Goal: Task Accomplishment & Management: Complete application form

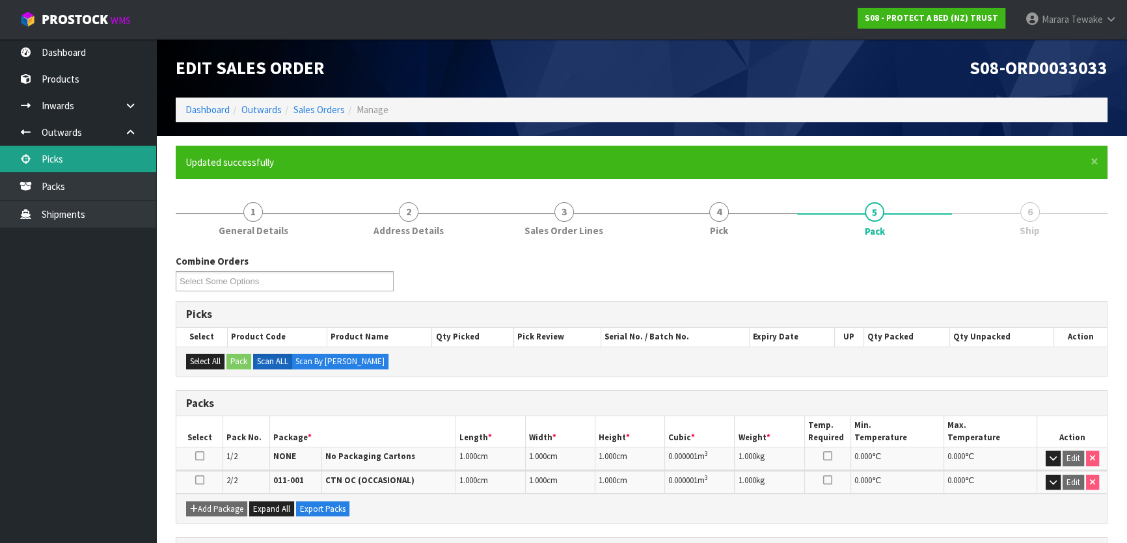
click at [89, 162] on link "Picks" at bounding box center [78, 159] width 156 height 27
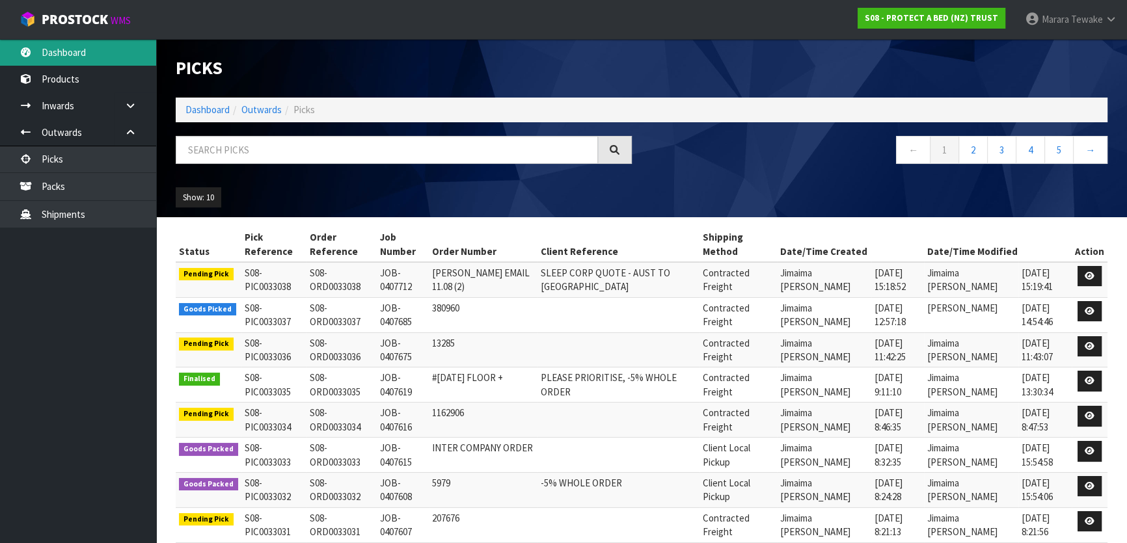
click at [86, 53] on link "Dashboard" at bounding box center [78, 52] width 156 height 27
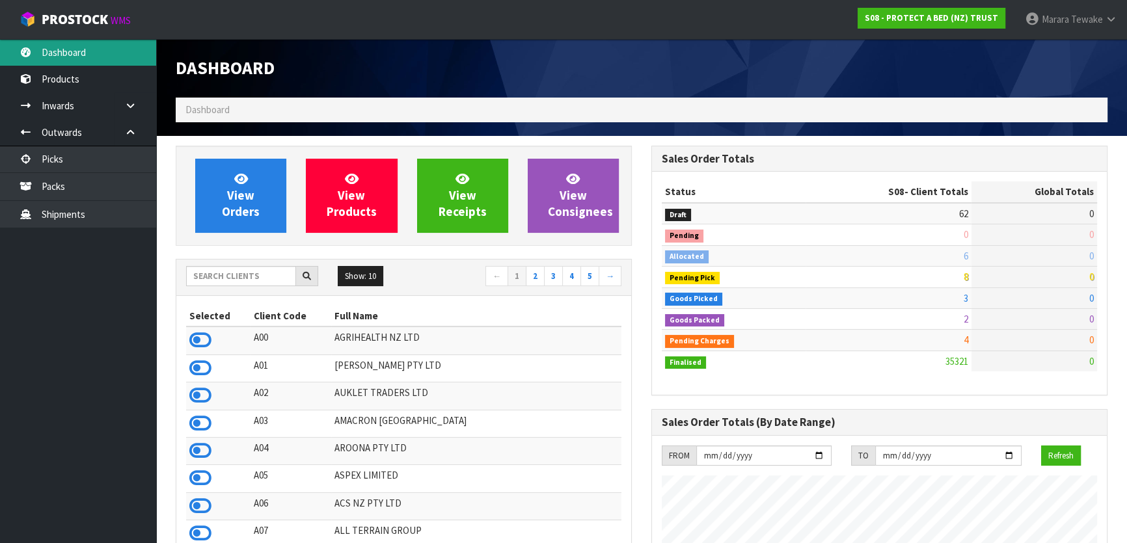
scroll to position [984, 475]
click at [235, 277] on input "text" at bounding box center [241, 276] width 110 height 20
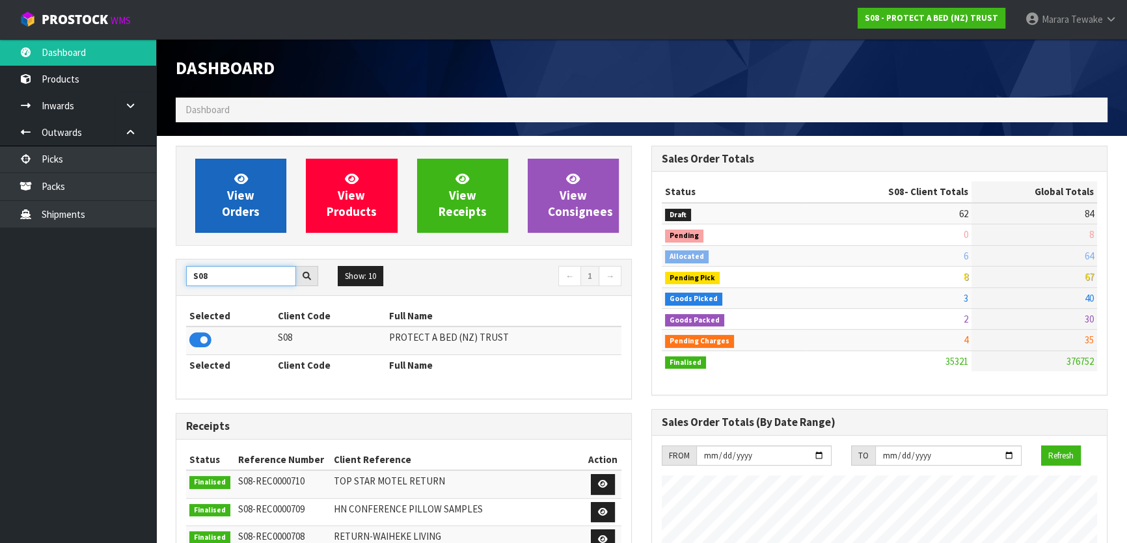
type input "S08"
click at [240, 212] on span "View Orders" at bounding box center [241, 195] width 38 height 49
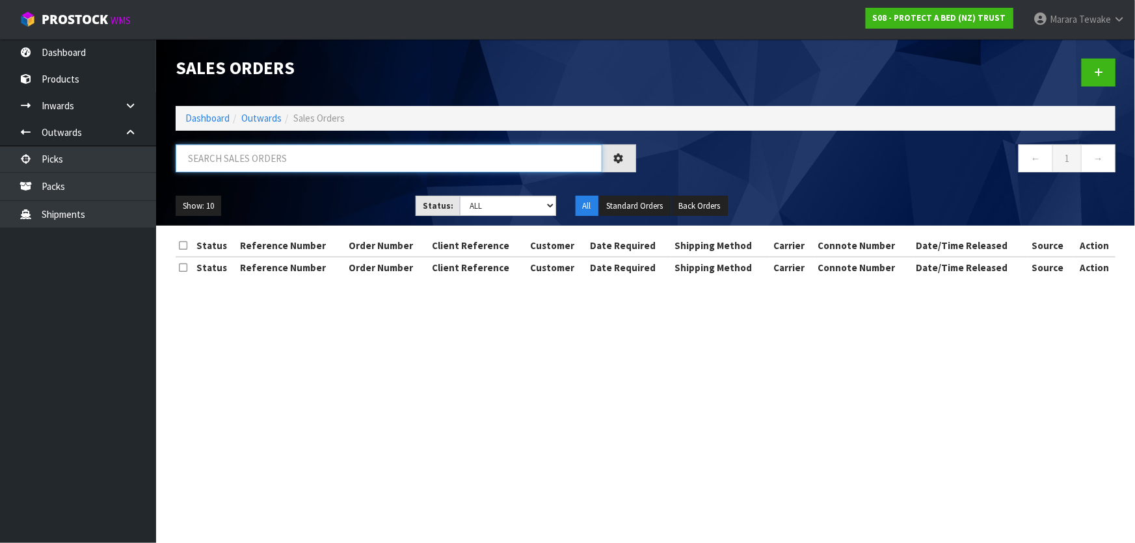
click at [248, 165] on input "text" at bounding box center [389, 158] width 427 height 28
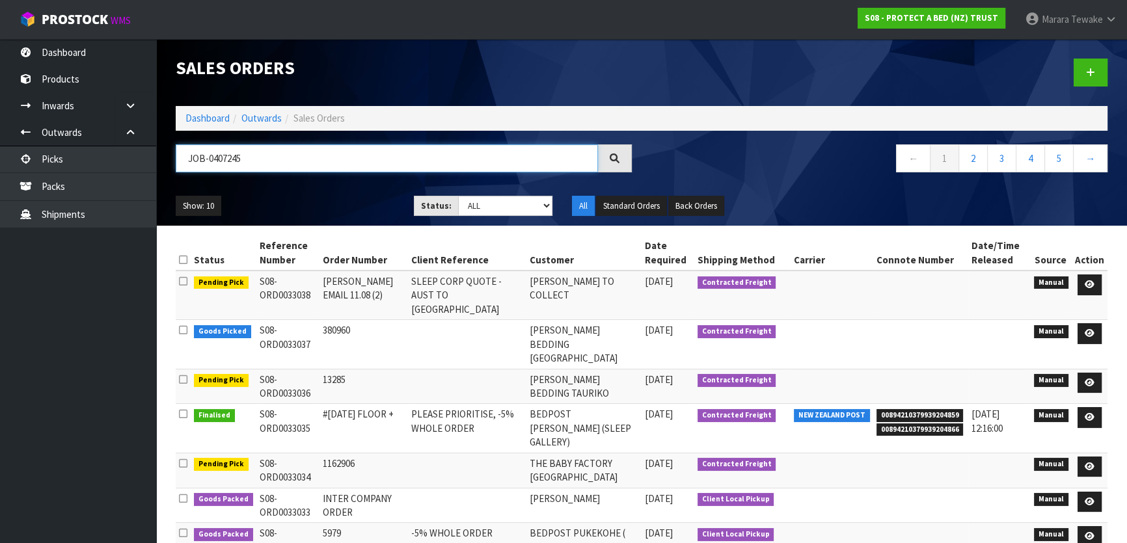
type input "JOB-0407245"
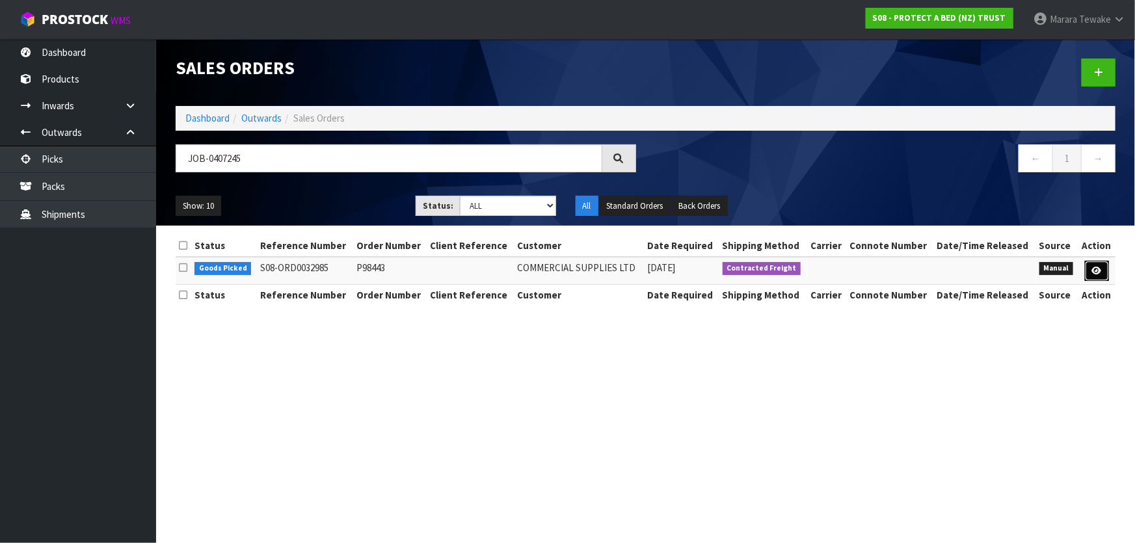
click at [1092, 275] on link at bounding box center [1097, 271] width 24 height 21
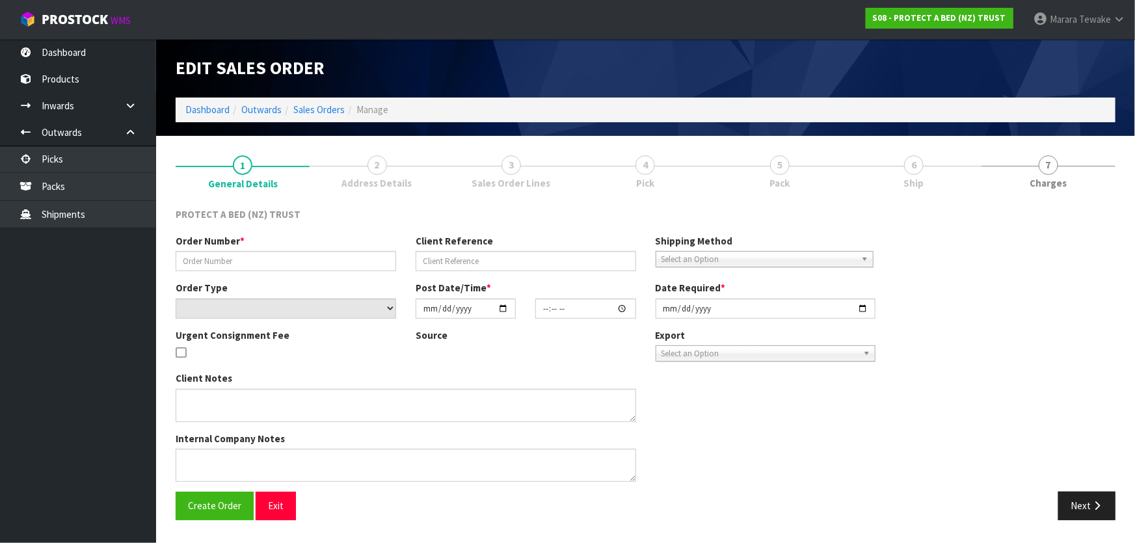
type input "P98443"
select select "number:0"
type input "[DATE]"
type input "08:54:00.000"
type input "[DATE]"
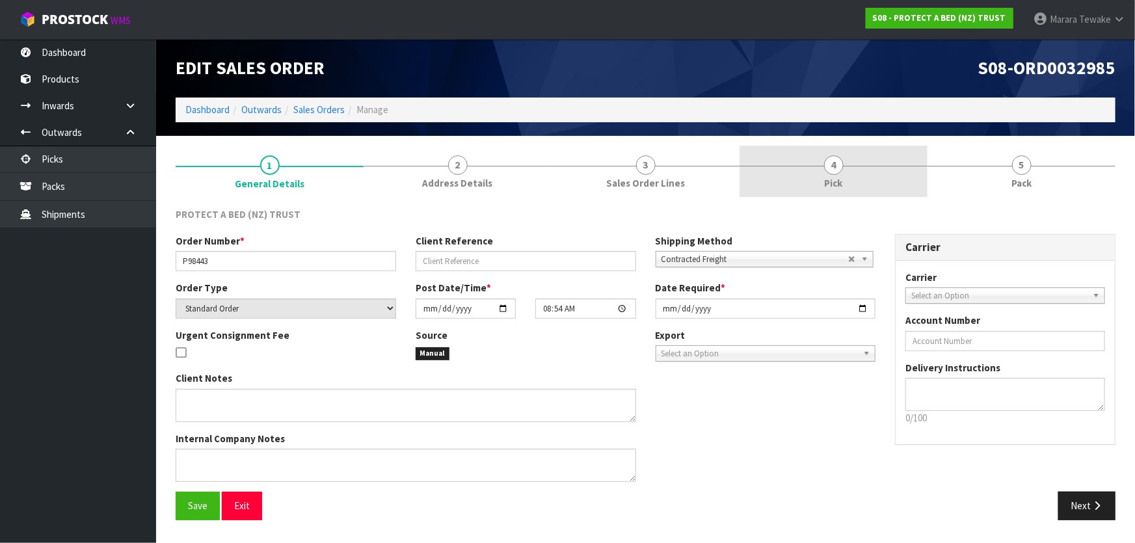
click at [842, 189] on span "Pick" at bounding box center [834, 183] width 18 height 14
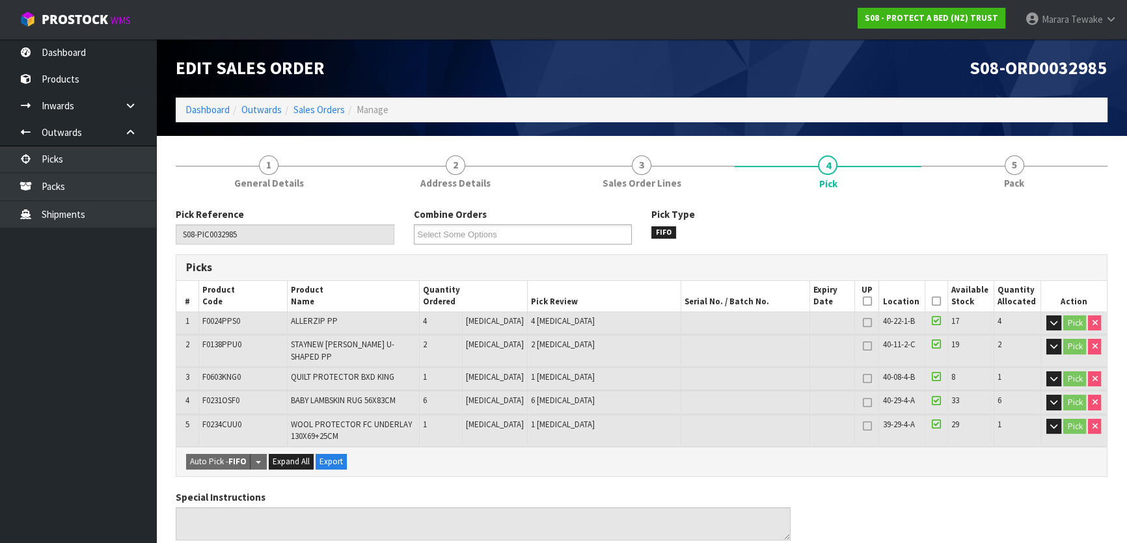
click at [934, 301] on icon at bounding box center [936, 301] width 9 height 1
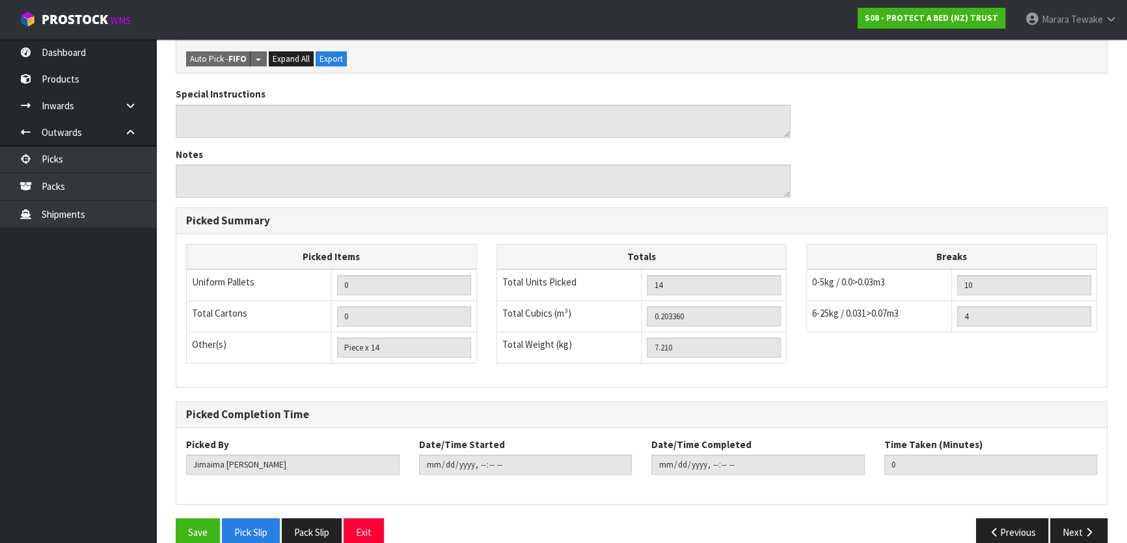
scroll to position [461, 0]
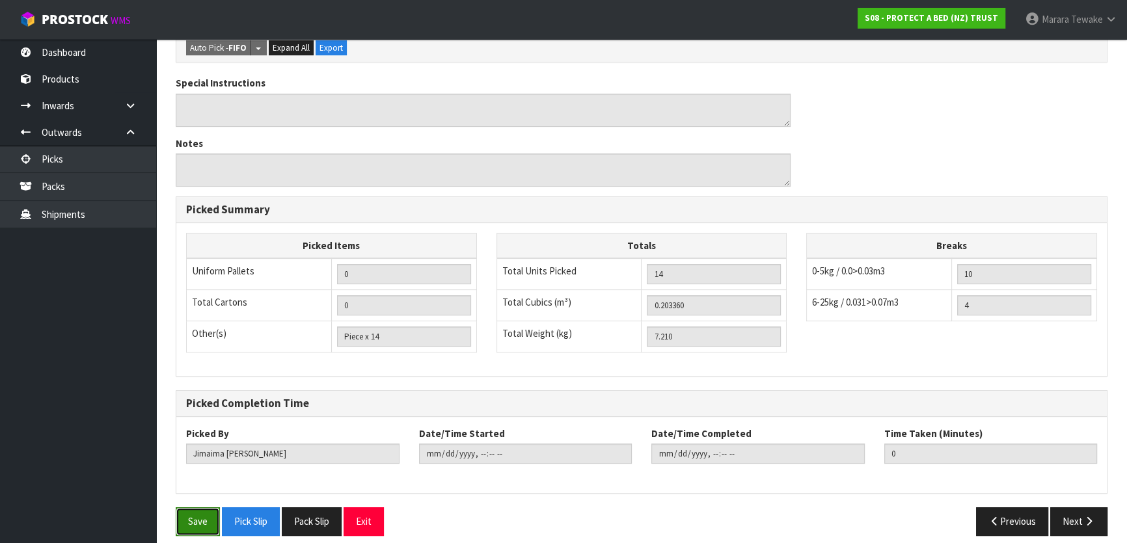
drag, startPoint x: 200, startPoint y: 505, endPoint x: 228, endPoint y: 493, distance: 29.7
click at [200, 507] on button "Save" at bounding box center [198, 521] width 44 height 28
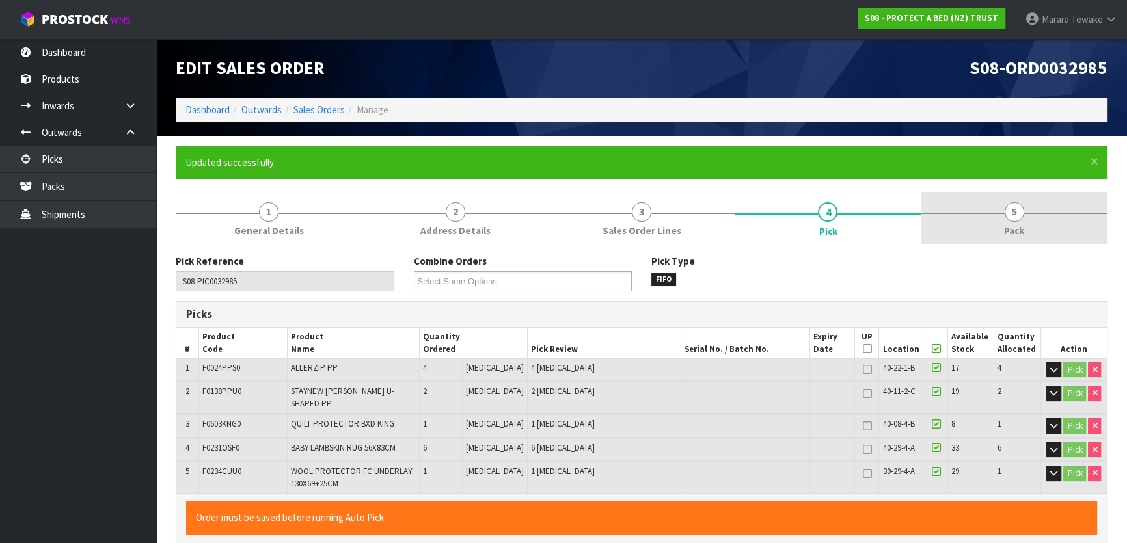
type input "[PERSON_NAME]"
type input "[DATE]T07:41:19"
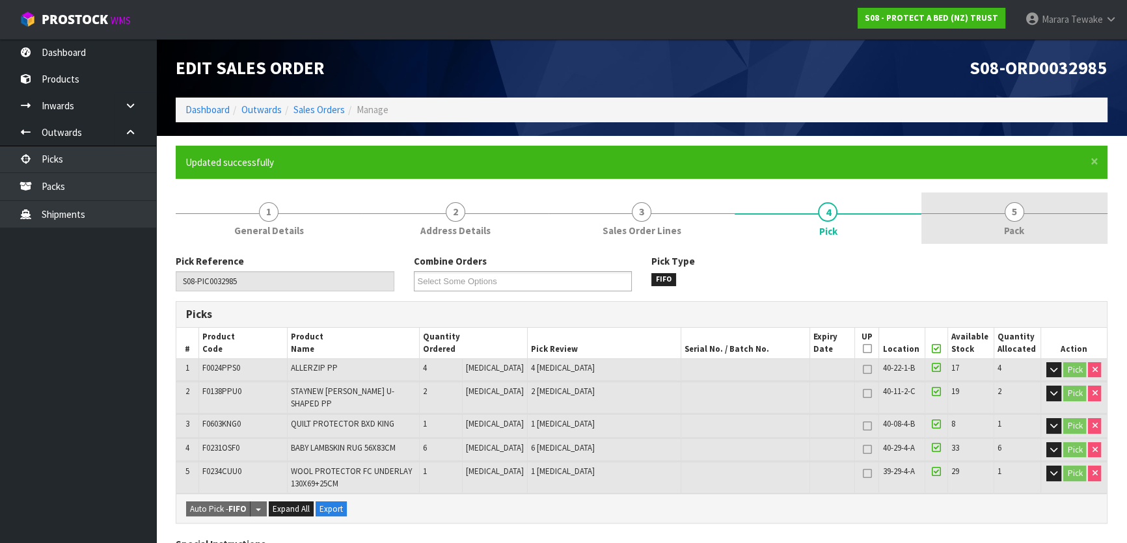
drag, startPoint x: 1029, startPoint y: 221, endPoint x: 1007, endPoint y: 228, distance: 23.1
click at [1028, 221] on link "5 Pack" at bounding box center [1014, 218] width 186 height 51
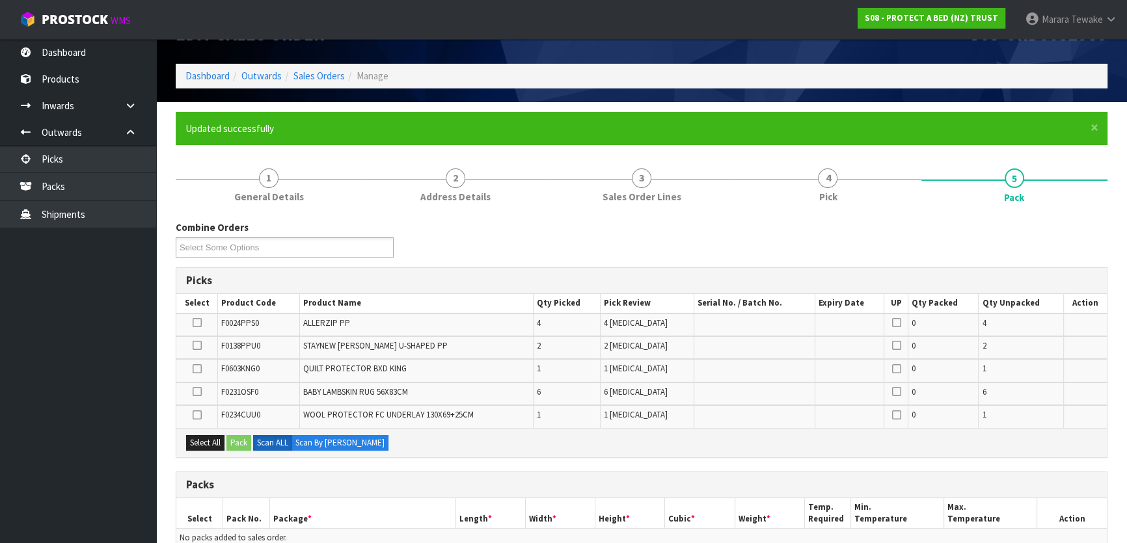
scroll to position [295, 0]
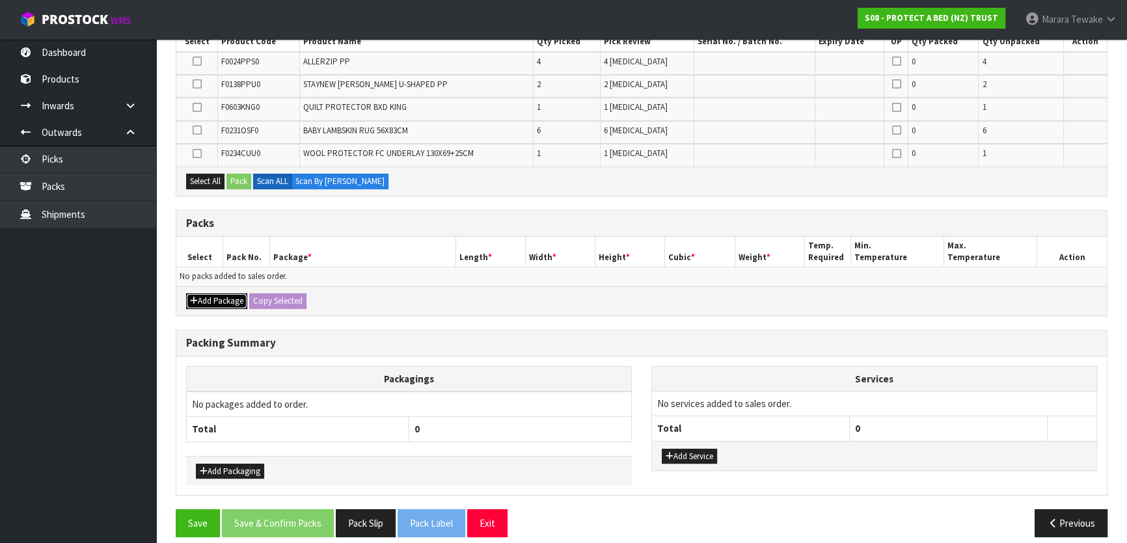
click at [221, 296] on button "Add Package" at bounding box center [216, 301] width 61 height 16
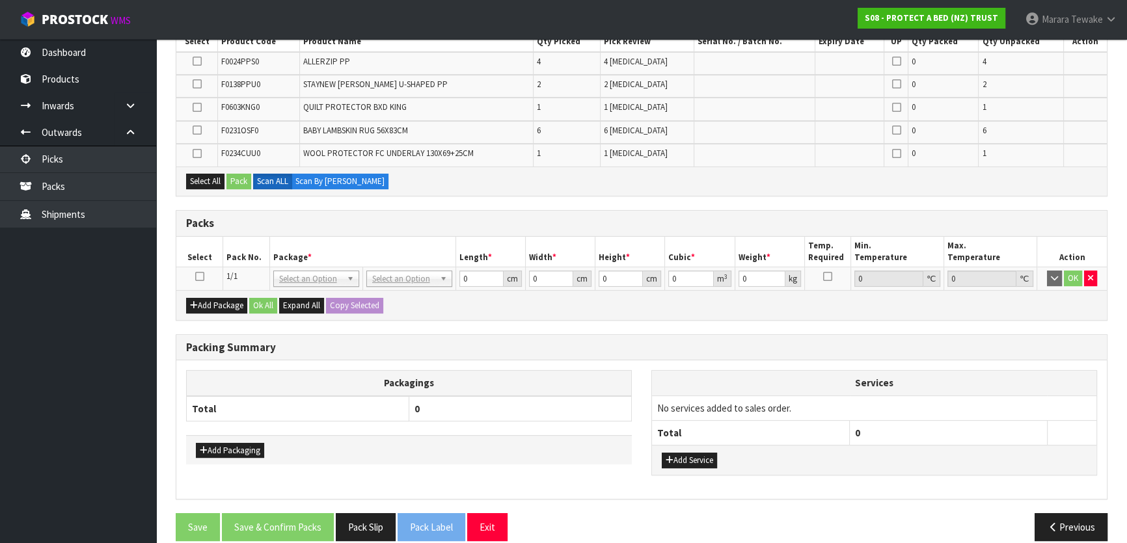
click at [197, 276] on icon at bounding box center [199, 276] width 9 height 1
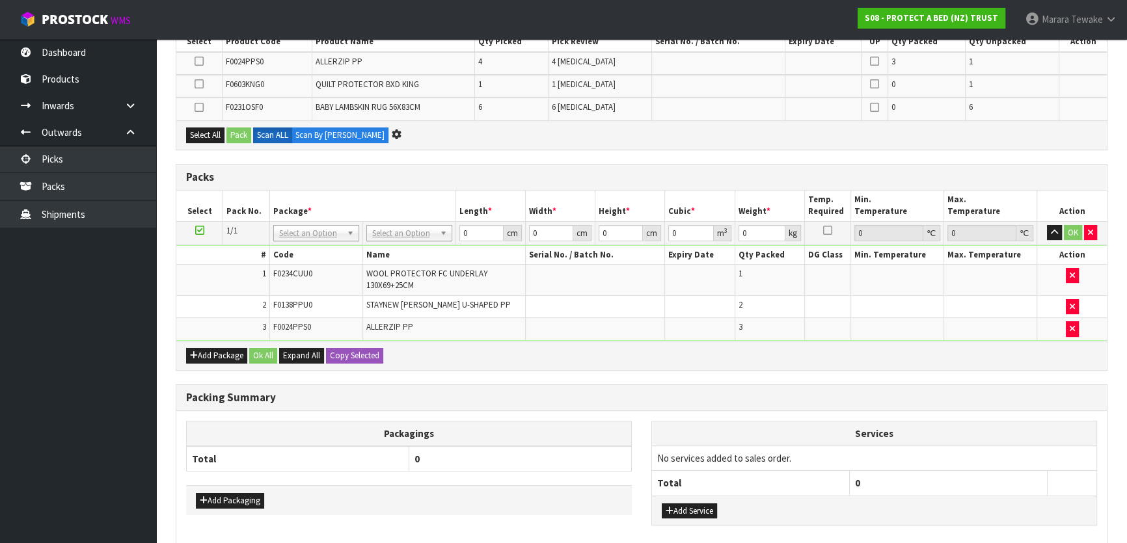
scroll to position [0, 0]
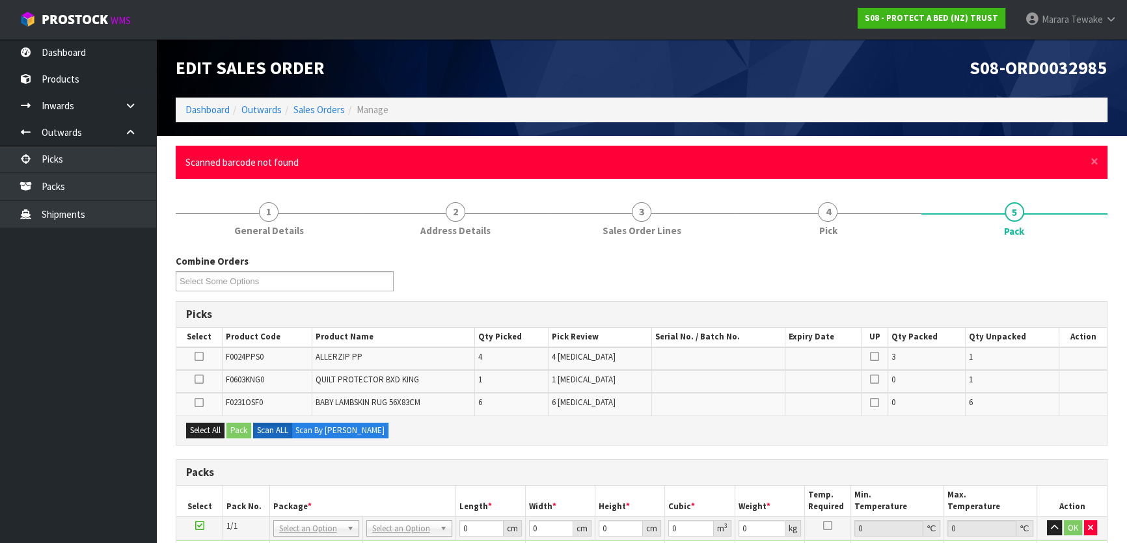
click at [1098, 161] on div "× Close Scanned barcode not found" at bounding box center [642, 162] width 932 height 33
click at [1090, 158] on span "×" at bounding box center [1094, 161] width 8 height 18
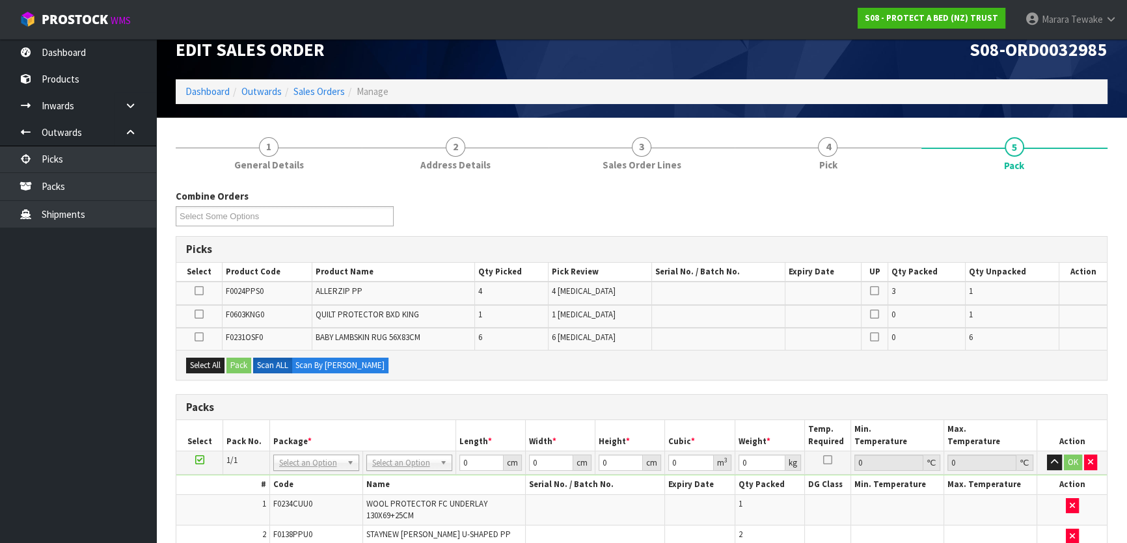
scroll to position [312, 0]
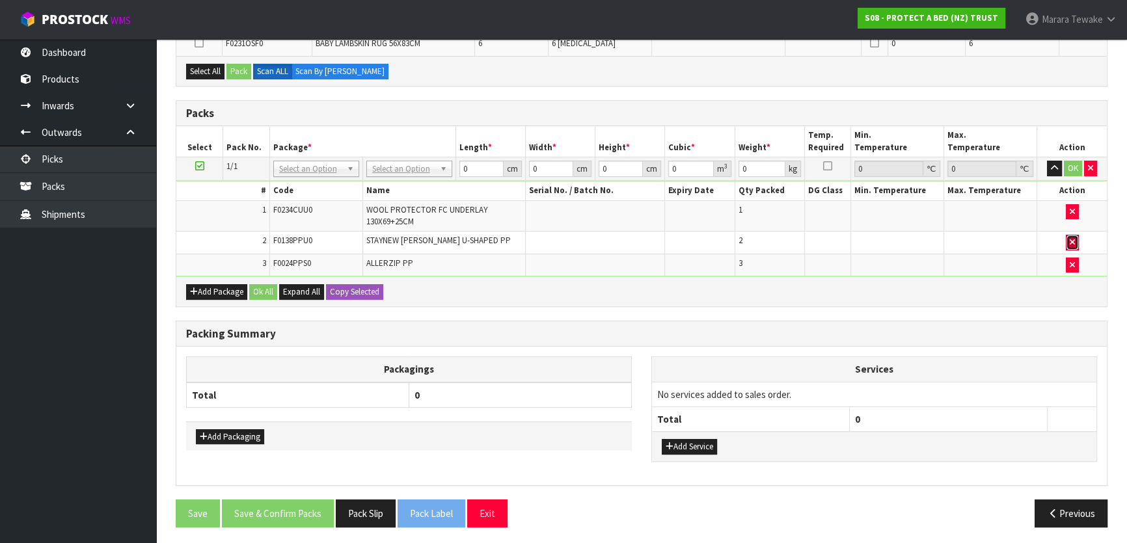
click at [1074, 245] on button "button" at bounding box center [1072, 243] width 13 height 16
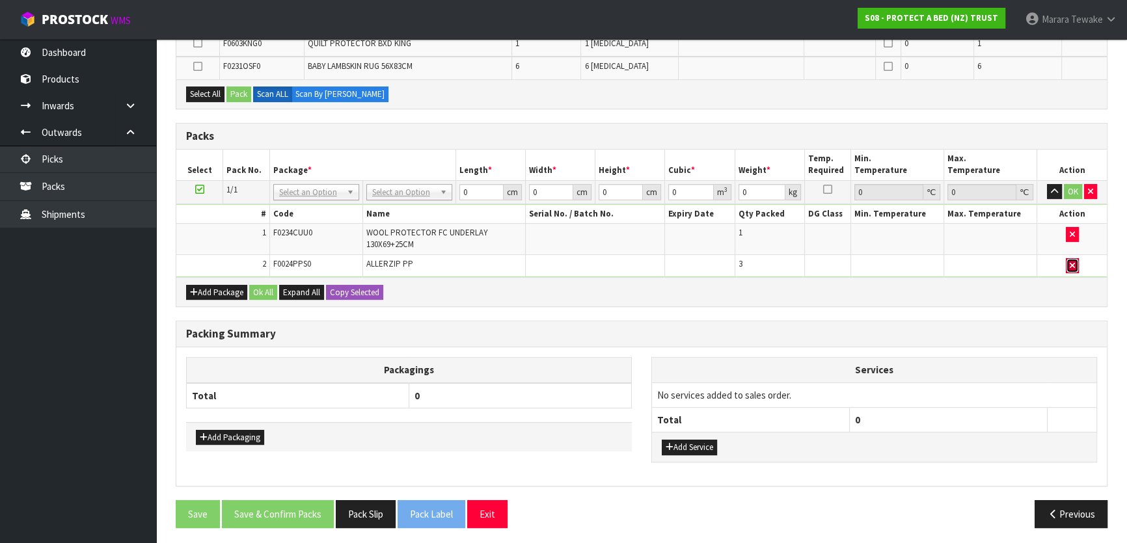
click at [1069, 263] on icon "button" at bounding box center [1071, 265] width 5 height 8
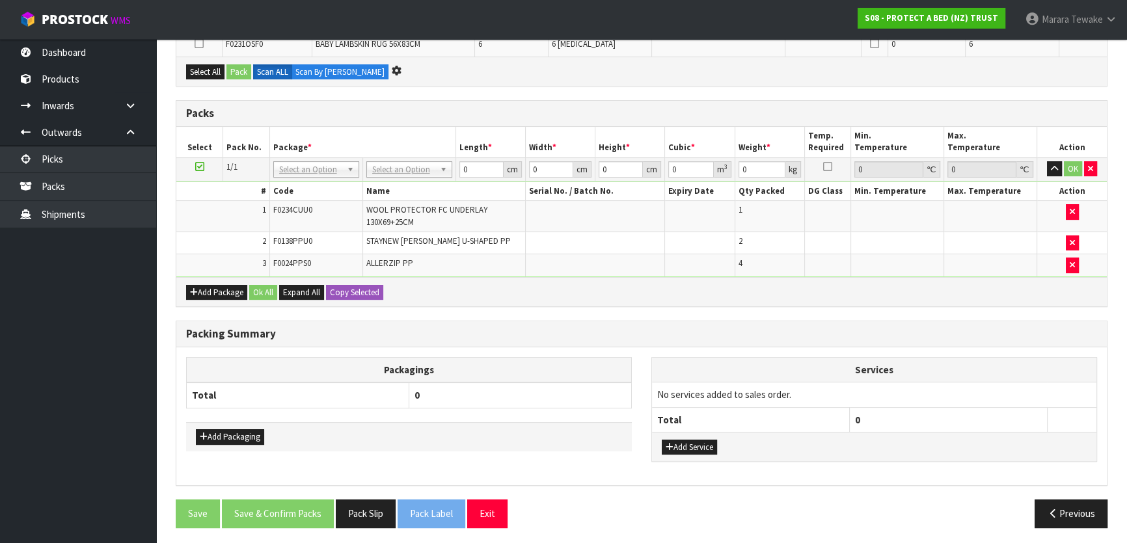
scroll to position [0, 0]
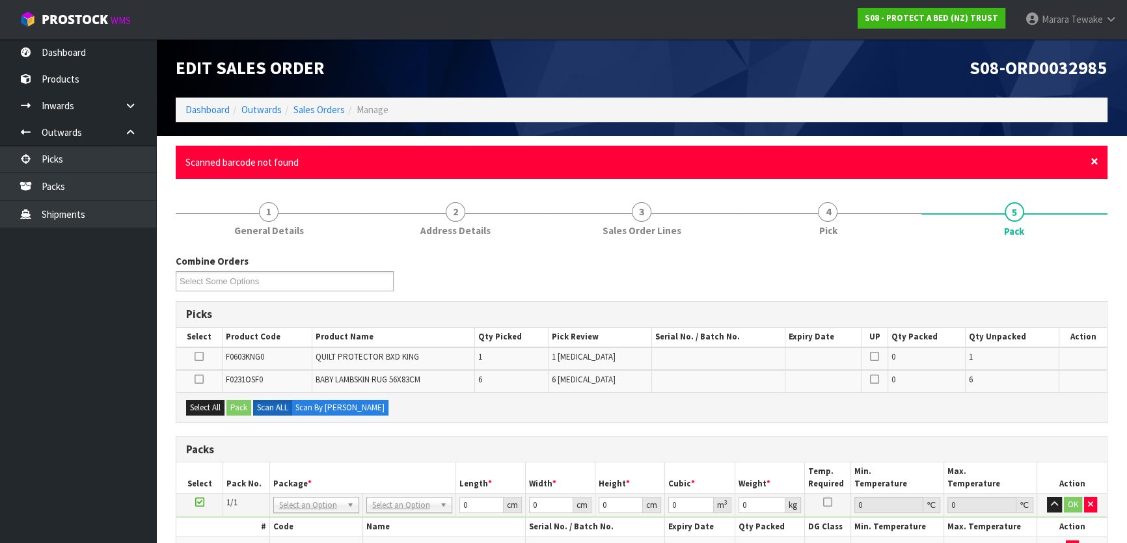
click at [1093, 159] on span "×" at bounding box center [1094, 161] width 8 height 18
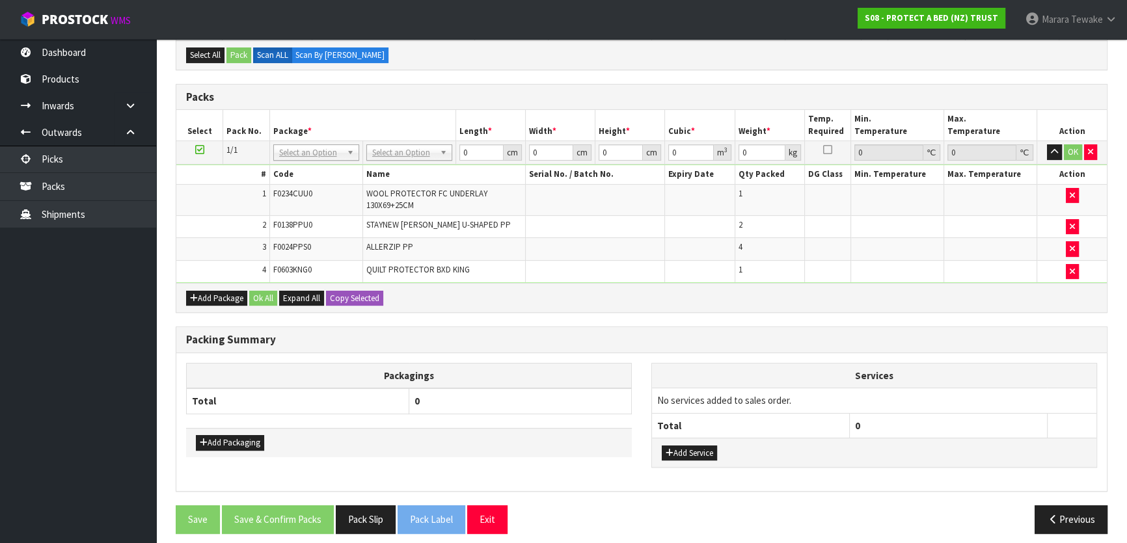
scroll to position [288, 0]
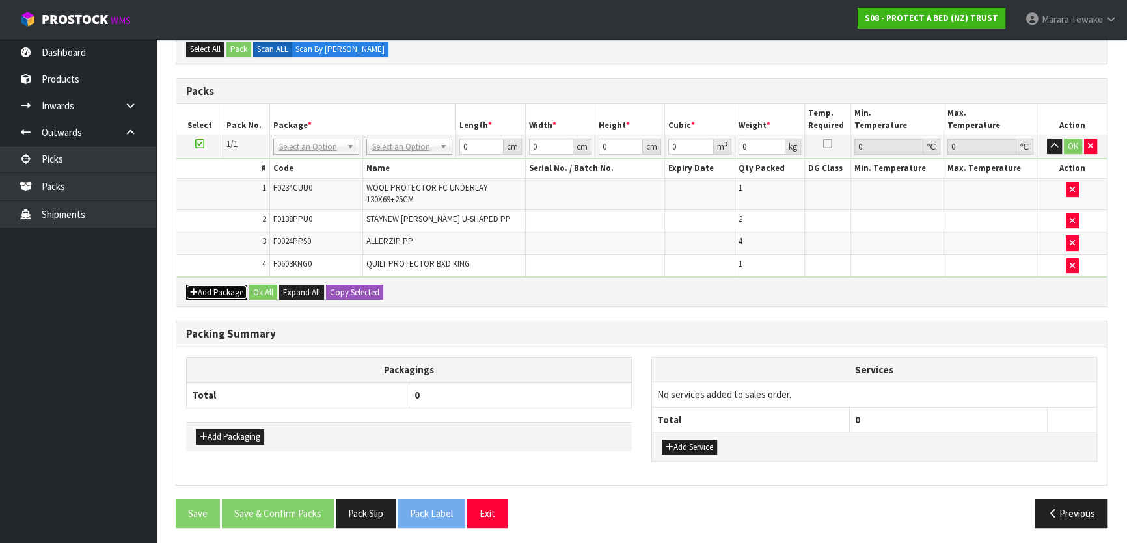
click at [228, 292] on button "Add Package" at bounding box center [216, 293] width 61 height 16
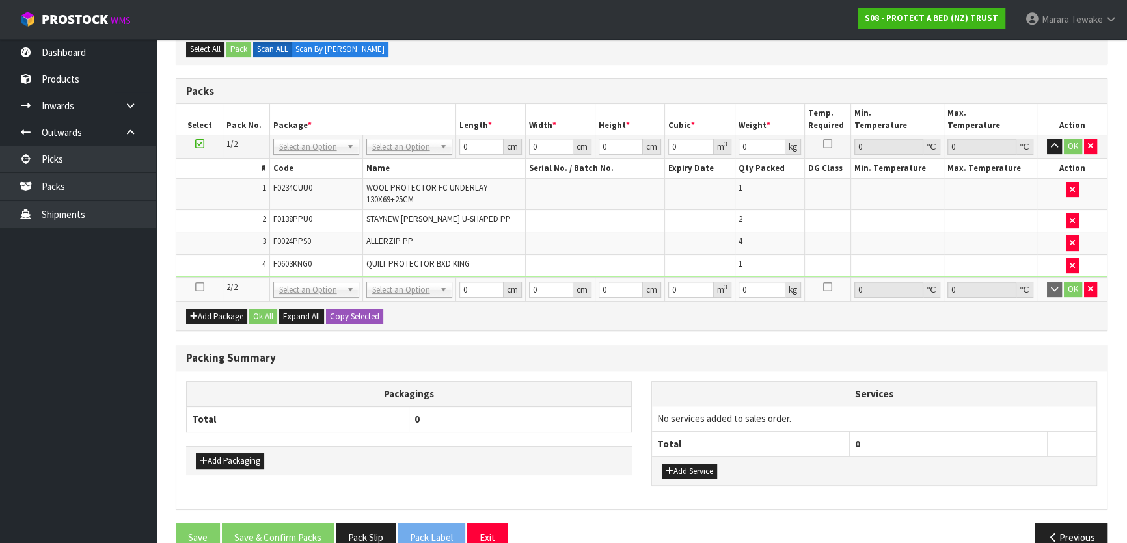
click at [194, 283] on td at bounding box center [199, 289] width 47 height 23
click at [198, 287] on icon at bounding box center [199, 287] width 9 height 1
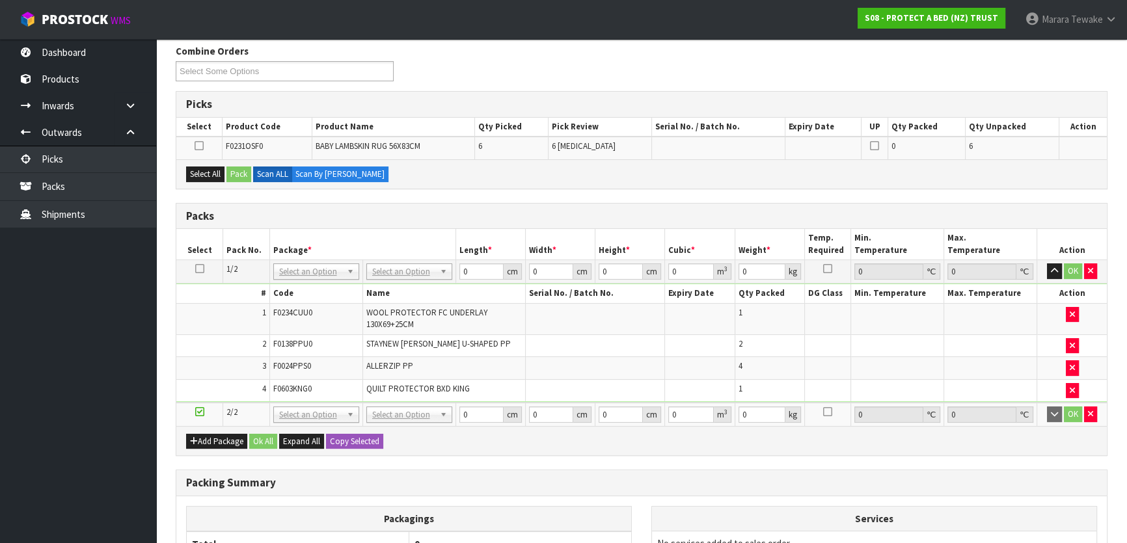
scroll to position [0, 0]
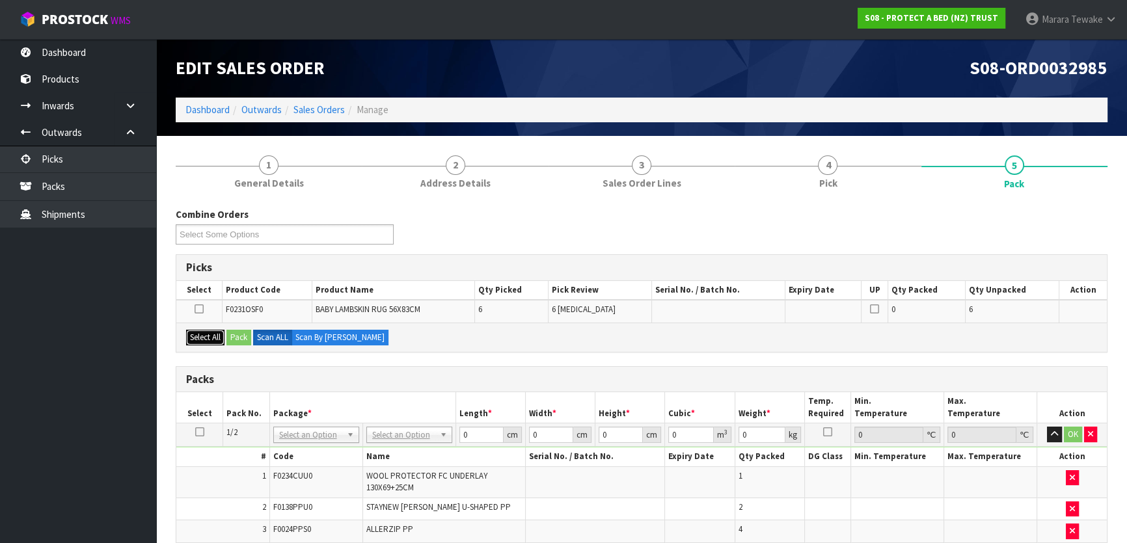
drag, startPoint x: 213, startPoint y: 336, endPoint x: 227, endPoint y: 334, distance: 14.4
click at [213, 335] on button "Select All" at bounding box center [205, 338] width 38 height 16
click at [238, 336] on button "Pack" at bounding box center [238, 338] width 25 height 16
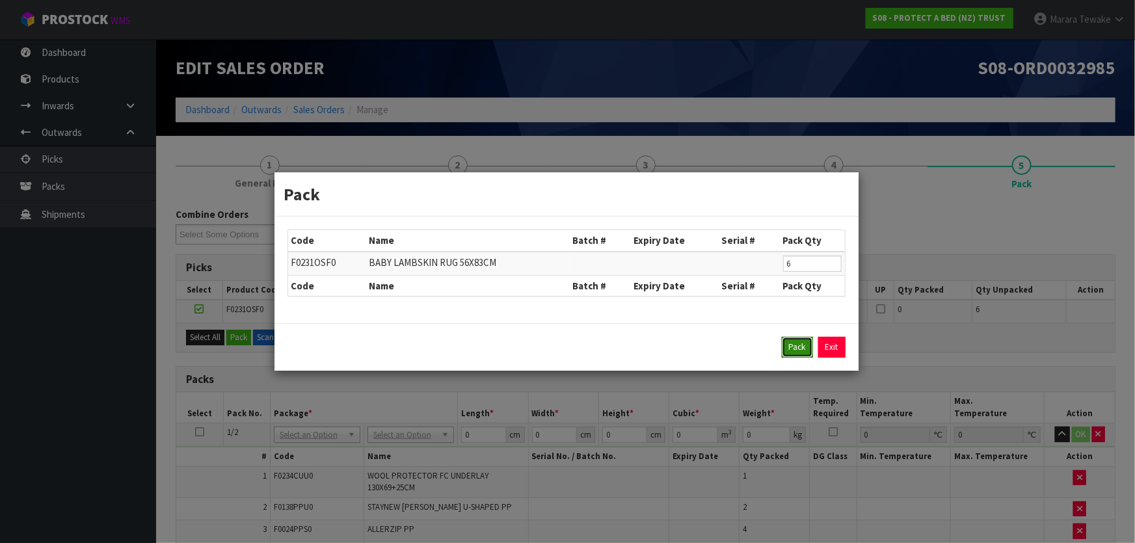
click at [792, 345] on button "Pack" at bounding box center [797, 347] width 31 height 21
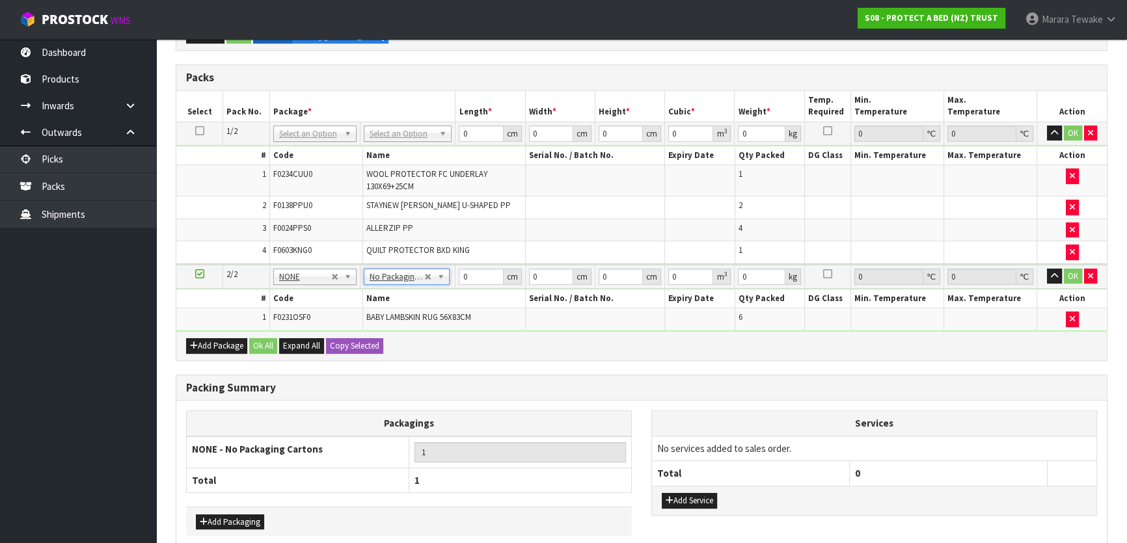
scroll to position [295, 0]
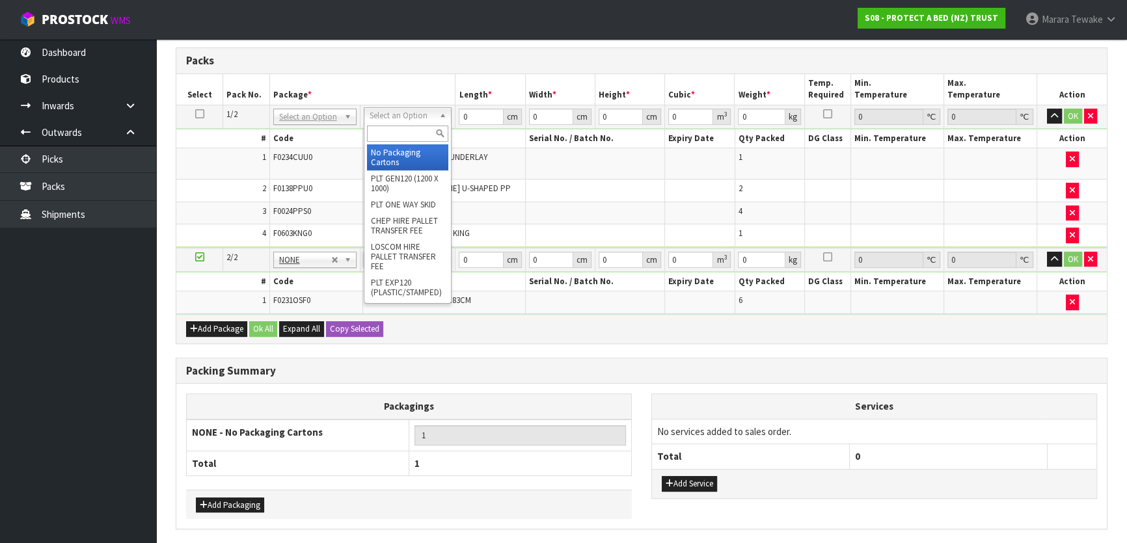
click at [377, 126] on input "text" at bounding box center [407, 134] width 81 height 16
type input "OC"
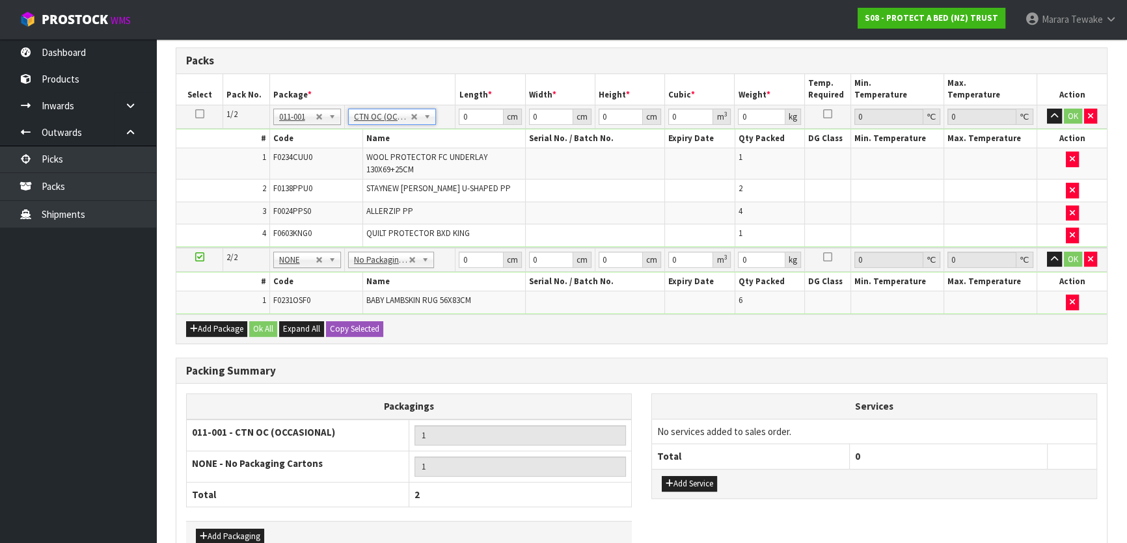
type input "3.61"
drag, startPoint x: 469, startPoint y: 109, endPoint x: 449, endPoint y: 103, distance: 21.2
click at [451, 105] on tr "1/2 NONE 007-001 007-002 007-004 007-009 007-013 007-014 007-015 007-017 007-01…" at bounding box center [641, 116] width 930 height 23
type input "58"
type input "40"
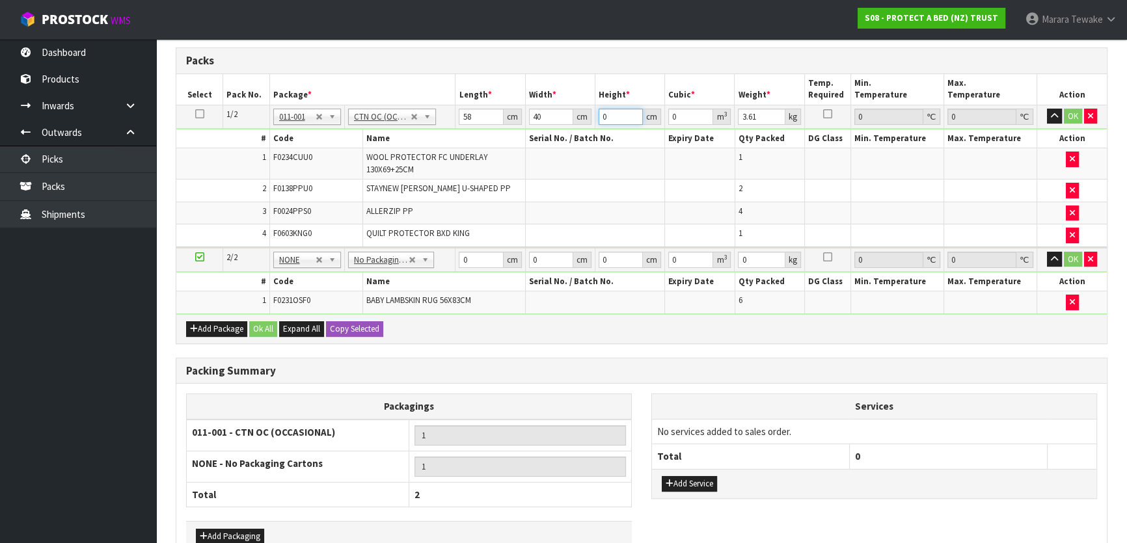
type input "3"
type input "0.00696"
type input "32"
type input "0.07424"
type input "32"
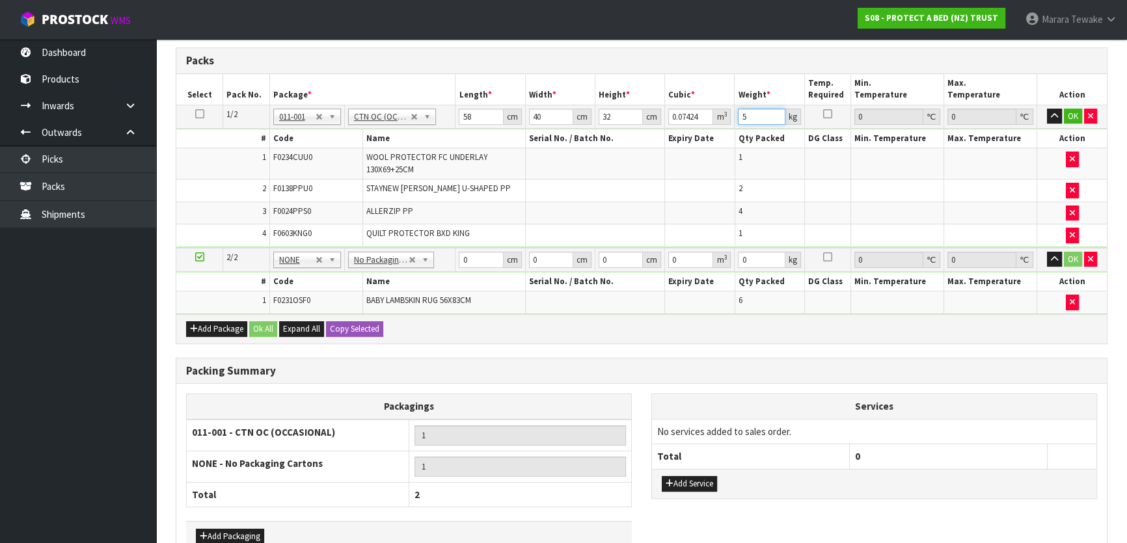
type input "5"
click at [1047, 109] on button "button" at bounding box center [1054, 117] width 15 height 16
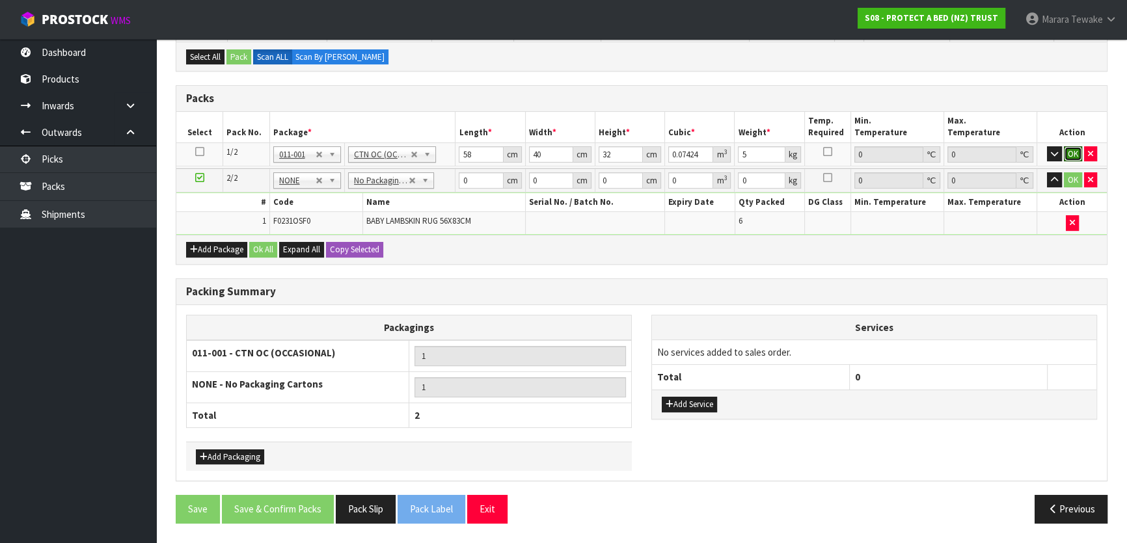
click button "OK" at bounding box center [1073, 154] width 18 height 16
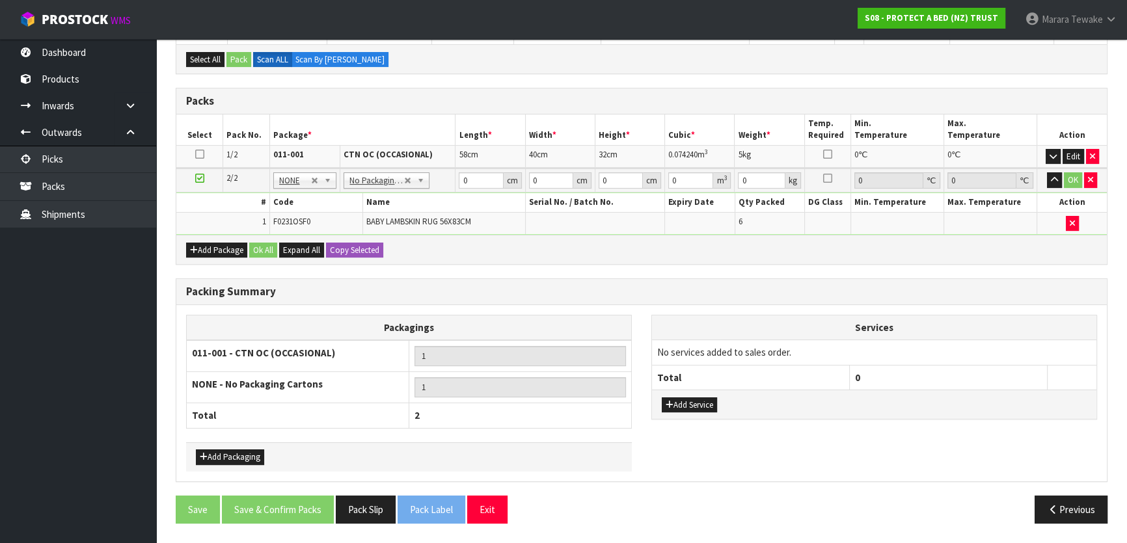
scroll to position [251, 0]
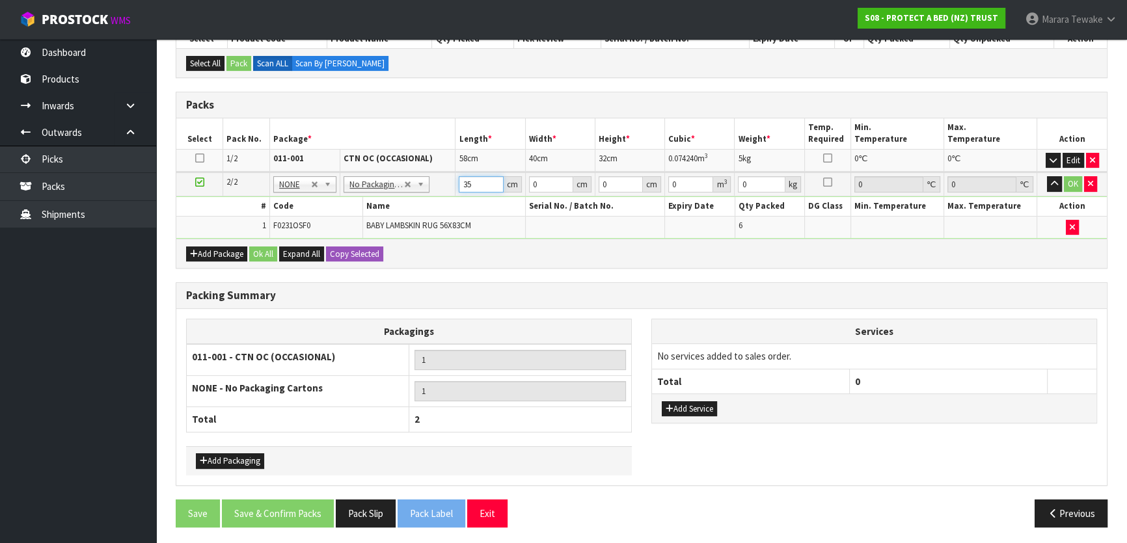
type input "35"
type input "33"
type input "4"
type input "0.00462"
type input "43"
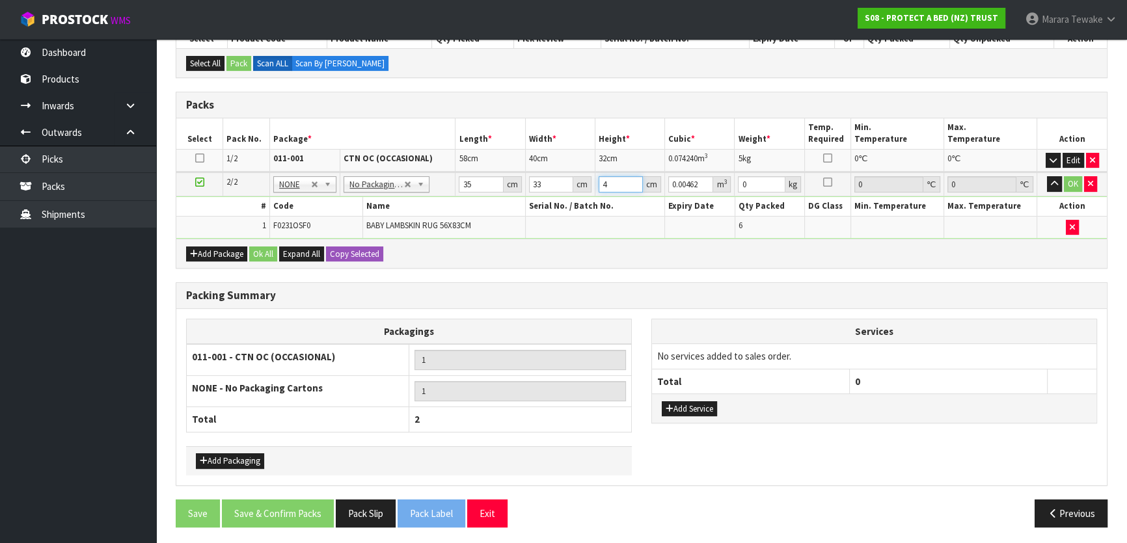
type input "0.049665"
type input "43"
type input "5"
click at [1047, 176] on button "button" at bounding box center [1054, 184] width 15 height 16
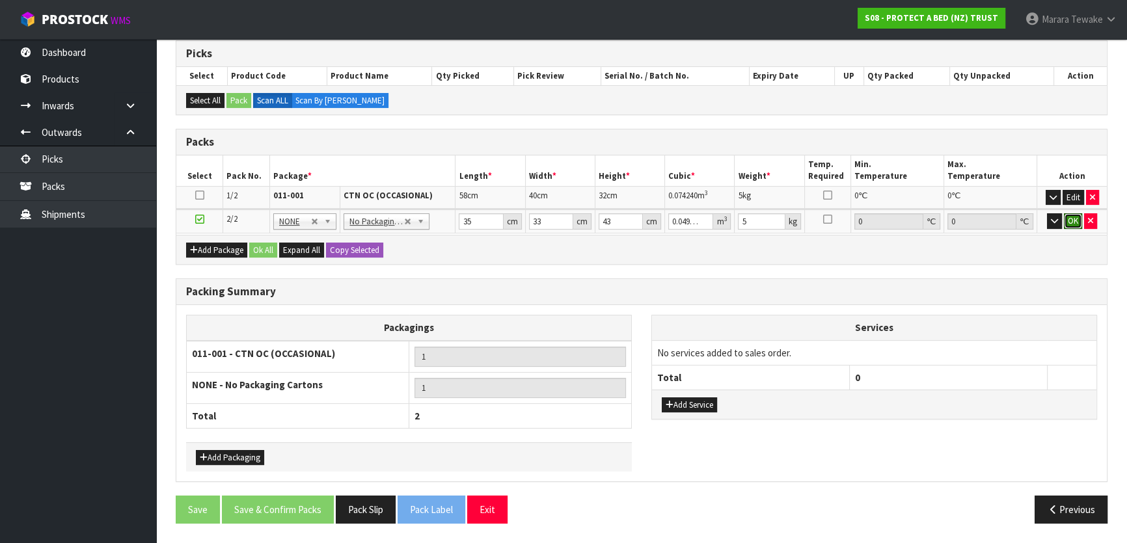
click button "OK" at bounding box center [1073, 221] width 18 height 16
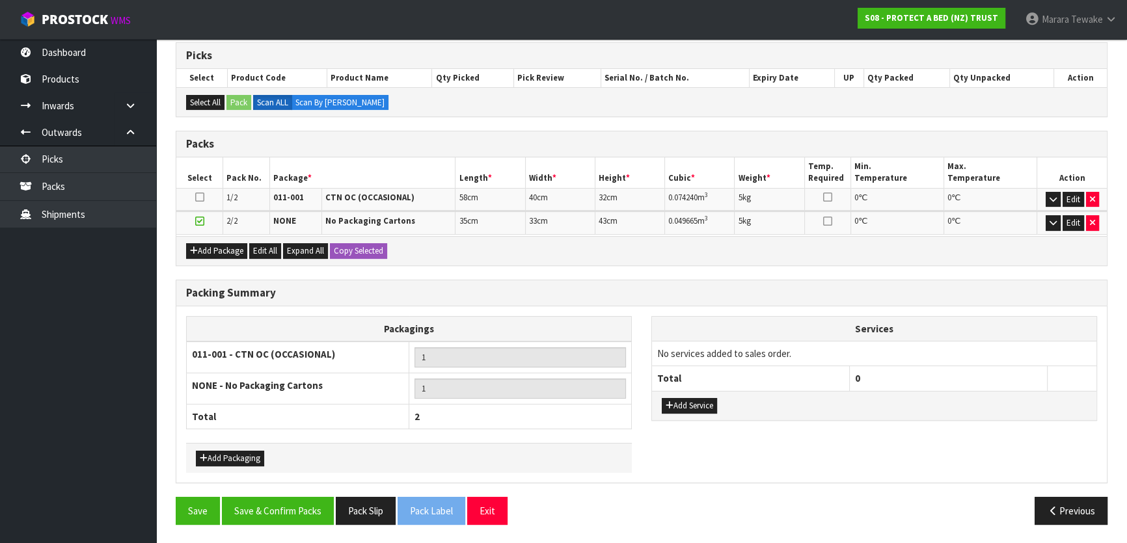
scroll to position [208, 0]
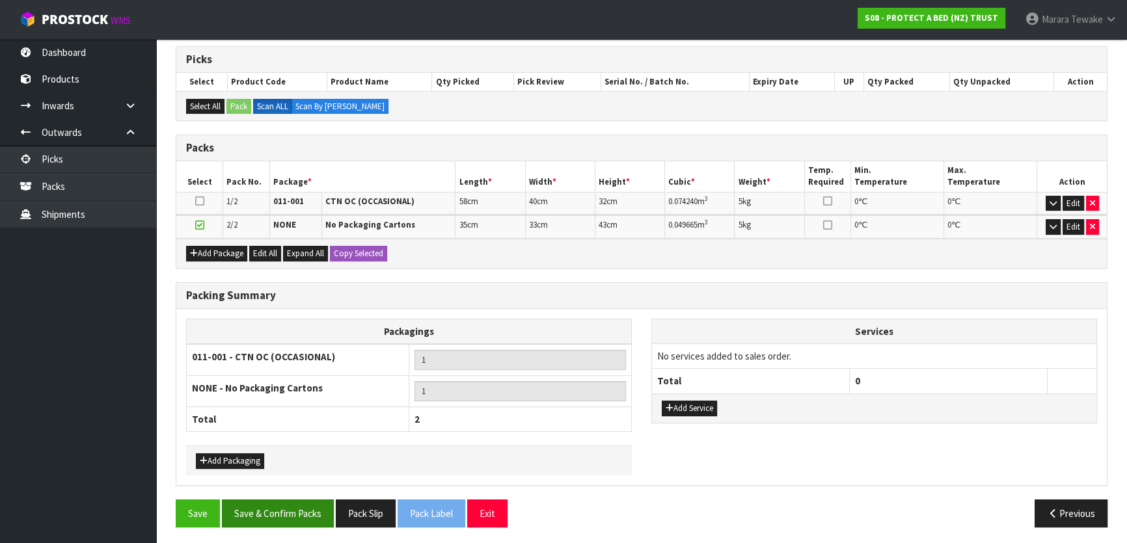
click at [292, 520] on div "Save Save & Confirm Packs Pack Slip Pack Label Exit Previous" at bounding box center [641, 519] width 951 height 38
drag, startPoint x: 300, startPoint y: 510, endPoint x: 407, endPoint y: 502, distance: 107.0
click at [302, 509] on button "Save & Confirm Packs" at bounding box center [278, 514] width 112 height 28
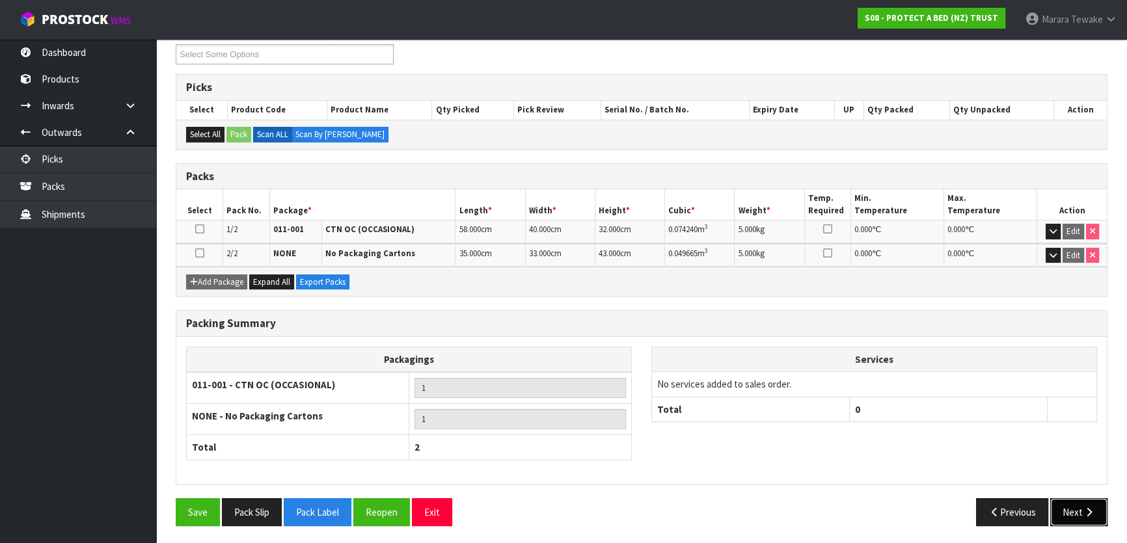
click at [1073, 511] on button "Next" at bounding box center [1078, 512] width 57 height 28
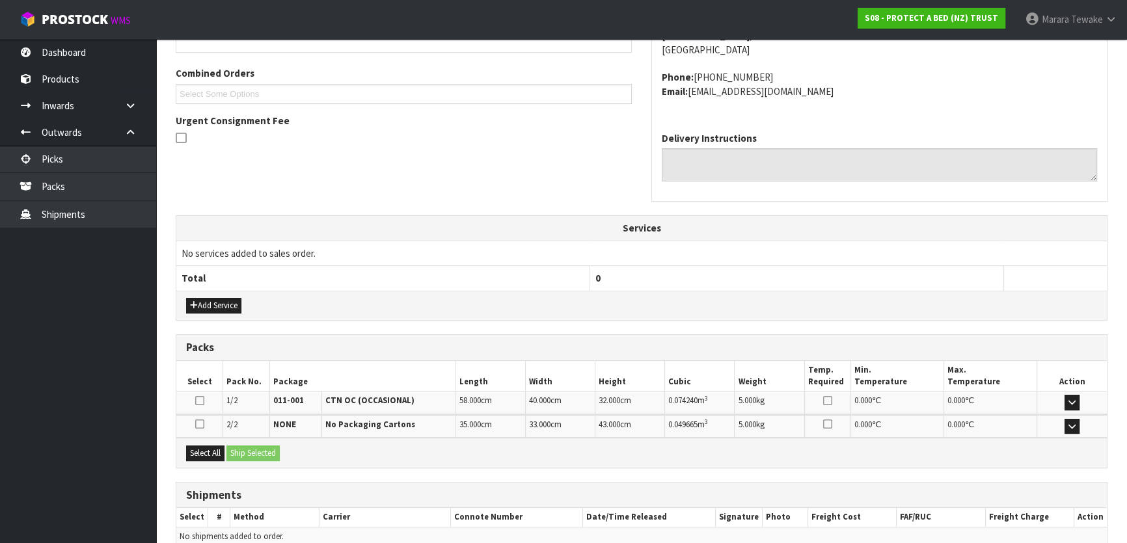
scroll to position [379, 0]
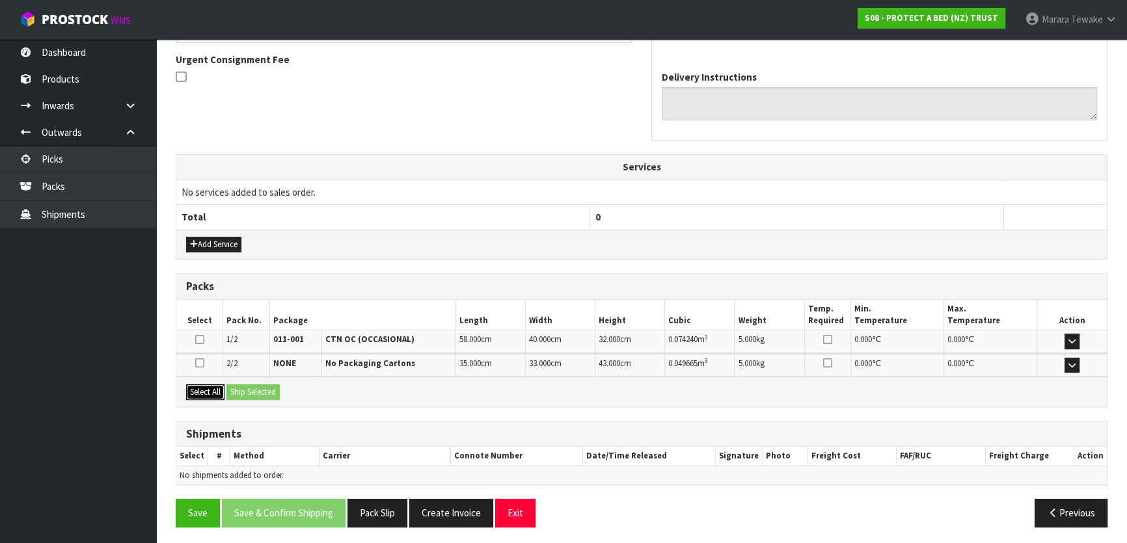
click at [211, 393] on button "Select All" at bounding box center [205, 392] width 38 height 16
drag, startPoint x: 239, startPoint y: 394, endPoint x: 247, endPoint y: 394, distance: 8.5
click at [246, 394] on button "Ship Selected" at bounding box center [252, 392] width 53 height 16
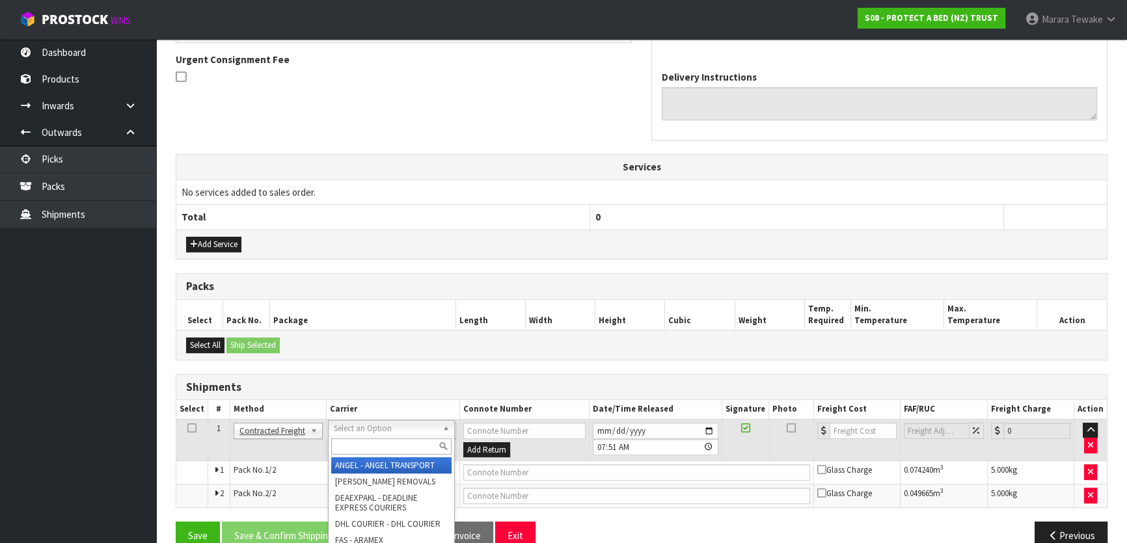
click at [345, 444] on input "text" at bounding box center [391, 446] width 120 height 16
type input "NZP"
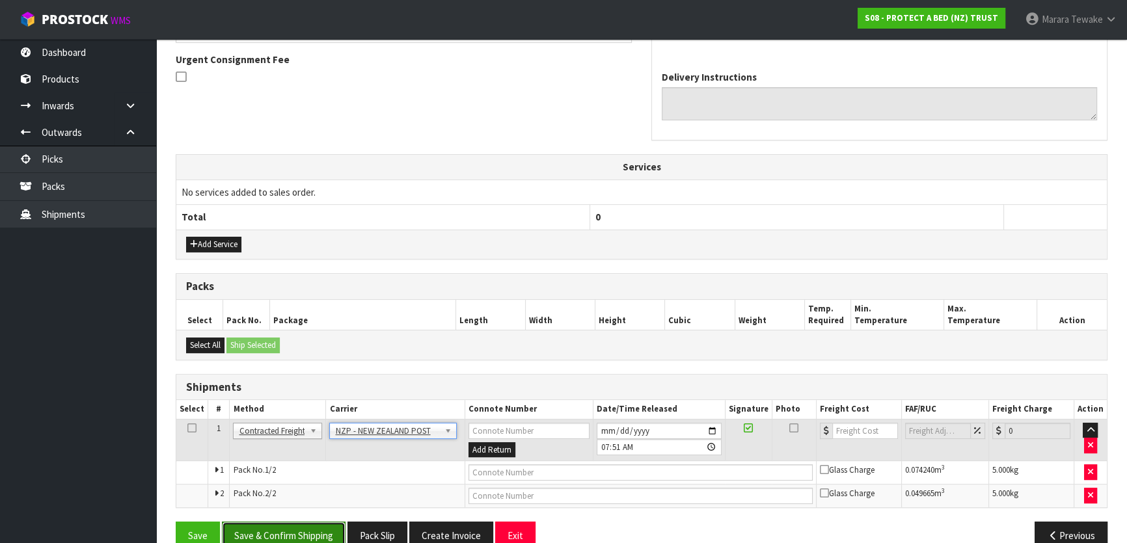
drag, startPoint x: 309, startPoint y: 531, endPoint x: 281, endPoint y: 526, distance: 28.5
click at [308, 531] on button "Save & Confirm Shipping" at bounding box center [284, 536] width 124 height 28
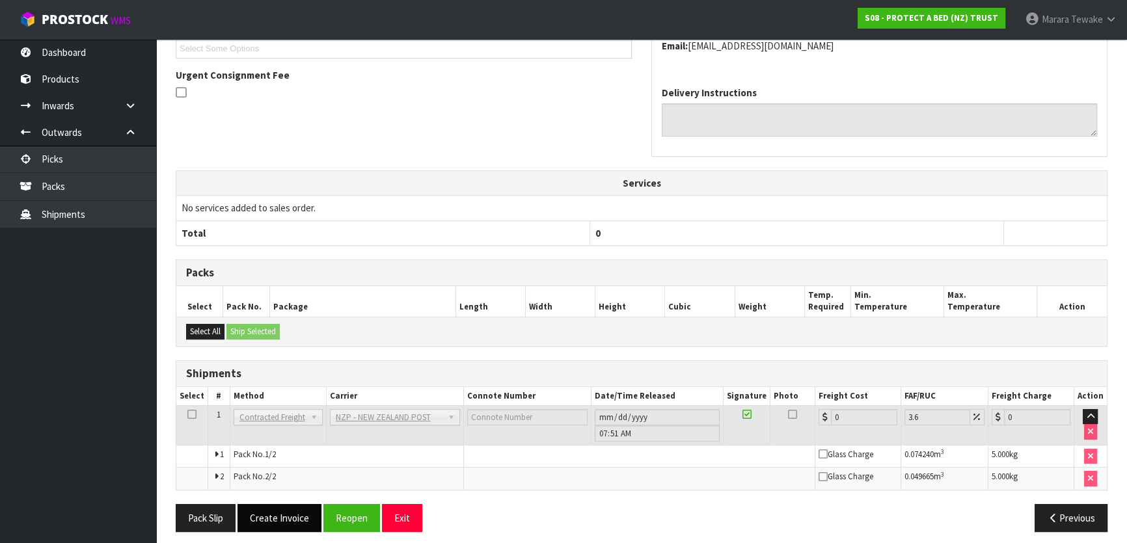
scroll to position [383, 0]
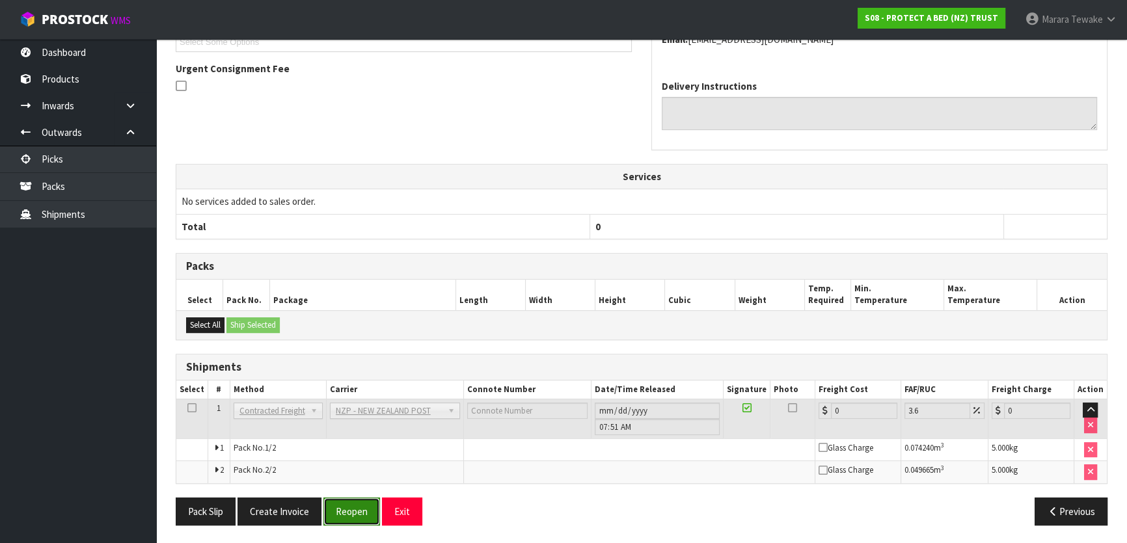
drag, startPoint x: 337, startPoint y: 505, endPoint x: 271, endPoint y: 500, distance: 66.6
click at [336, 505] on button "Reopen" at bounding box center [351, 512] width 57 height 28
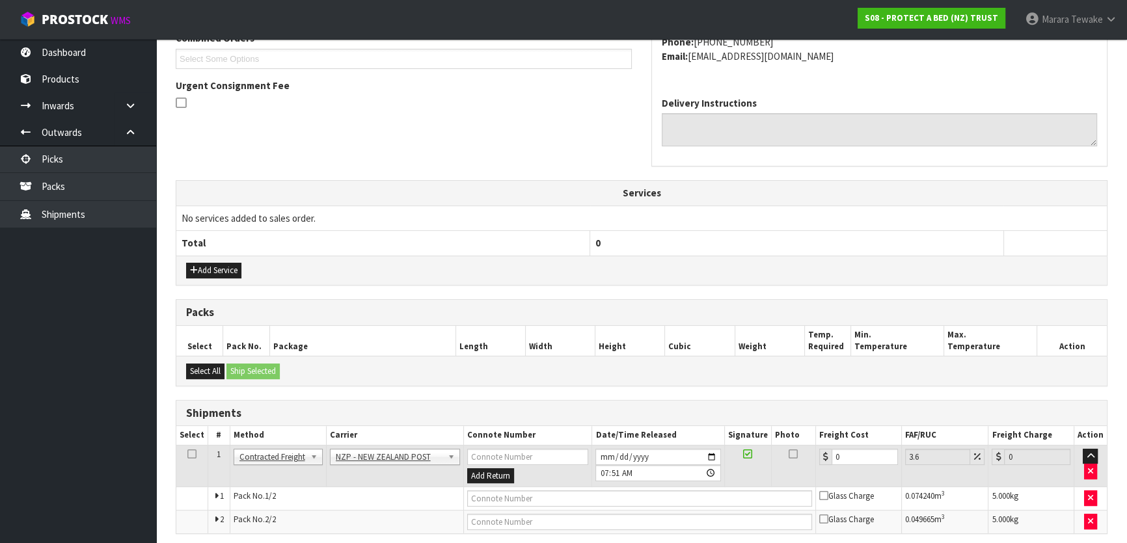
scroll to position [355, 0]
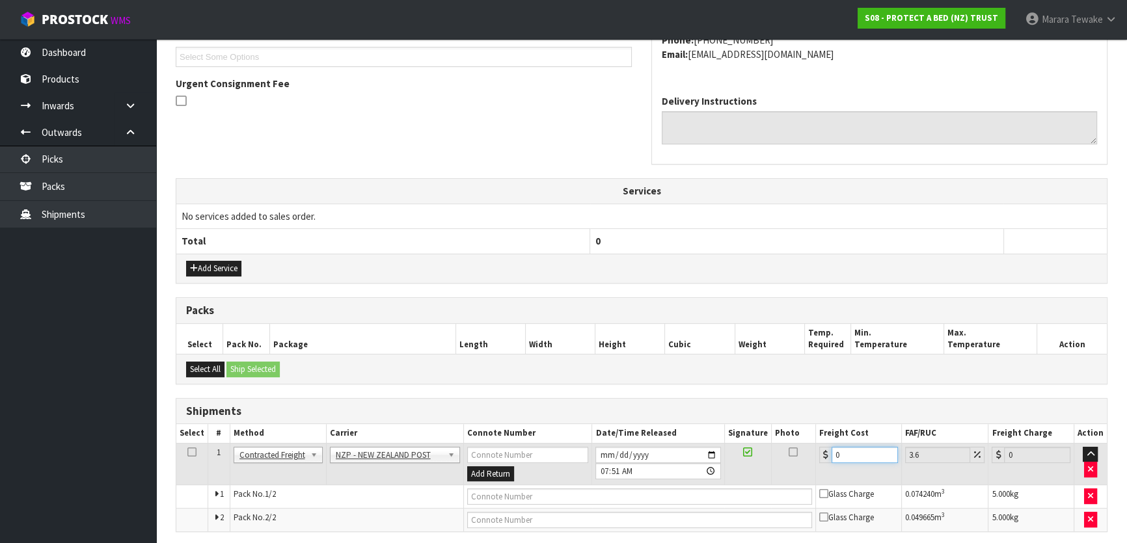
drag, startPoint x: 831, startPoint y: 447, endPoint x: 822, endPoint y: 438, distance: 12.9
click at [825, 443] on td "0" at bounding box center [859, 464] width 86 height 42
type input "8"
type input "8.29"
type input "8.6"
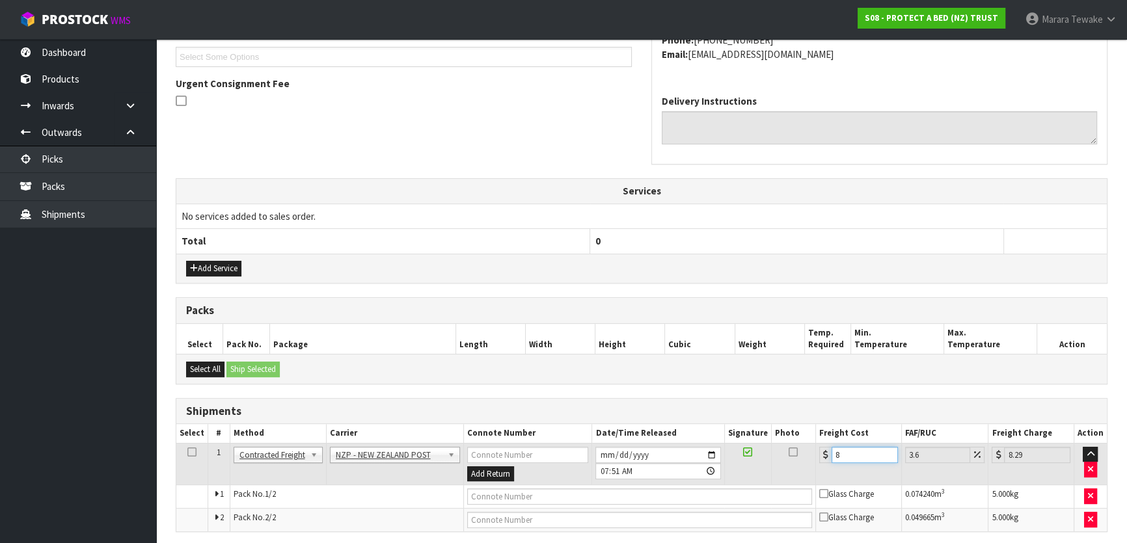
type input "8.91"
type input "8.66"
type input "8.97"
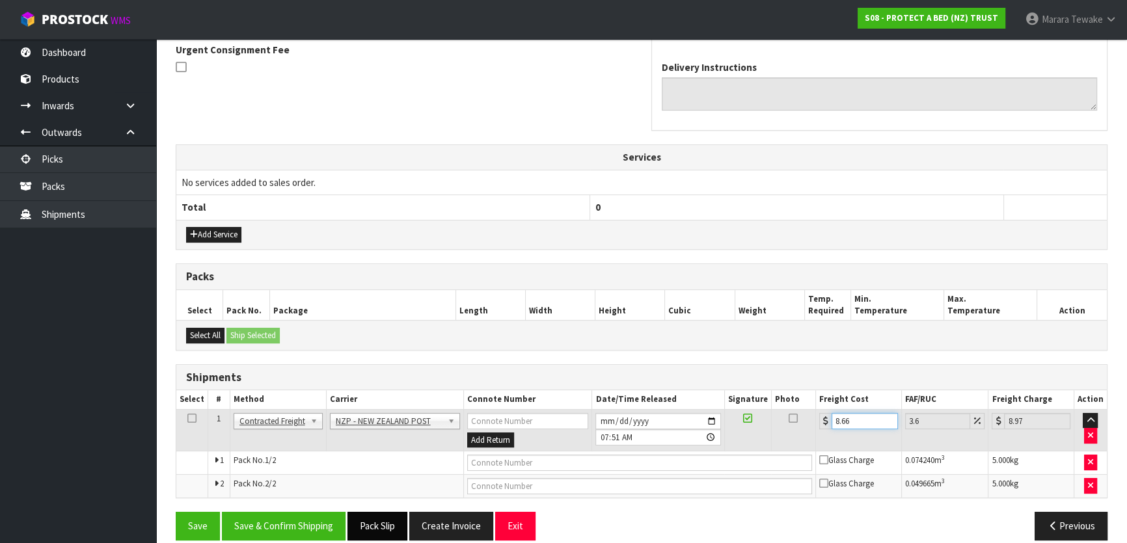
scroll to position [402, 0]
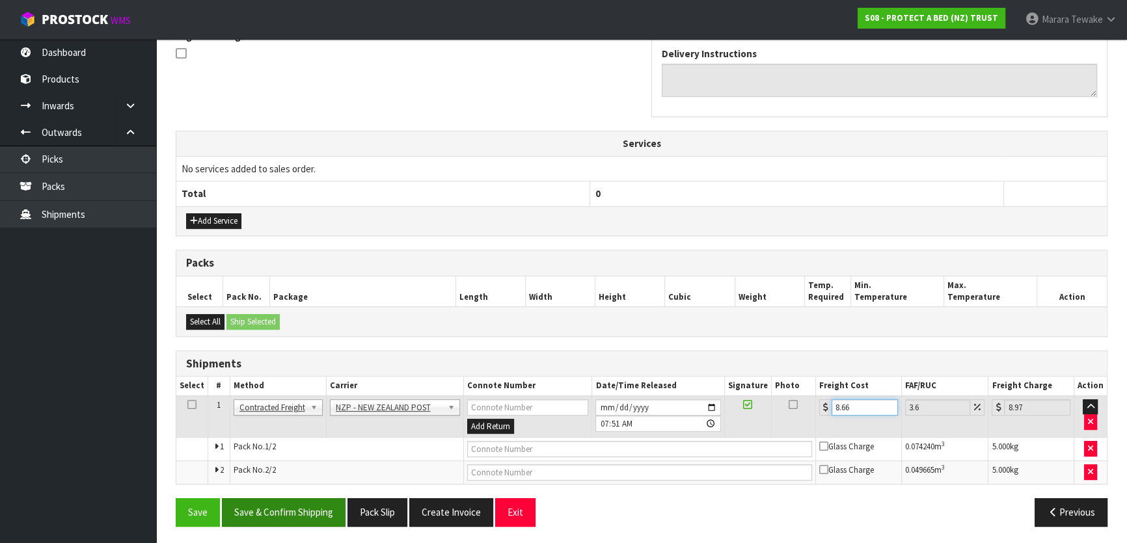
type input "8.66"
click at [286, 518] on button "Save & Confirm Shipping" at bounding box center [284, 512] width 124 height 28
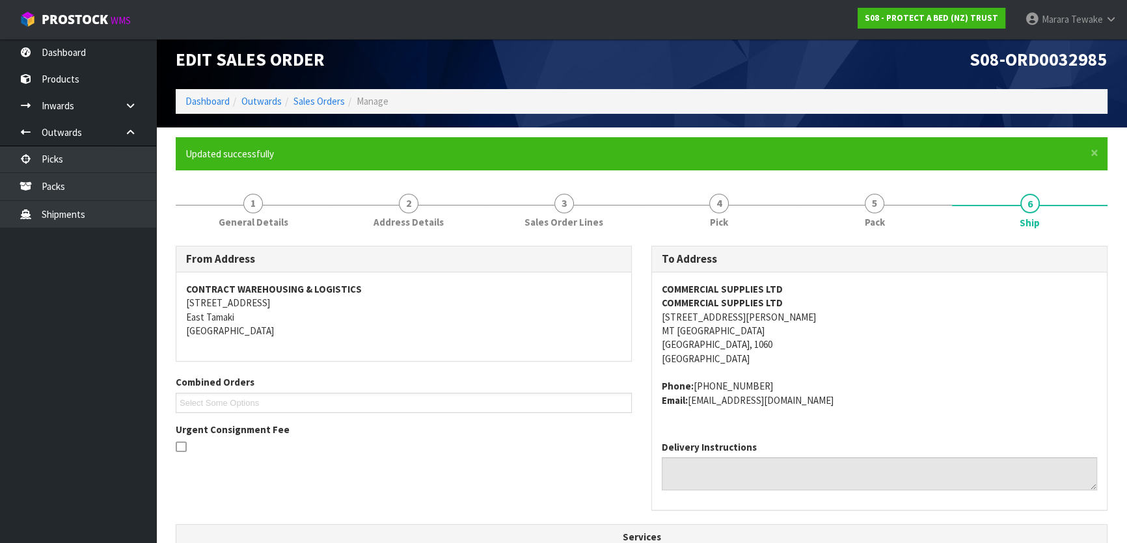
scroll to position [0, 0]
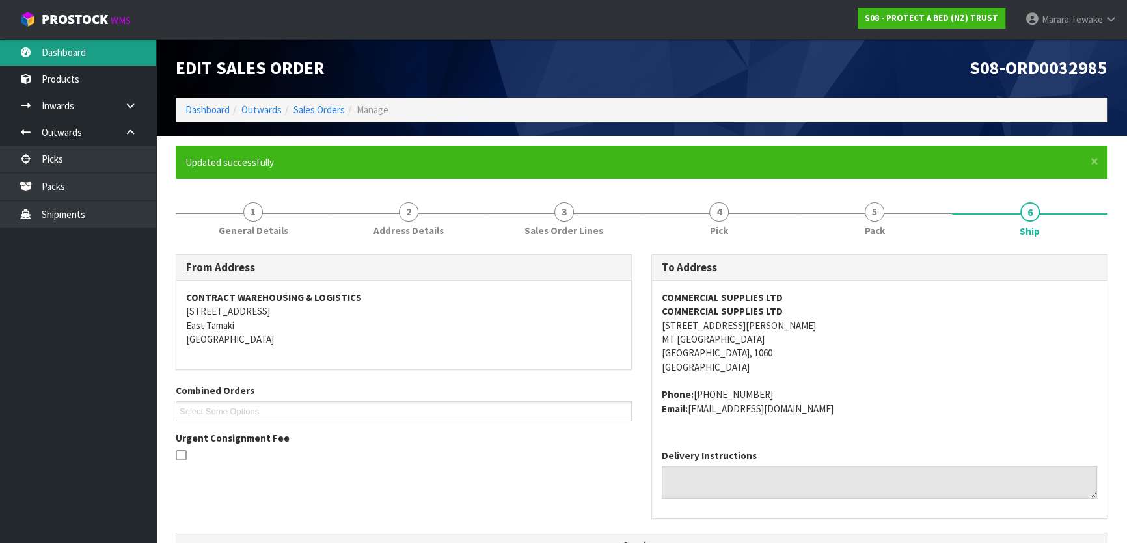
click at [78, 40] on link "Dashboard" at bounding box center [78, 52] width 156 height 27
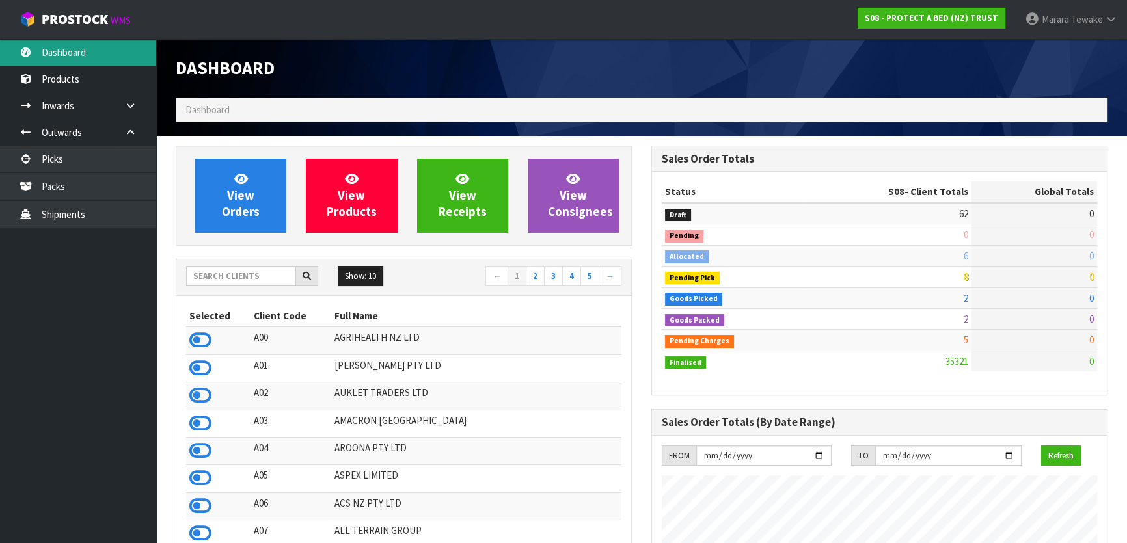
scroll to position [984, 475]
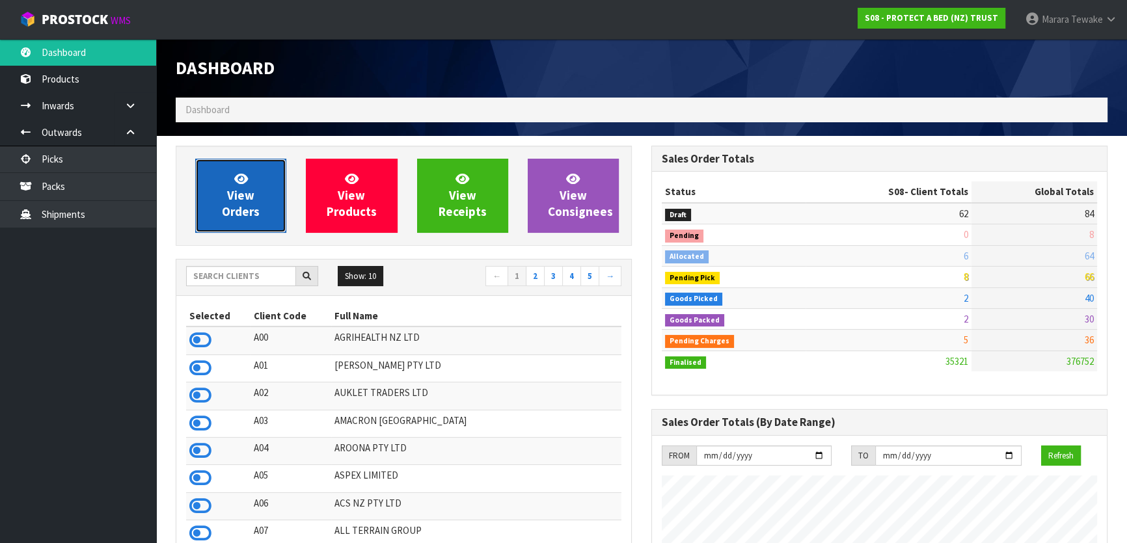
click at [248, 181] on link "View Orders" at bounding box center [240, 196] width 91 height 74
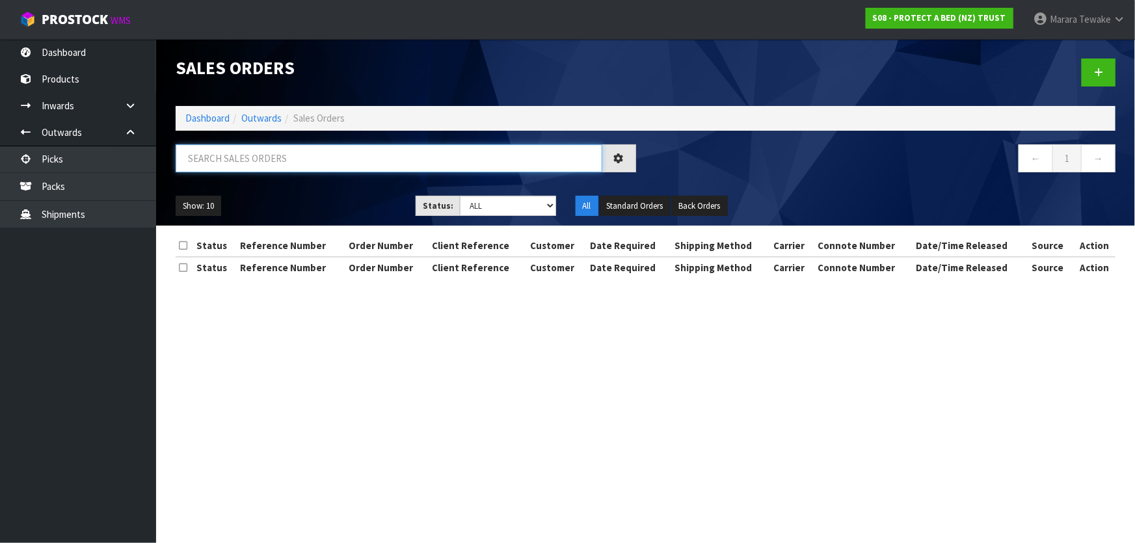
click at [252, 159] on input "text" at bounding box center [389, 158] width 427 height 28
type input "JOB-0407685"
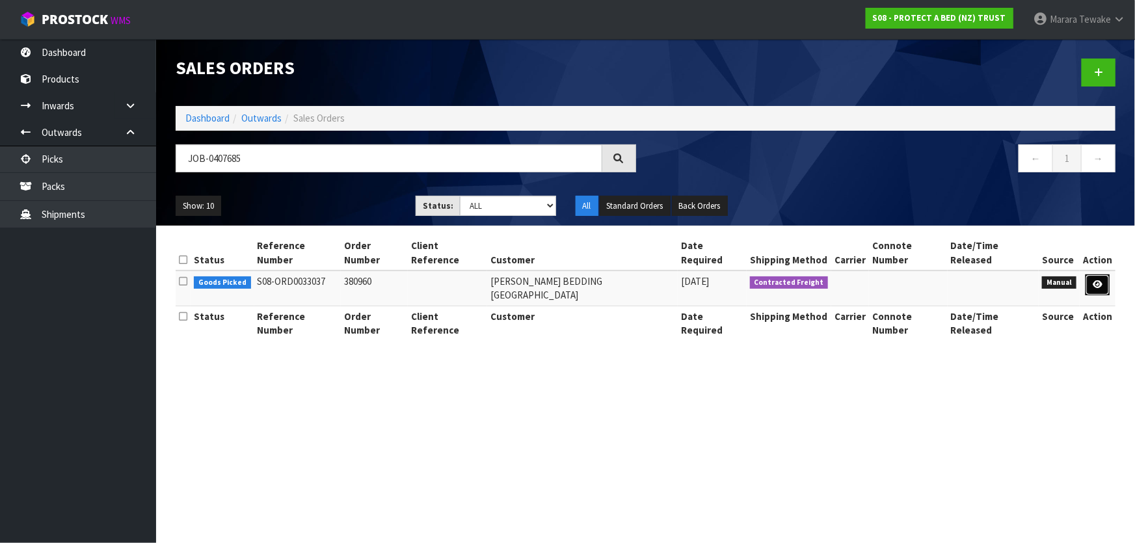
click at [1097, 280] on icon at bounding box center [1098, 284] width 10 height 8
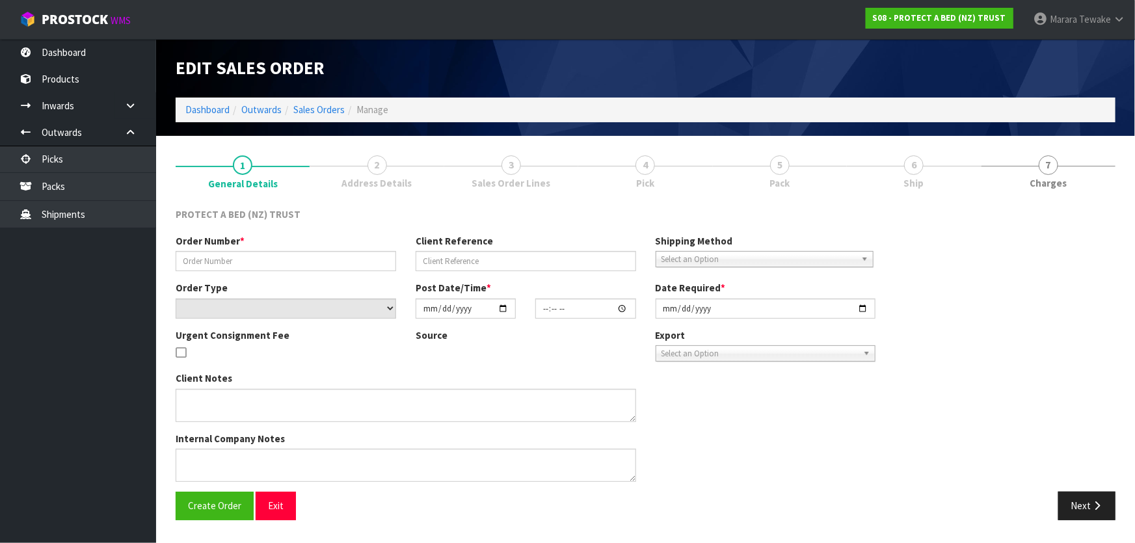
type input "380960"
select select "number:0"
type input "[DATE]"
type input "12:56:00.000"
type input "[DATE]"
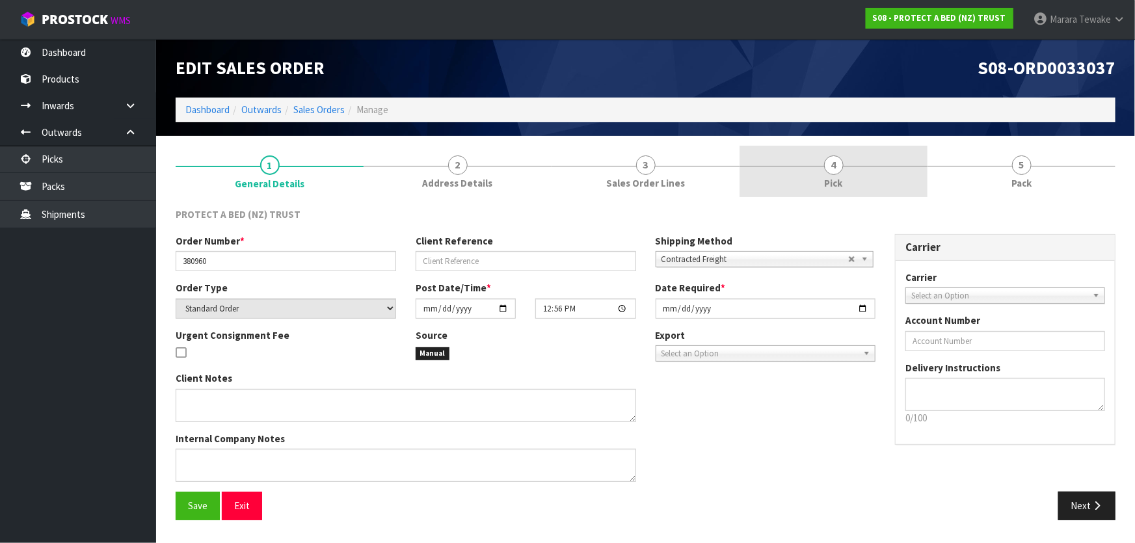
click at [826, 179] on span "Pick" at bounding box center [834, 183] width 18 height 14
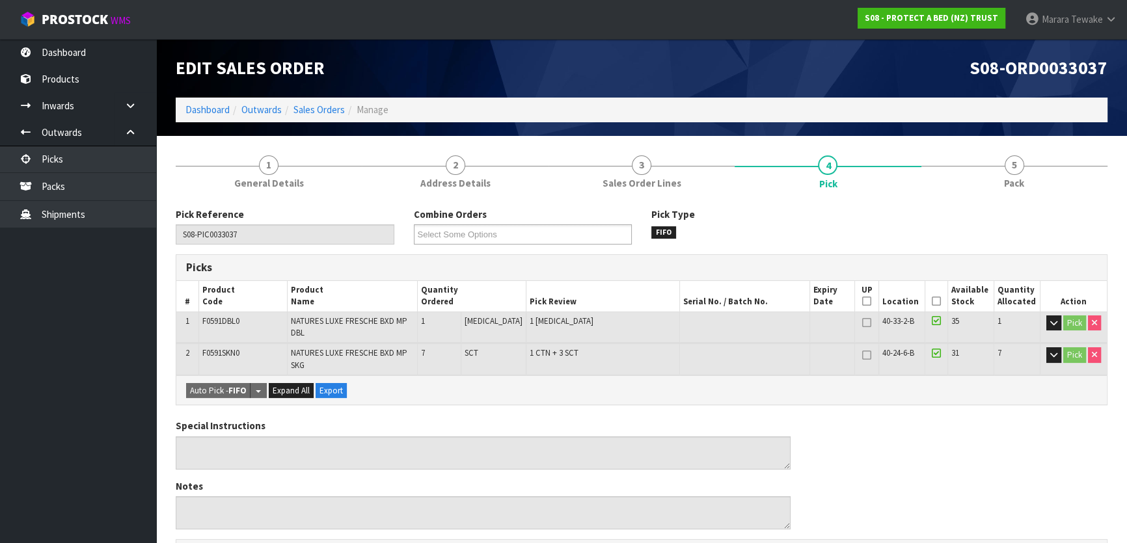
click at [932, 302] on icon at bounding box center [936, 301] width 9 height 1
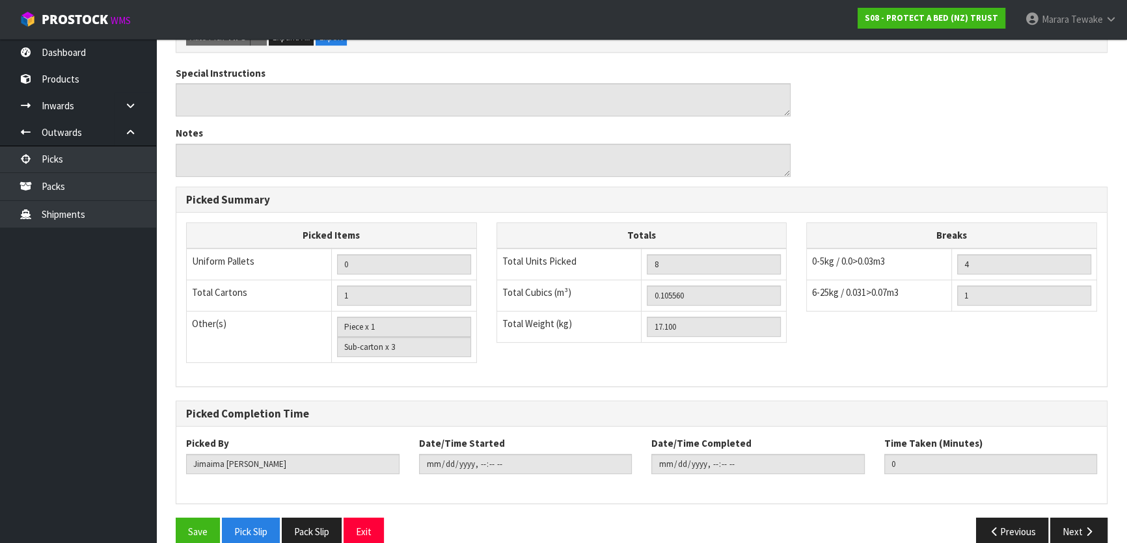
scroll to position [402, 0]
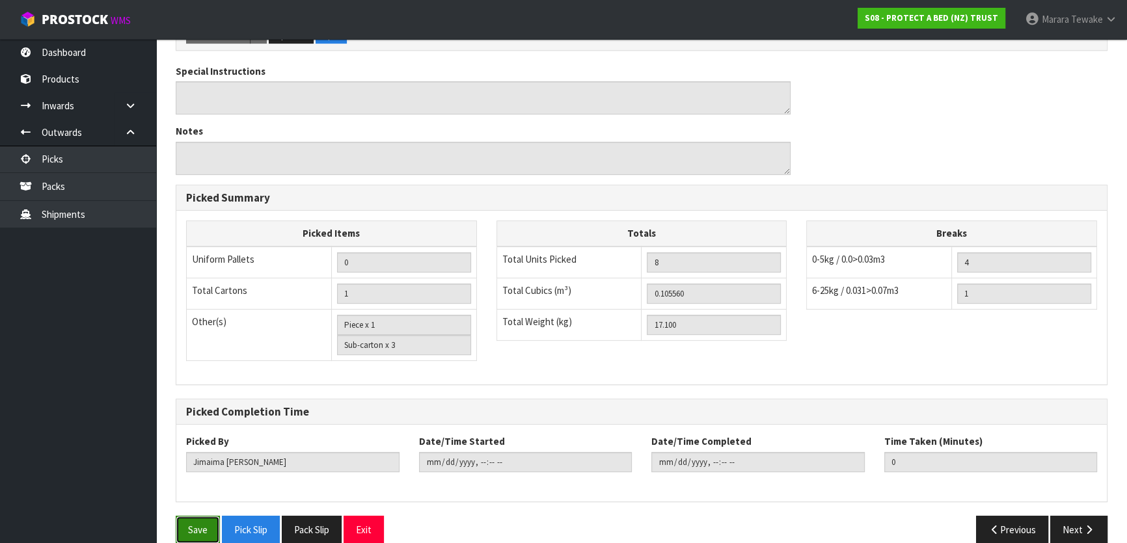
click at [198, 517] on button "Save" at bounding box center [198, 530] width 44 height 28
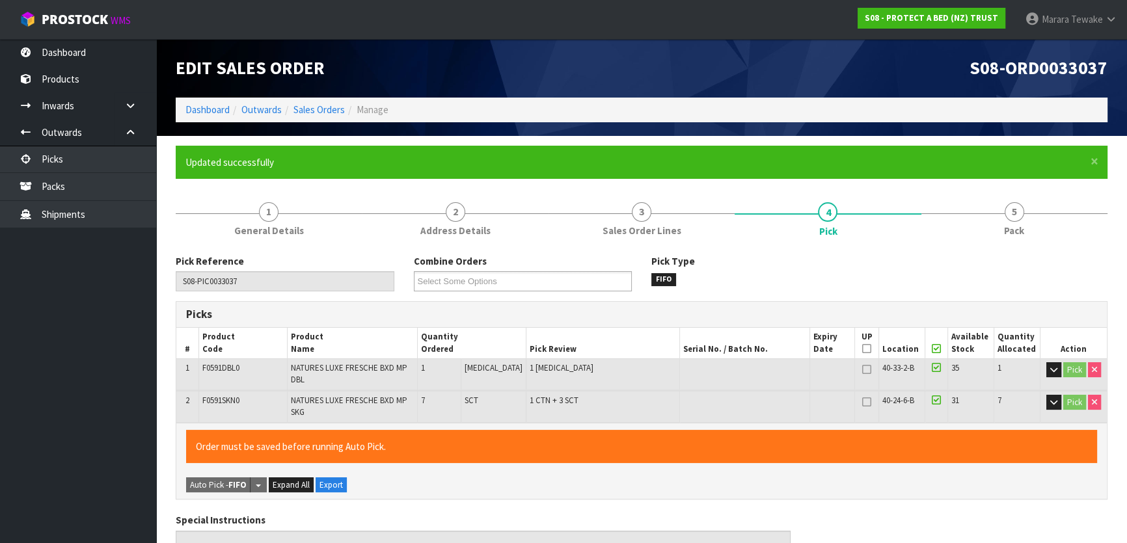
type input "[PERSON_NAME]"
type input "[DATE]T07:53:43"
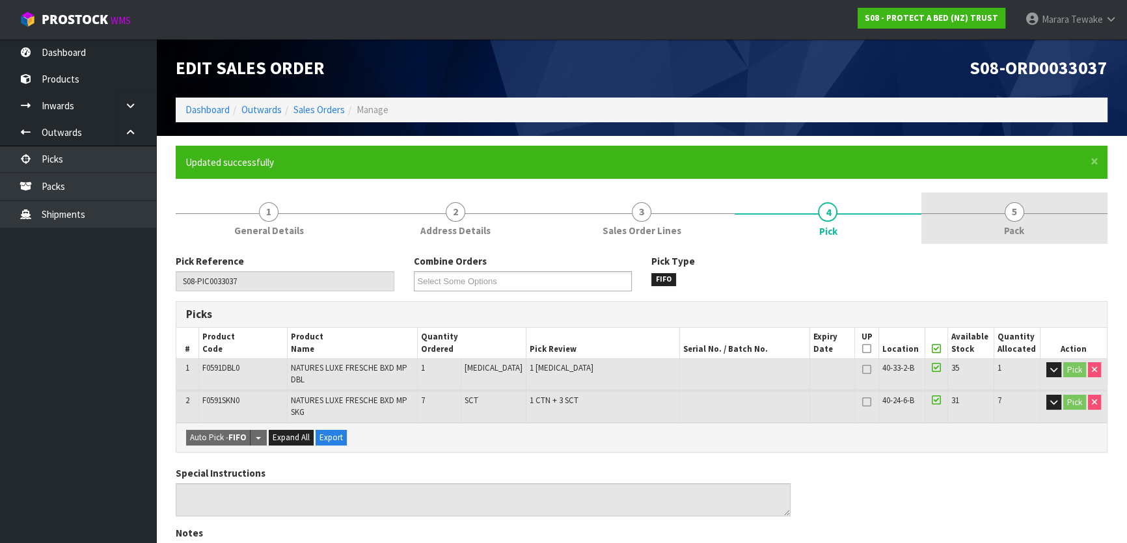
drag, startPoint x: 1049, startPoint y: 224, endPoint x: 1036, endPoint y: 222, distance: 12.4
click at [1047, 222] on link "5 Pack" at bounding box center [1014, 218] width 186 height 51
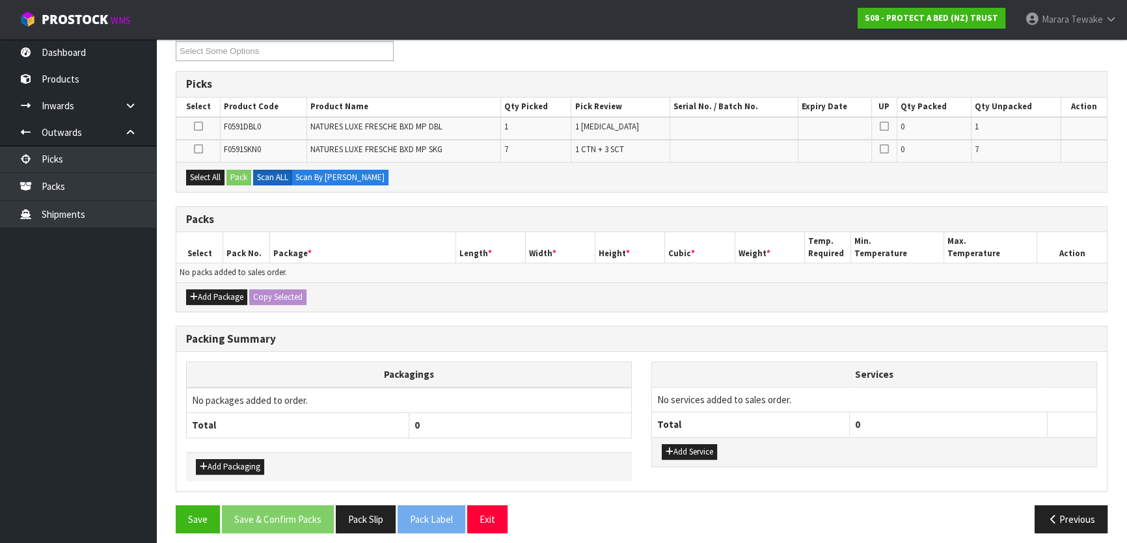
scroll to position [236, 0]
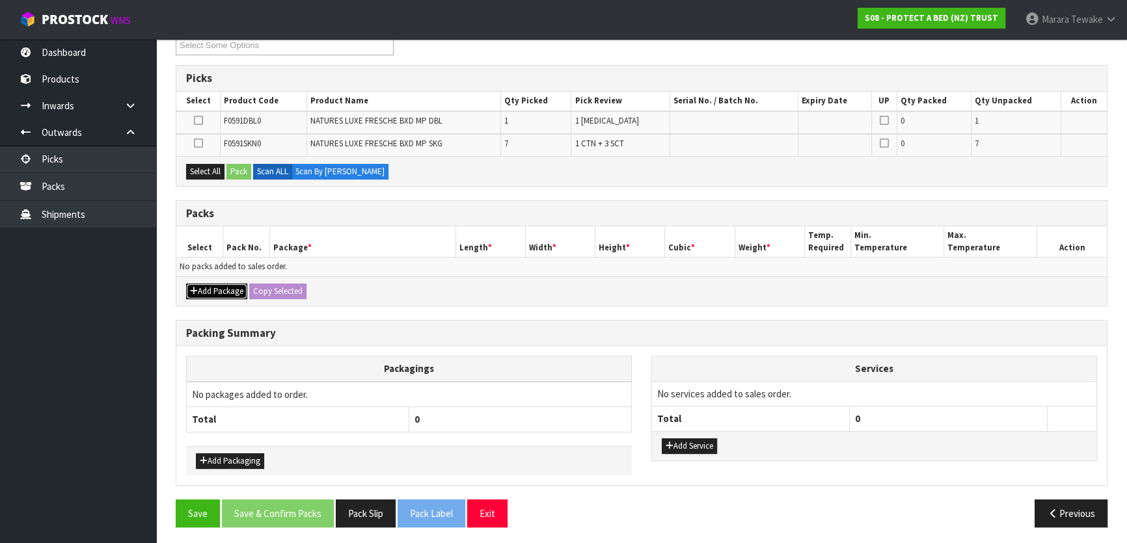
click at [215, 295] on button "Add Package" at bounding box center [216, 292] width 61 height 16
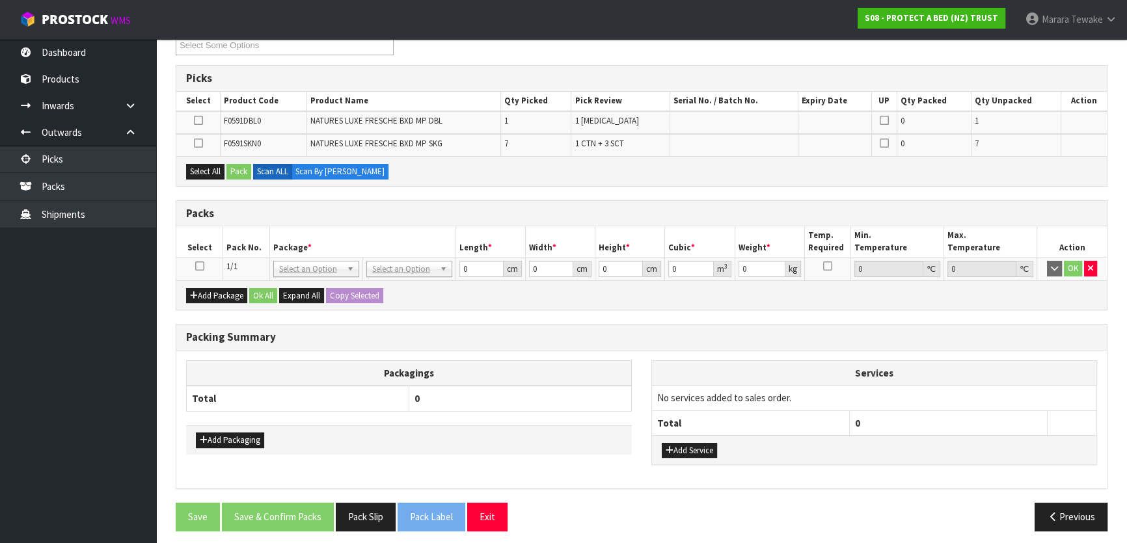
click at [200, 266] on icon at bounding box center [199, 266] width 9 height 1
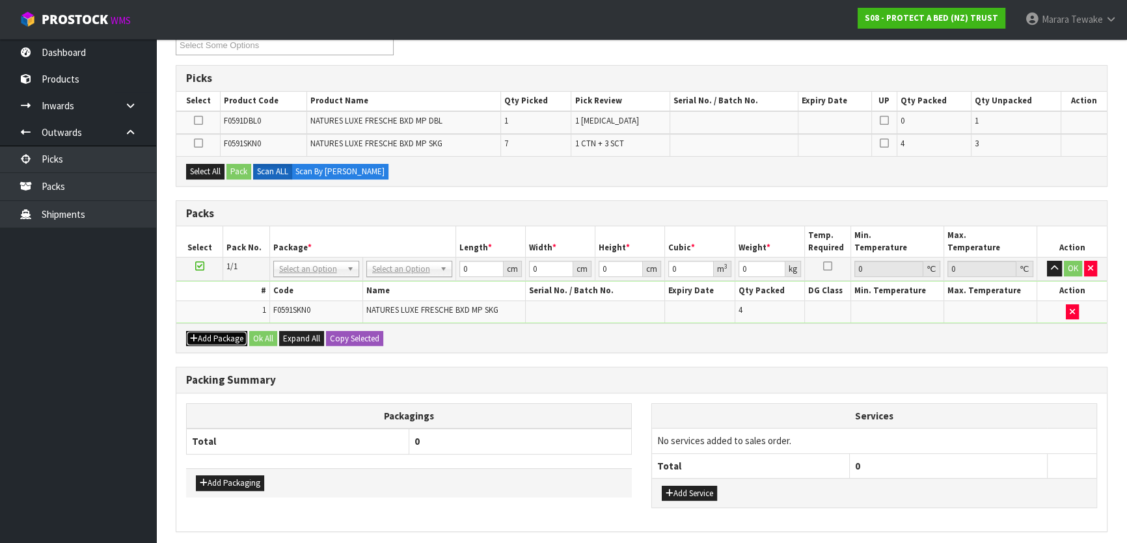
click at [215, 340] on button "Add Package" at bounding box center [216, 339] width 61 height 16
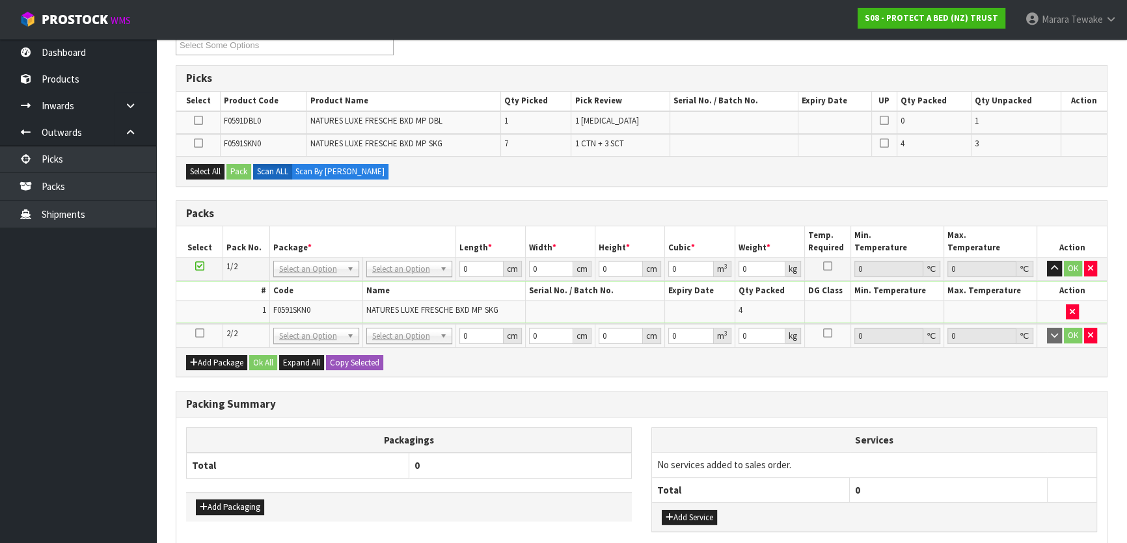
click at [200, 333] on icon at bounding box center [199, 333] width 9 height 1
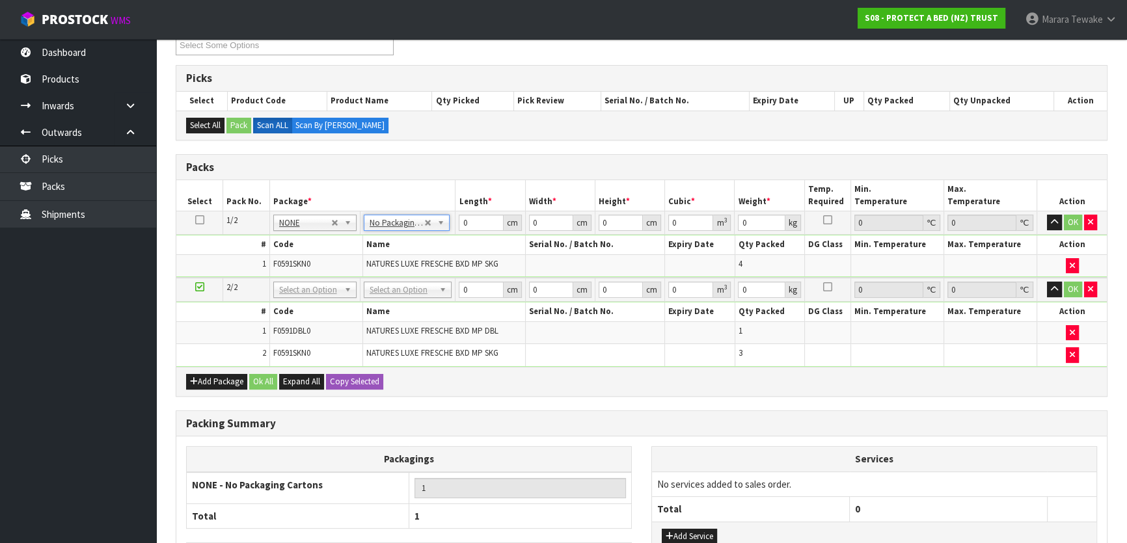
drag, startPoint x: 415, startPoint y: 284, endPoint x: 416, endPoint y: 300, distance: 16.3
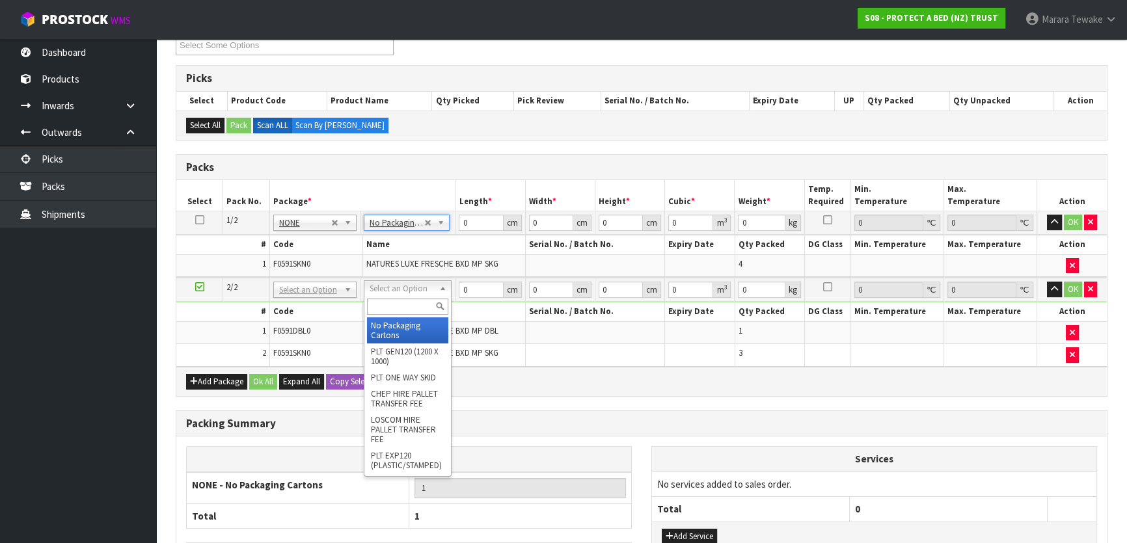
click at [416, 305] on input "text" at bounding box center [407, 307] width 81 height 16
type input "OC"
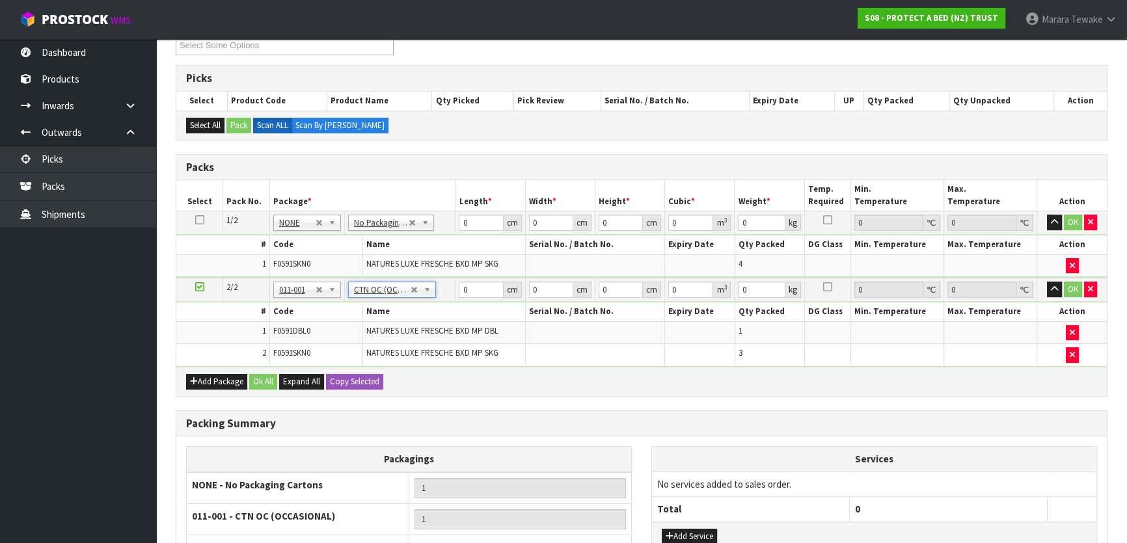
type input "8.3"
drag, startPoint x: 485, startPoint y: 219, endPoint x: 436, endPoint y: 206, distance: 50.3
click at [436, 206] on table "Select Pack No. Package * Length * Width * Height * Cubic * Weight * Temp. Requ…" at bounding box center [641, 273] width 930 height 186
type input "61"
type input "42"
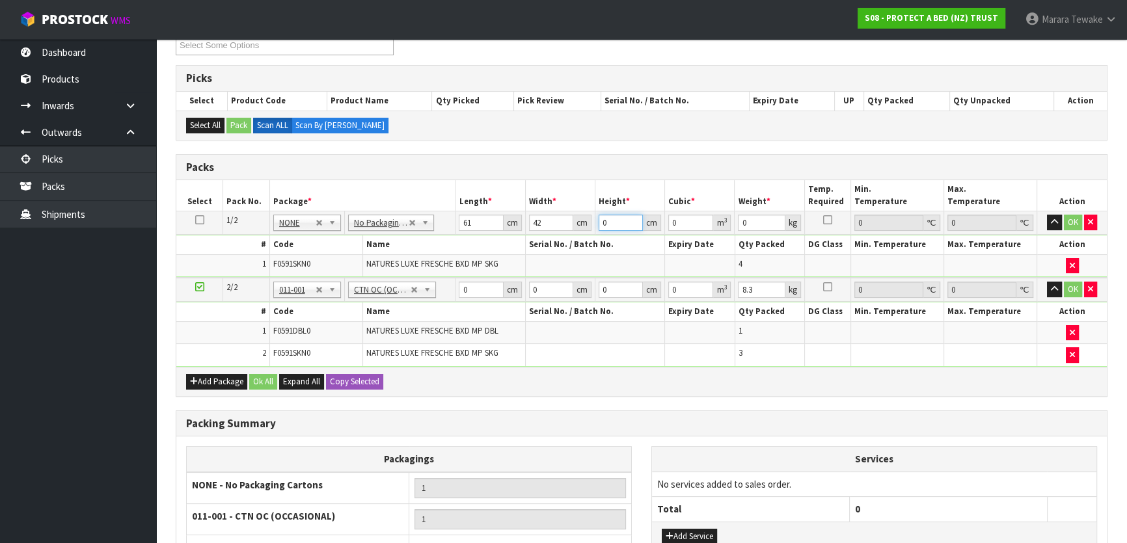
type input "3"
type input "0.007686"
type input "34"
type input "0.087108"
type input "34"
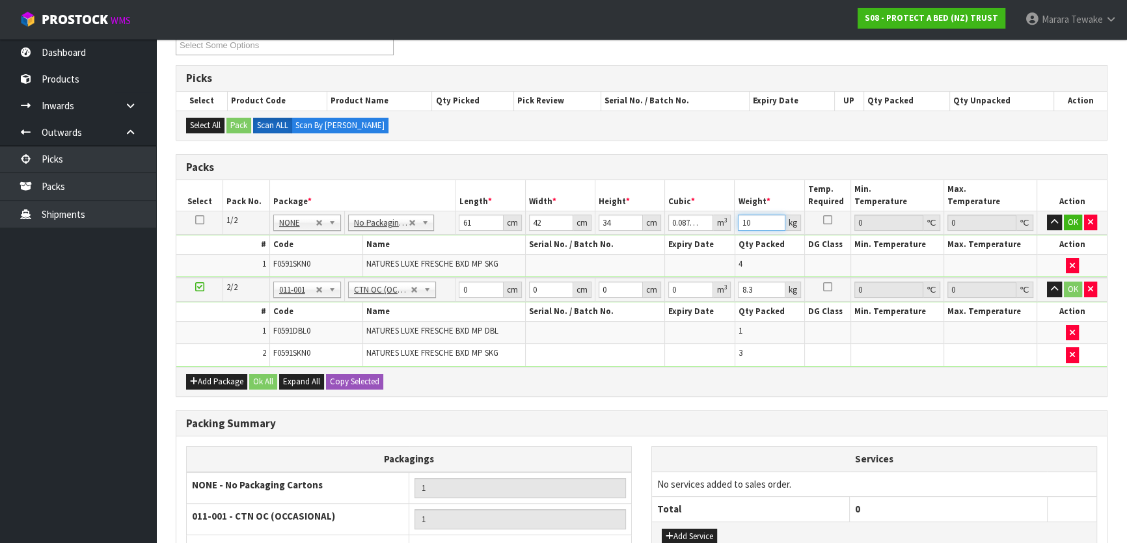
type input "10"
click at [1047, 215] on button "button" at bounding box center [1054, 223] width 15 height 16
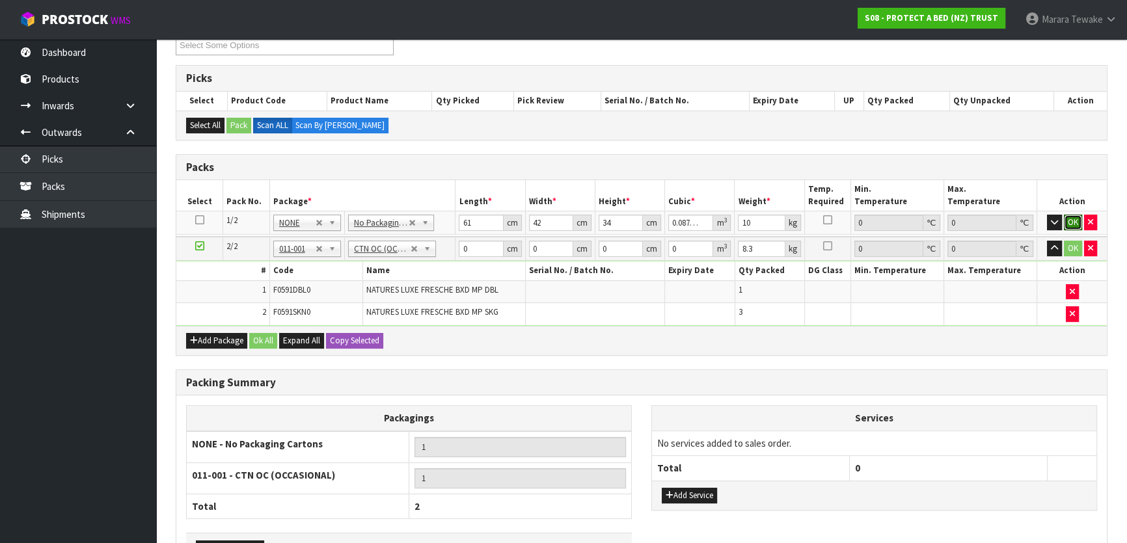
click button "OK" at bounding box center [1073, 223] width 18 height 16
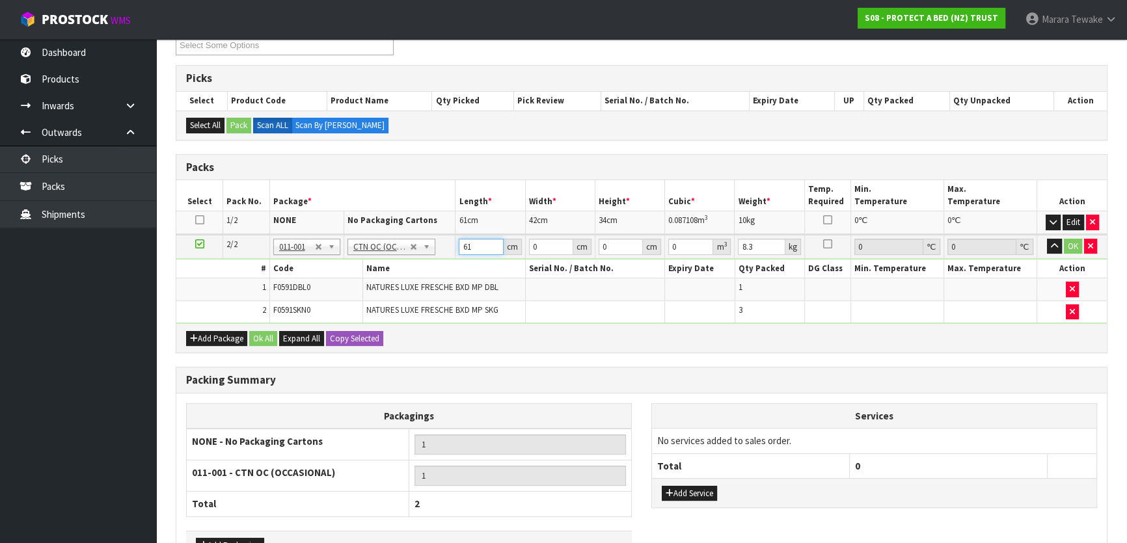
type input "61"
type input "42"
type input "3"
type input "0.007686"
type input "33"
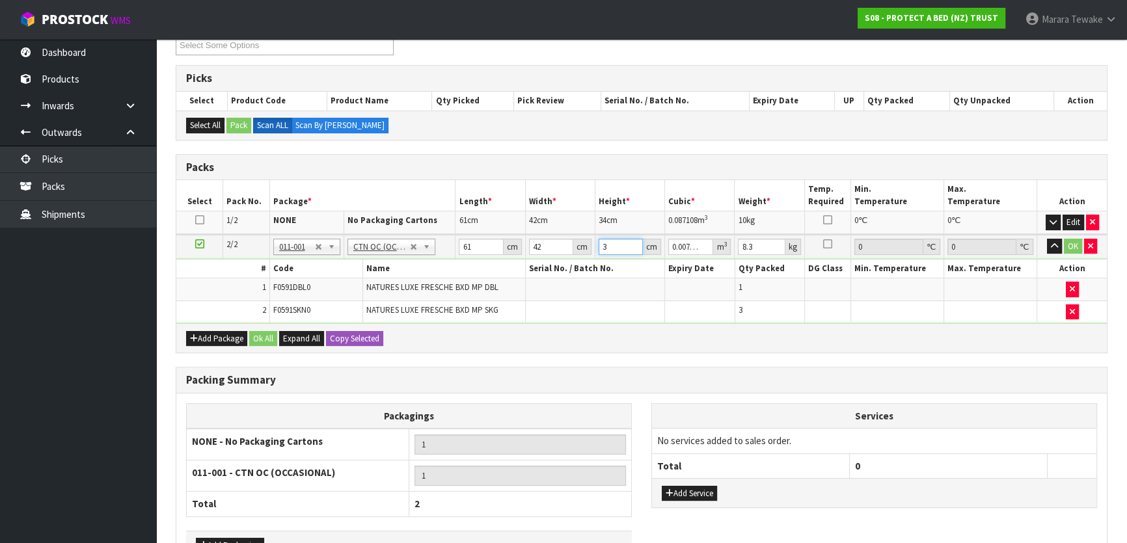
type input "0.084546"
type input "33"
type input "9"
click at [1047, 239] on button "button" at bounding box center [1054, 247] width 15 height 16
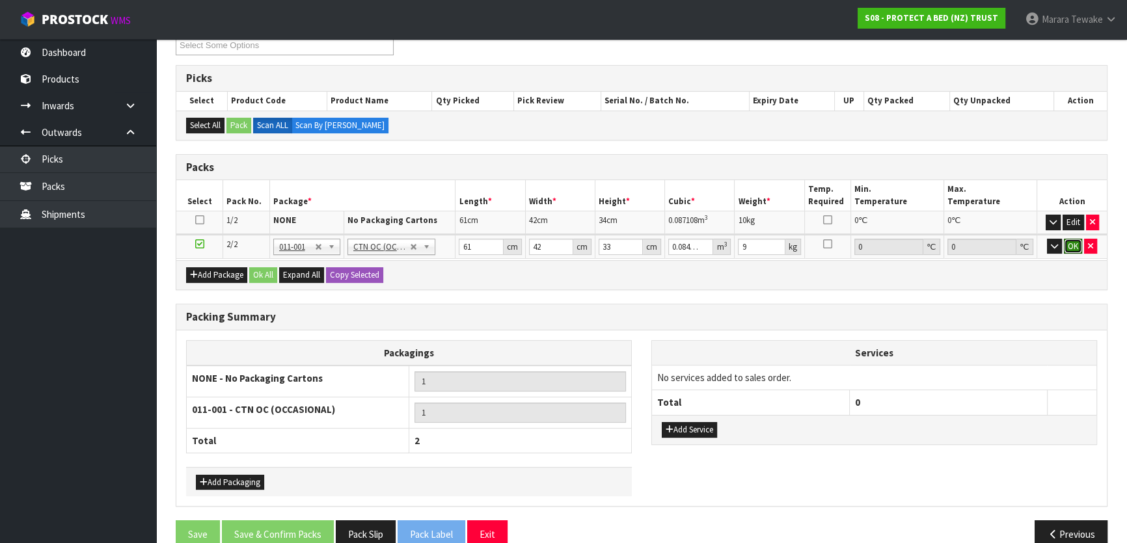
click button "OK" at bounding box center [1073, 247] width 18 height 16
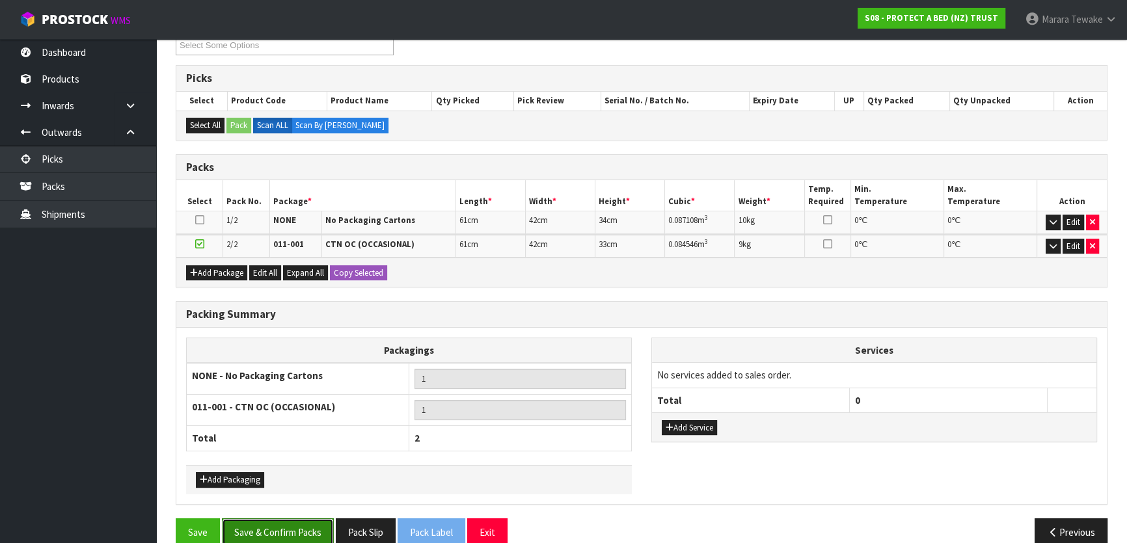
click at [305, 533] on button "Save & Confirm Packs" at bounding box center [278, 532] width 112 height 28
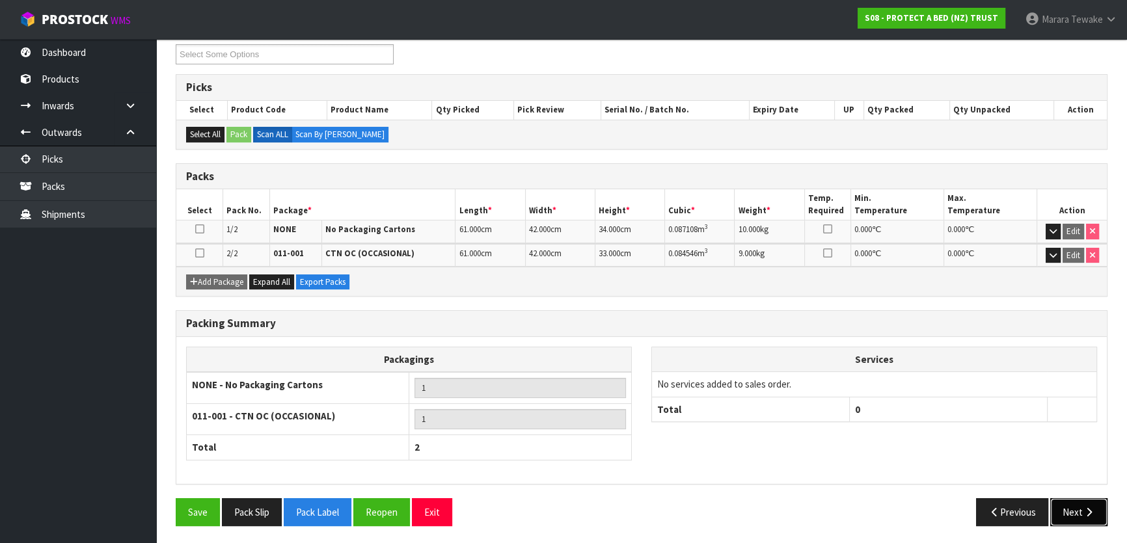
click at [1070, 502] on button "Next" at bounding box center [1078, 512] width 57 height 28
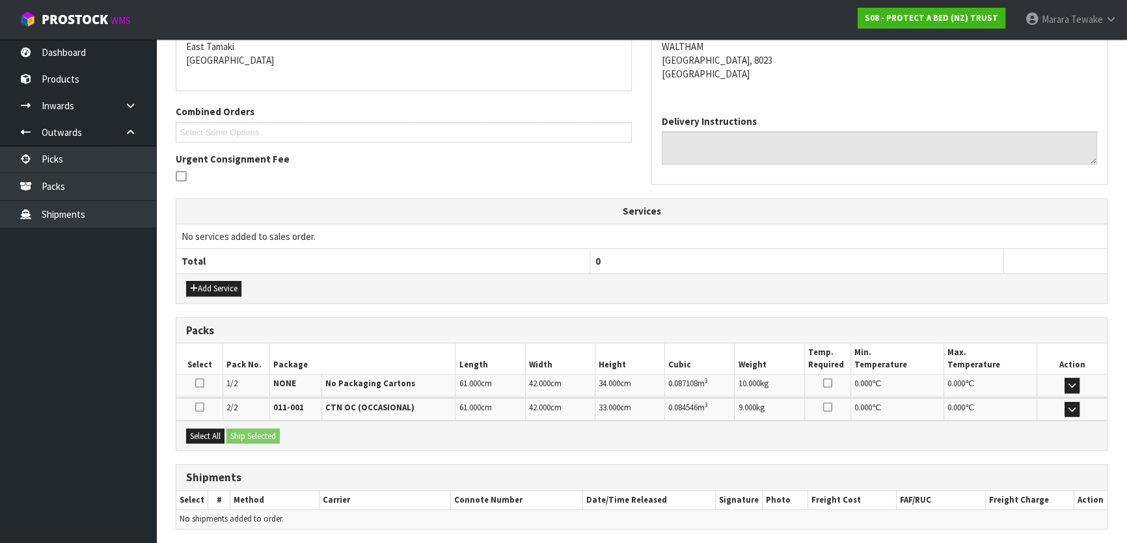
scroll to position [324, 0]
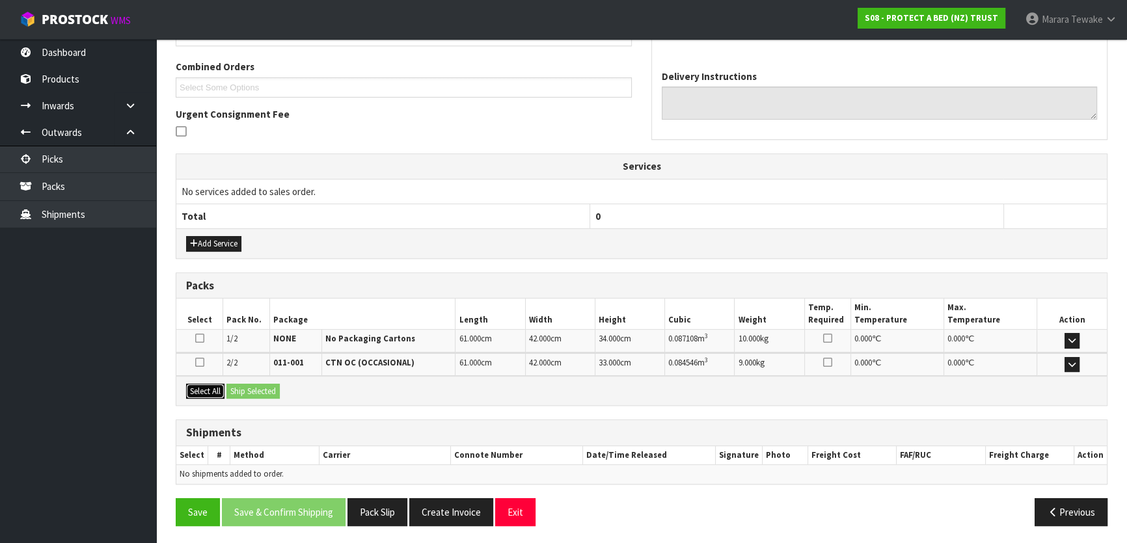
click at [210, 386] on button "Select All" at bounding box center [205, 392] width 38 height 16
click at [238, 388] on button "Ship Selected" at bounding box center [252, 392] width 53 height 16
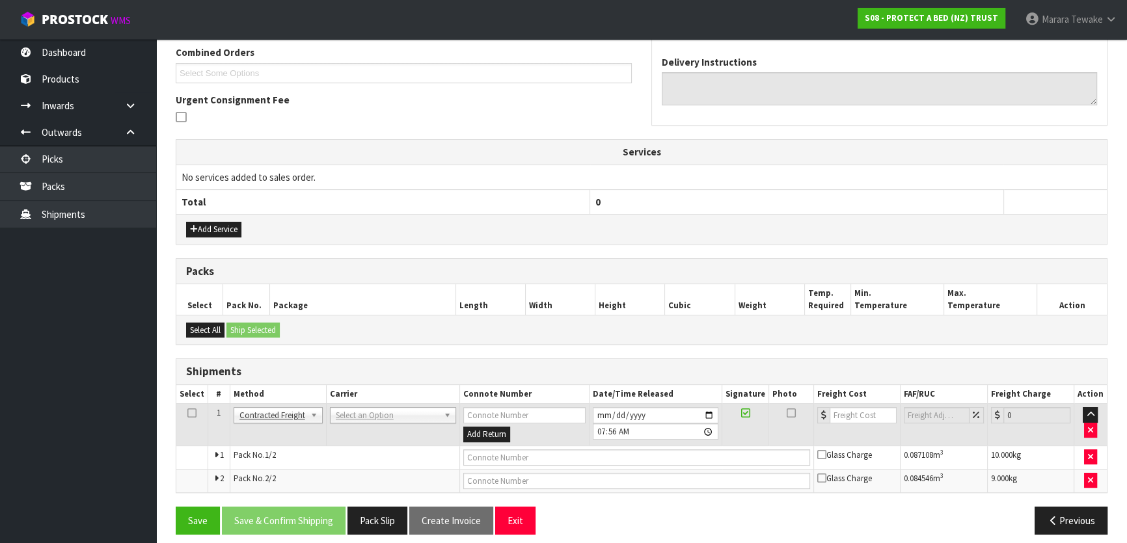
scroll to position [346, 0]
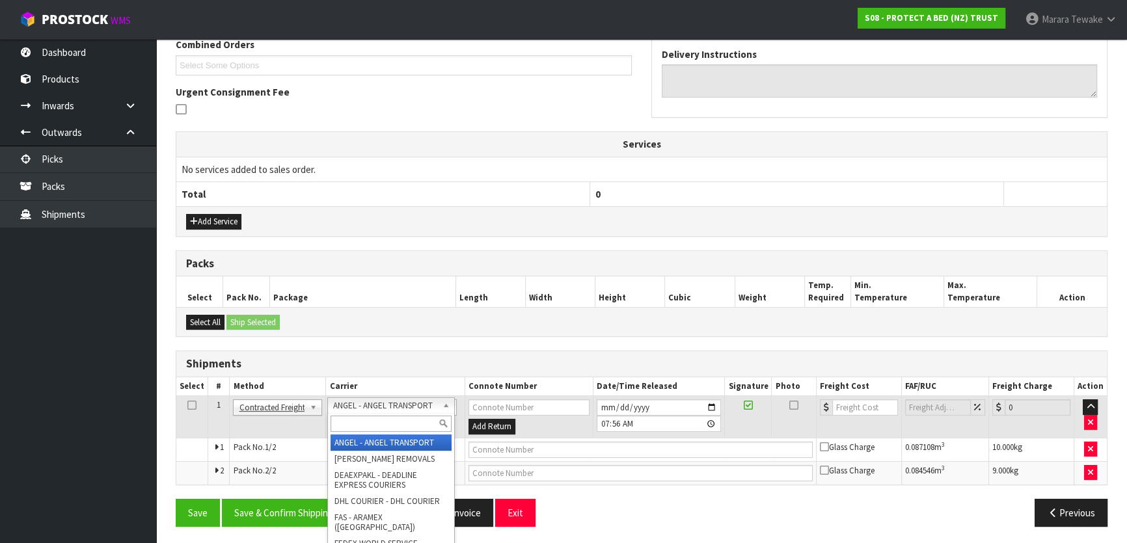
click at [380, 421] on input "text" at bounding box center [390, 424] width 120 height 16
type input "NZP"
drag, startPoint x: 384, startPoint y: 434, endPoint x: 384, endPoint y: 441, distance: 7.2
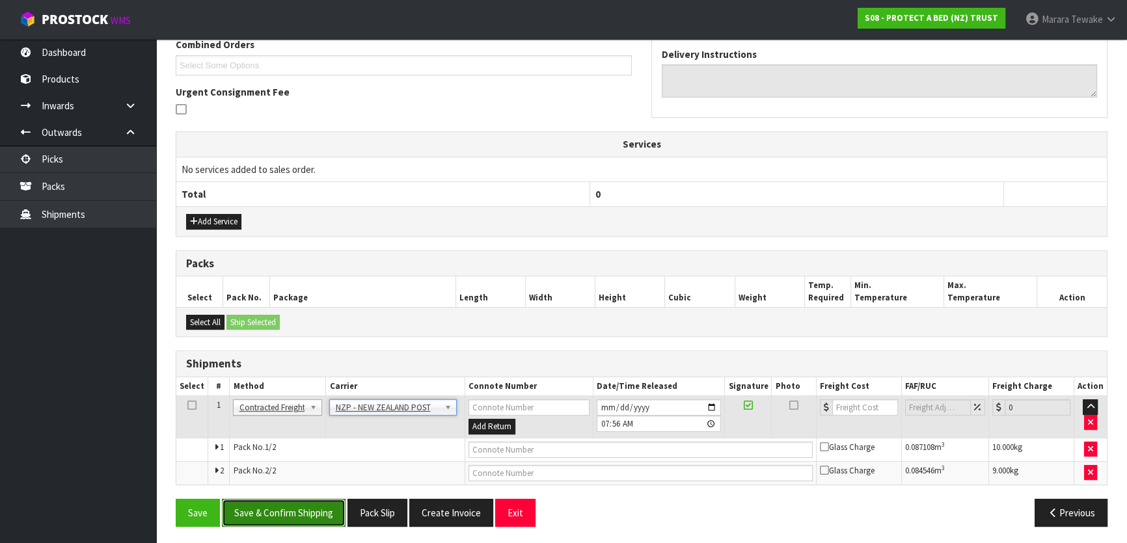
click at [314, 502] on button "Save & Confirm Shipping" at bounding box center [284, 513] width 124 height 28
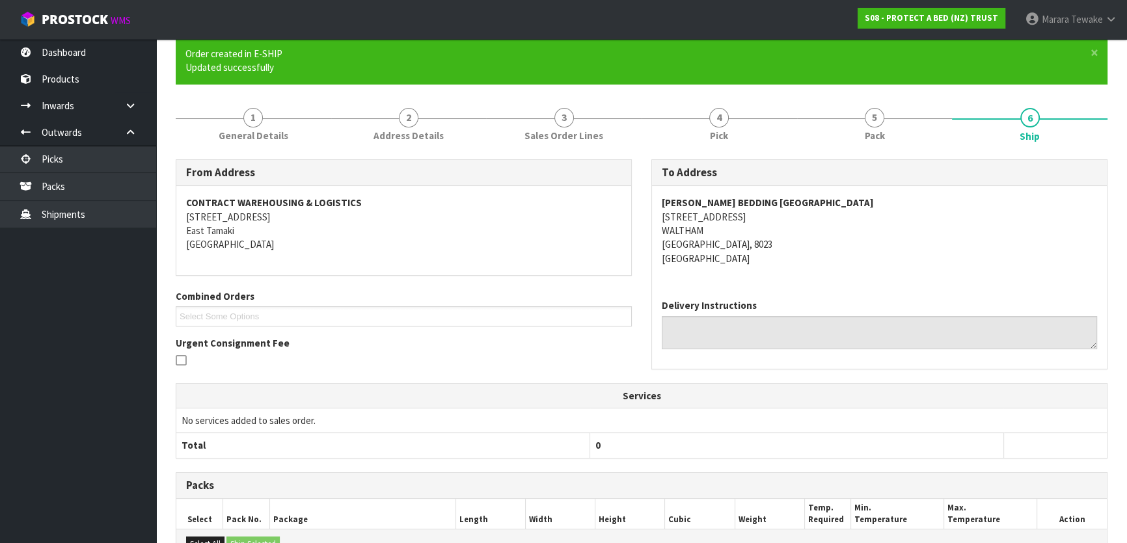
scroll to position [327, 0]
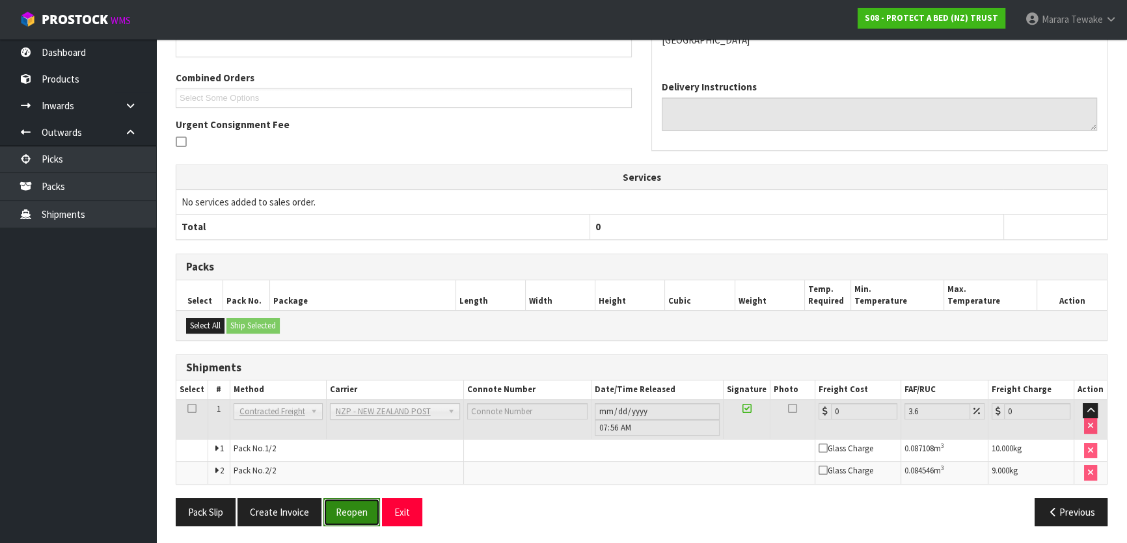
click at [356, 514] on button "Reopen" at bounding box center [351, 512] width 57 height 28
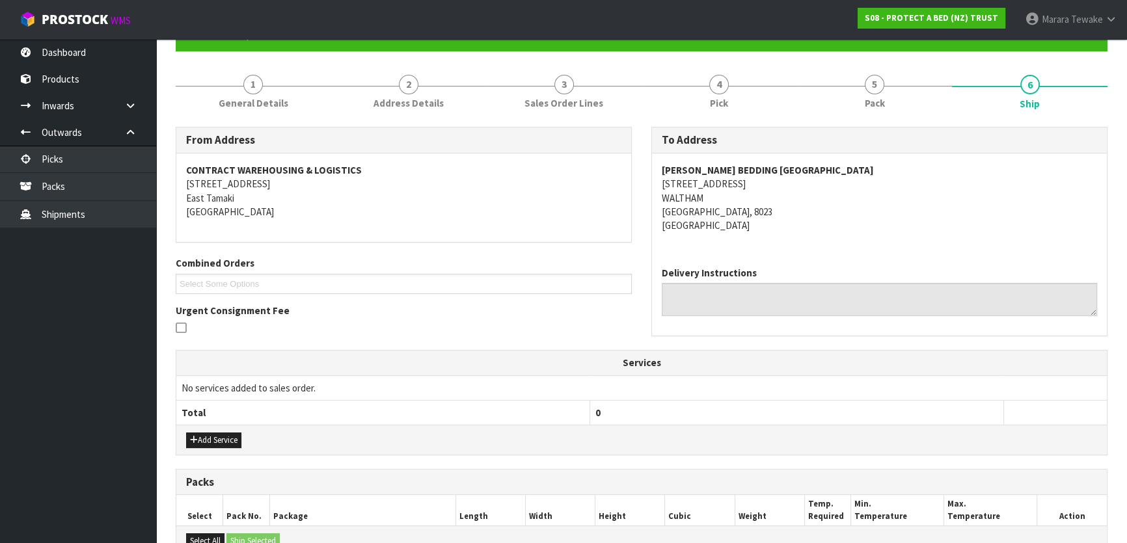
scroll to position [346, 0]
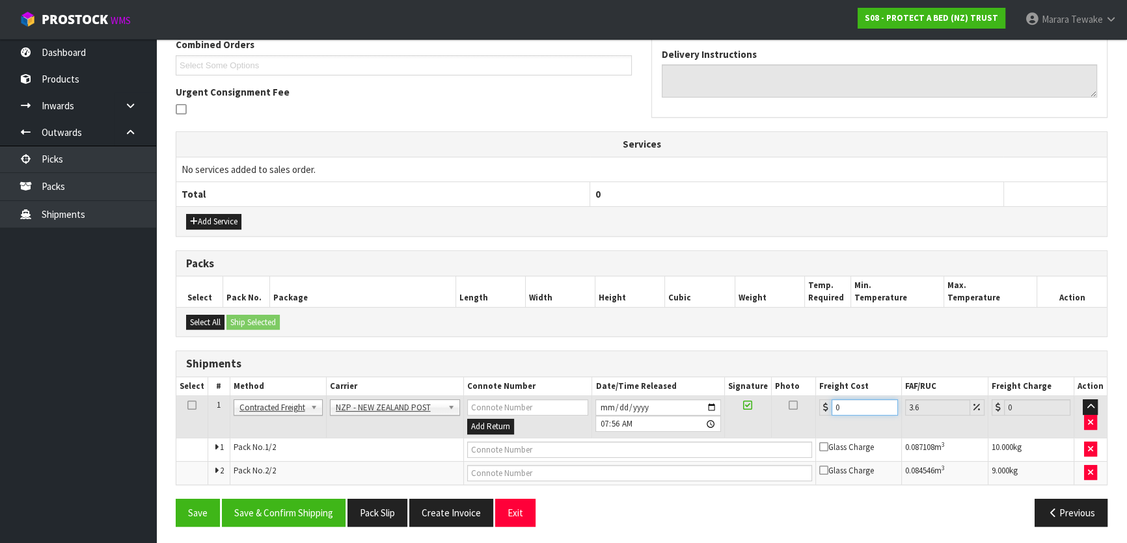
drag, startPoint x: 849, startPoint y: 403, endPoint x: 807, endPoint y: 396, distance: 42.2
click at [809, 396] on tr "1 Client Local Pickup Customer Local Pickup Company Freight Contracted Freight …" at bounding box center [641, 417] width 930 height 42
type input "4"
type input "4.14"
type input "48"
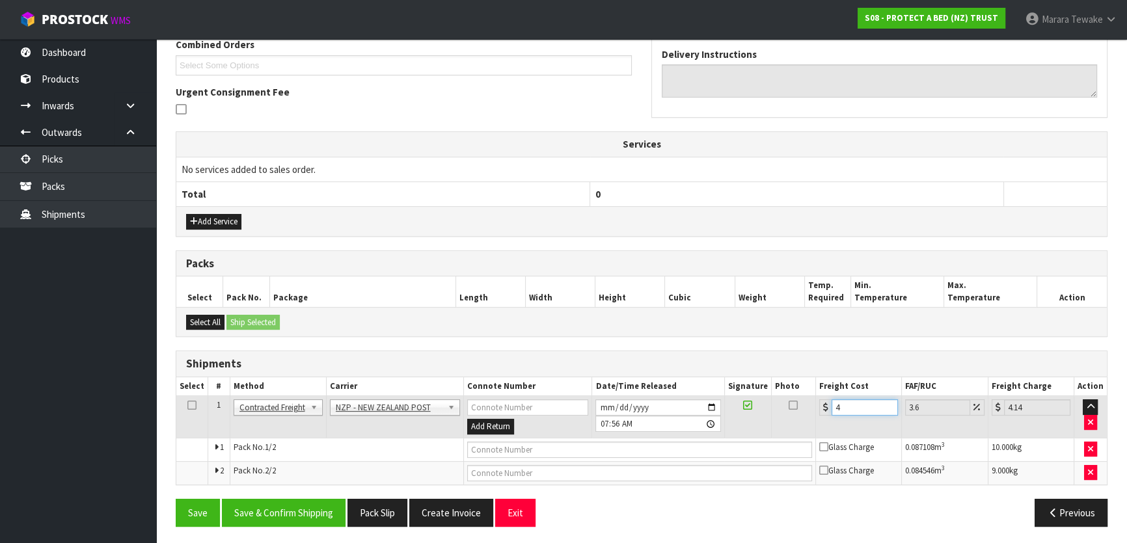
type input "49.73"
type input "48.2"
type input "49.94"
type input "48.22"
type input "49.96"
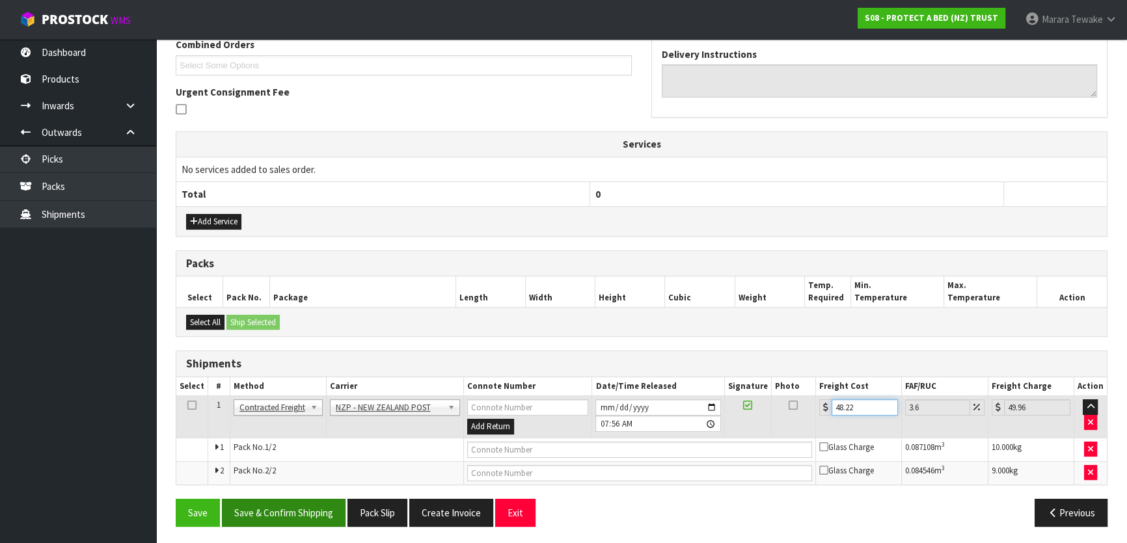
type input "48.22"
drag, startPoint x: 322, startPoint y: 501, endPoint x: 315, endPoint y: 500, distance: 7.3
click at [319, 501] on button "Save & Confirm Shipping" at bounding box center [284, 513] width 124 height 28
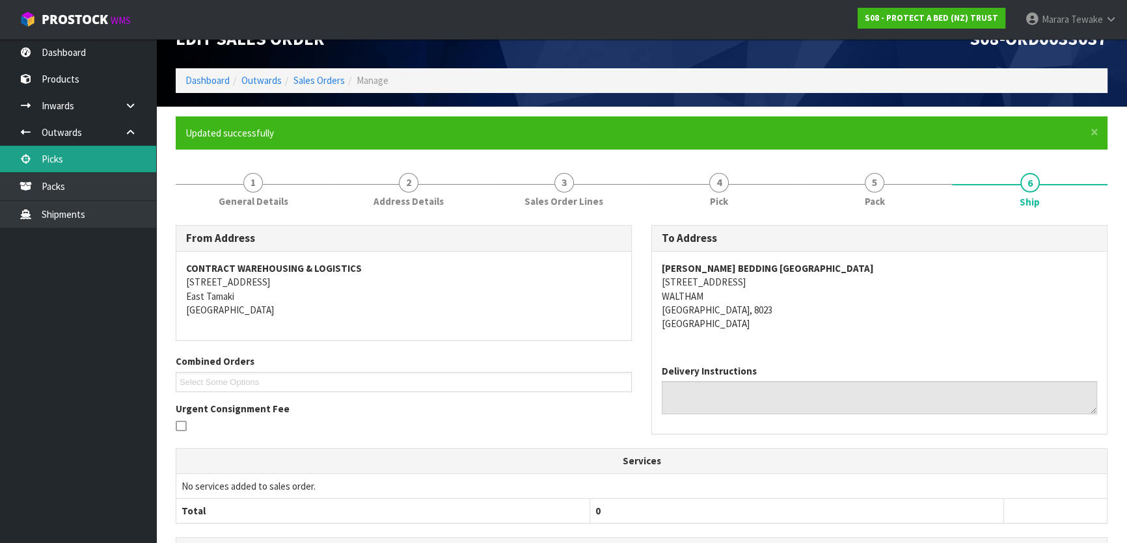
scroll to position [26, 0]
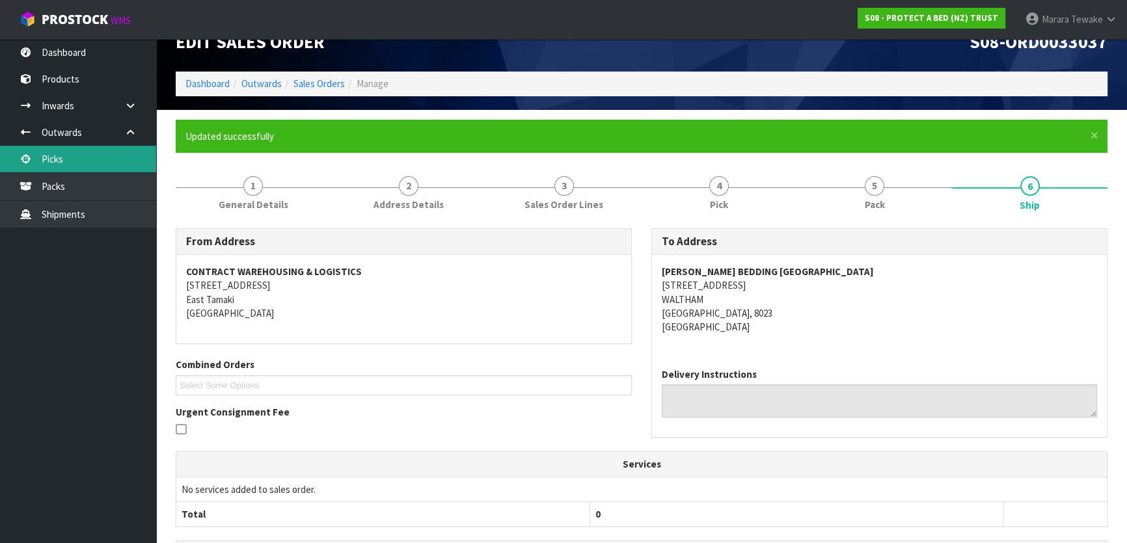
click at [104, 147] on link "Picks" at bounding box center [78, 159] width 156 height 27
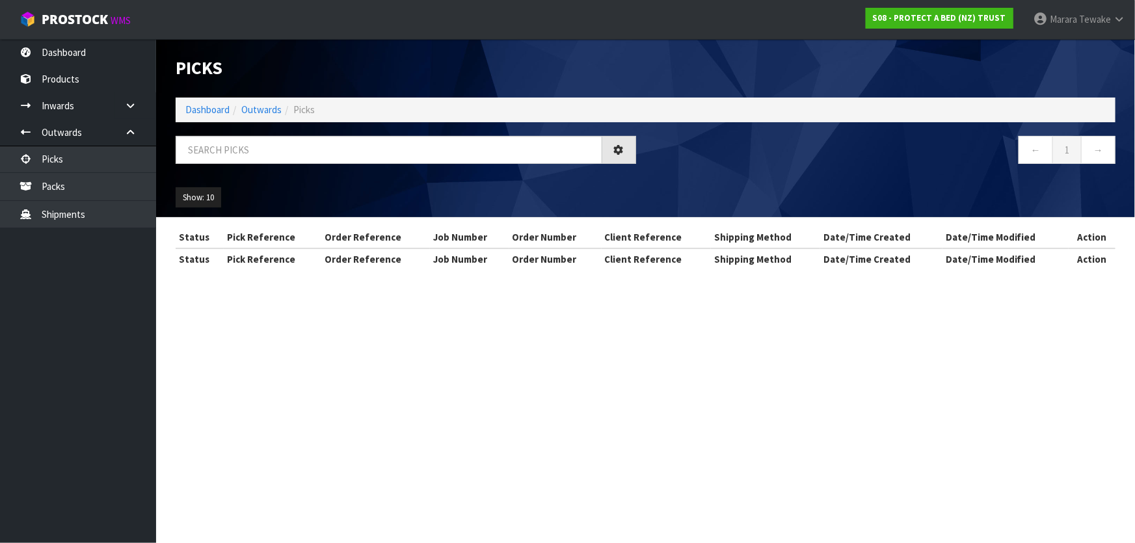
click at [219, 131] on div "Picks Dashboard Outwards Picks ← 1 → Show: 10 5 10 25 50" at bounding box center [645, 128] width 959 height 178
click at [224, 146] on input "text" at bounding box center [389, 150] width 427 height 28
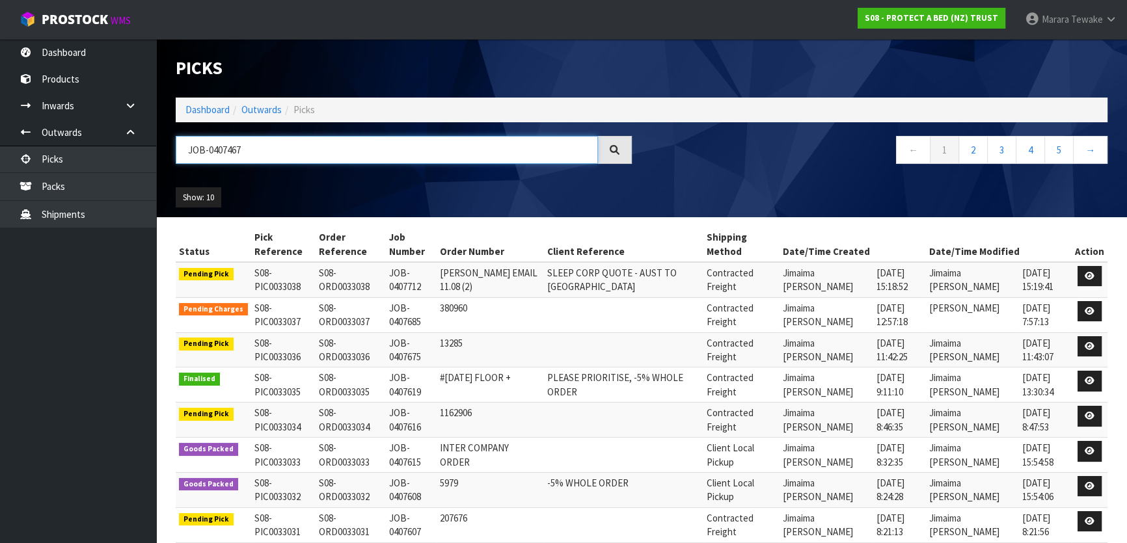
type input "JOB-0407467"
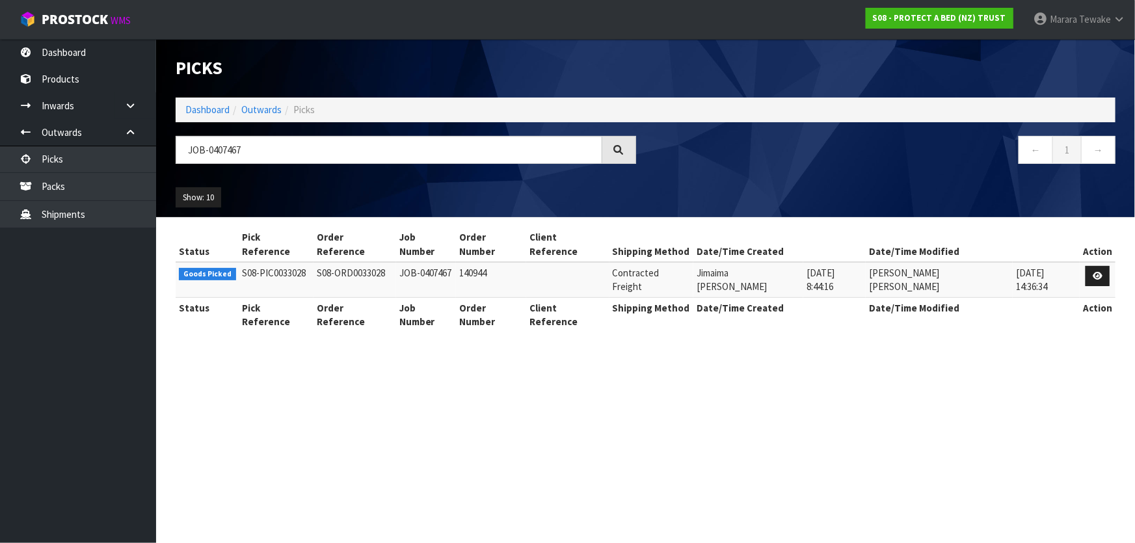
click at [1080, 262] on td at bounding box center [1098, 279] width 36 height 35
click at [1095, 272] on icon at bounding box center [1098, 276] width 10 height 8
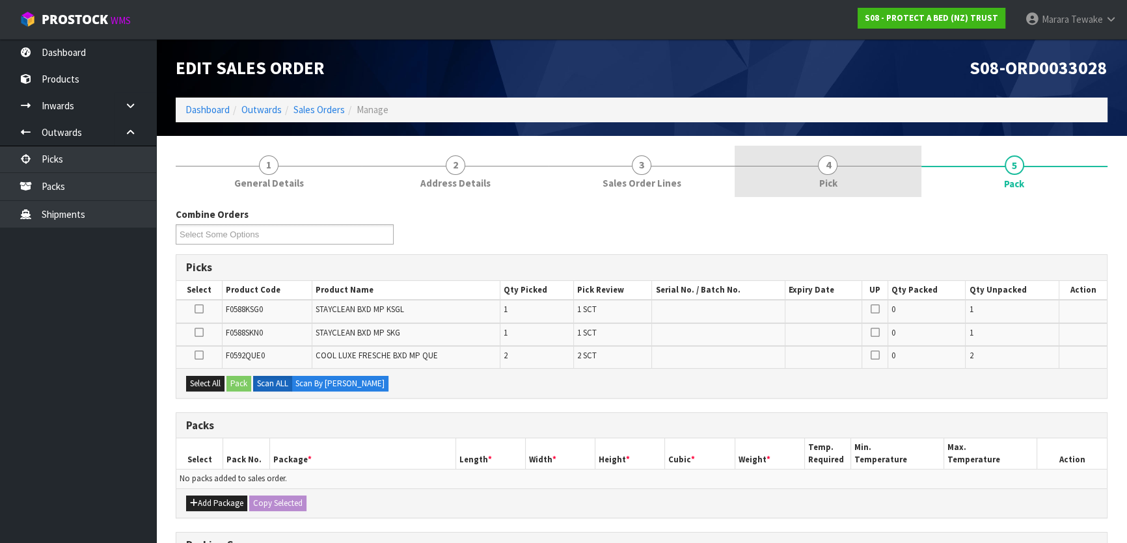
click at [846, 156] on link "4 Pick" at bounding box center [827, 171] width 186 height 51
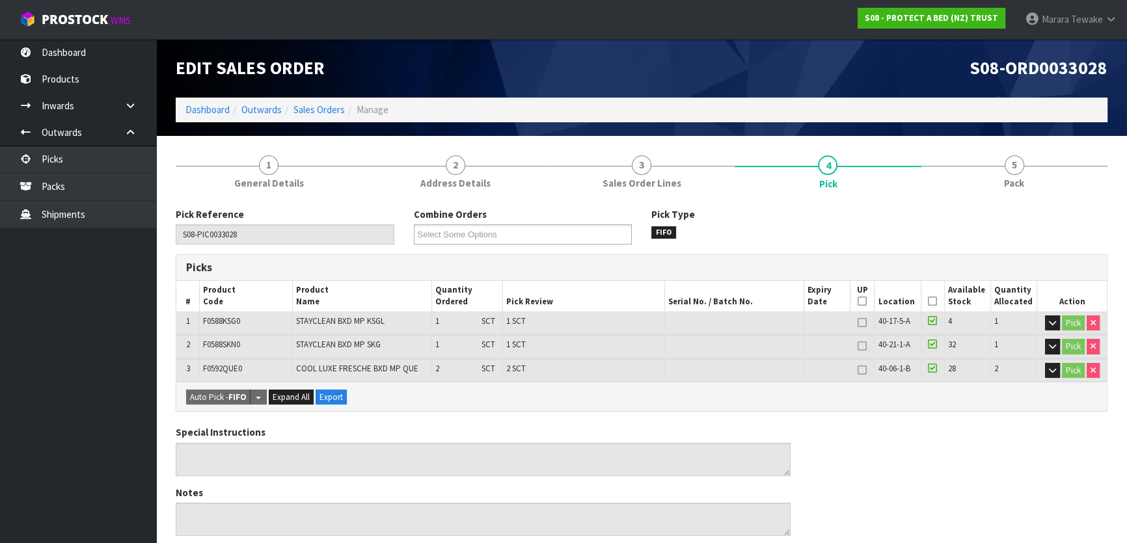
click at [930, 302] on icon at bounding box center [932, 301] width 9 height 1
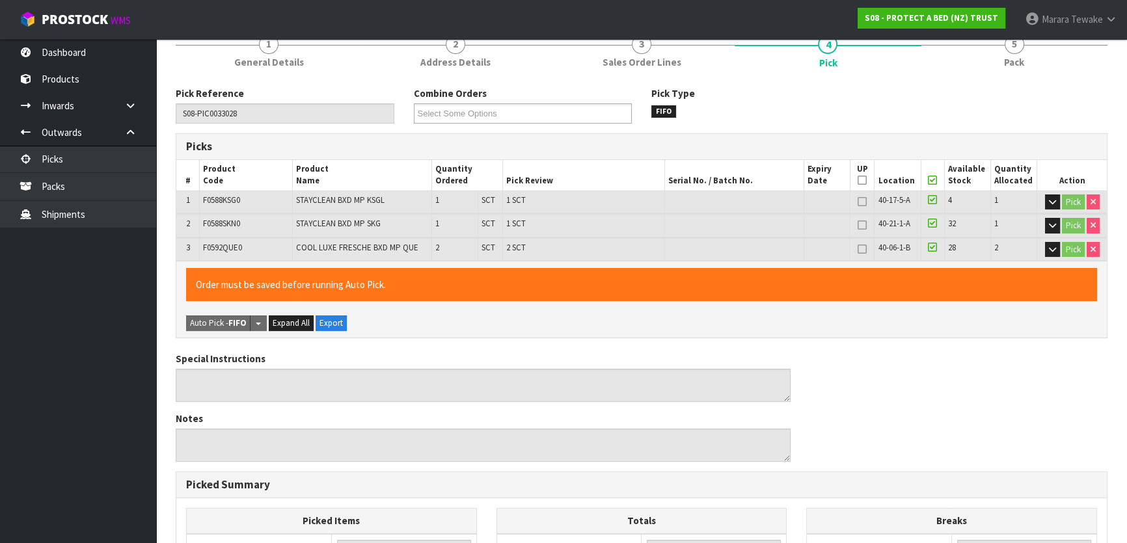
scroll to position [405, 0]
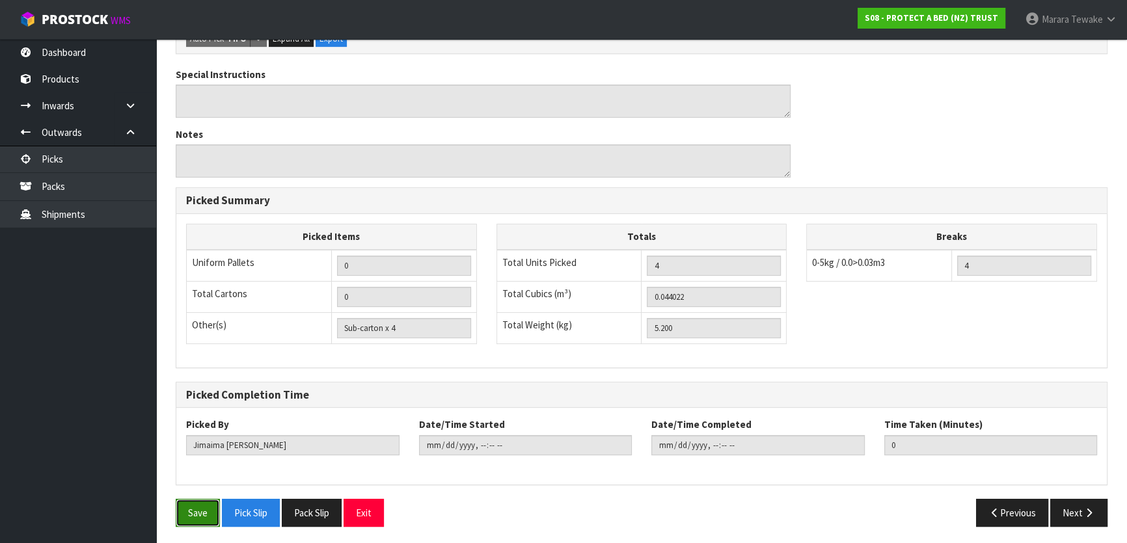
click at [194, 502] on button "Save" at bounding box center [198, 513] width 44 height 28
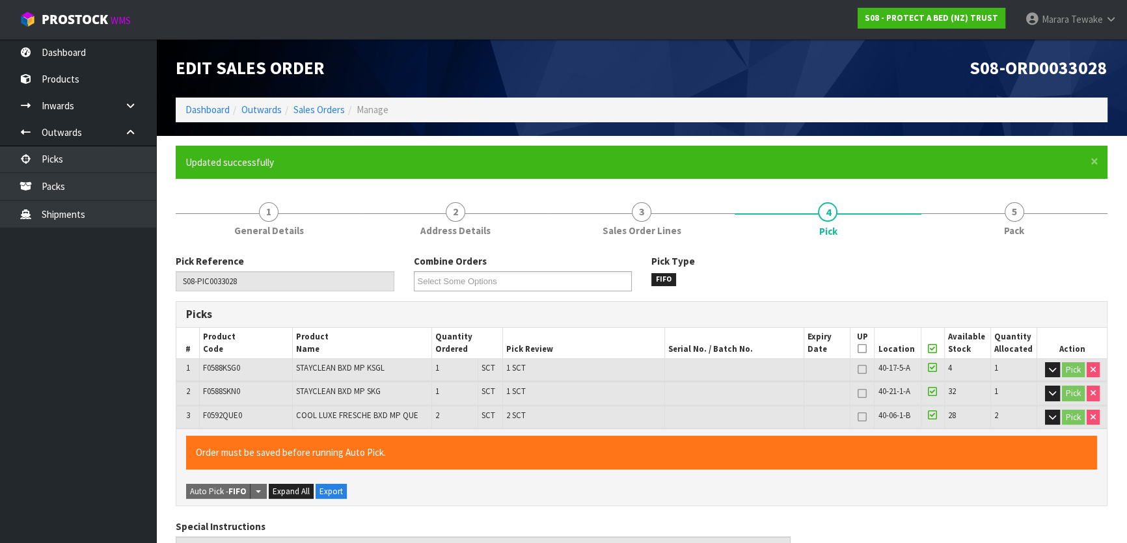
type input "[PERSON_NAME]"
type input "[DATE]T07:59:19"
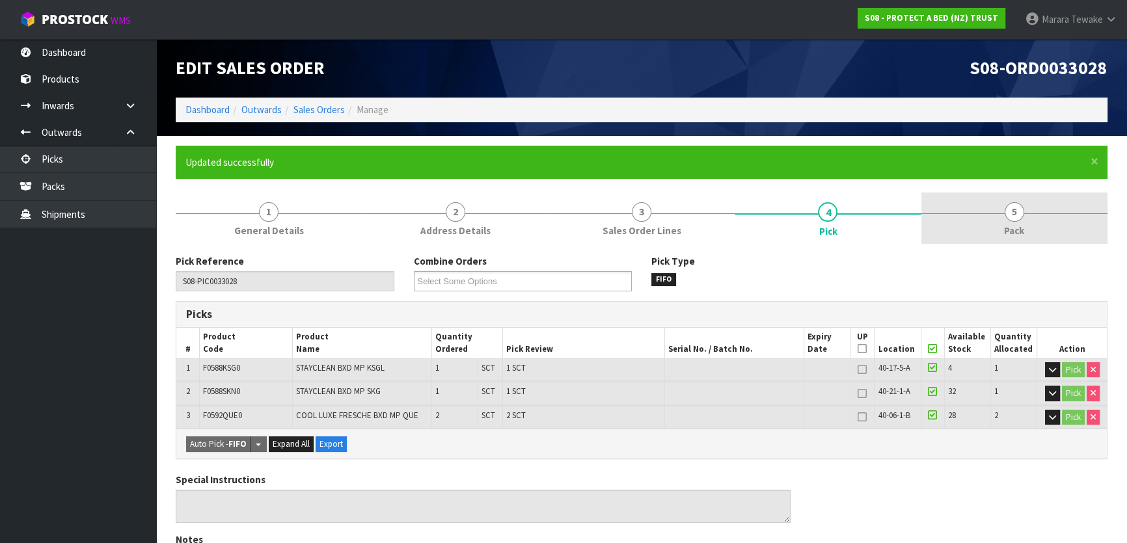
click at [1010, 224] on span "Pack" at bounding box center [1014, 231] width 20 height 14
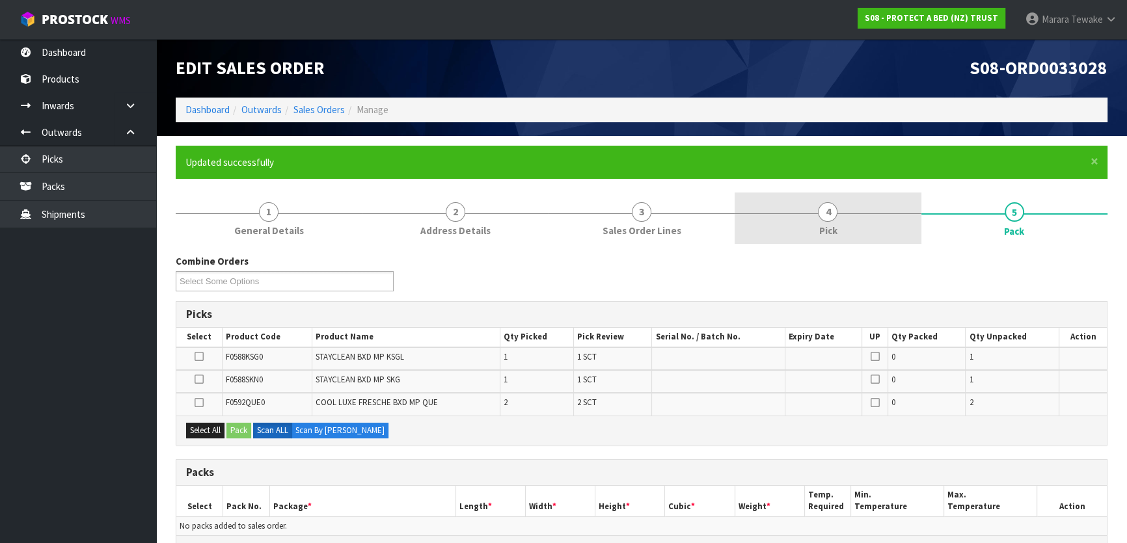
click at [820, 227] on span "Pick" at bounding box center [827, 231] width 18 height 14
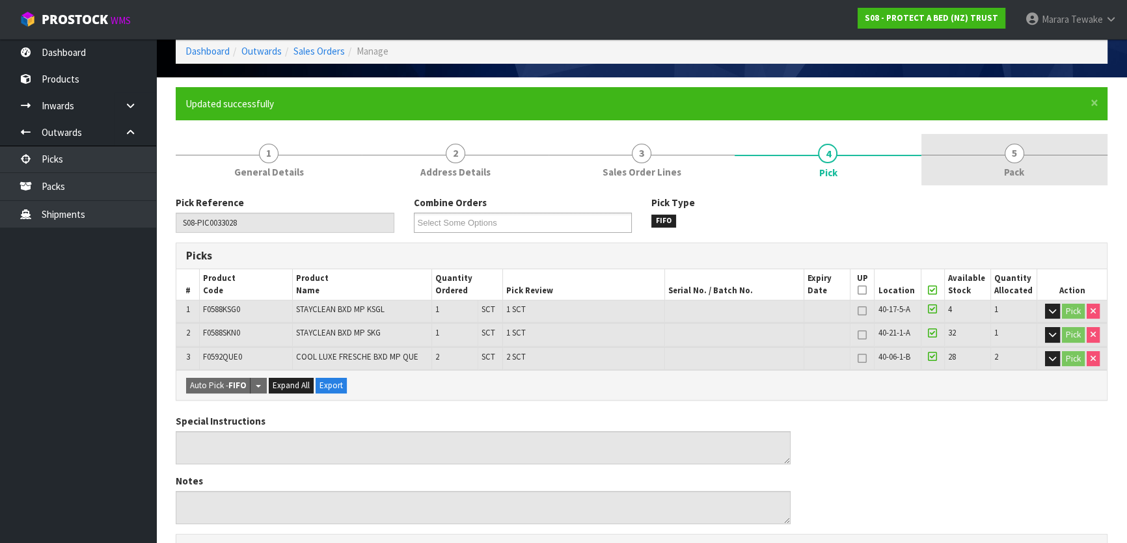
drag, startPoint x: 1036, startPoint y: 166, endPoint x: 993, endPoint y: 184, distance: 46.6
click at [1034, 163] on link "5 Pack" at bounding box center [1014, 159] width 186 height 51
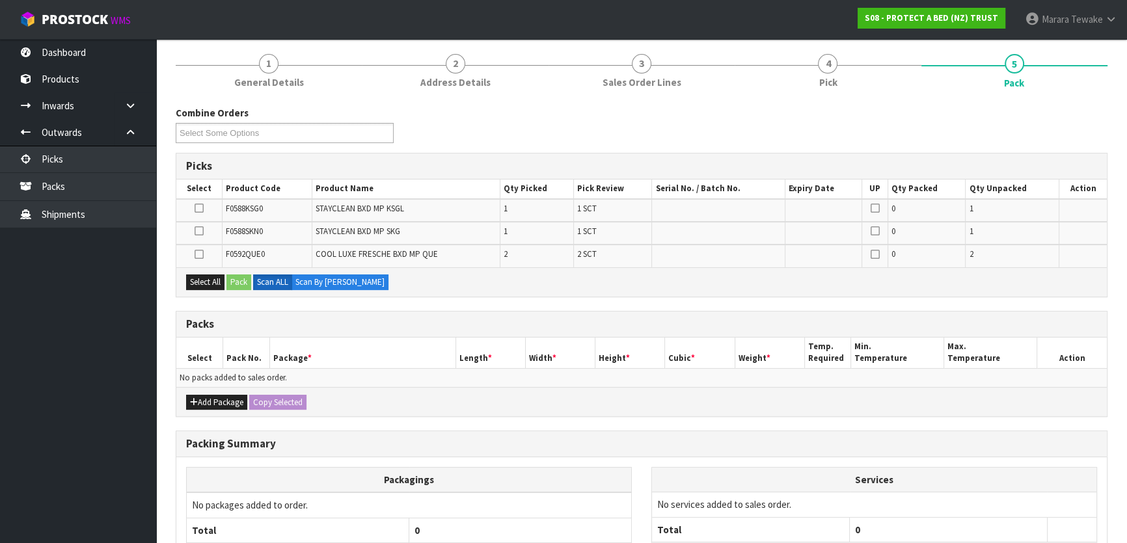
scroll to position [260, 0]
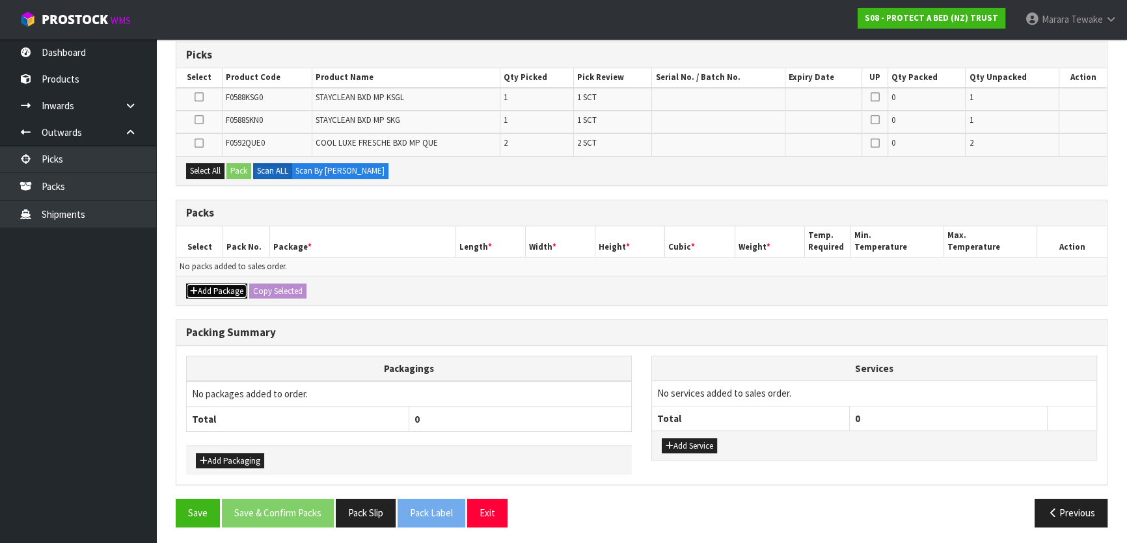
drag, startPoint x: 217, startPoint y: 289, endPoint x: 208, endPoint y: 282, distance: 11.1
click at [214, 286] on button "Add Package" at bounding box center [216, 292] width 61 height 16
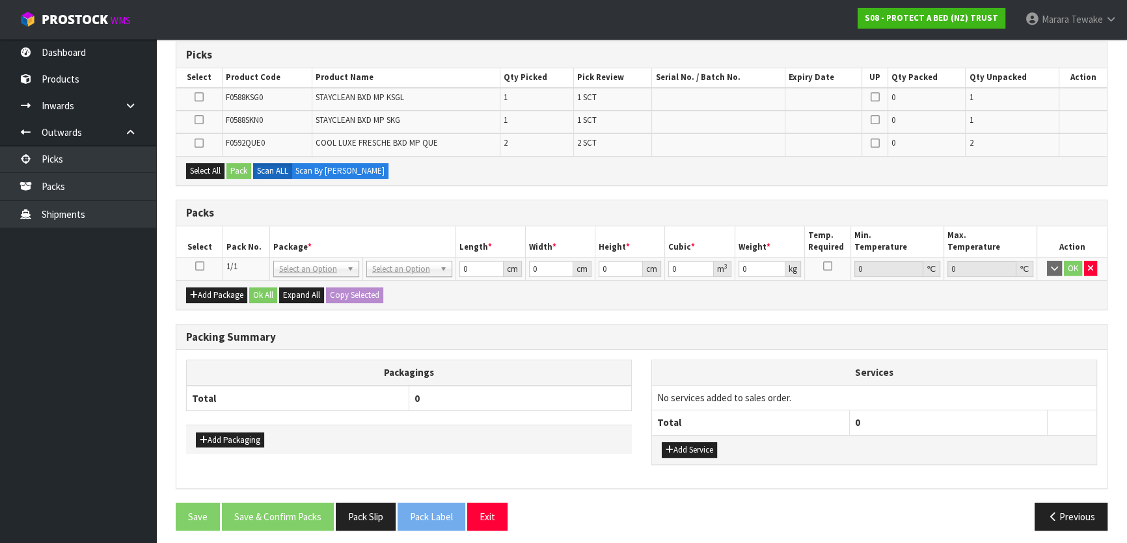
click at [199, 266] on icon at bounding box center [199, 266] width 9 height 1
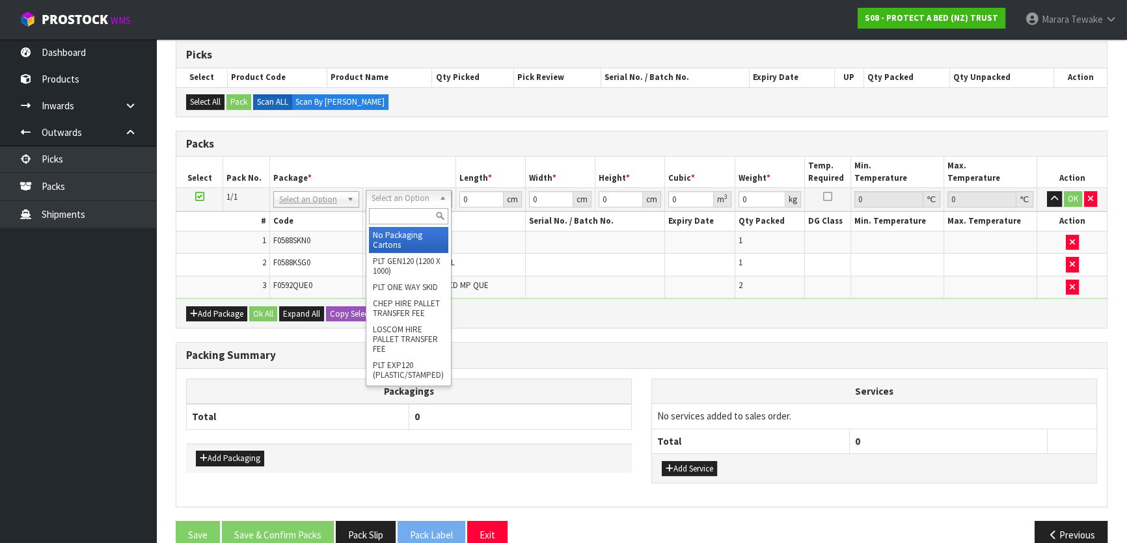
click at [405, 218] on input "text" at bounding box center [408, 216] width 79 height 16
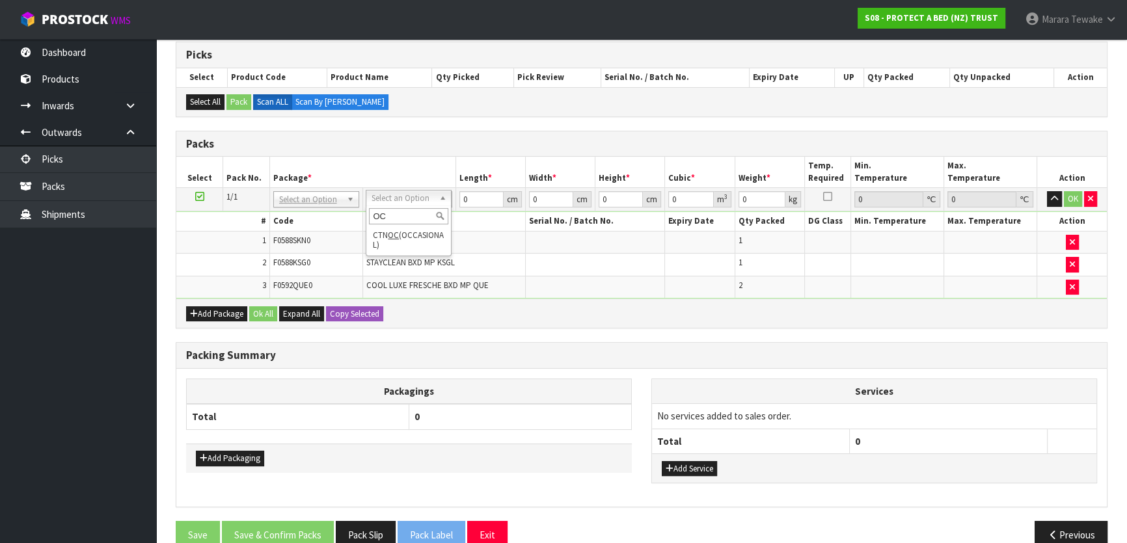
type input "OC"
drag, startPoint x: 421, startPoint y: 243, endPoint x: 455, endPoint y: 216, distance: 44.0
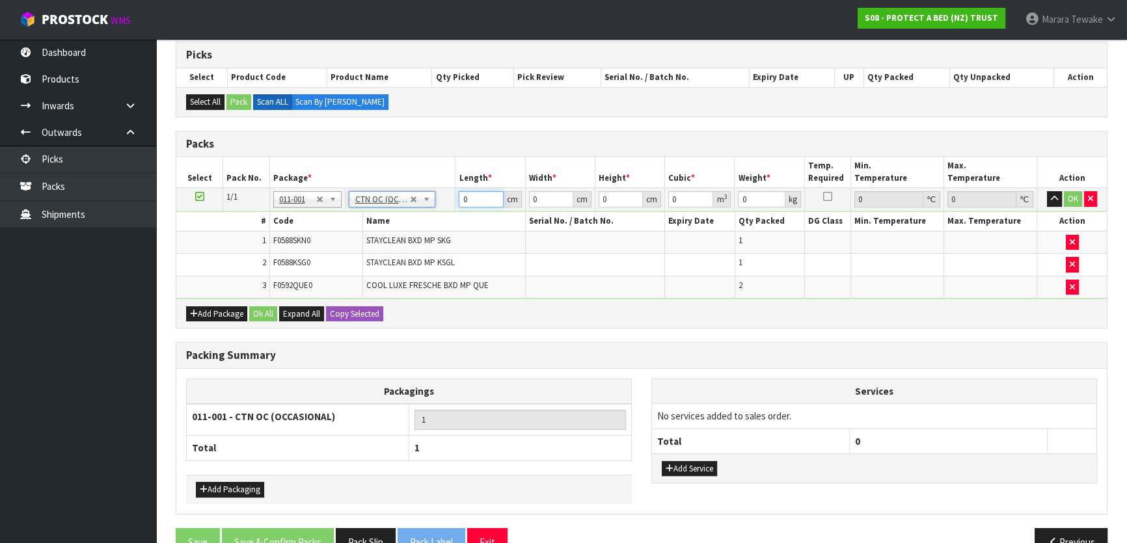
type input "5.2"
click at [442, 195] on tr "1/1 NONE 007-001 007-002 007-004 007-009 007-013 007-014 007-015 007-017 007-01…" at bounding box center [641, 199] width 930 height 23
type input "57"
type input "40"
type input "3"
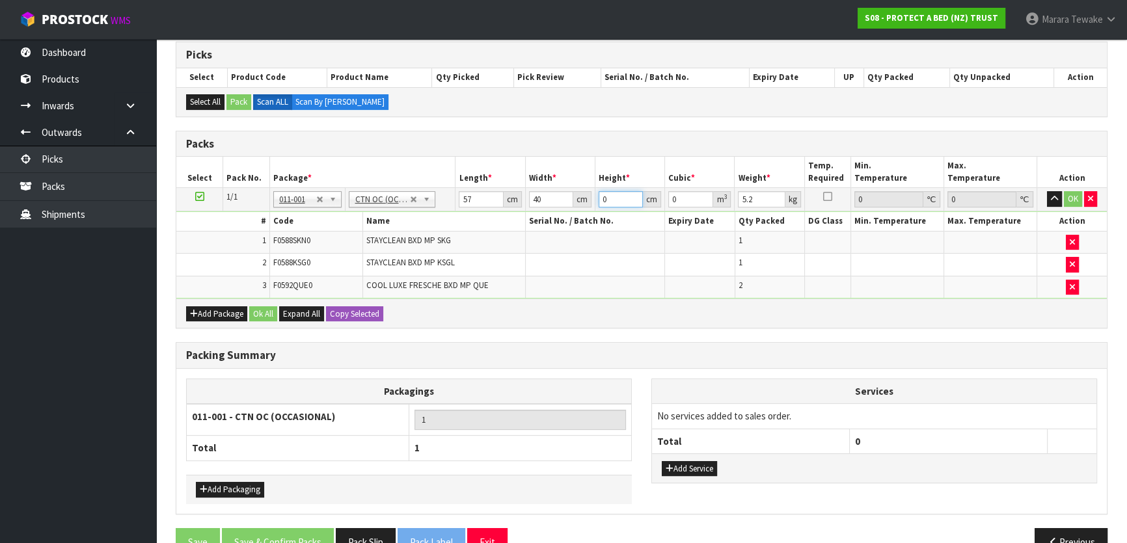
type input "0.00684"
type input "32"
type input "0.07296"
type input "32"
type input "6"
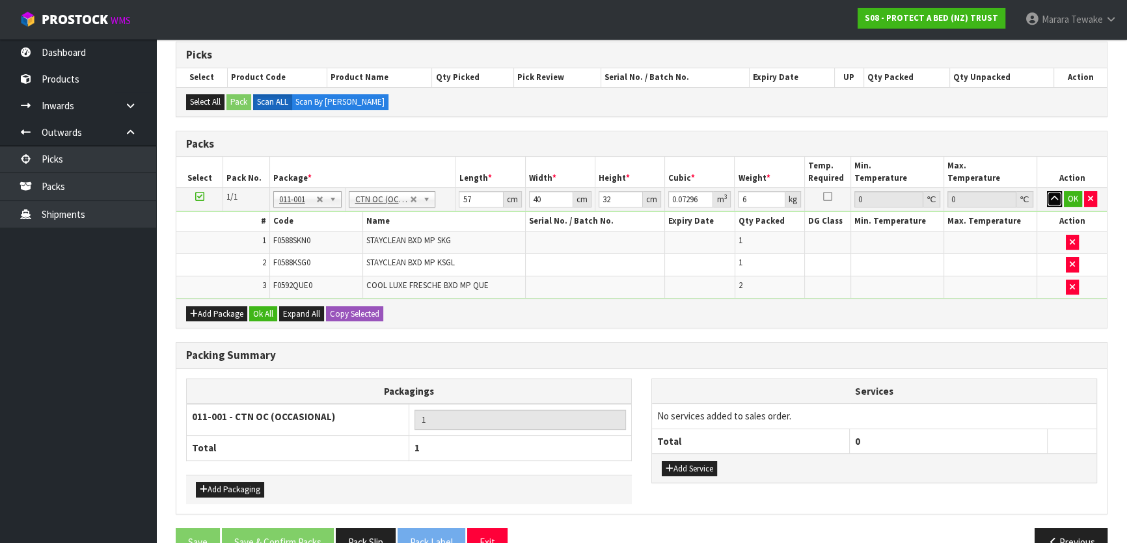
click at [1047, 191] on button "button" at bounding box center [1054, 199] width 15 height 16
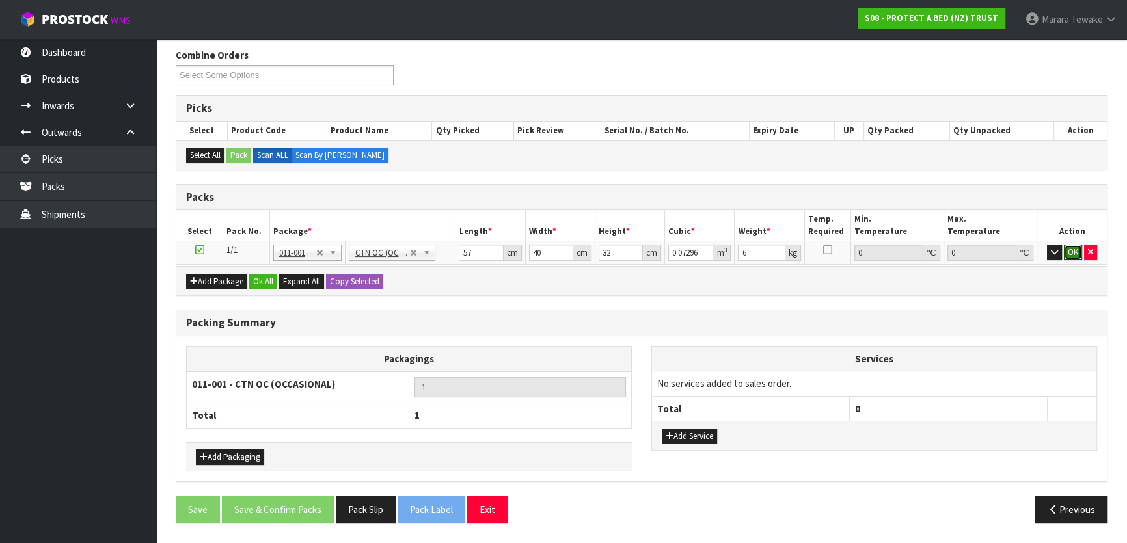
click button "OK" at bounding box center [1073, 253] width 18 height 16
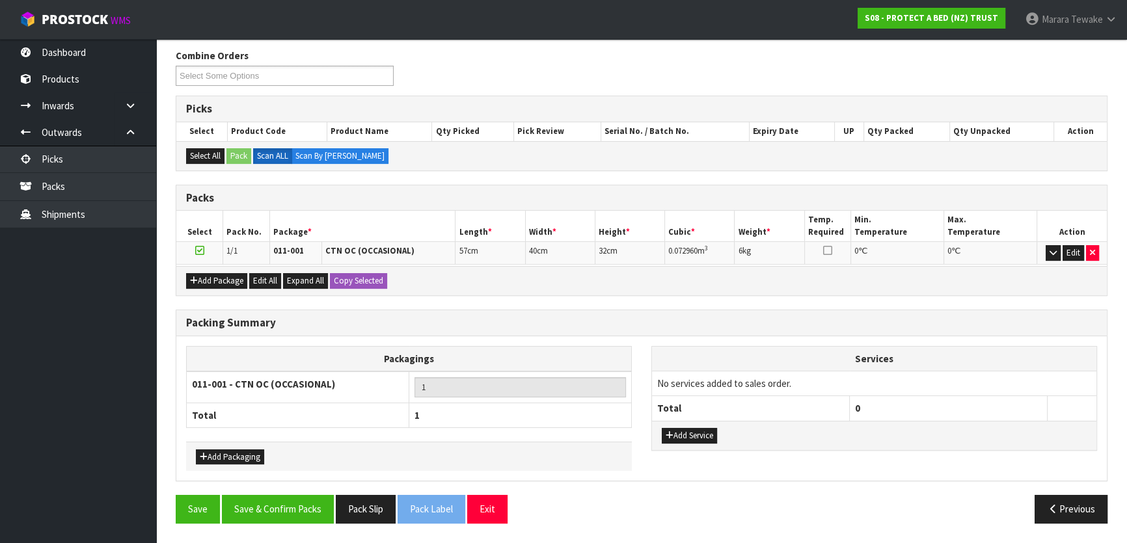
scroll to position [201, 0]
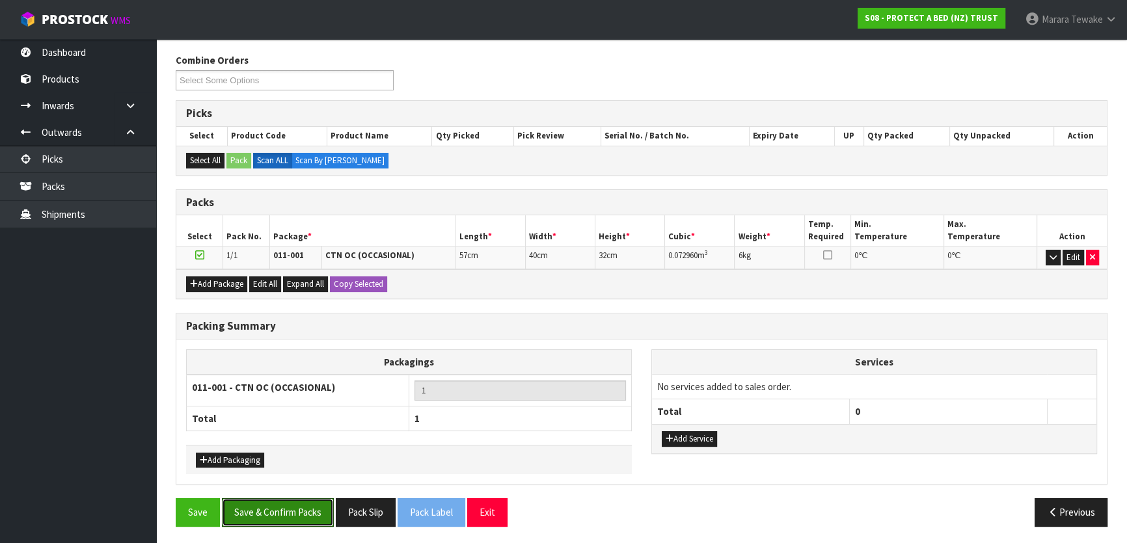
drag, startPoint x: 299, startPoint y: 500, endPoint x: 379, endPoint y: 482, distance: 81.3
click at [299, 499] on button "Save & Confirm Packs" at bounding box center [278, 512] width 112 height 28
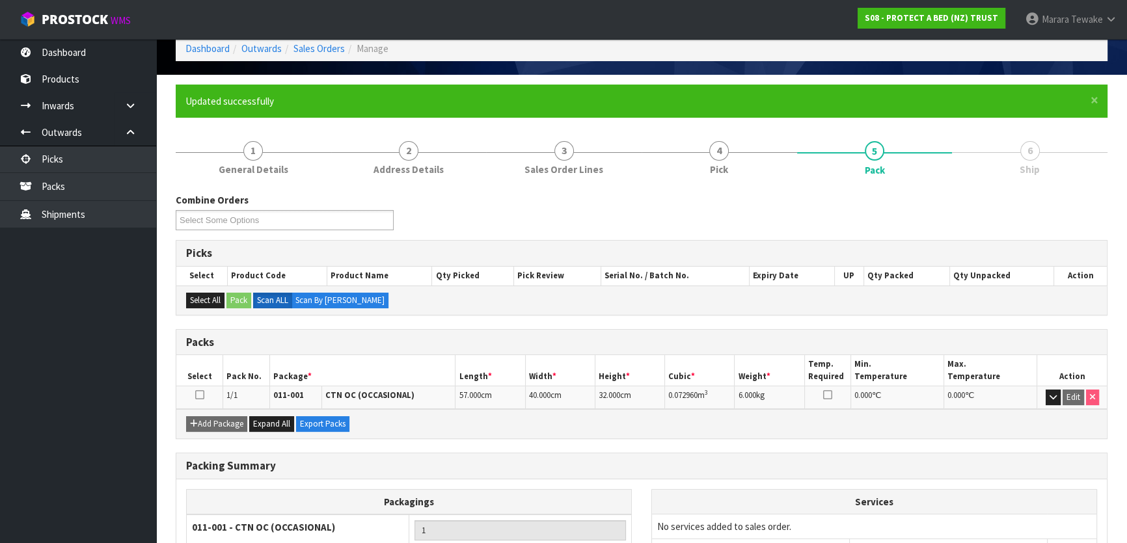
scroll to position [172, 0]
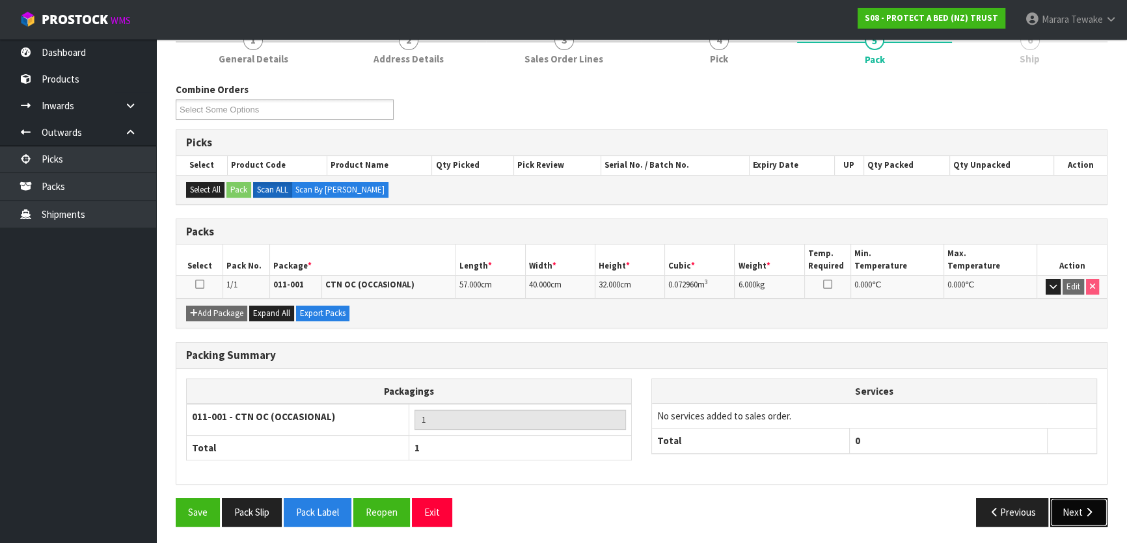
click at [1087, 507] on icon "button" at bounding box center [1088, 512] width 12 height 10
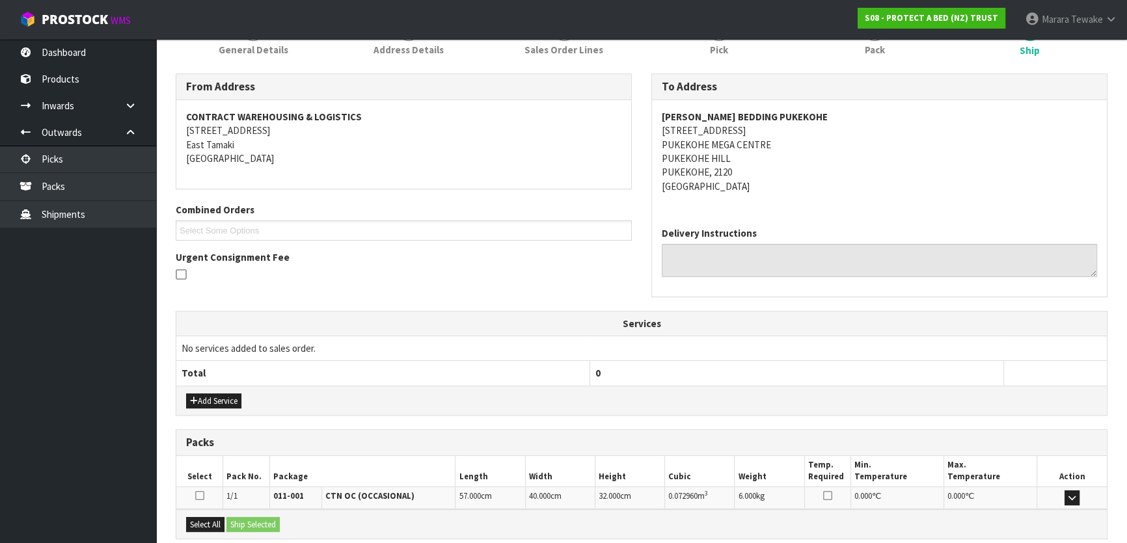
scroll to position [314, 0]
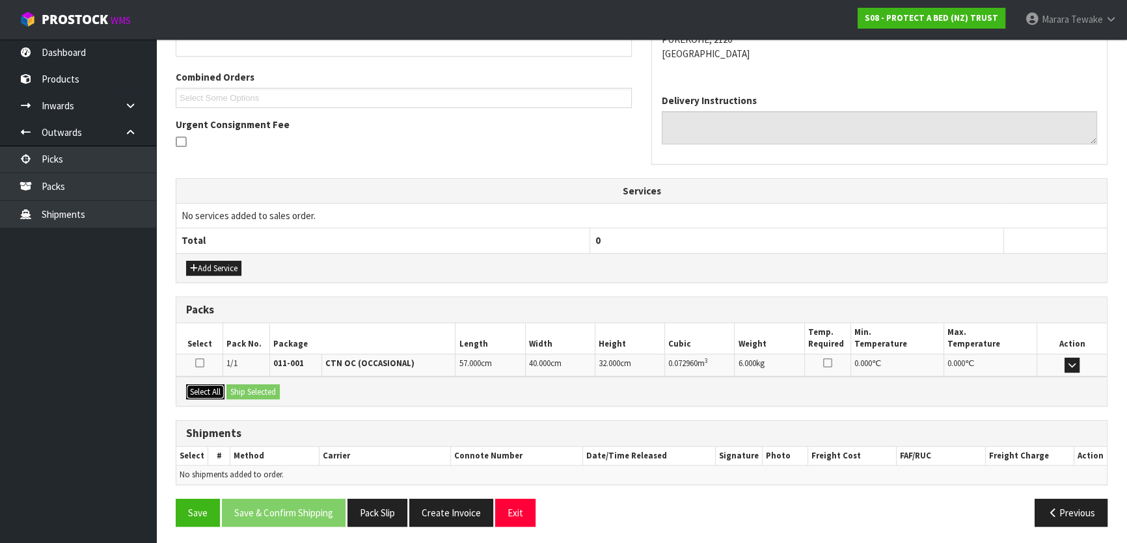
drag, startPoint x: 211, startPoint y: 384, endPoint x: 240, endPoint y: 386, distance: 29.4
click at [213, 384] on button "Select All" at bounding box center [205, 392] width 38 height 16
click at [241, 387] on button "Ship Selected" at bounding box center [252, 392] width 53 height 16
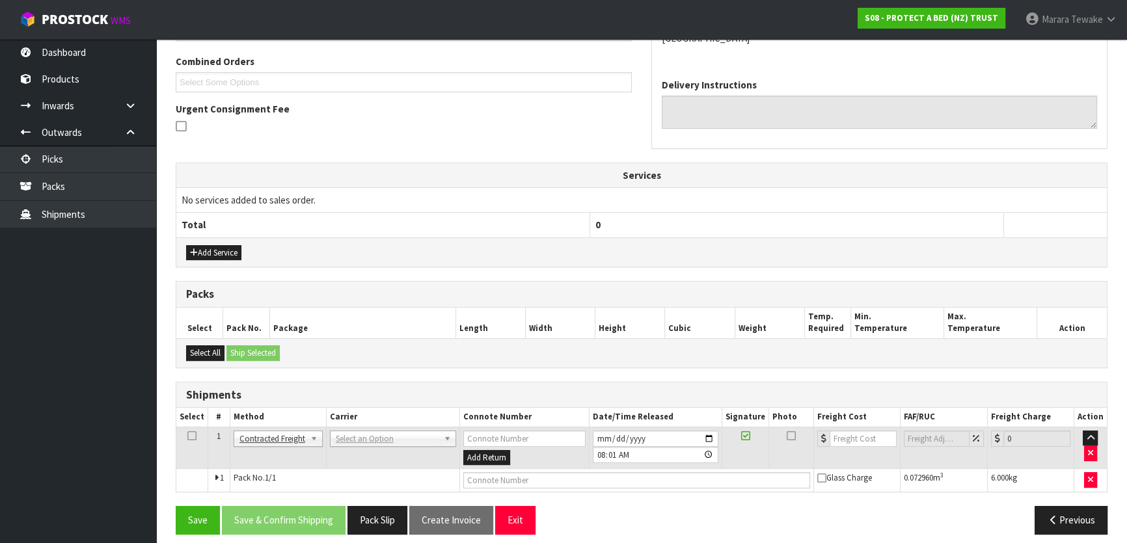
scroll to position [337, 0]
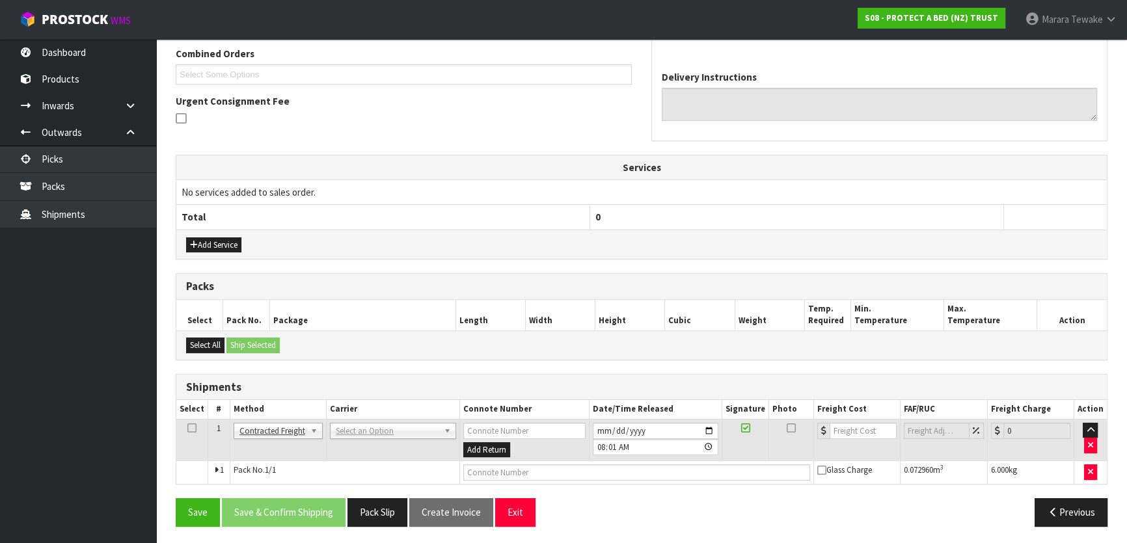
drag, startPoint x: 374, startPoint y: 432, endPoint x: 376, endPoint y: 439, distance: 7.4
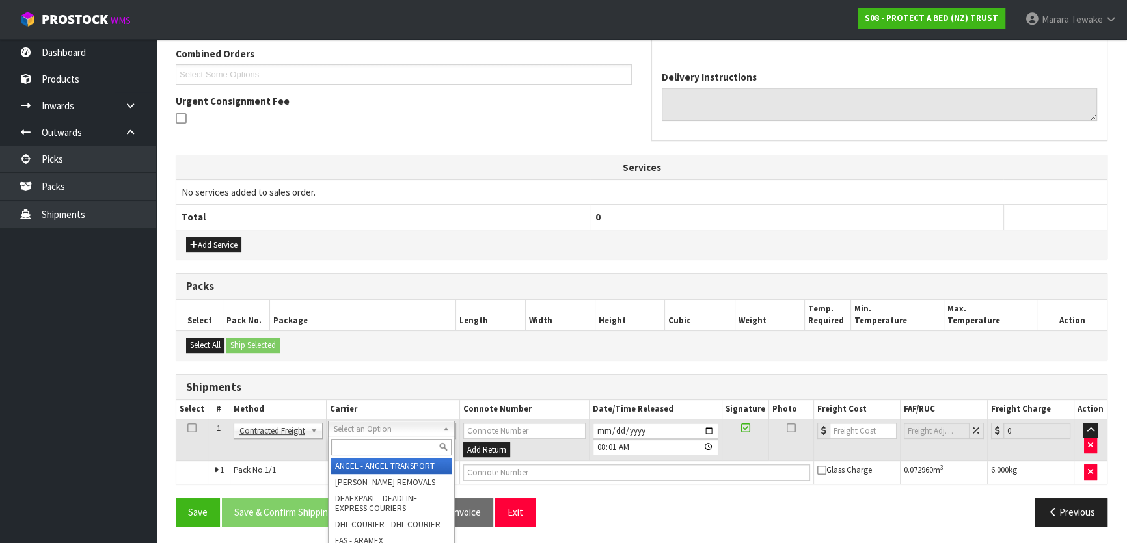
click at [377, 443] on input "text" at bounding box center [391, 447] width 120 height 16
type input "NZP"
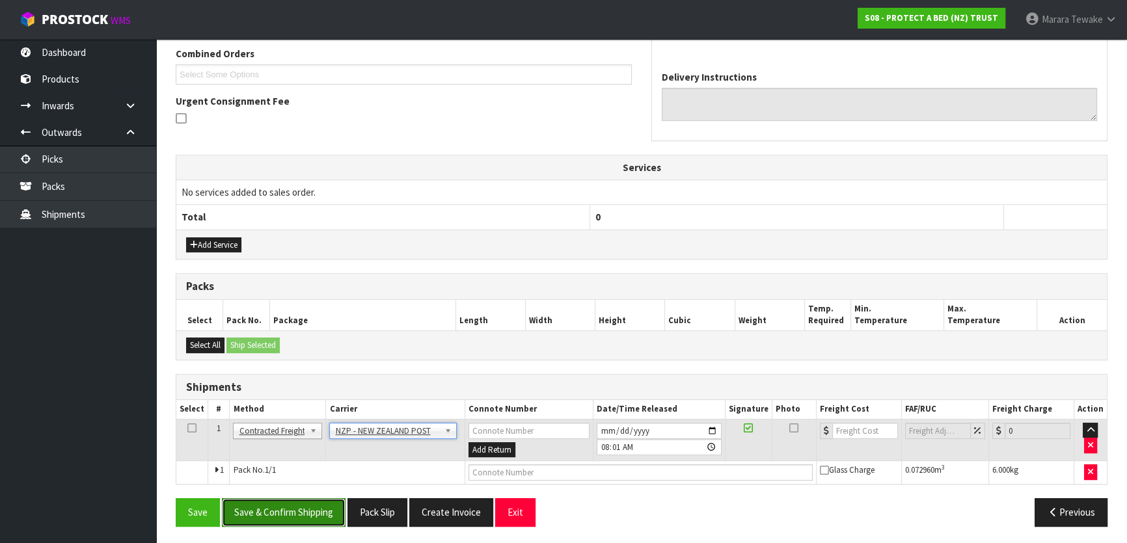
click at [306, 511] on button "Save & Confirm Shipping" at bounding box center [284, 512] width 124 height 28
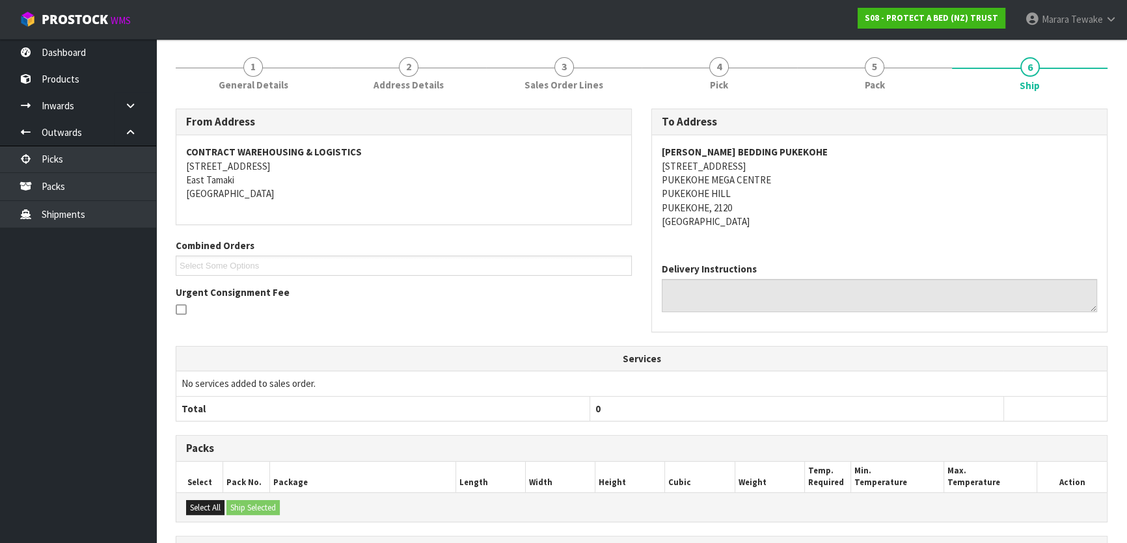
scroll to position [319, 0]
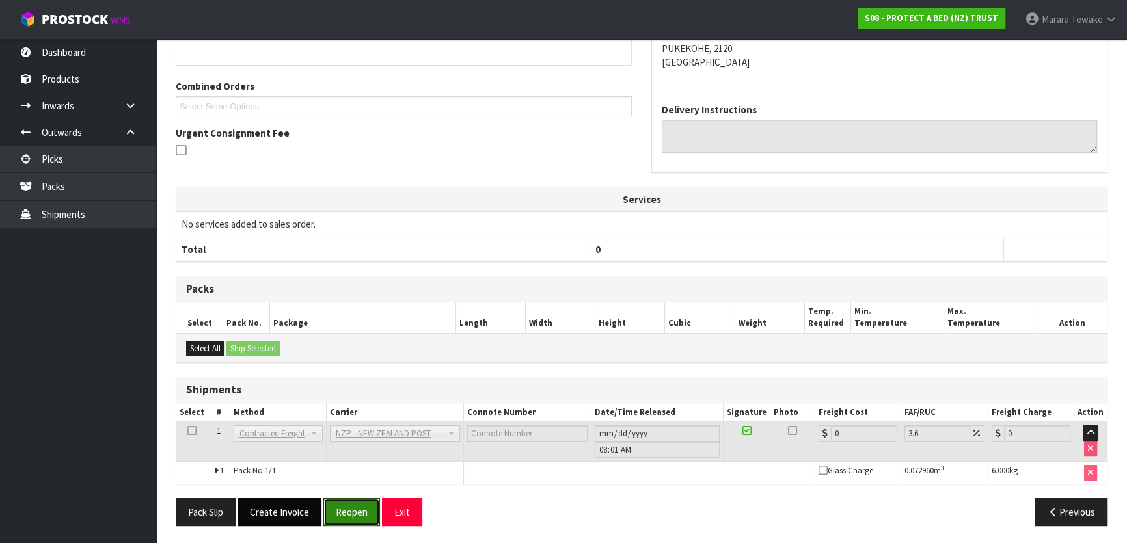
drag, startPoint x: 338, startPoint y: 521, endPoint x: 278, endPoint y: 516, distance: 60.0
click at [335, 520] on button "Reopen" at bounding box center [351, 512] width 57 height 28
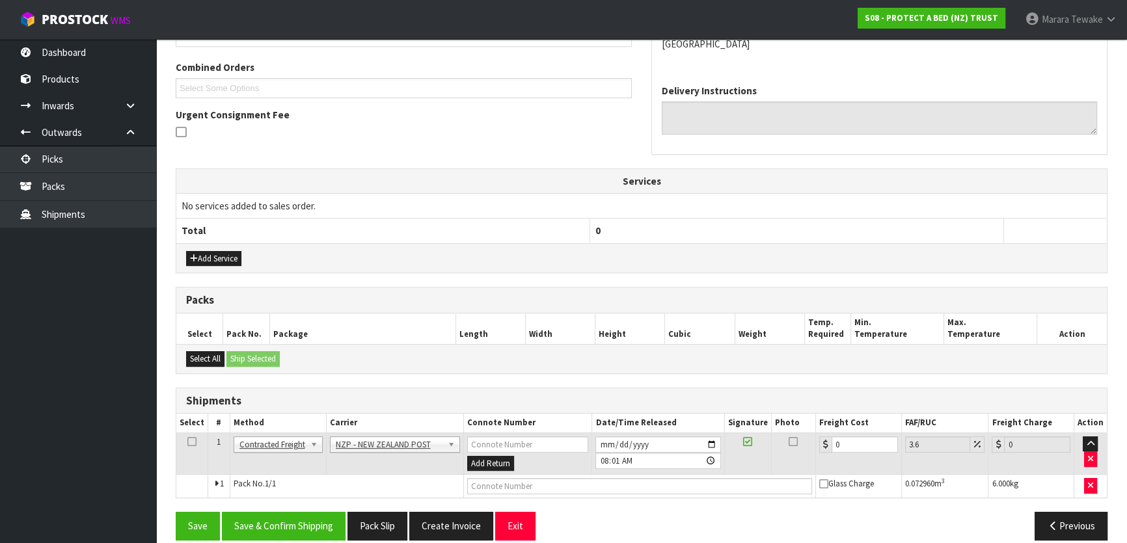
scroll to position [337, 0]
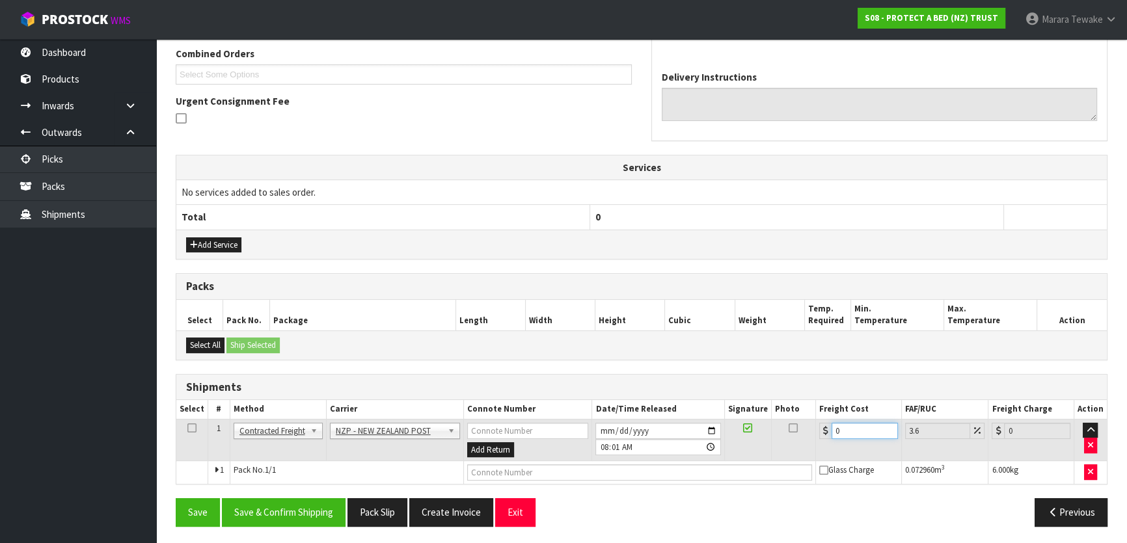
drag, startPoint x: 840, startPoint y: 422, endPoint x: 807, endPoint y: 402, distance: 38.8
click at [814, 411] on table "Select # Method Carrier Connote Number Date/Time Released Signature Photo Freig…" at bounding box center [641, 442] width 930 height 84
type input "4"
type input "4.14"
type input "4.3"
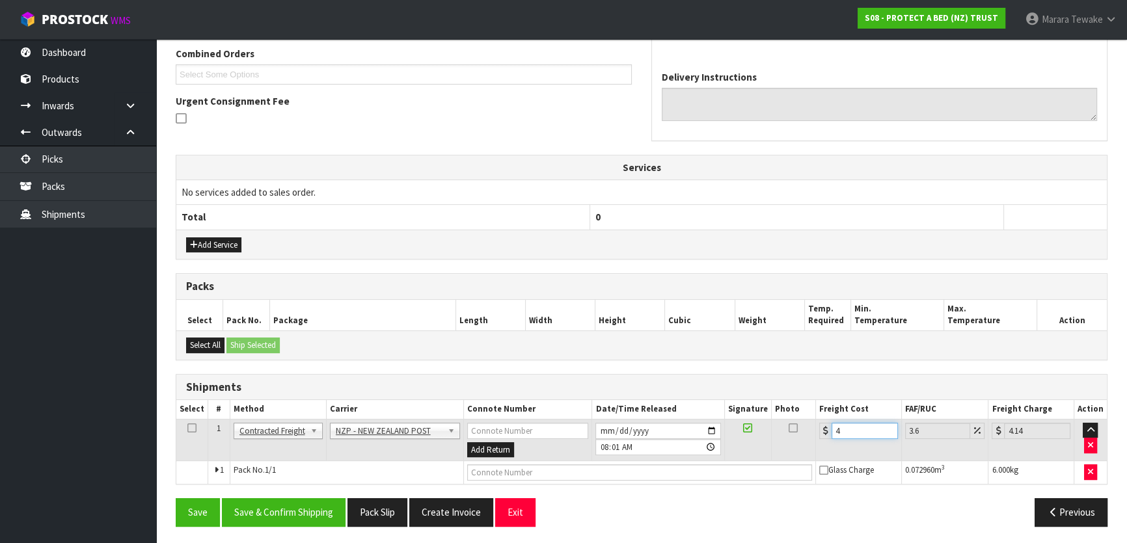
type input "4.45"
type input "4.33"
type input "4.49"
type input "4.33"
click at [243, 509] on button "Save & Confirm Shipping" at bounding box center [284, 512] width 124 height 28
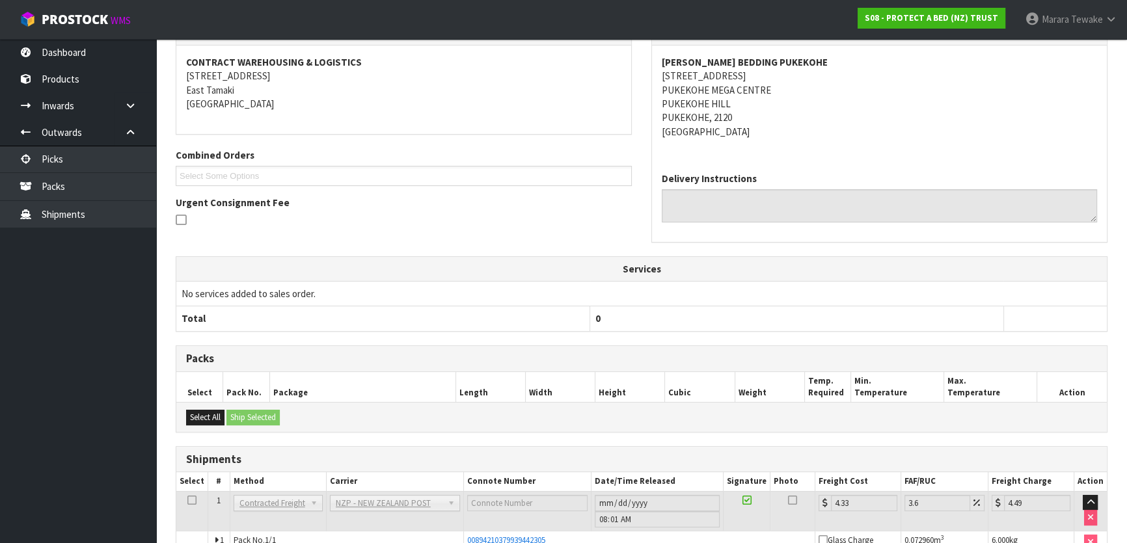
scroll to position [0, 0]
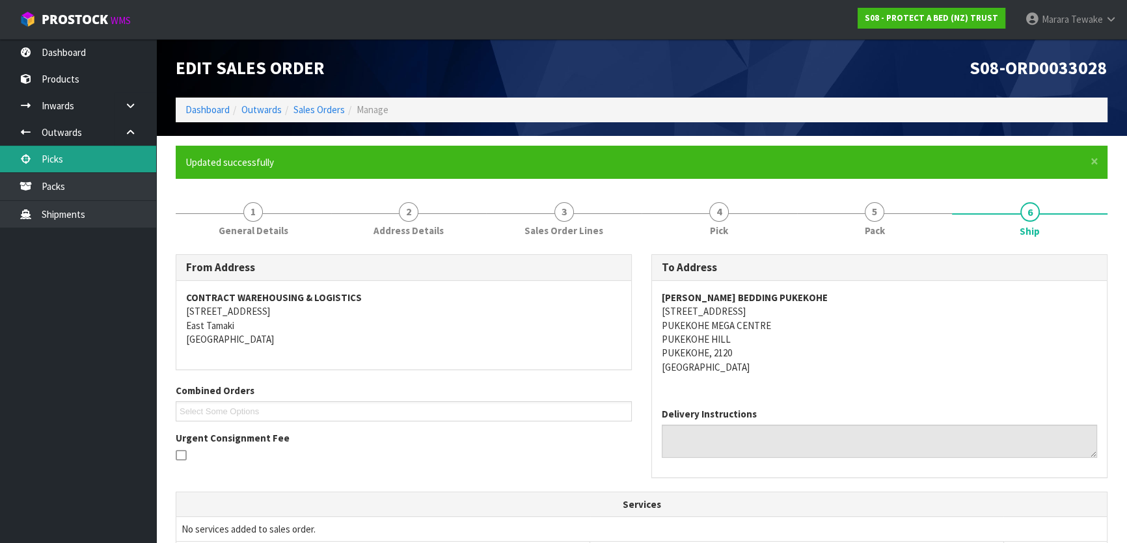
click at [122, 153] on link "Picks" at bounding box center [78, 159] width 156 height 27
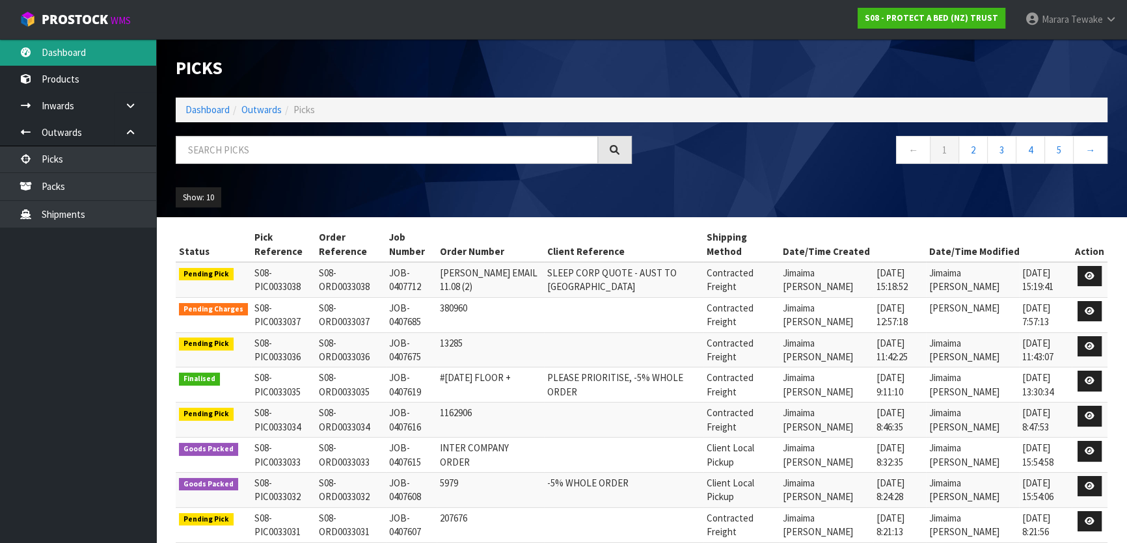
click at [74, 46] on link "Dashboard" at bounding box center [78, 52] width 156 height 27
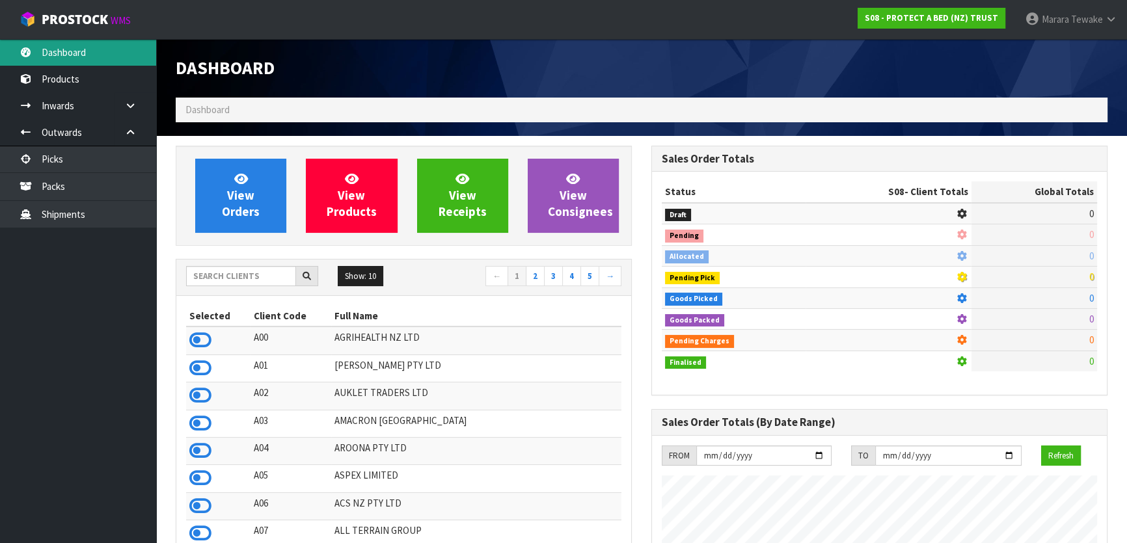
scroll to position [810, 475]
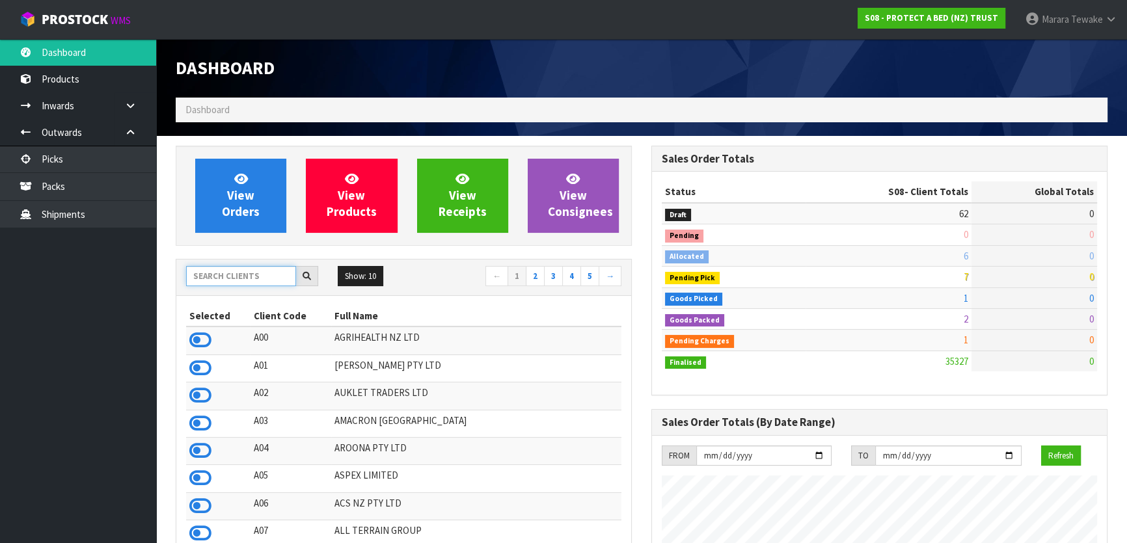
click at [248, 285] on input "text" at bounding box center [241, 276] width 110 height 20
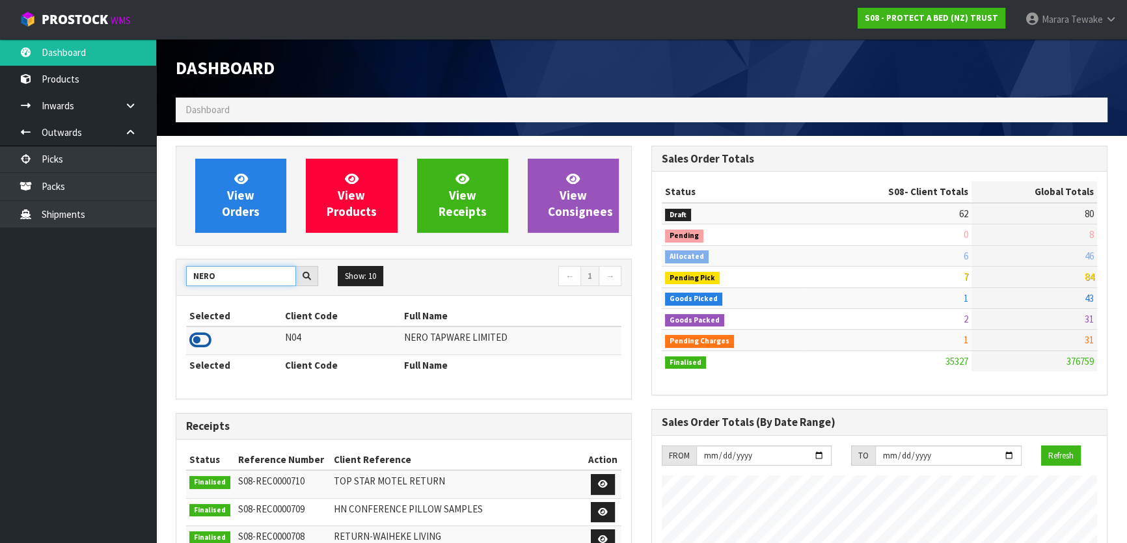
type input "NERO"
click at [204, 337] on icon at bounding box center [200, 340] width 22 height 20
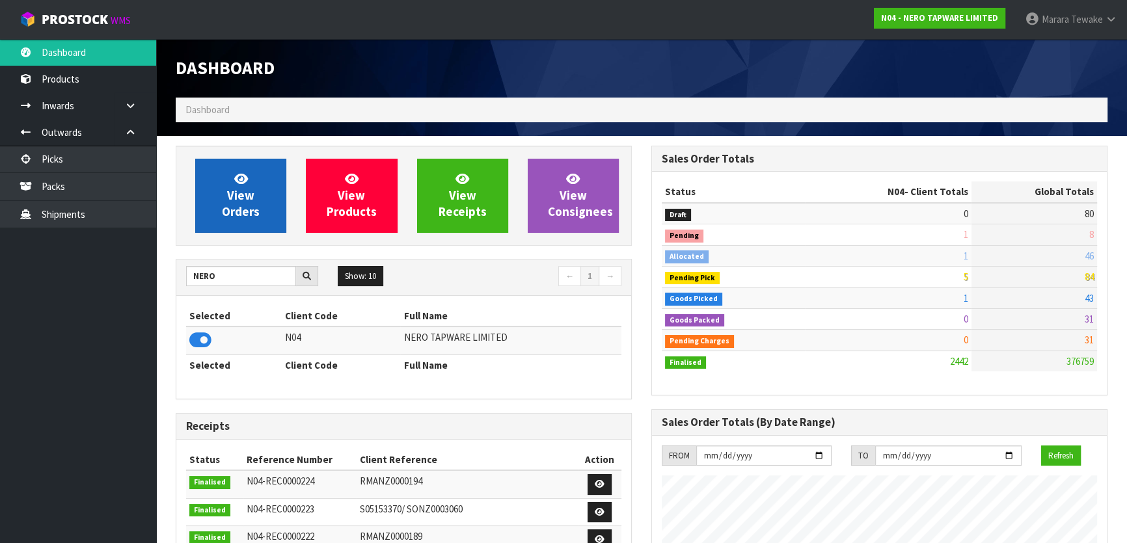
scroll to position [1067, 475]
click at [241, 193] on span "View Orders" at bounding box center [241, 195] width 38 height 49
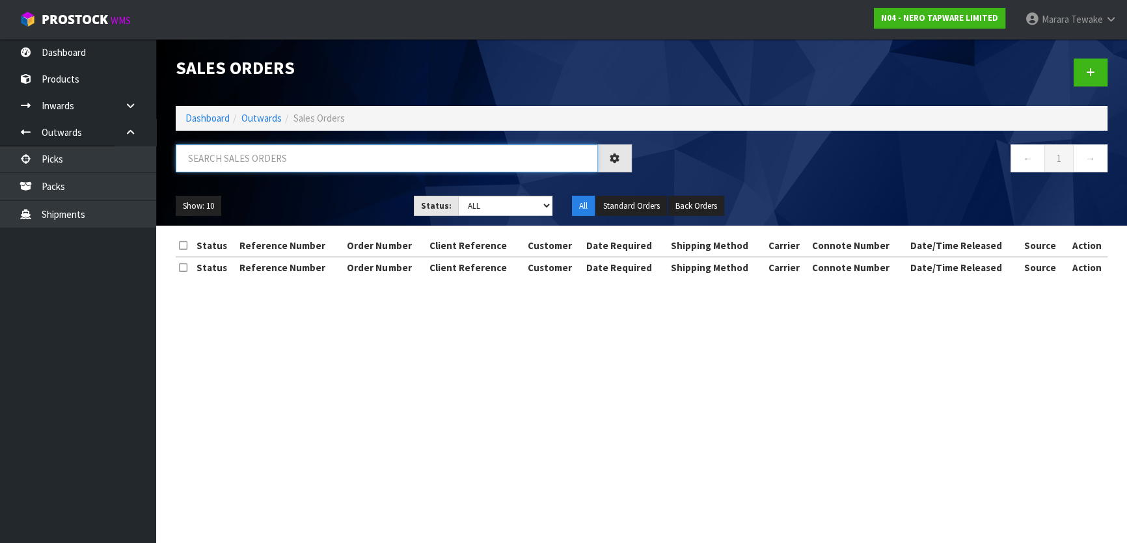
click at [260, 161] on input "text" at bounding box center [387, 158] width 422 height 28
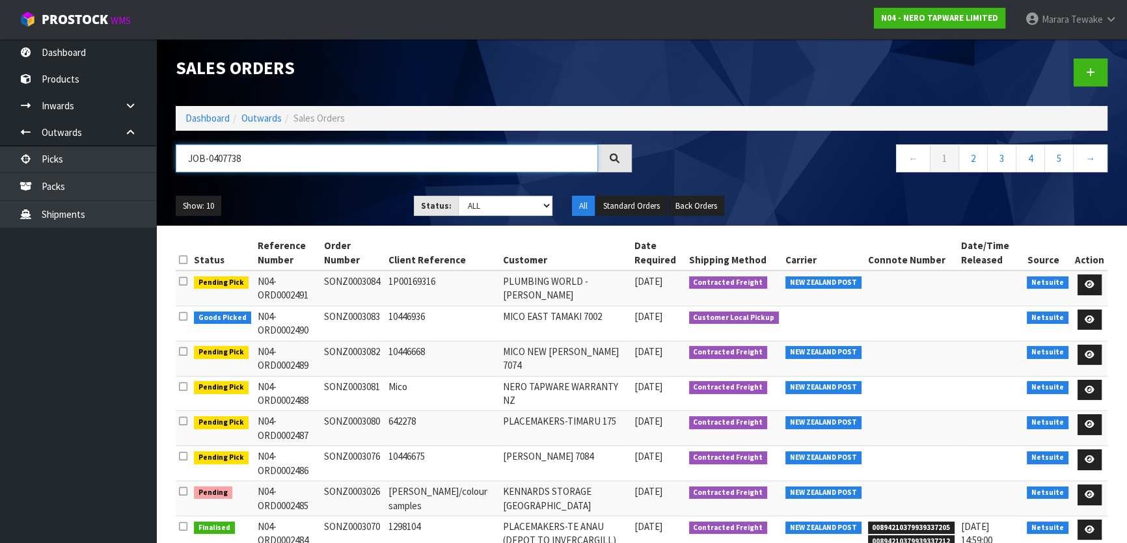
type input "JOB-0407738"
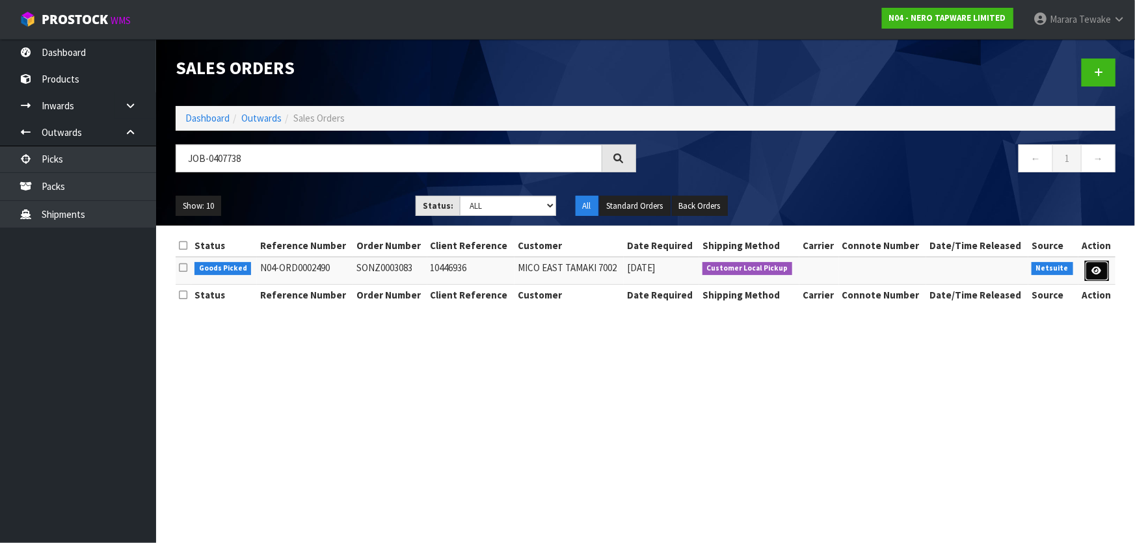
click at [1094, 271] on icon at bounding box center [1097, 271] width 10 height 8
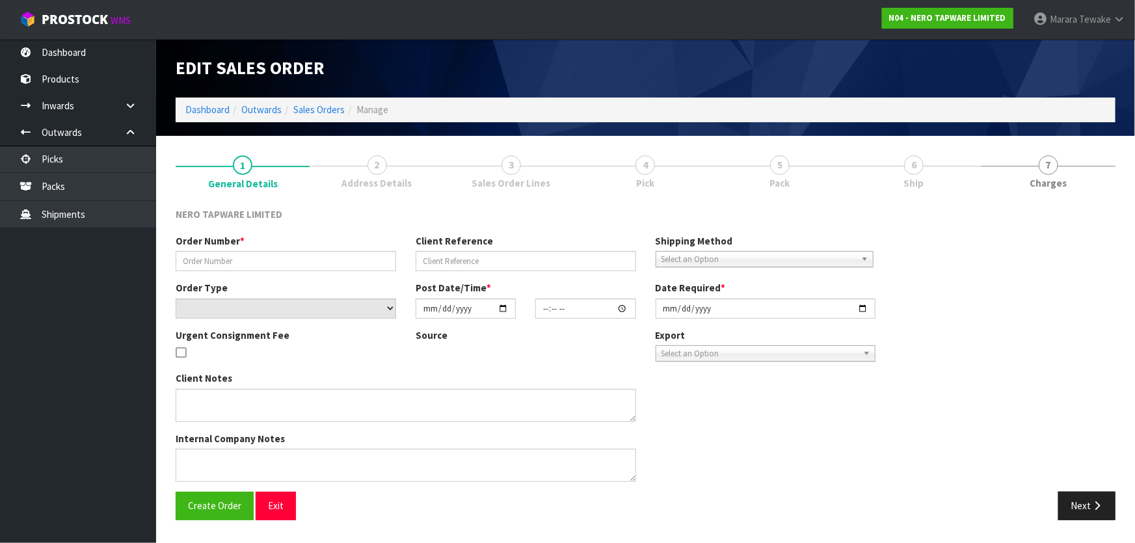
type input "SONZ0003083"
type input "10446936"
select select "number:0"
type input "[DATE]"
type input "16:00:10.000"
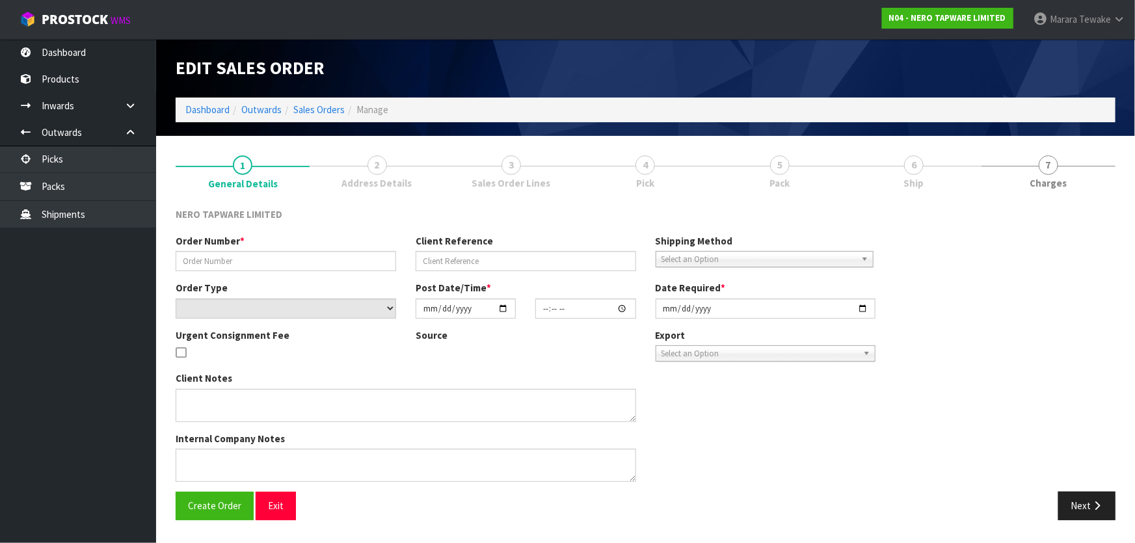
type input "[DATE]"
type textarea "customer pick up 14/08"
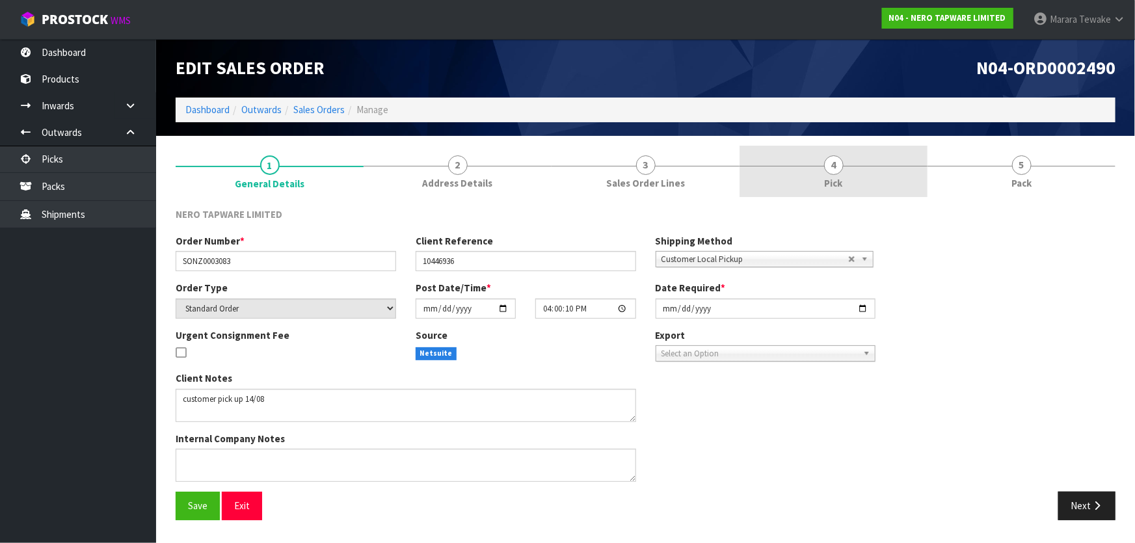
click at [842, 178] on span "Pick" at bounding box center [834, 183] width 18 height 14
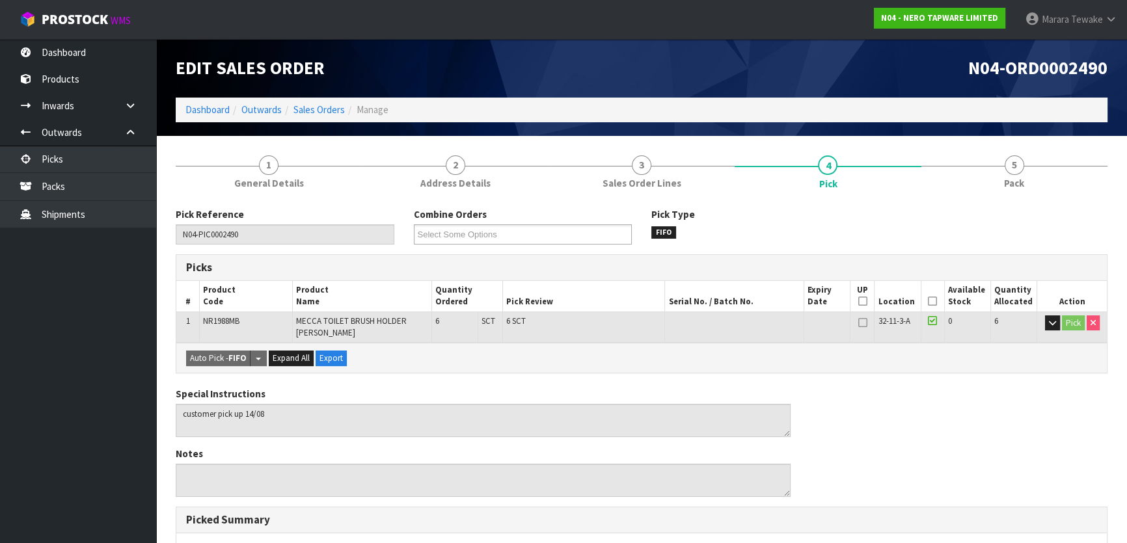
drag, startPoint x: 933, startPoint y: 301, endPoint x: 902, endPoint y: 310, distance: 32.7
click at [933, 301] on icon at bounding box center [932, 301] width 9 height 1
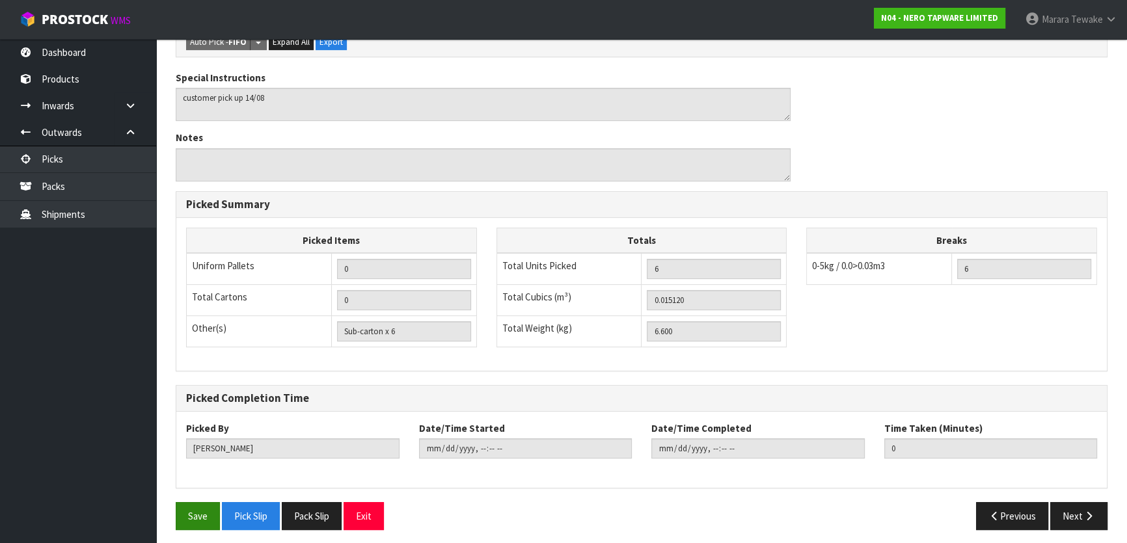
scroll to position [367, 0]
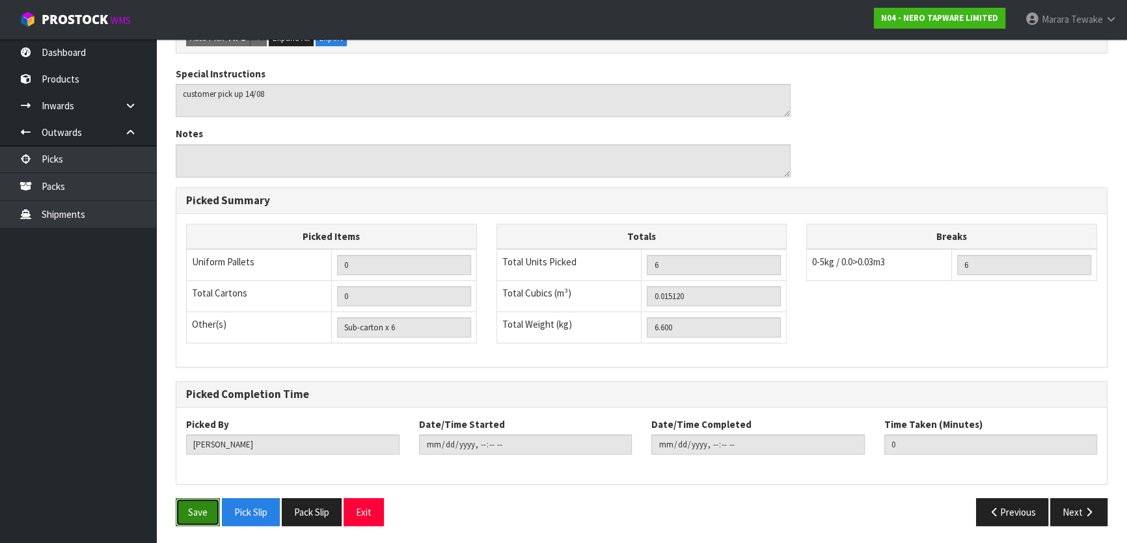
click at [193, 500] on button "Save" at bounding box center [198, 512] width 44 height 28
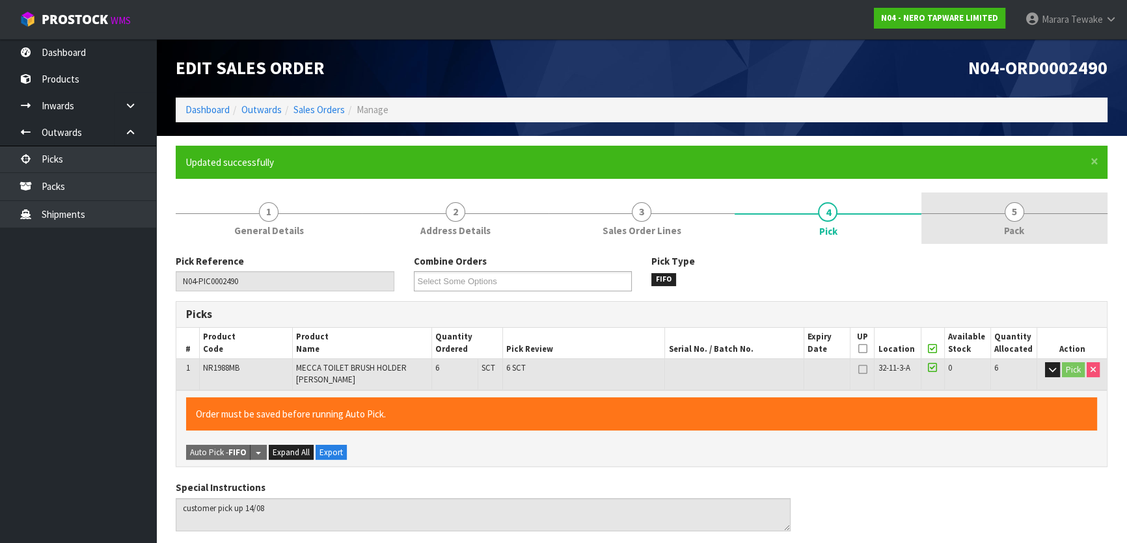
type input "[PERSON_NAME]"
type input "[DATE]T08:28:18"
click at [1016, 210] on span "5" at bounding box center [1014, 212] width 20 height 20
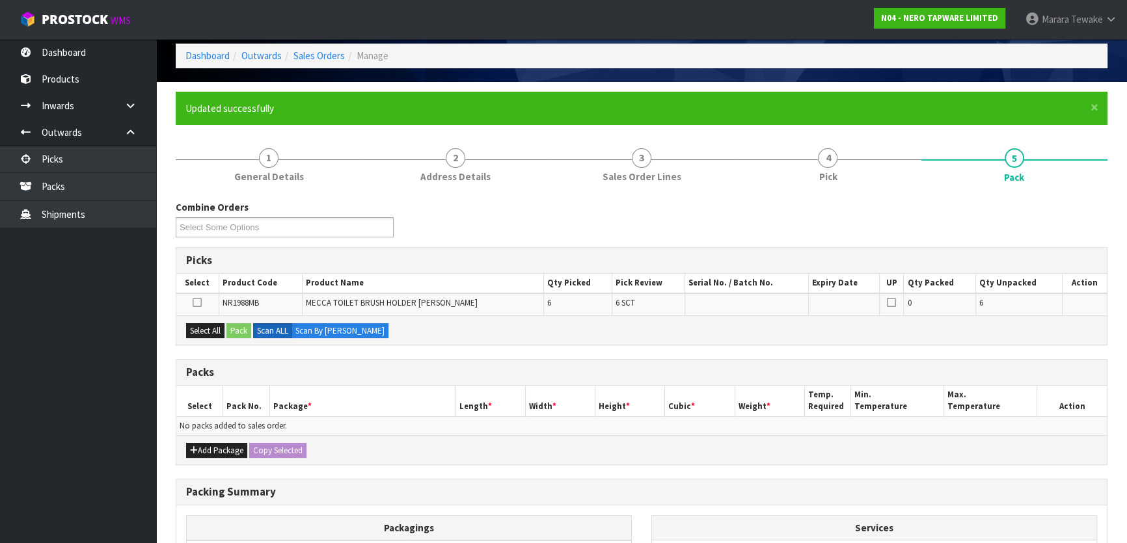
scroll to position [177, 0]
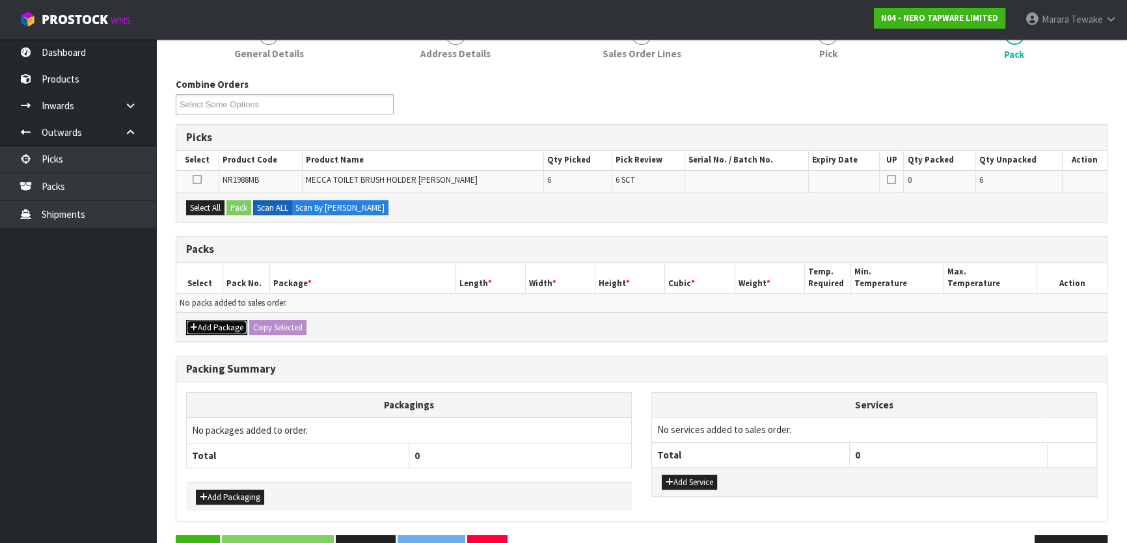
click at [217, 330] on button "Add Package" at bounding box center [216, 328] width 61 height 16
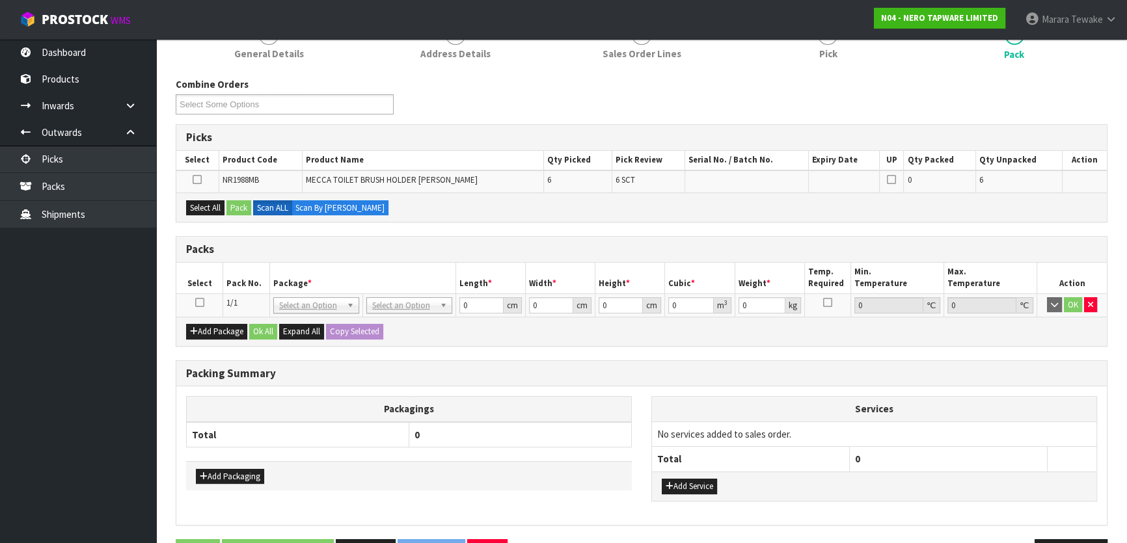
click at [203, 302] on icon at bounding box center [199, 302] width 9 height 1
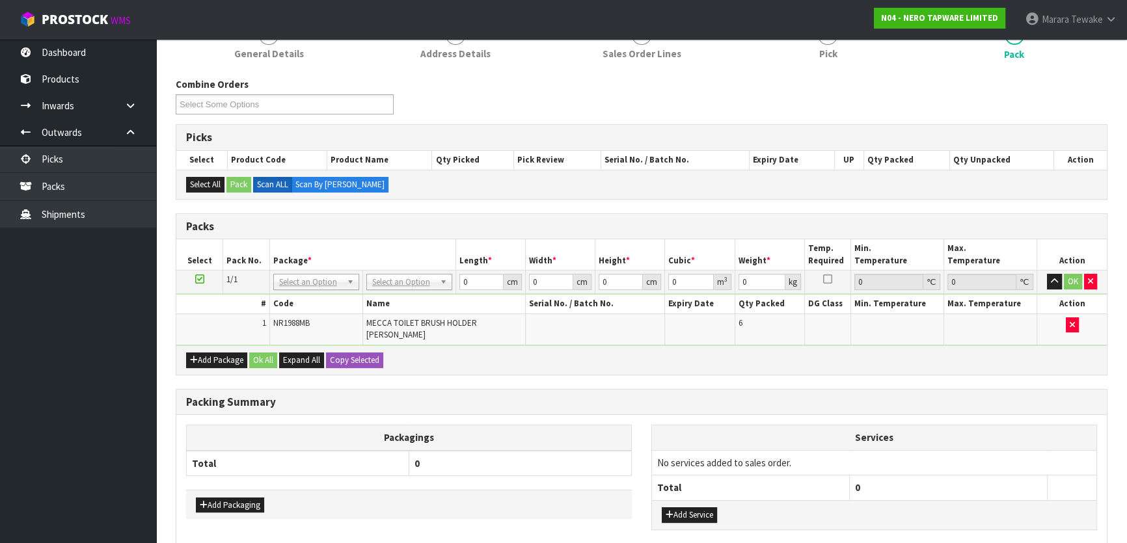
click at [410, 271] on td "No Packaging Cartons PLT GEN120 (1200 X 1000) PLT ONE WAY SKID CHEP HIRE PALLET…" at bounding box center [408, 282] width 93 height 23
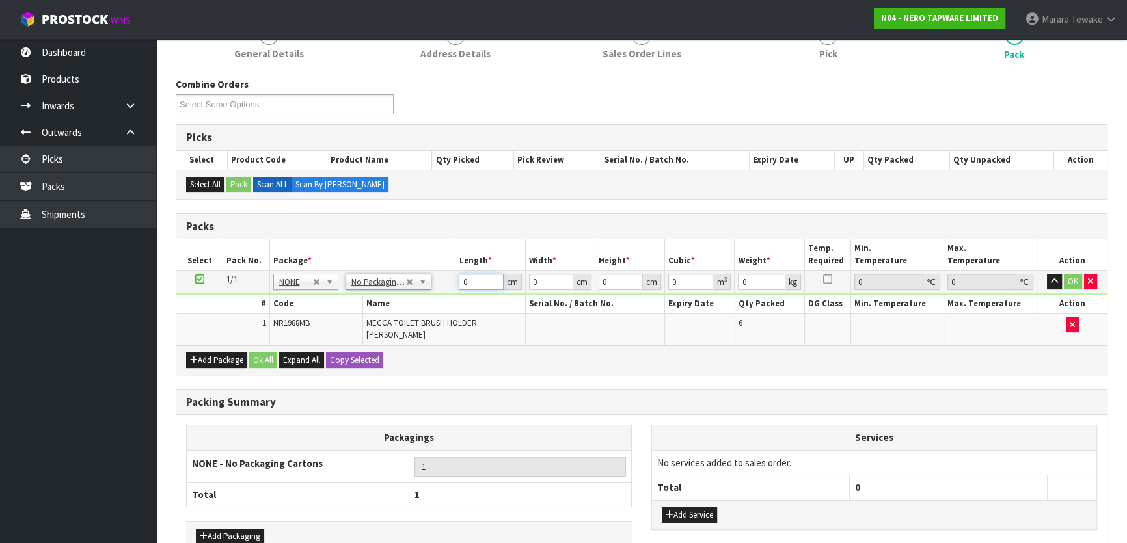
drag, startPoint x: 475, startPoint y: 279, endPoint x: 416, endPoint y: 255, distance: 63.3
click at [420, 256] on table "Select Pack No. Package * Length * Width * Height * Cubic * Weight * Temp. Requ…" at bounding box center [641, 291] width 930 height 105
type input "1"
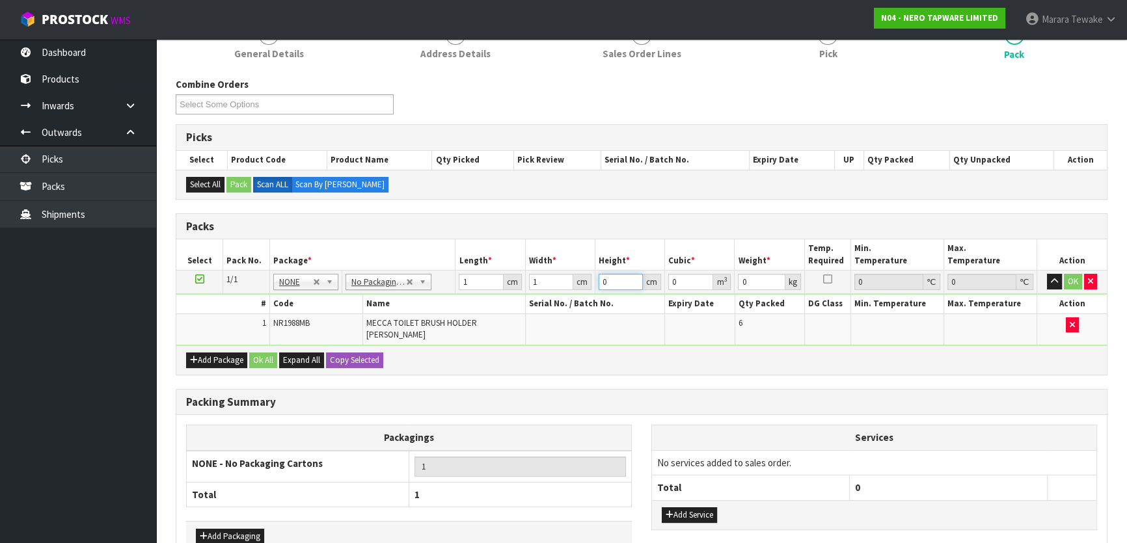
type input "0.000001"
type input "1"
click at [1067, 275] on button "OK" at bounding box center [1073, 282] width 18 height 16
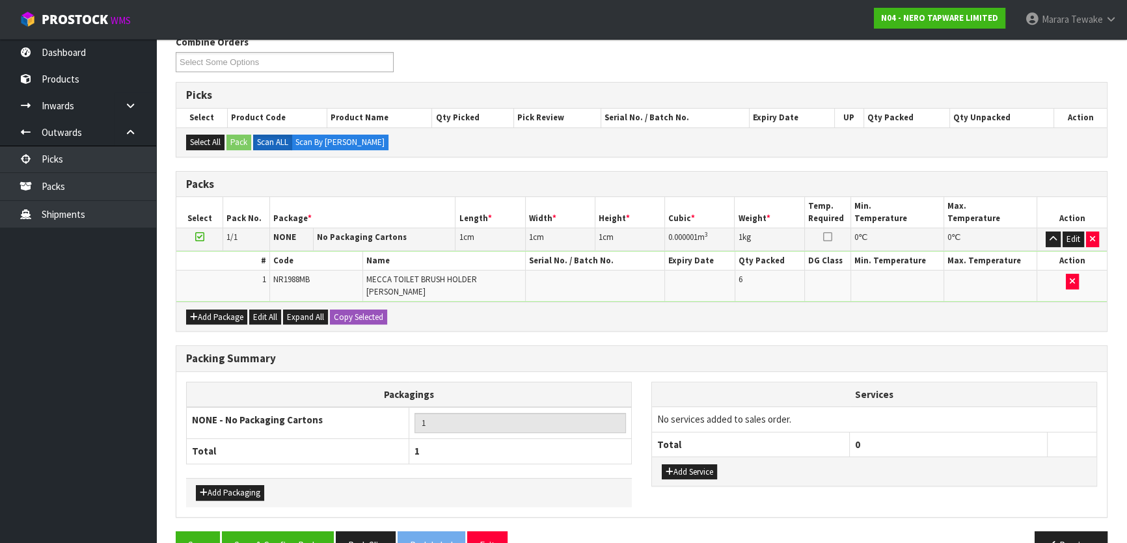
scroll to position [252, 0]
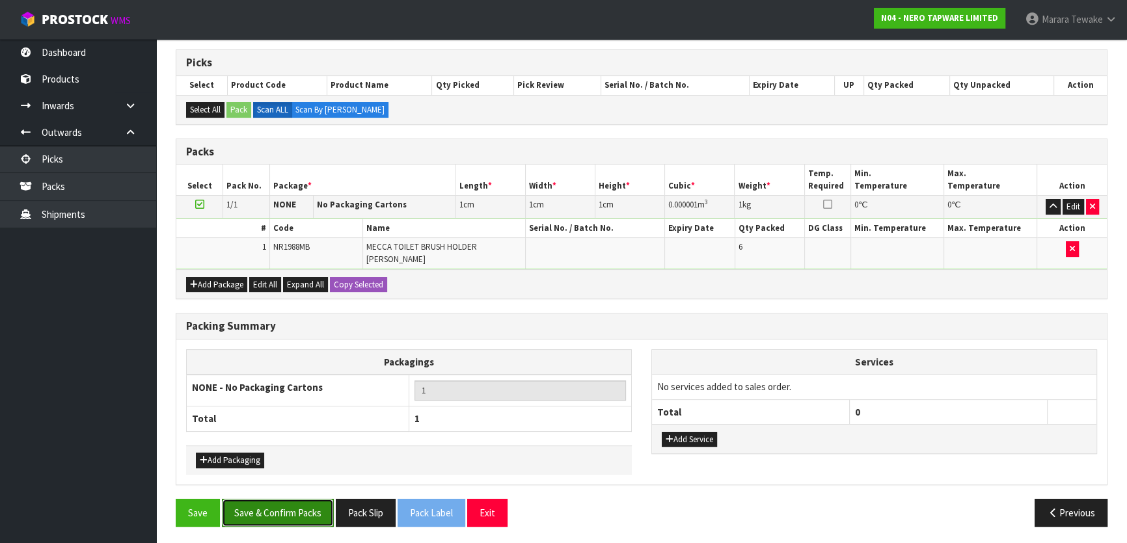
click at [270, 499] on button "Save & Confirm Packs" at bounding box center [278, 513] width 112 height 28
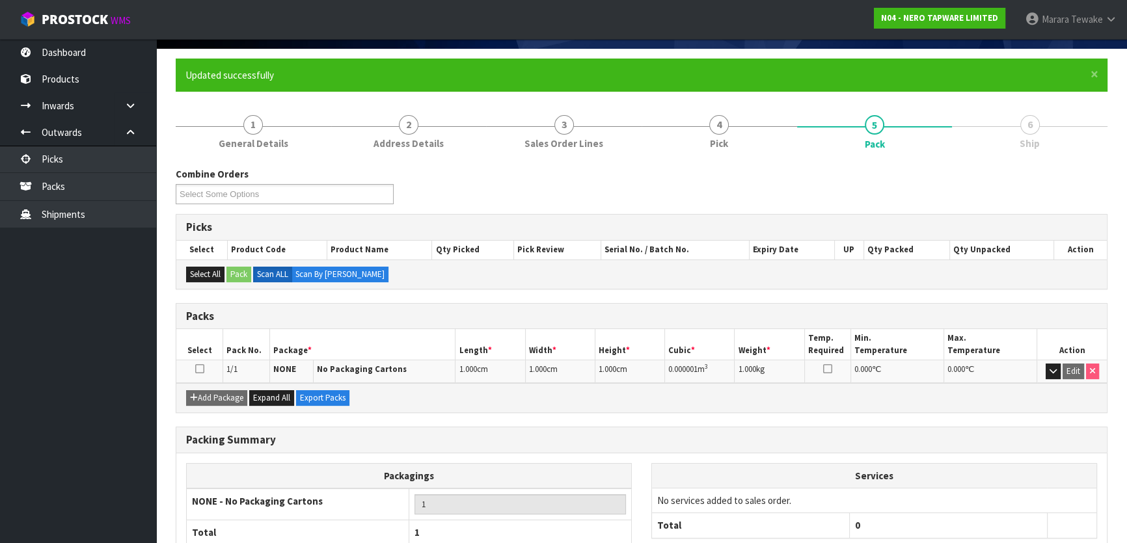
scroll to position [0, 0]
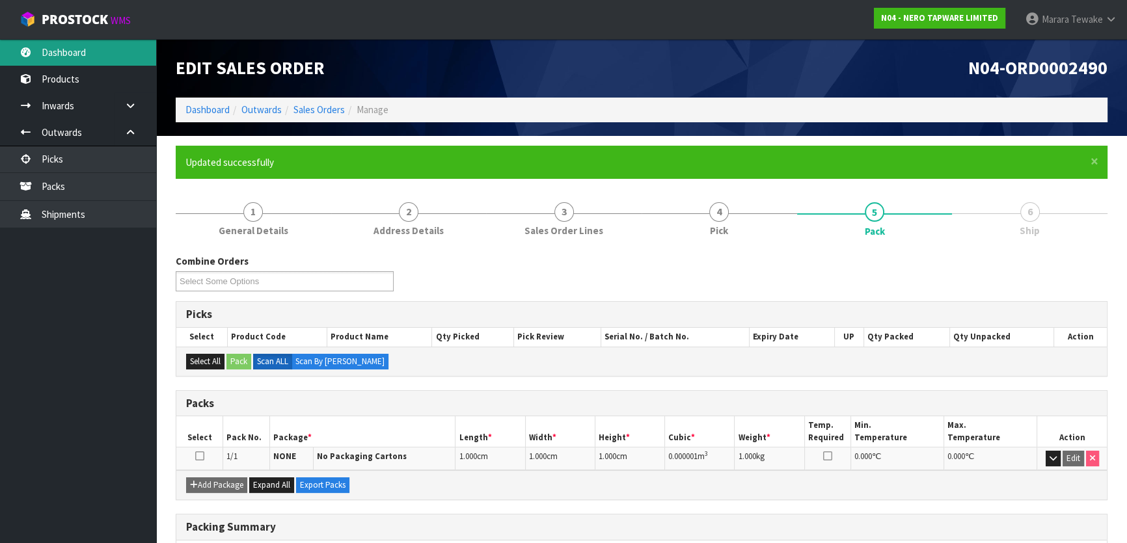
click at [133, 46] on link "Dashboard" at bounding box center [78, 52] width 156 height 27
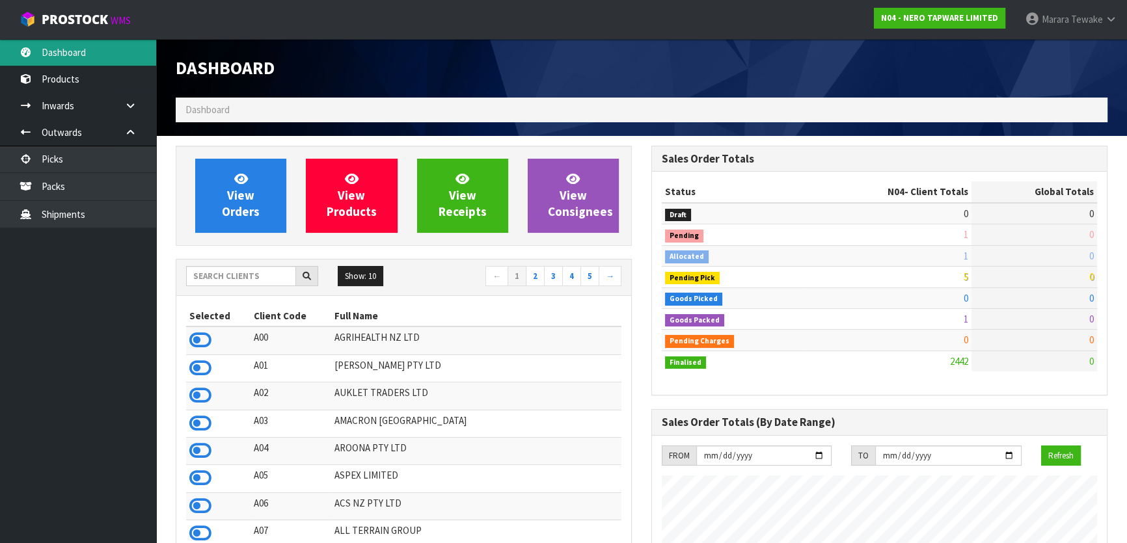
scroll to position [1067, 475]
click at [265, 276] on input "text" at bounding box center [241, 276] width 110 height 20
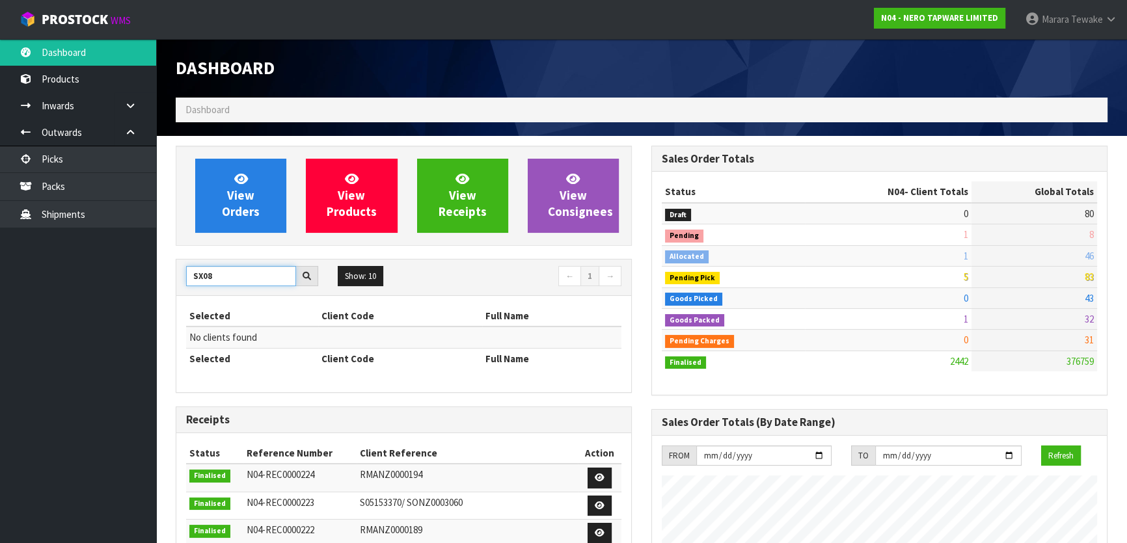
click at [201, 278] on input "SX08" at bounding box center [241, 276] width 110 height 20
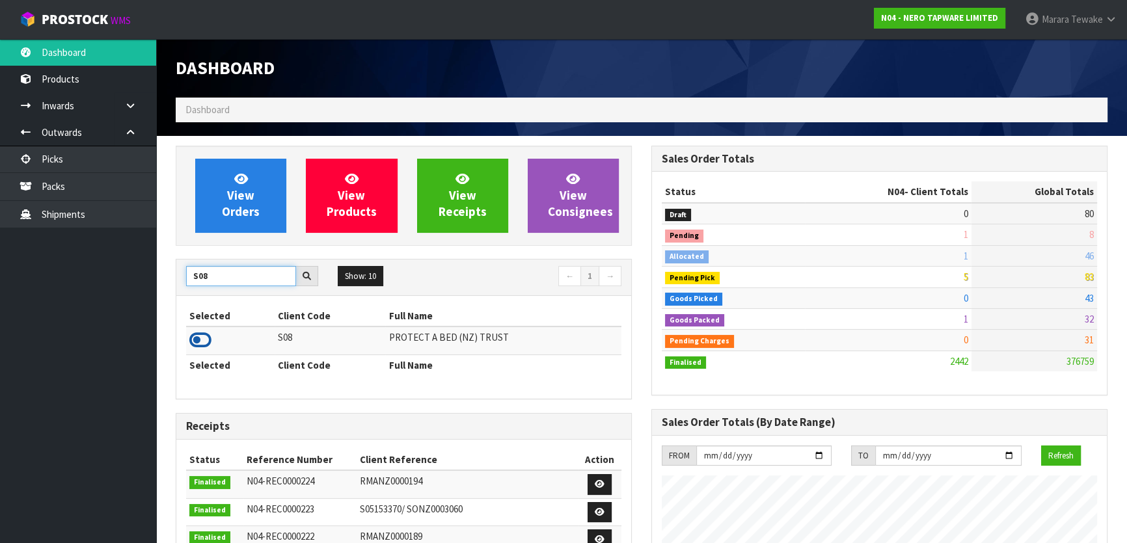
type input "S08"
click at [205, 339] on icon at bounding box center [200, 340] width 22 height 20
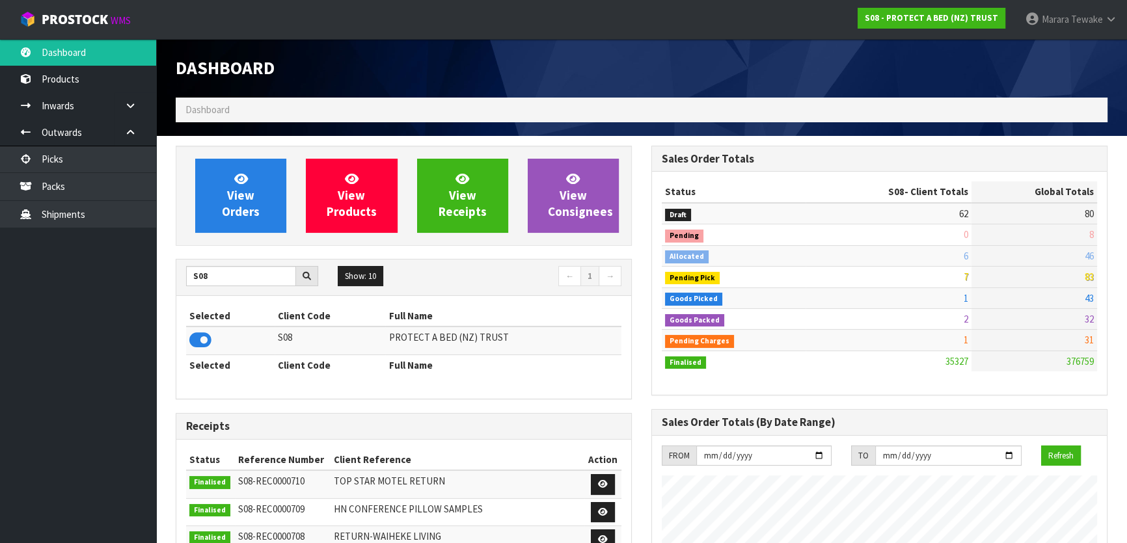
scroll to position [984, 475]
click at [240, 192] on span "View Orders" at bounding box center [241, 195] width 38 height 49
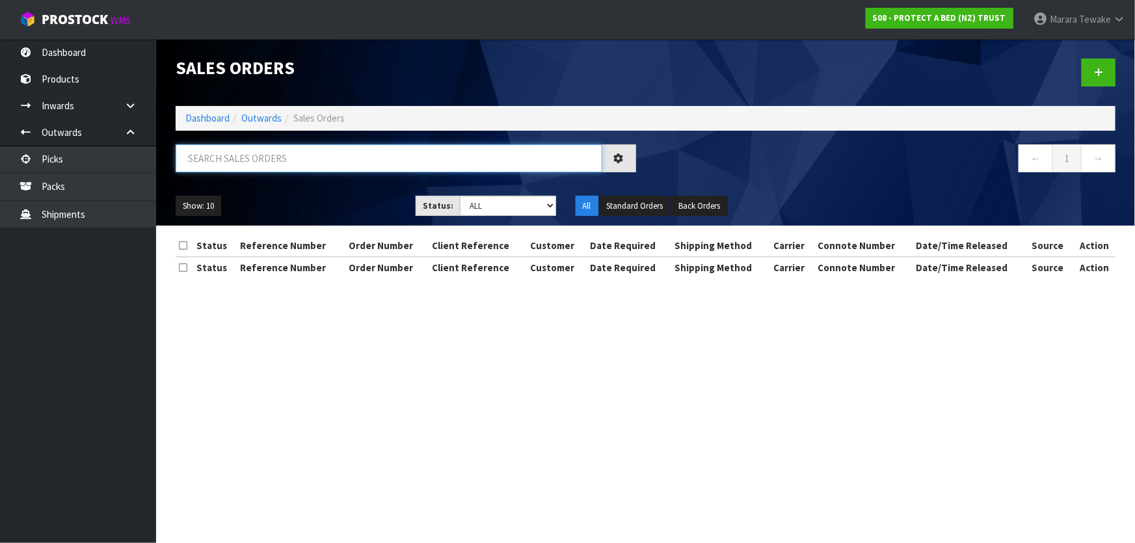
click at [234, 162] on input "text" at bounding box center [389, 158] width 427 height 28
type input "JOB-0407712"
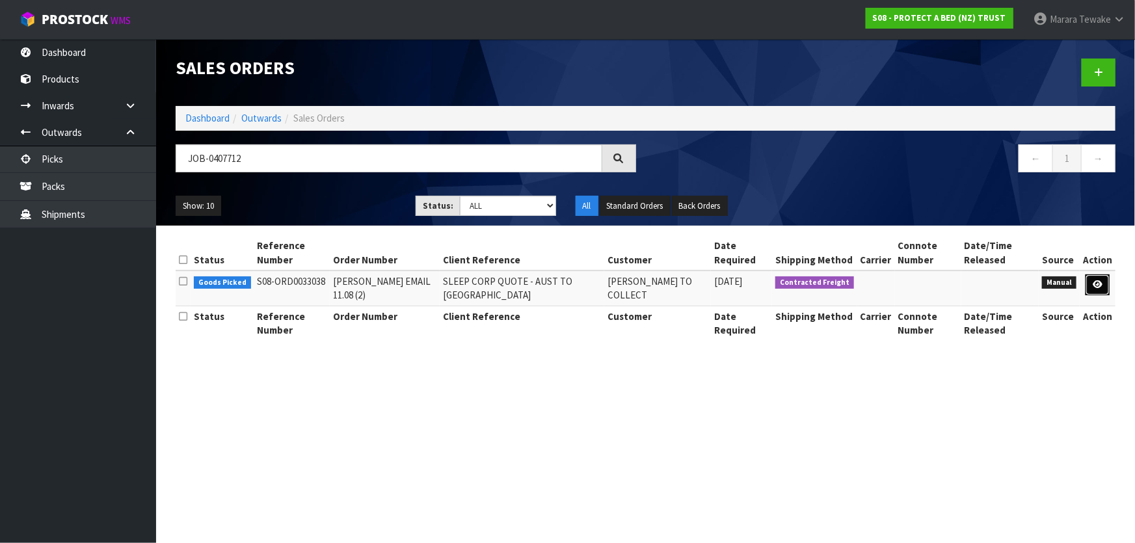
click at [1099, 280] on icon at bounding box center [1098, 284] width 10 height 8
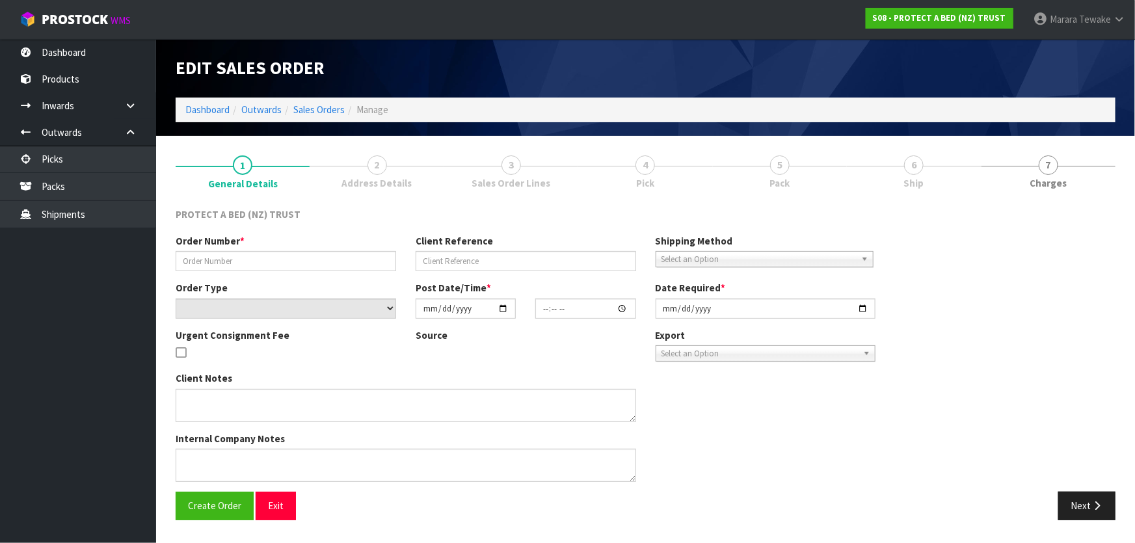
type input "[PERSON_NAME] EMAIL 11.08 (2)"
type input "SLEEP CORP QUOTE - AUST TO [GEOGRAPHIC_DATA]"
select select "number:0"
type input "[DATE]"
type input "15:17:00.000"
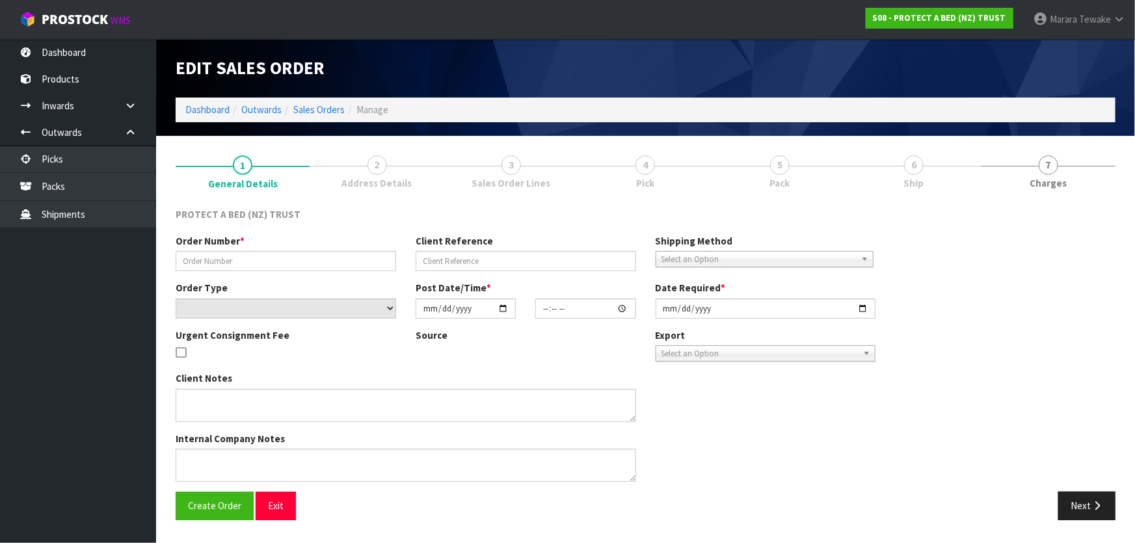
type input "[DATE]"
type textarea "FOR [PERSON_NAME] TO COLLECT - ORIGINAL ORDER S08-ORD0032974 DESPATCHED AND REQ…"
type textarea "THE 4 ITEMS THAT YOU ARE SENDING OUT OF CWL HAVE ALREADY BEEN PAID FOR, HOWEVER…"
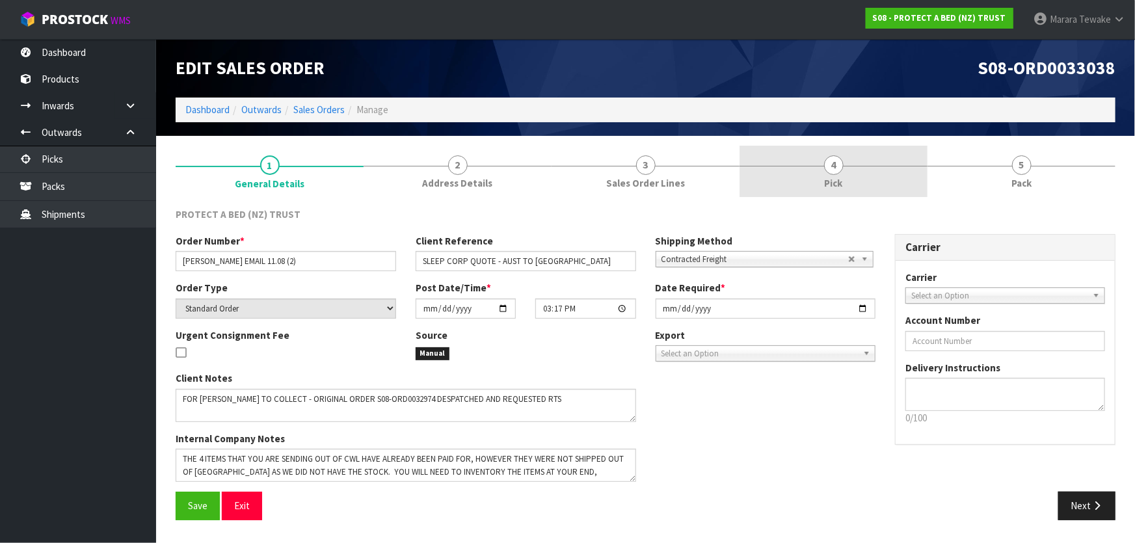
click at [878, 173] on link "4 Pick" at bounding box center [834, 171] width 188 height 51
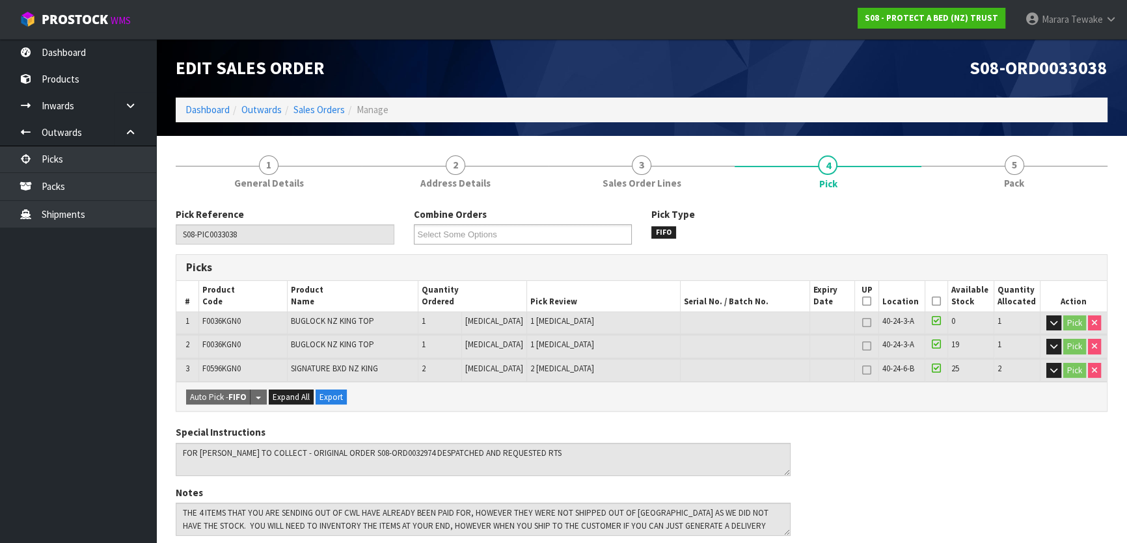
click at [933, 302] on icon at bounding box center [936, 301] width 9 height 1
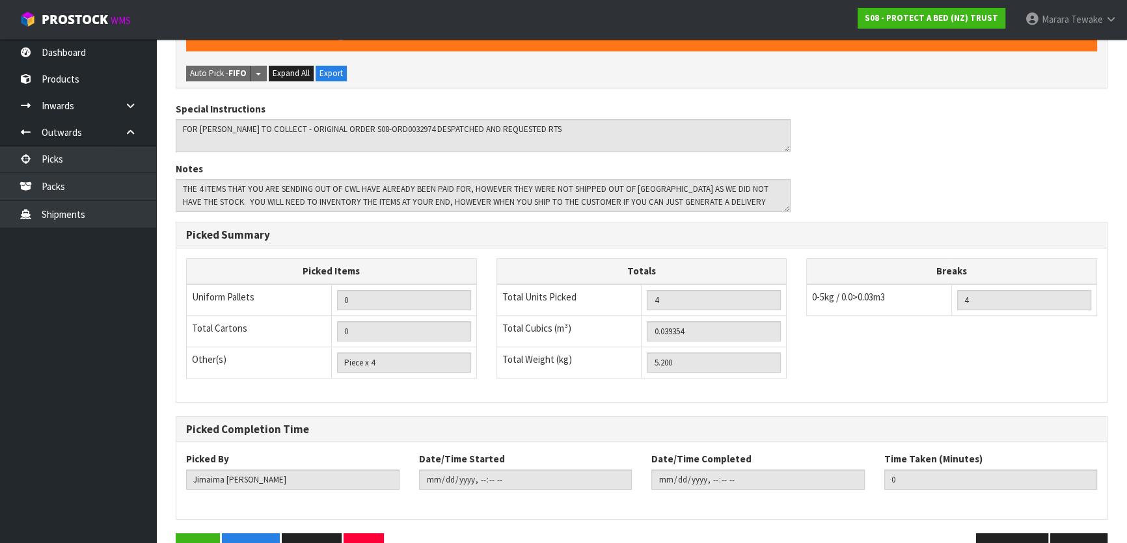
scroll to position [405, 0]
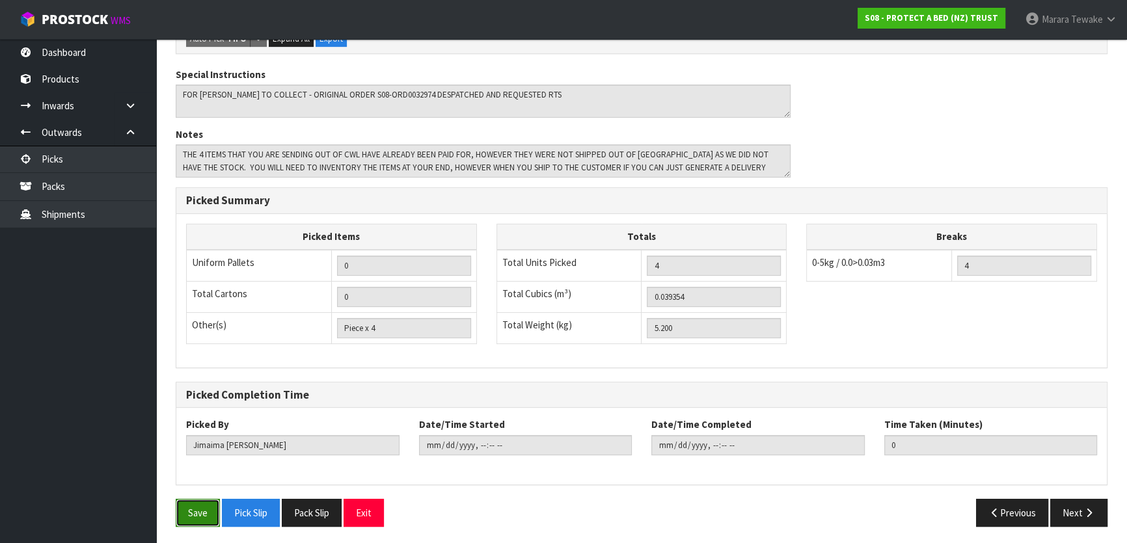
click at [184, 522] on button "Save" at bounding box center [198, 513] width 44 height 28
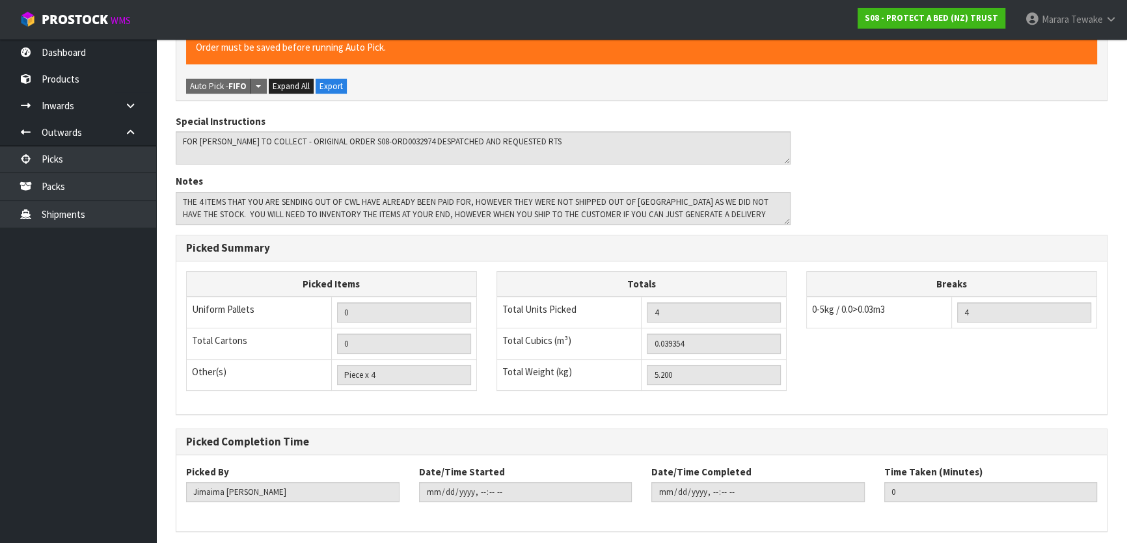
scroll to position [0, 0]
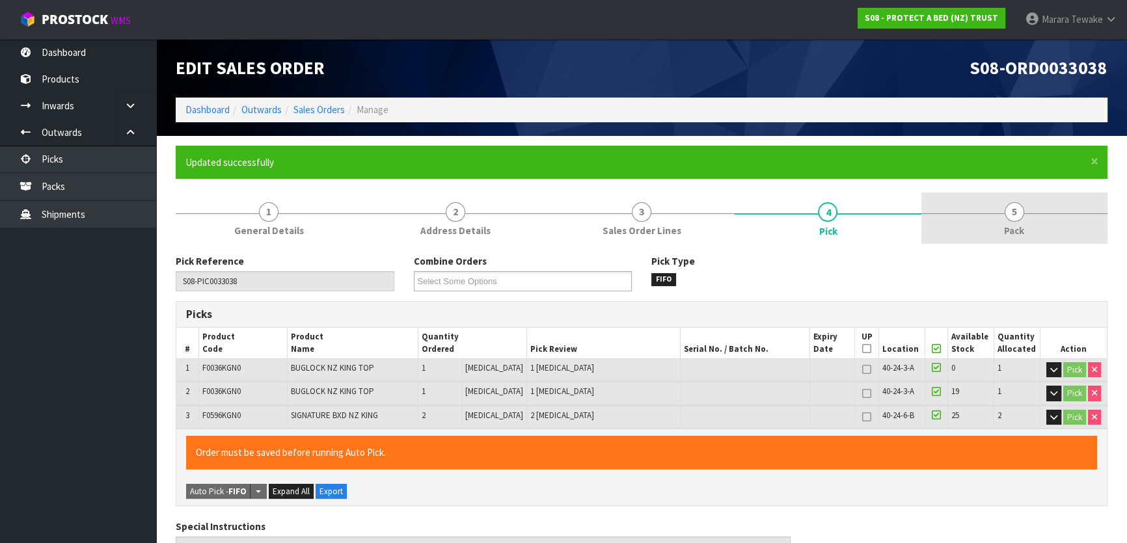
type input "[PERSON_NAME]"
type input "[DATE]T08:32:01"
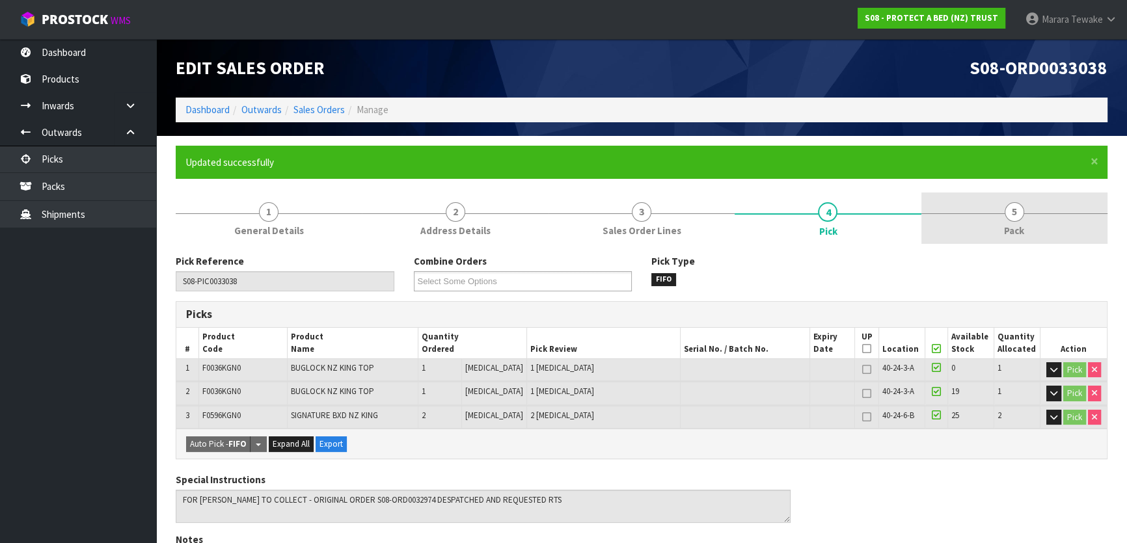
drag, startPoint x: 1008, startPoint y: 220, endPoint x: 894, endPoint y: 240, distance: 115.0
click at [1007, 220] on link "5 Pack" at bounding box center [1014, 218] width 186 height 51
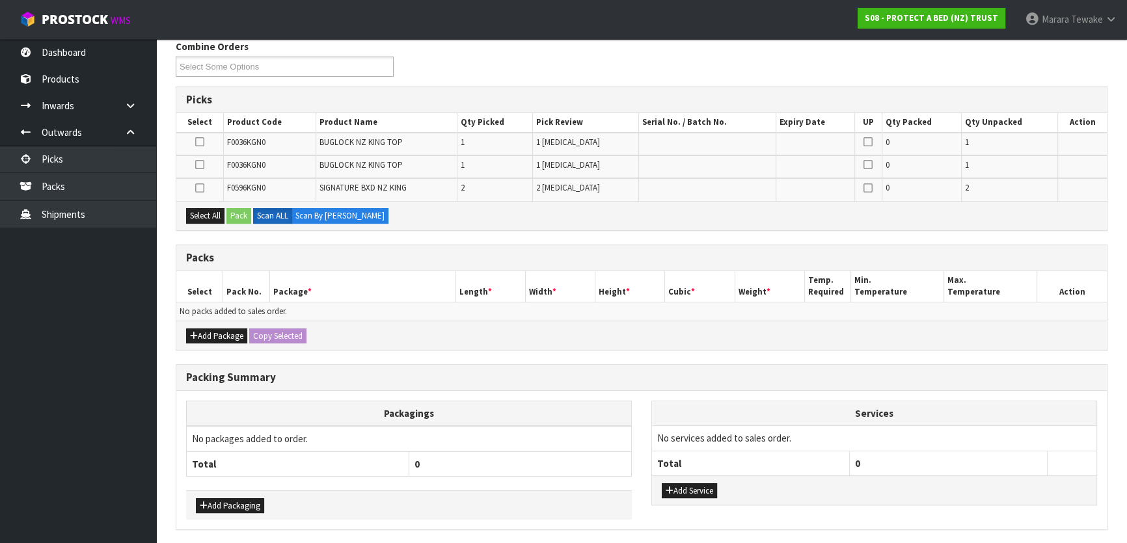
scroll to position [236, 0]
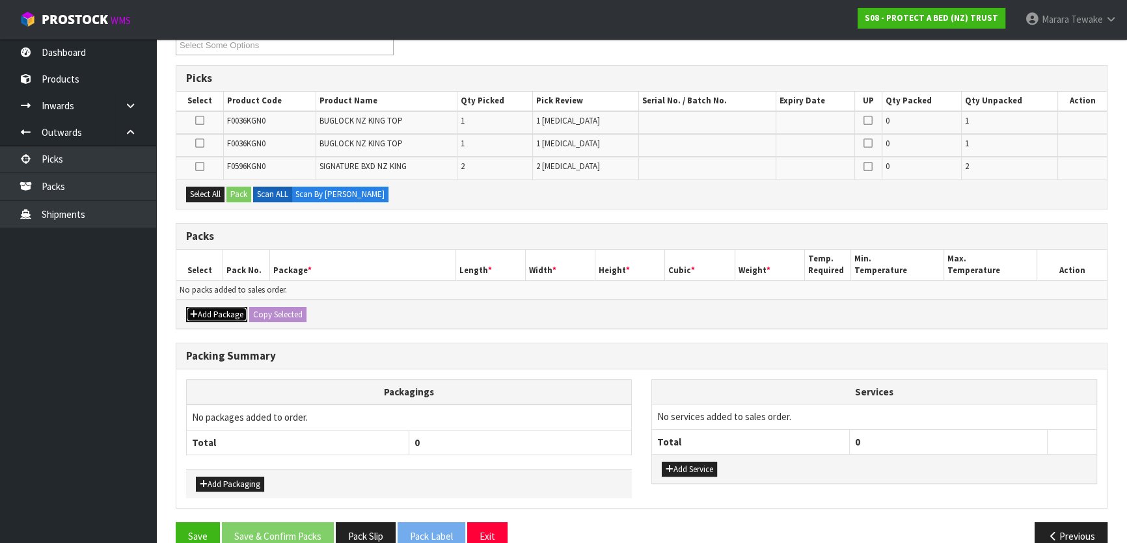
click at [218, 309] on button "Add Package" at bounding box center [216, 315] width 61 height 16
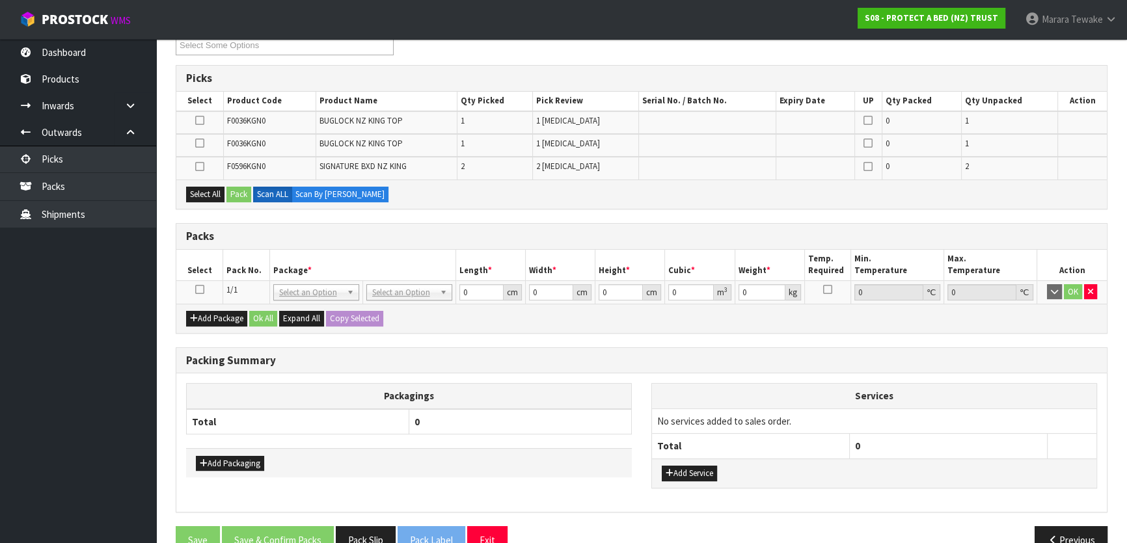
click at [200, 289] on icon at bounding box center [199, 289] width 9 height 1
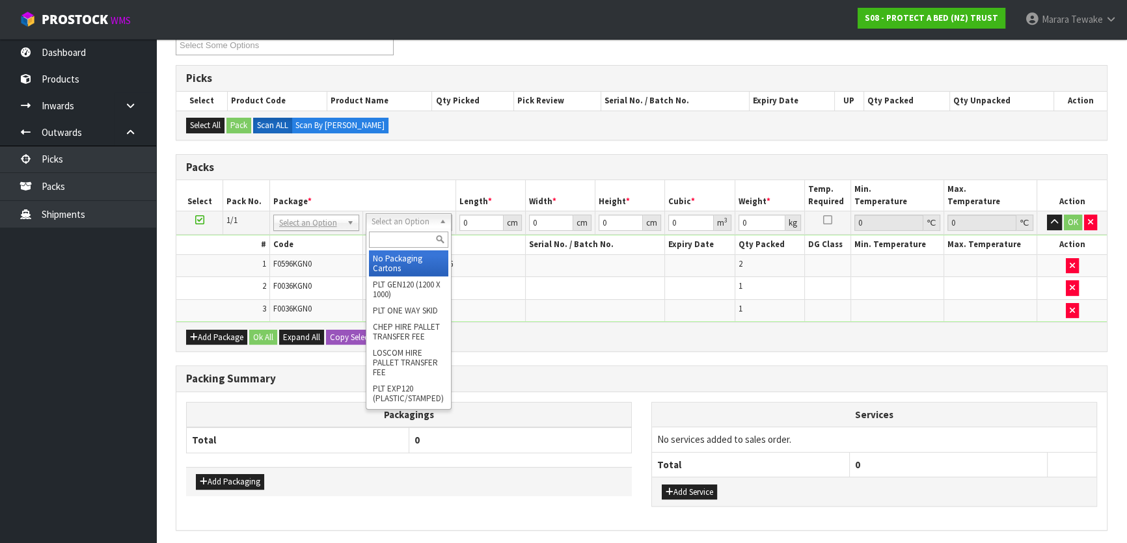
click at [387, 249] on div at bounding box center [408, 239] width 85 height 21
click at [386, 241] on input "text" at bounding box center [408, 240] width 79 height 16
type input "OC"
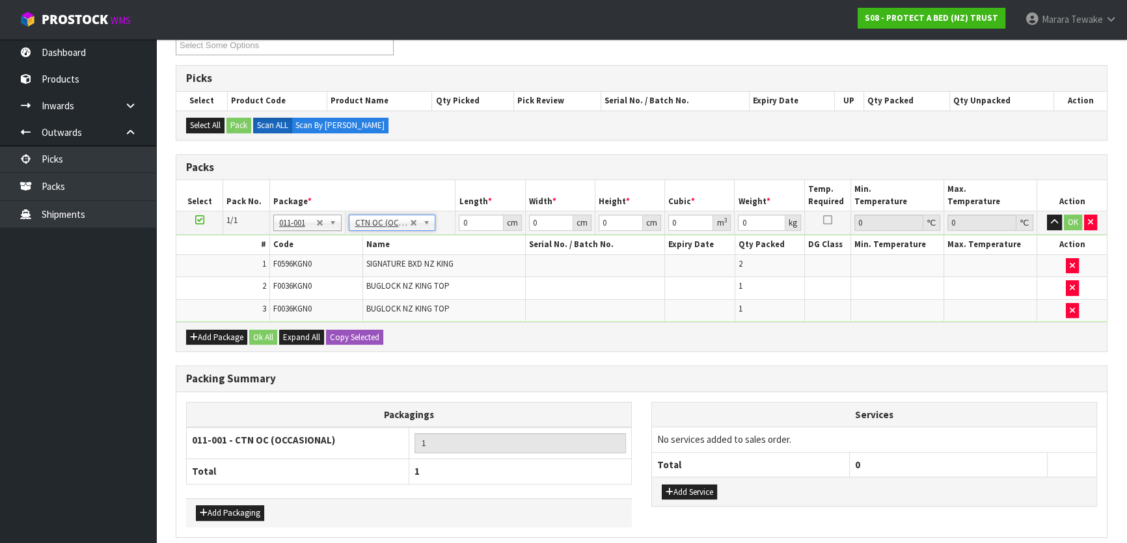
type input "5.2"
drag, startPoint x: 474, startPoint y: 219, endPoint x: 442, endPoint y: 196, distance: 38.6
click at [447, 201] on table "Select Pack No. Package * Length * Width * Height * Cubic * Weight * Temp. Requ…" at bounding box center [641, 251] width 930 height 142
type input "1"
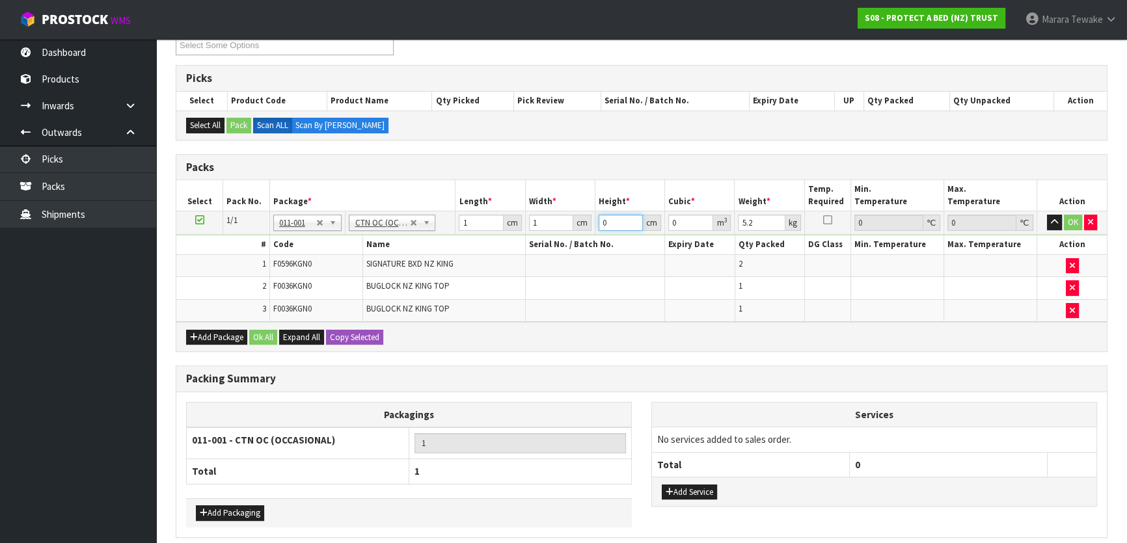
type input "1"
type input "0.000001"
type input "1"
click at [1077, 219] on button "OK" at bounding box center [1073, 223] width 18 height 16
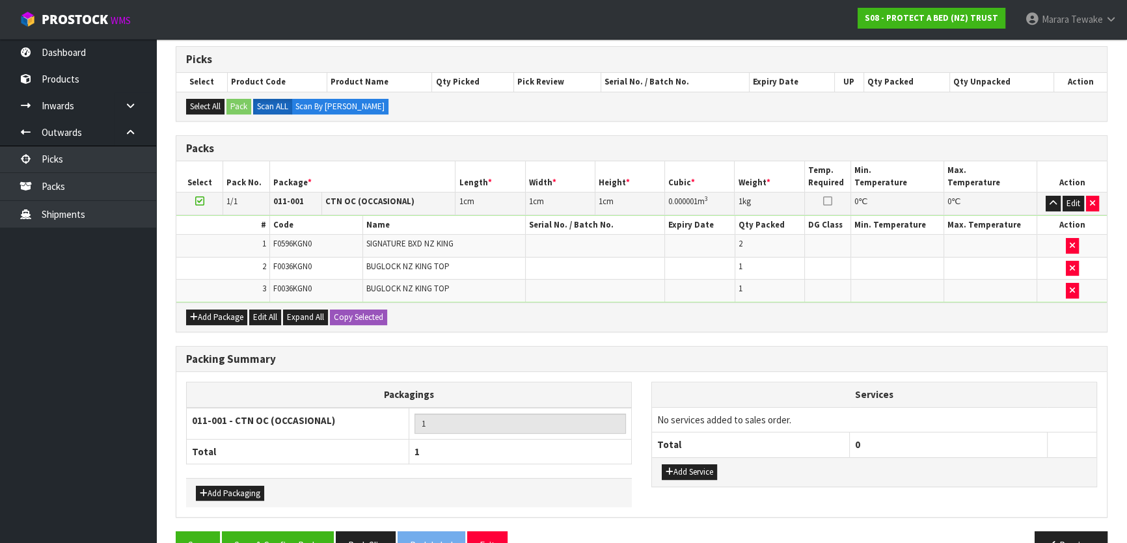
scroll to position [287, 0]
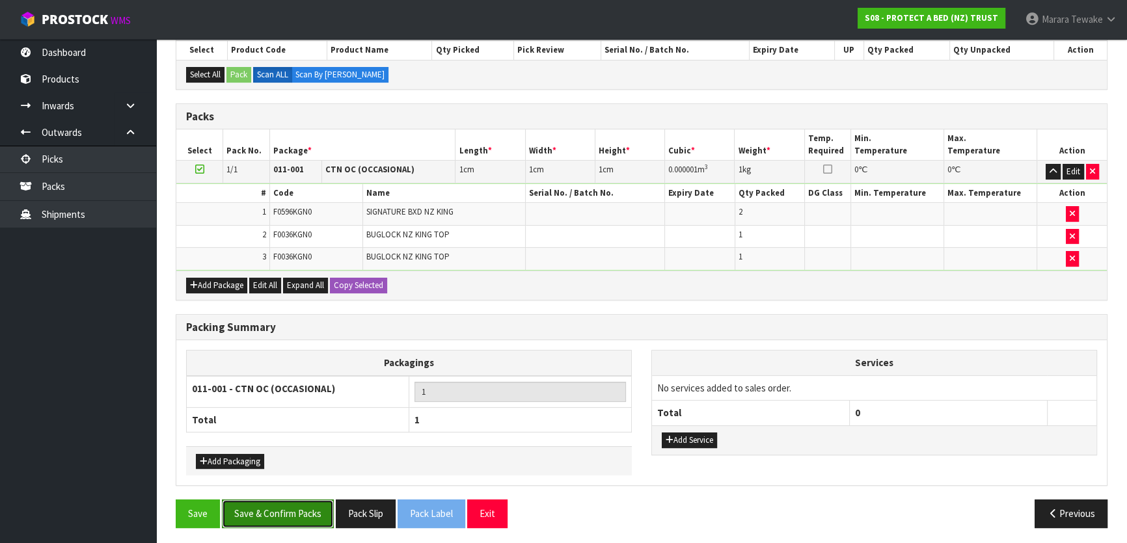
click at [298, 508] on button "Save & Confirm Packs" at bounding box center [278, 514] width 112 height 28
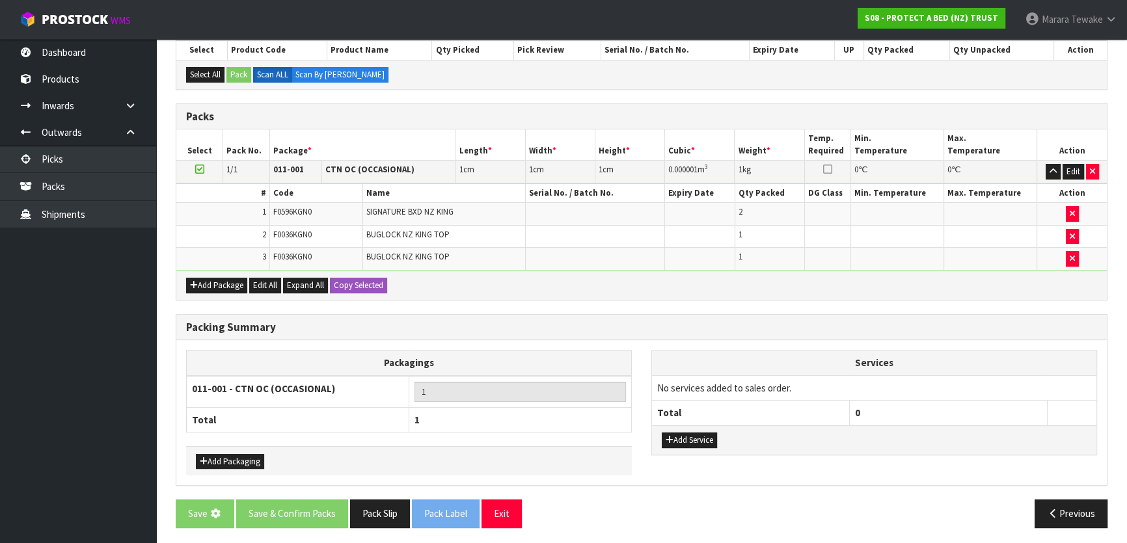
scroll to position [0, 0]
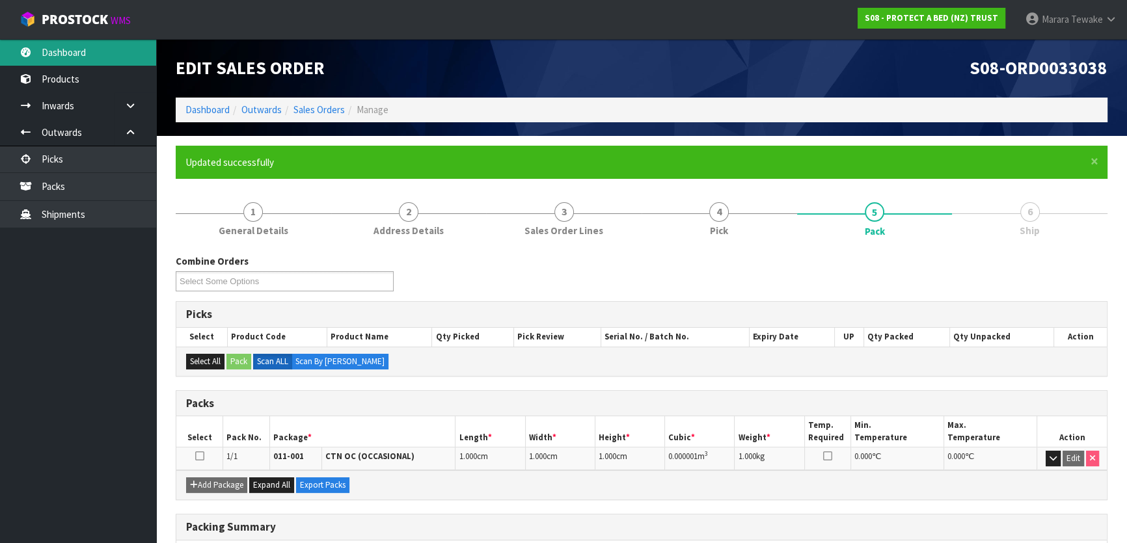
click at [87, 55] on link "Dashboard" at bounding box center [78, 52] width 156 height 27
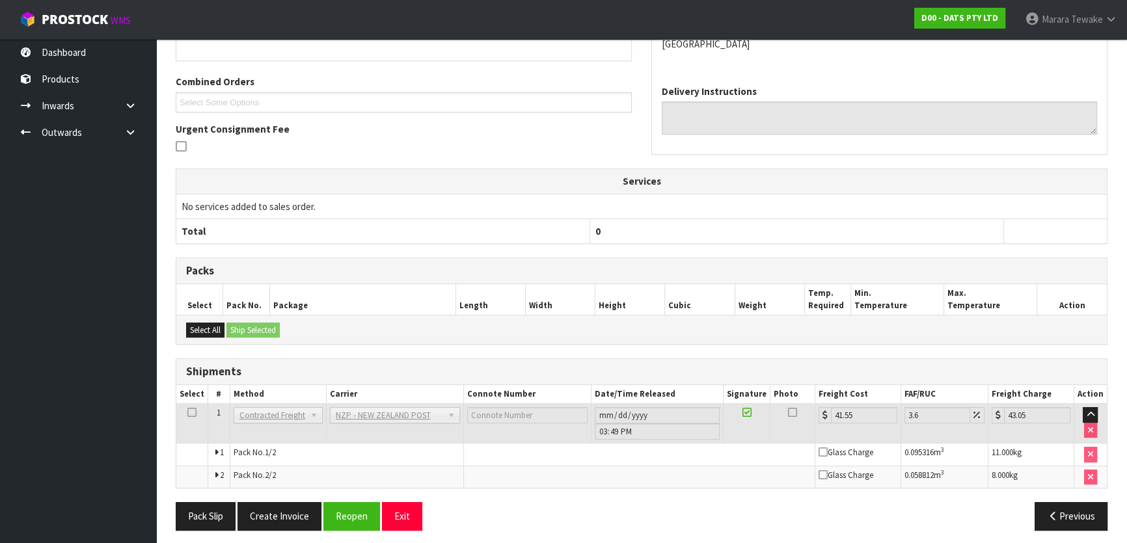
scroll to position [313, 0]
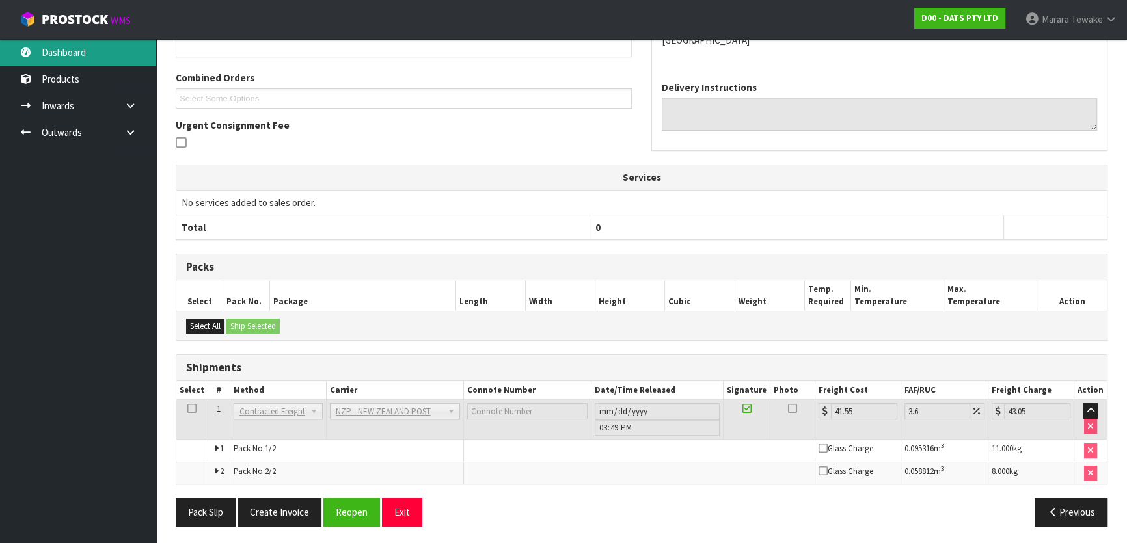
click at [120, 57] on link "Dashboard" at bounding box center [78, 52] width 156 height 27
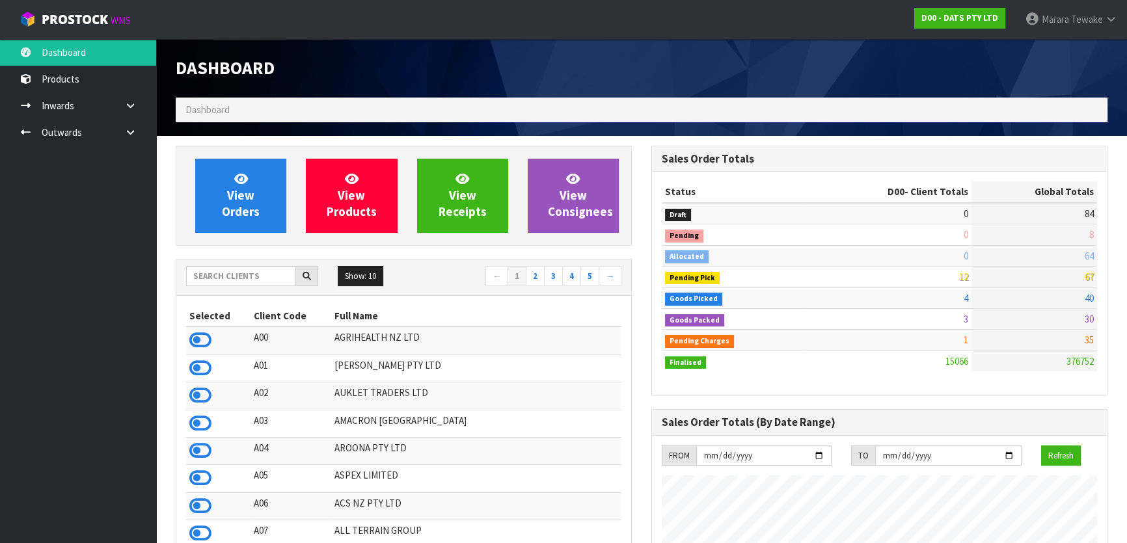
scroll to position [984, 475]
click at [124, 103] on icon at bounding box center [130, 106] width 12 height 10
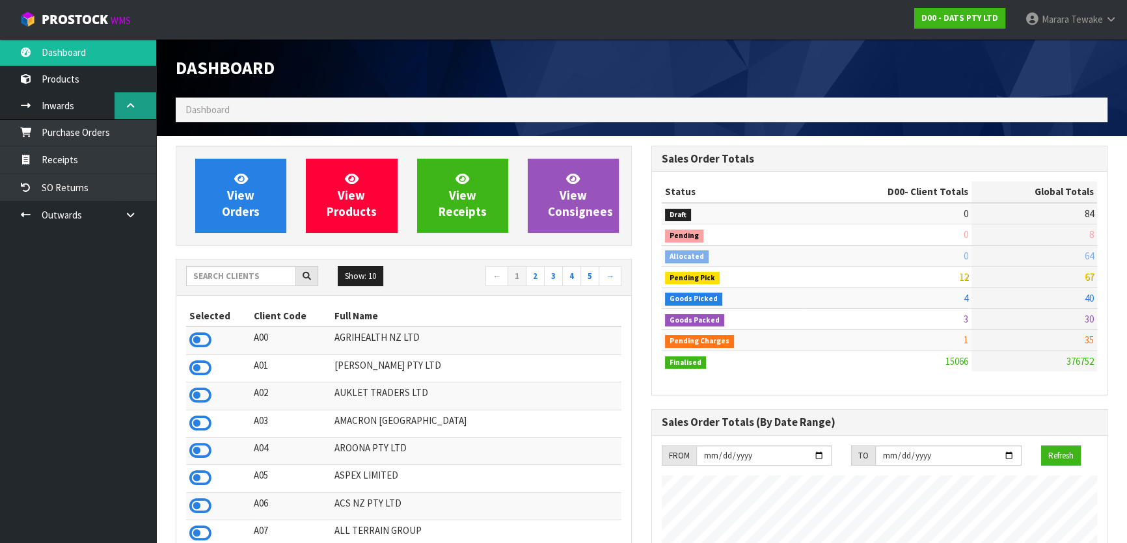
click at [124, 103] on icon at bounding box center [130, 106] width 12 height 10
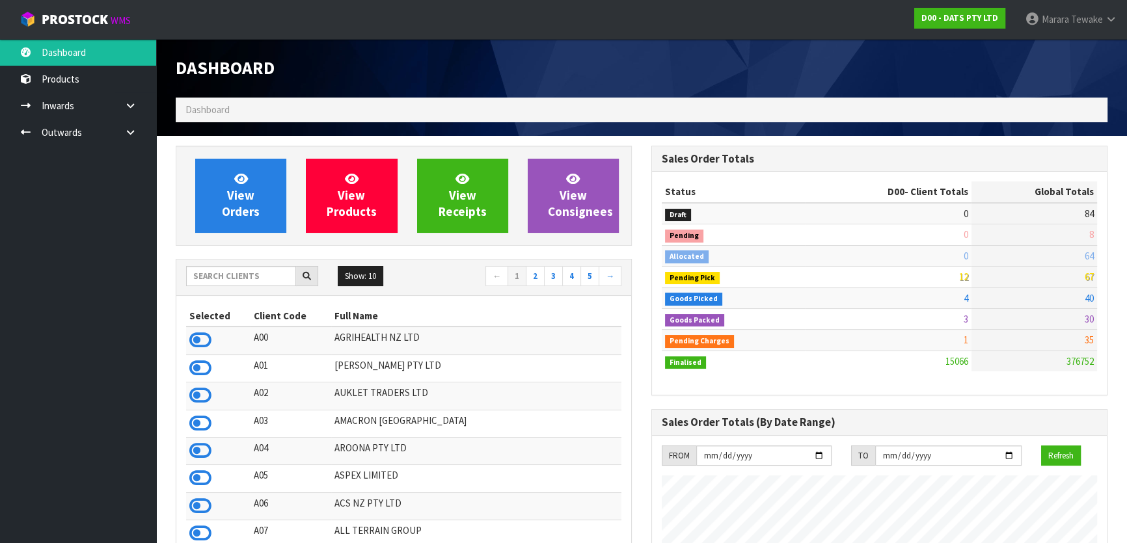
click at [131, 224] on ul "Dashboard Products Categories Serial Numbers Kitsets Packagings Inwards Purchas…" at bounding box center [78, 291] width 156 height 504
click at [104, 43] on link "Dashboard" at bounding box center [78, 52] width 156 height 27
click at [244, 282] on input "text" at bounding box center [241, 276] width 110 height 20
type input "S08"
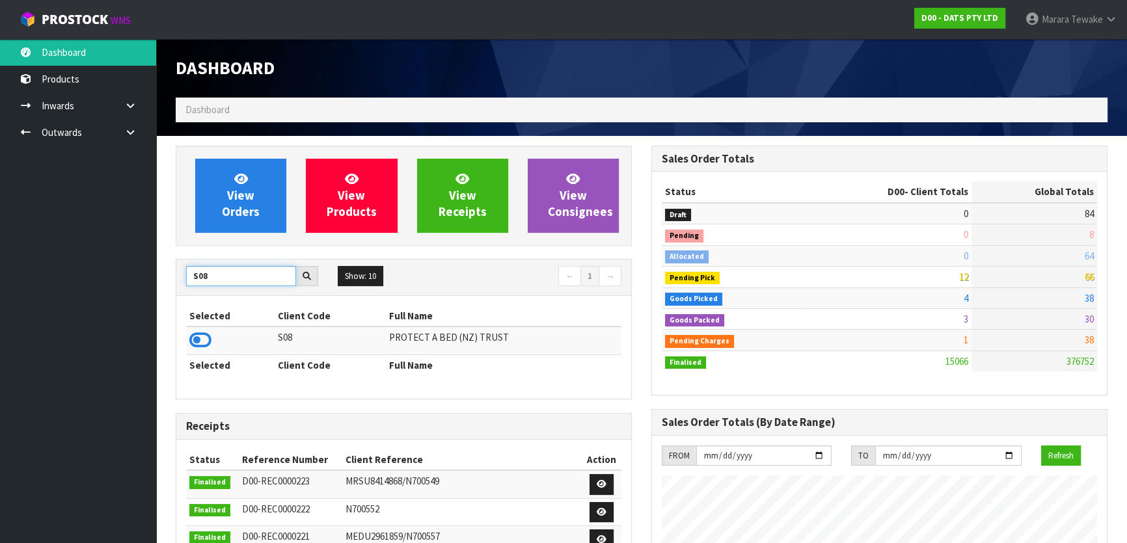
drag, startPoint x: 234, startPoint y: 277, endPoint x: 166, endPoint y: 261, distance: 69.4
click at [173, 267] on div "View Orders View Products View Receipts View Consignees S08 Show: 10 5 10 25 50…" at bounding box center [404, 523] width 476 height 755
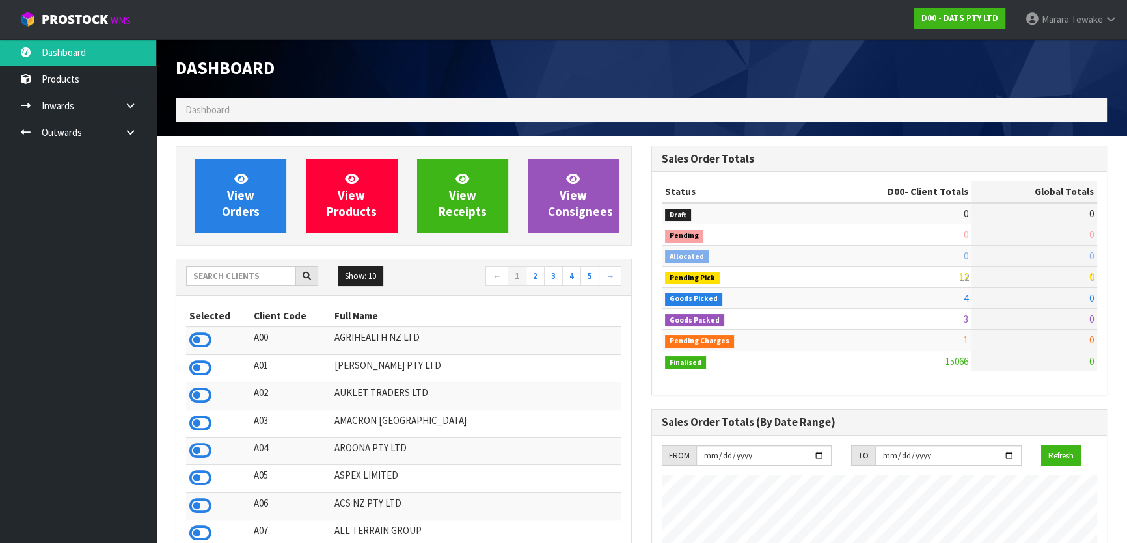
scroll to position [984, 475]
click at [247, 284] on input "text" at bounding box center [241, 276] width 110 height 20
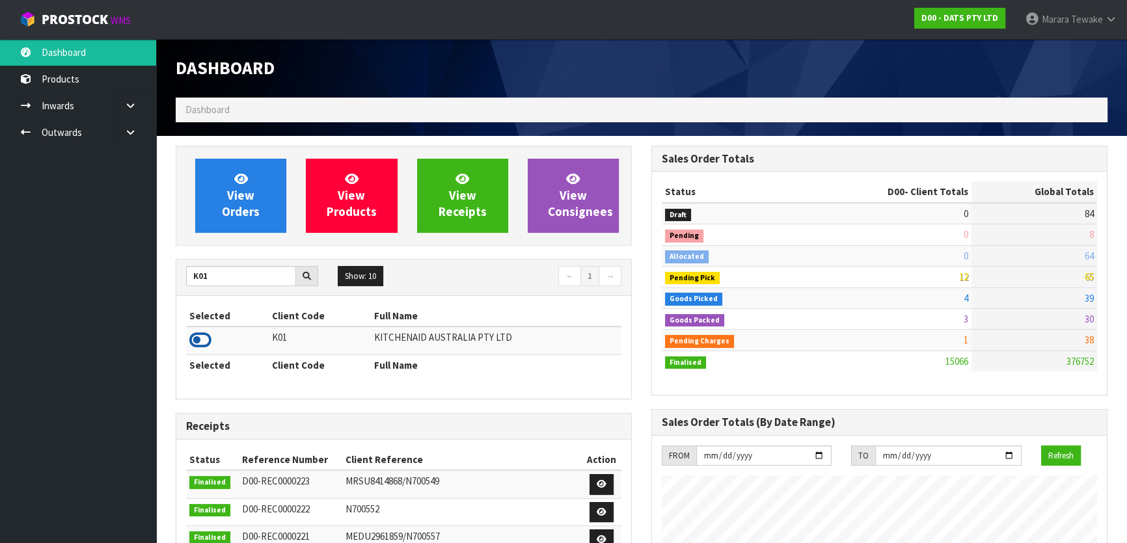
click at [191, 342] on icon at bounding box center [200, 340] width 22 height 20
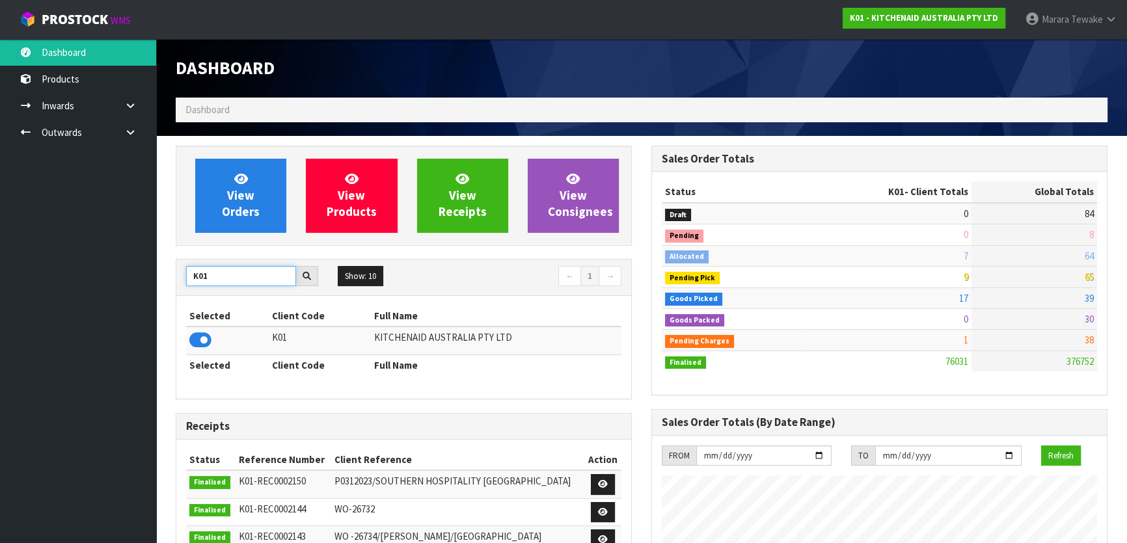
drag, startPoint x: 209, startPoint y: 276, endPoint x: 161, endPoint y: 269, distance: 48.8
click at [170, 275] on div "View Orders View Products View Receipts View Consignees K01 Show: 10 5 10 25 50…" at bounding box center [404, 527] width 476 height 762
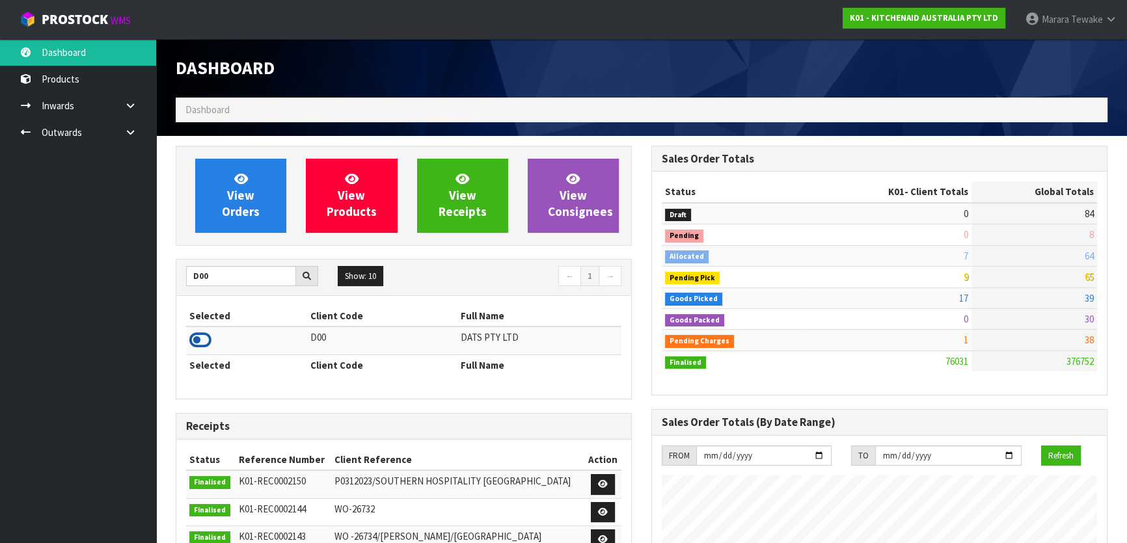
click at [202, 345] on icon at bounding box center [200, 340] width 22 height 20
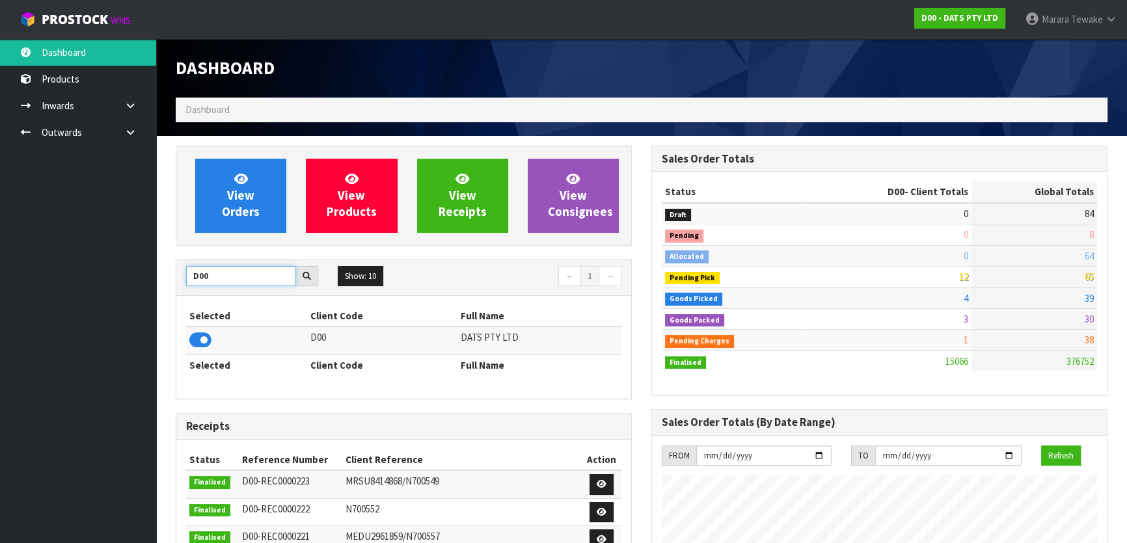
drag, startPoint x: 219, startPoint y: 279, endPoint x: 167, endPoint y: 273, distance: 52.4
click at [170, 275] on div "View Orders View Products View Receipts View Consignees D00 Show: 10 5 10 25 50…" at bounding box center [404, 523] width 476 height 755
type input "J"
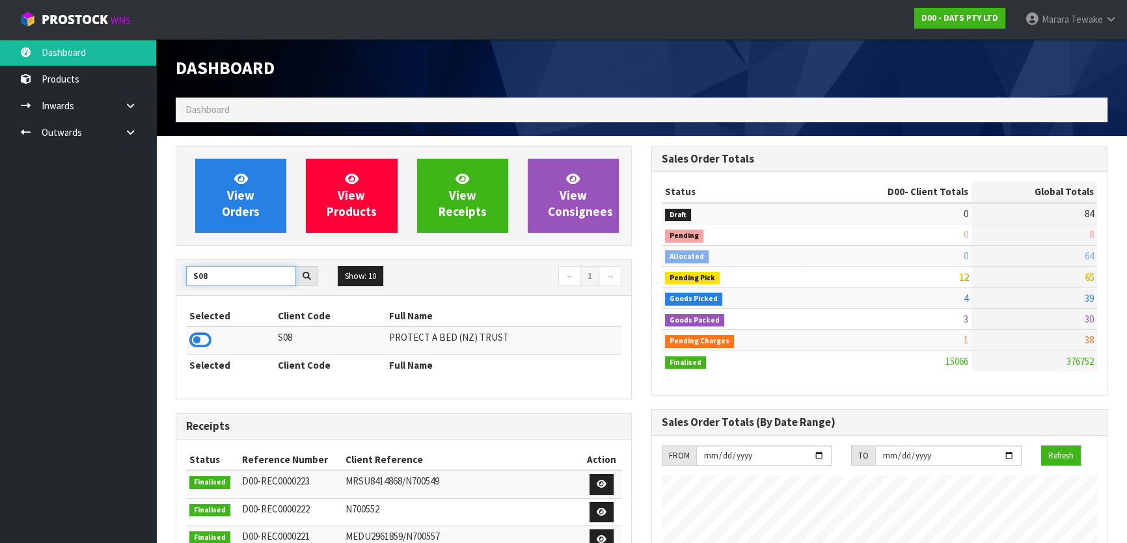
type input "S08"
click at [186, 342] on td at bounding box center [230, 341] width 88 height 28
click at [194, 339] on icon at bounding box center [200, 340] width 22 height 20
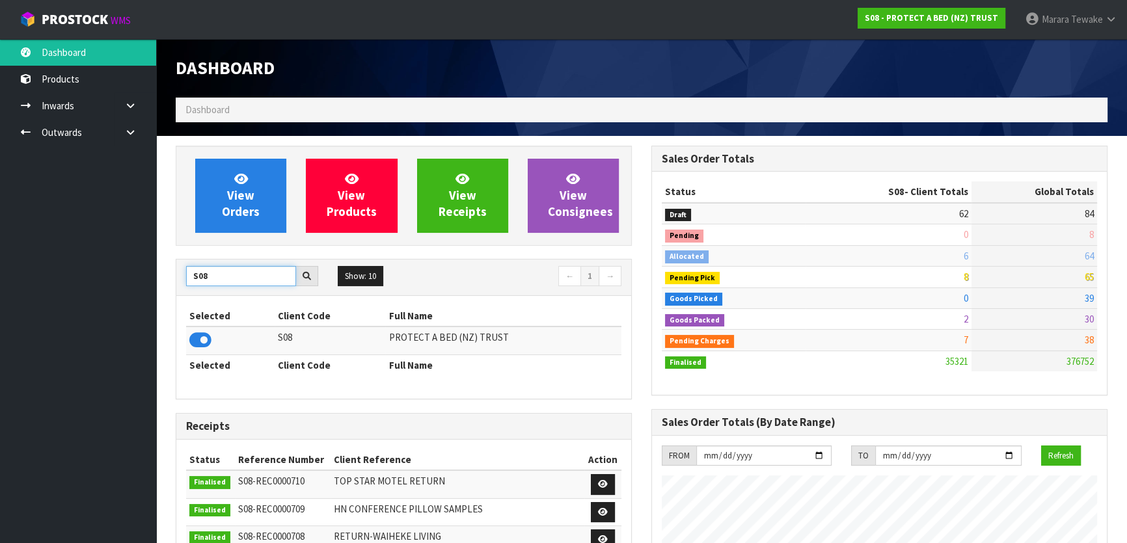
drag, startPoint x: 214, startPoint y: 276, endPoint x: 172, endPoint y: 261, distance: 44.2
click at [174, 262] on div "View Orders View Products View Receipts View Consignees S08 Show: 10 5 10 25 50…" at bounding box center [404, 523] width 476 height 755
type input "P10"
click at [195, 331] on icon at bounding box center [200, 340] width 22 height 20
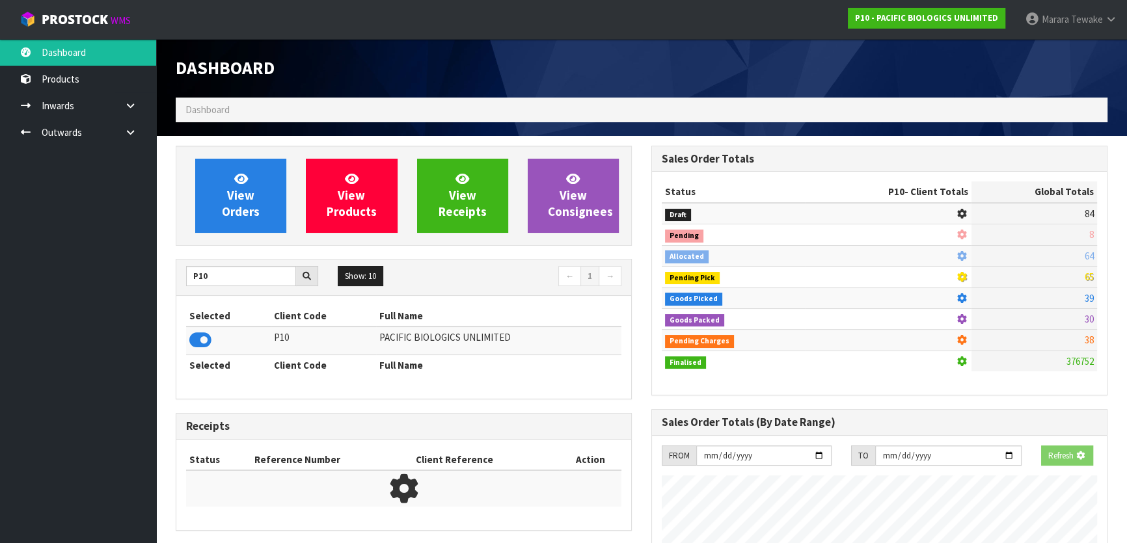
scroll to position [810, 475]
click at [213, 196] on link "View Orders" at bounding box center [240, 196] width 91 height 74
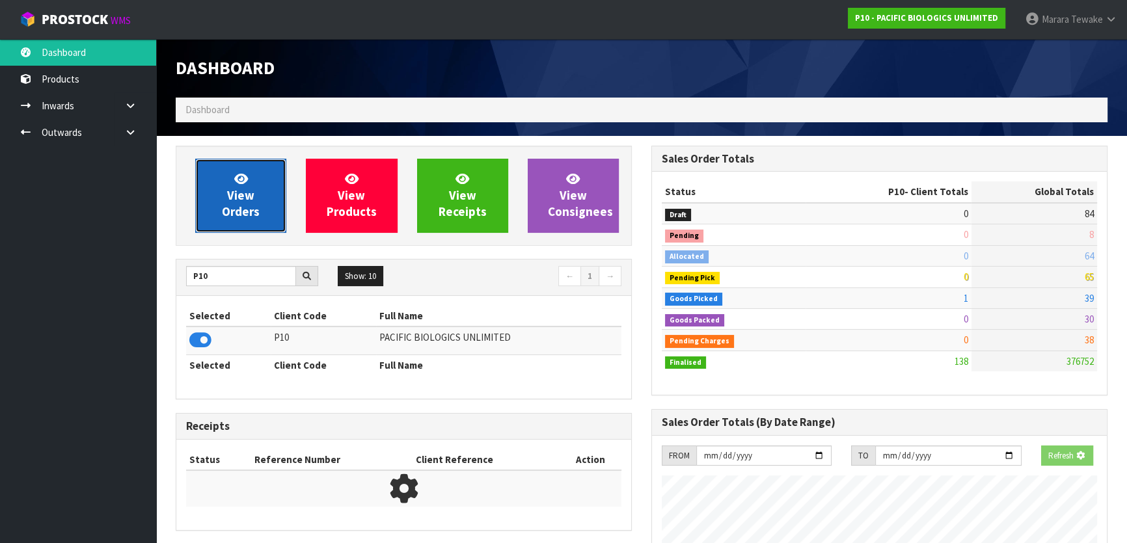
scroll to position [815, 475]
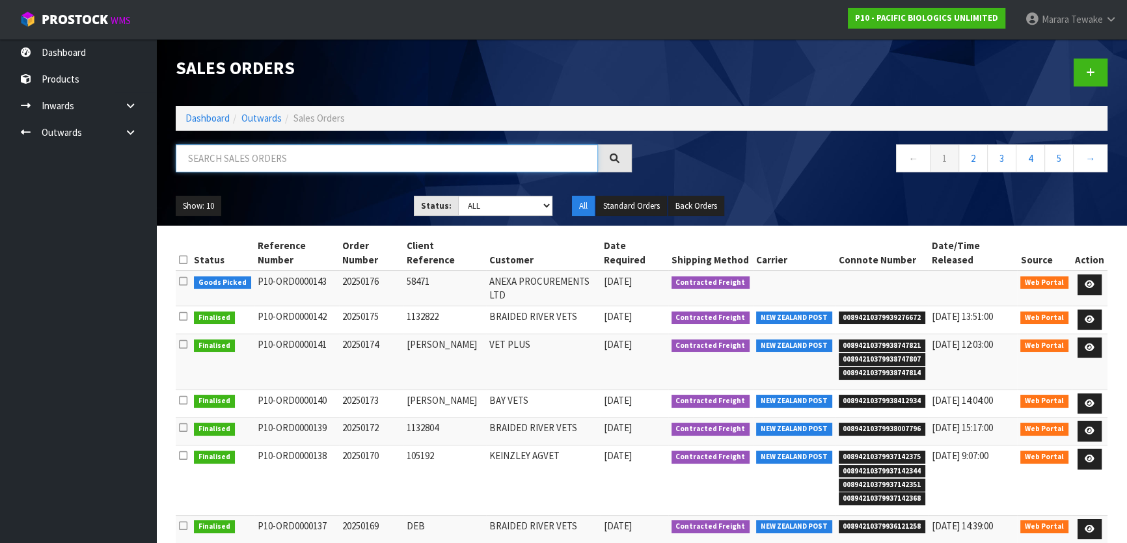
click at [213, 161] on input "text" at bounding box center [387, 158] width 422 height 28
type input "JOB-0407700"
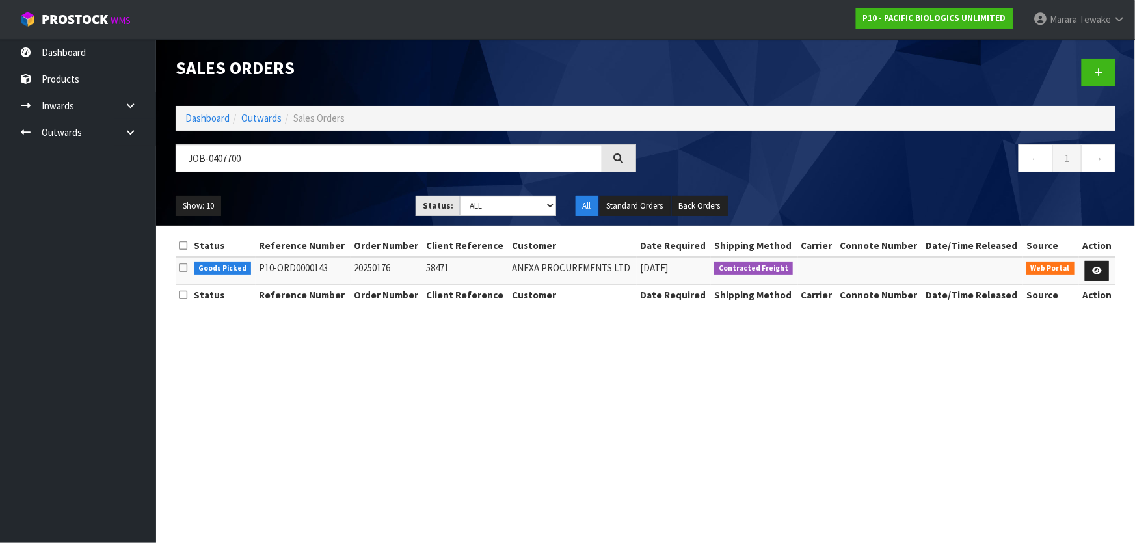
click at [1080, 269] on td at bounding box center [1097, 271] width 36 height 28
click at [1096, 269] on icon at bounding box center [1097, 271] width 10 height 8
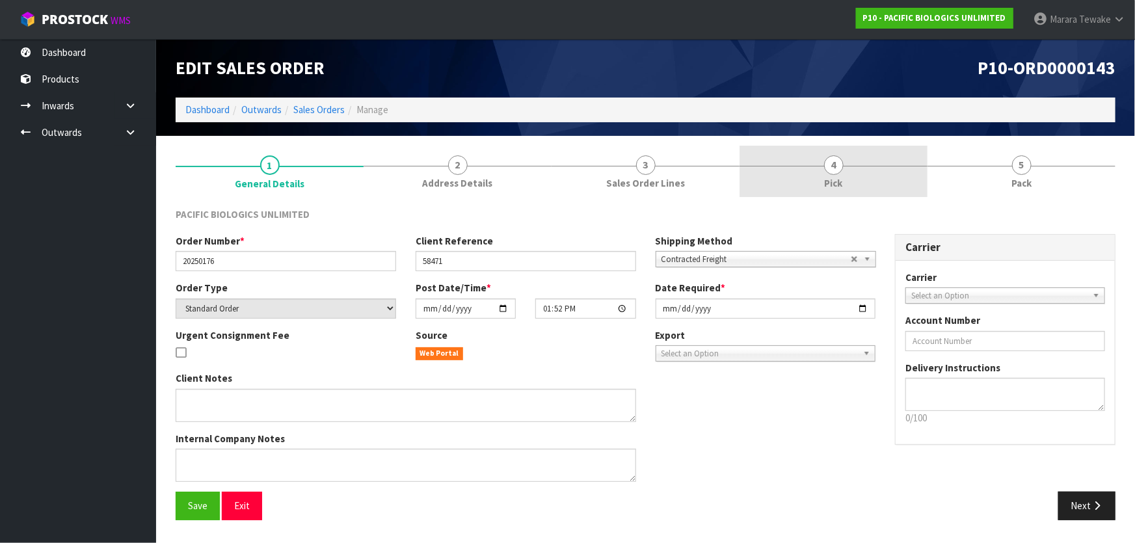
click at [846, 177] on link "4 Pick" at bounding box center [834, 171] width 188 height 51
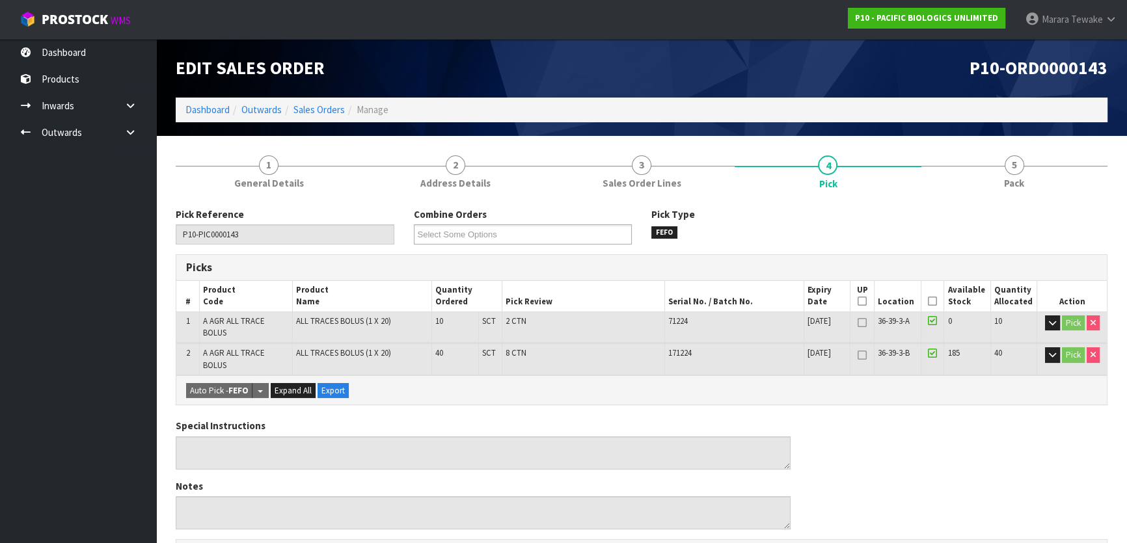
click at [934, 301] on icon at bounding box center [932, 301] width 9 height 1
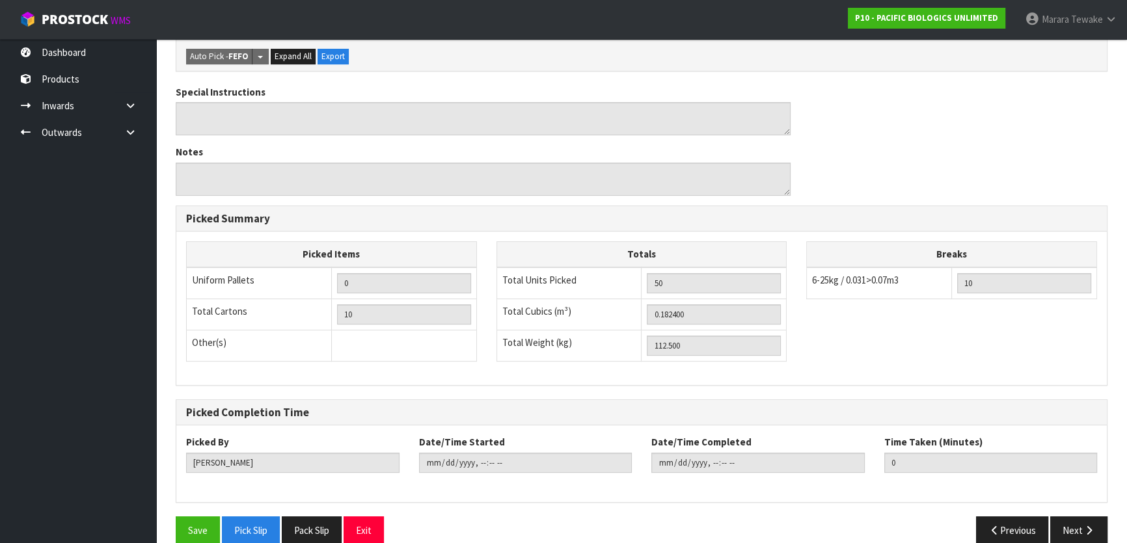
scroll to position [382, 0]
click at [201, 516] on button "Save" at bounding box center [198, 530] width 44 height 28
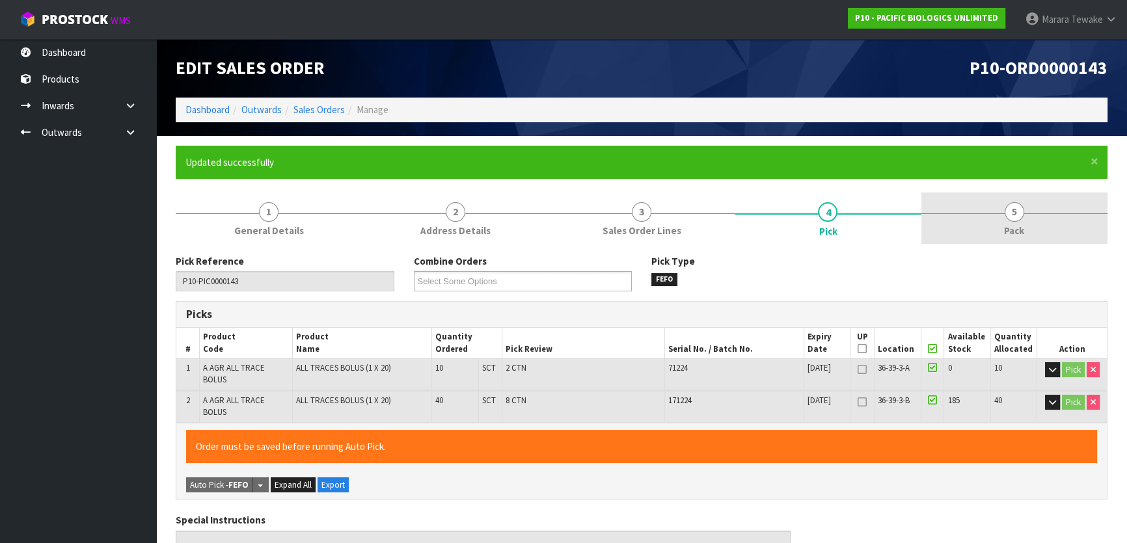
type input "[PERSON_NAME]"
type input "2025-08-15T08:11:06"
click at [1050, 206] on link "5 Pack" at bounding box center [1014, 218] width 186 height 51
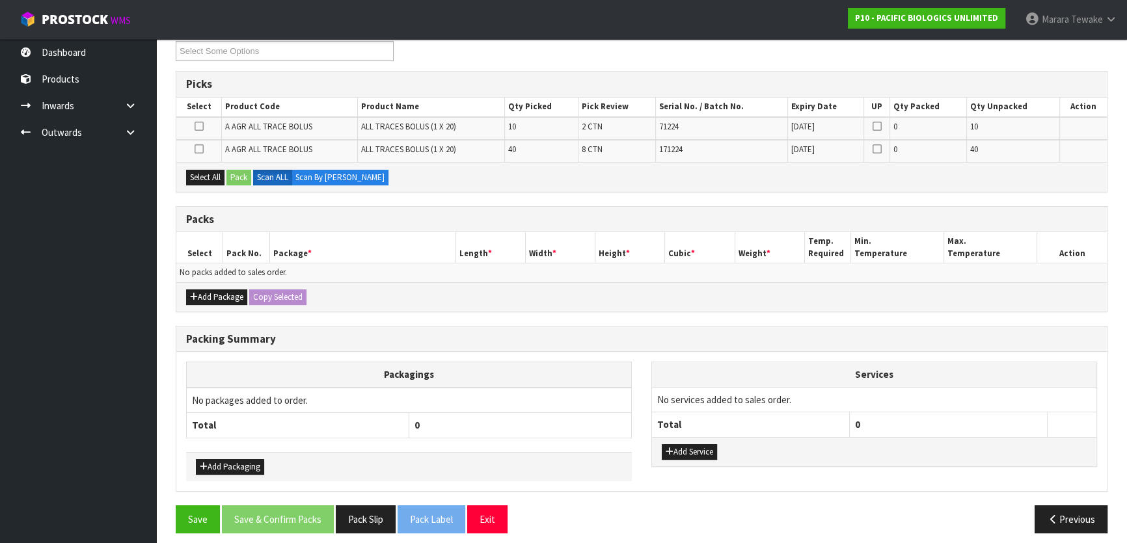
scroll to position [236, 0]
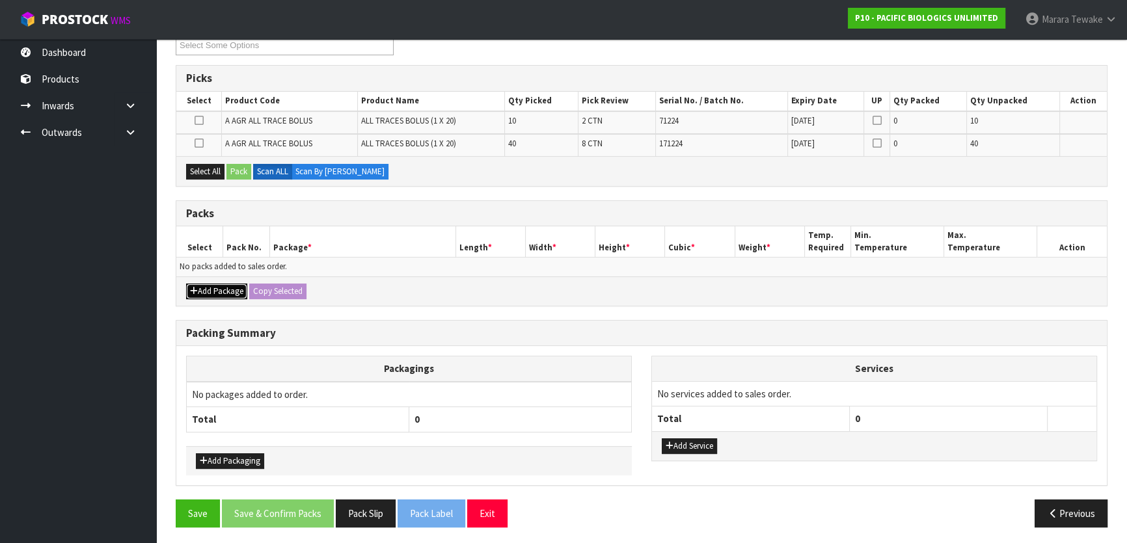
drag, startPoint x: 216, startPoint y: 288, endPoint x: 215, endPoint y: 281, distance: 6.6
click at [216, 286] on button "Add Package" at bounding box center [216, 292] width 61 height 16
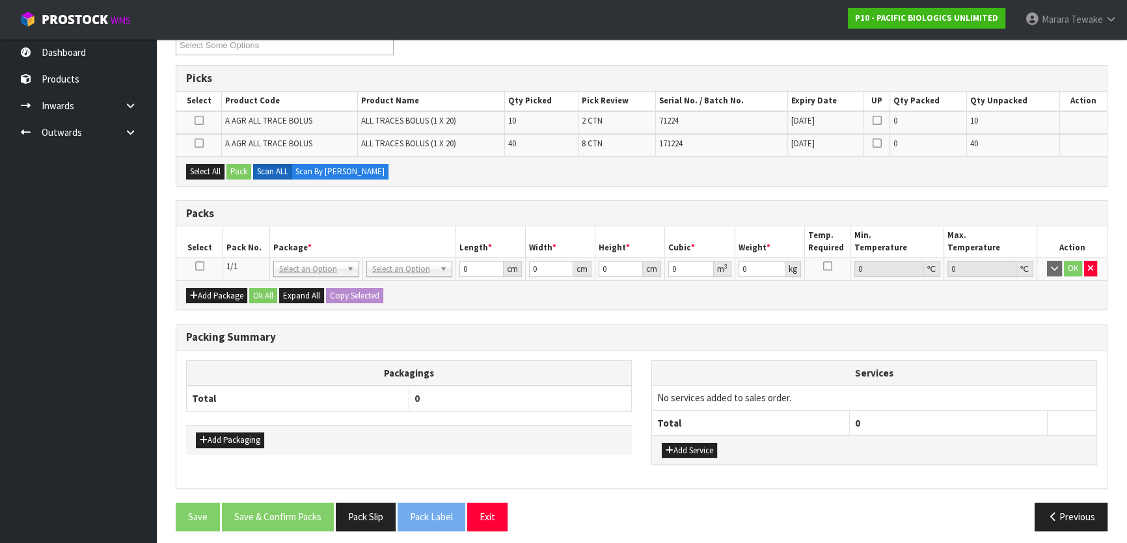
click at [200, 267] on icon at bounding box center [199, 266] width 9 height 1
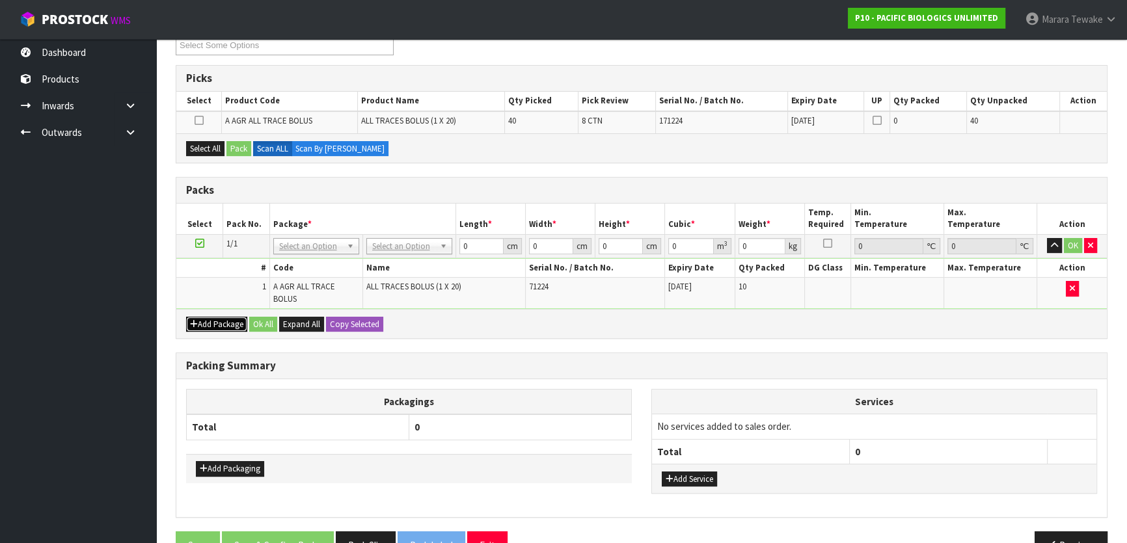
click at [224, 317] on button "Add Package" at bounding box center [216, 325] width 61 height 16
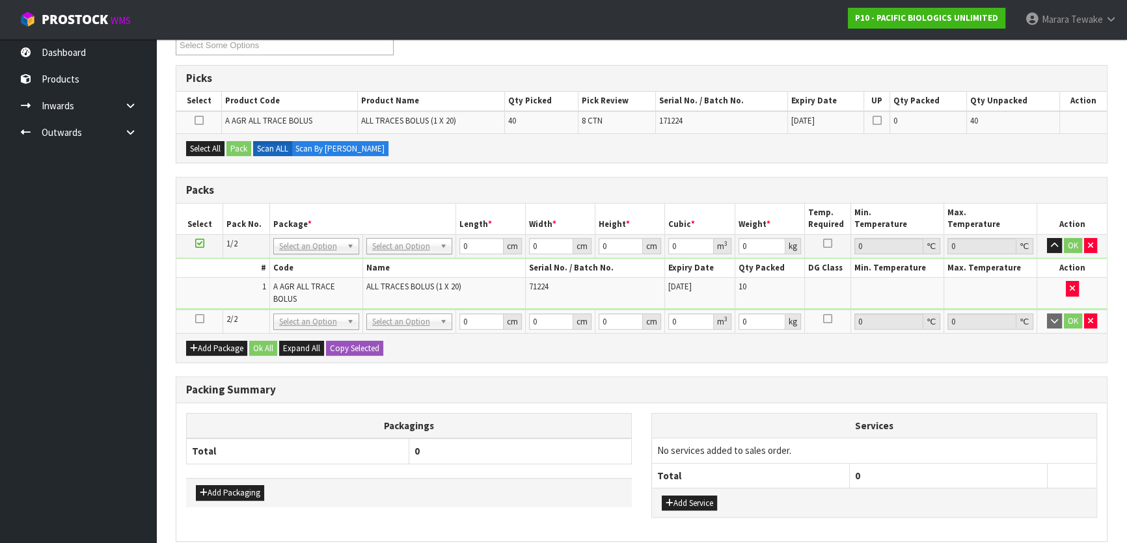
click at [196, 319] on icon at bounding box center [199, 319] width 9 height 1
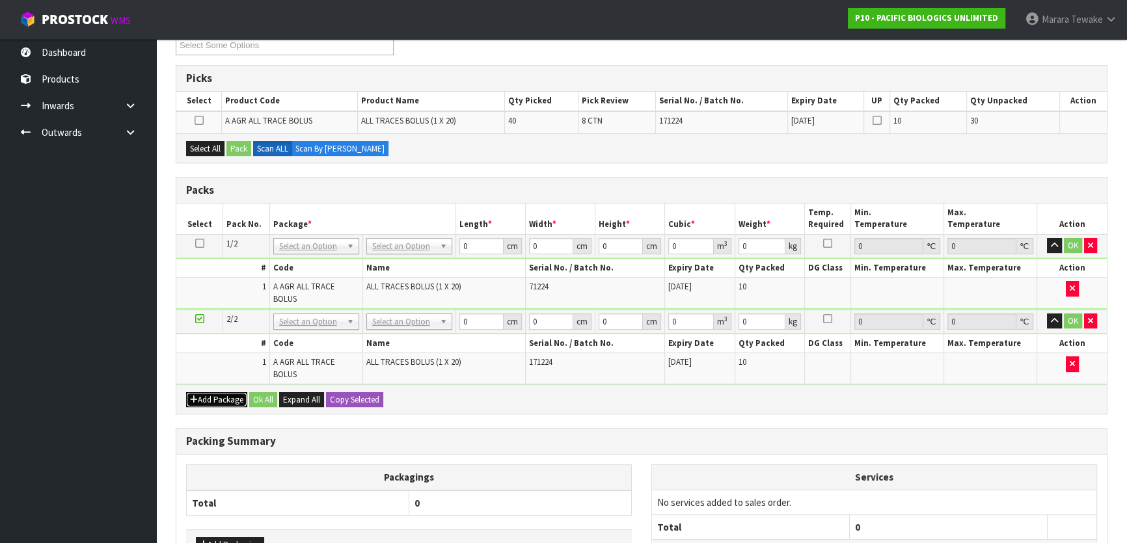
click at [202, 392] on button "Add Package" at bounding box center [216, 400] width 61 height 16
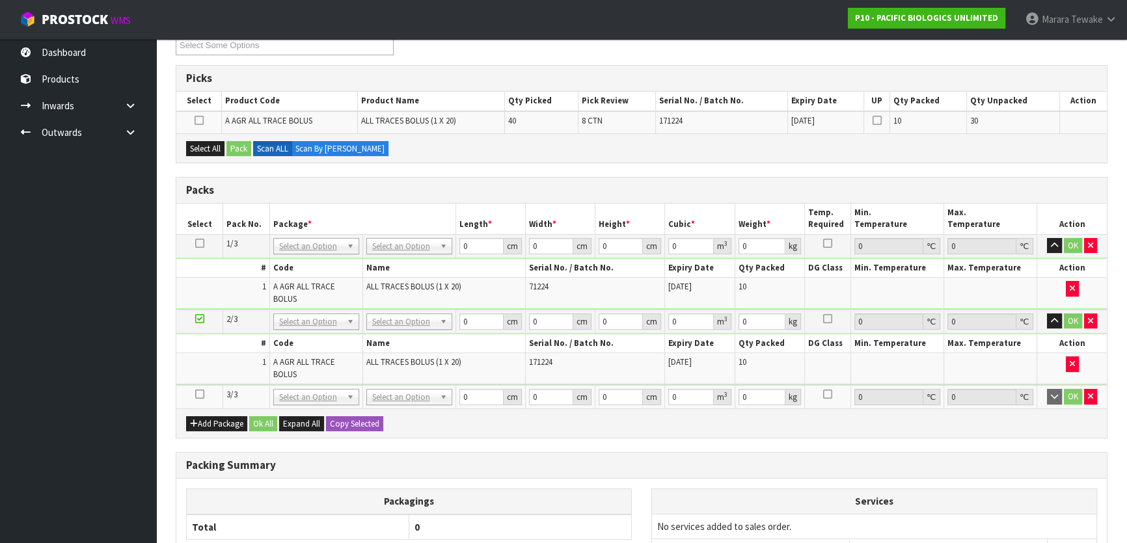
click at [197, 385] on td at bounding box center [199, 396] width 47 height 23
click at [198, 394] on icon at bounding box center [199, 394] width 9 height 1
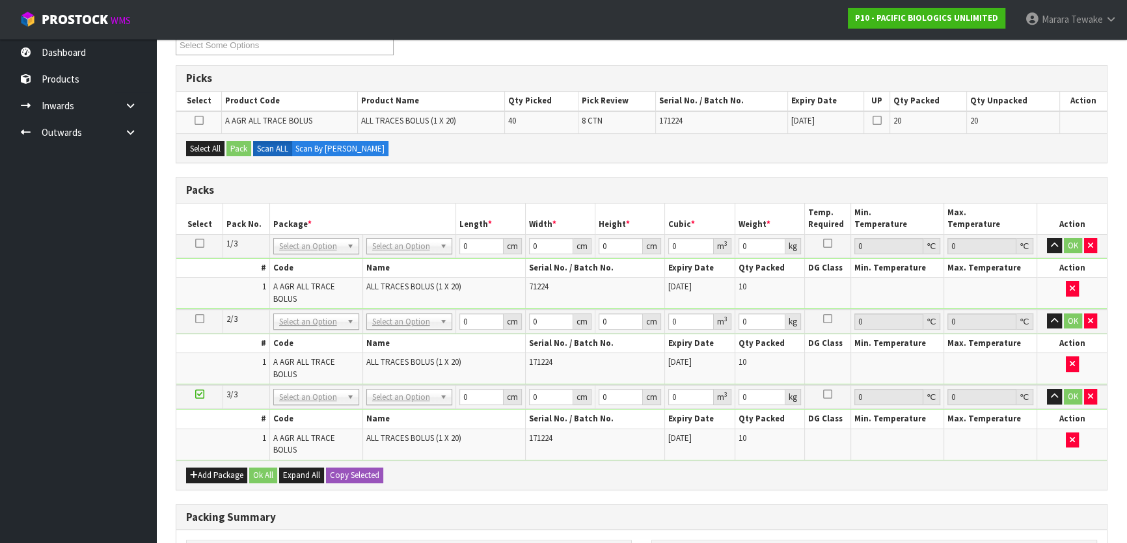
click at [202, 461] on div "Add Package Ok All Expand All Copy Selected" at bounding box center [641, 475] width 930 height 29
click at [200, 468] on button "Add Package" at bounding box center [216, 476] width 61 height 16
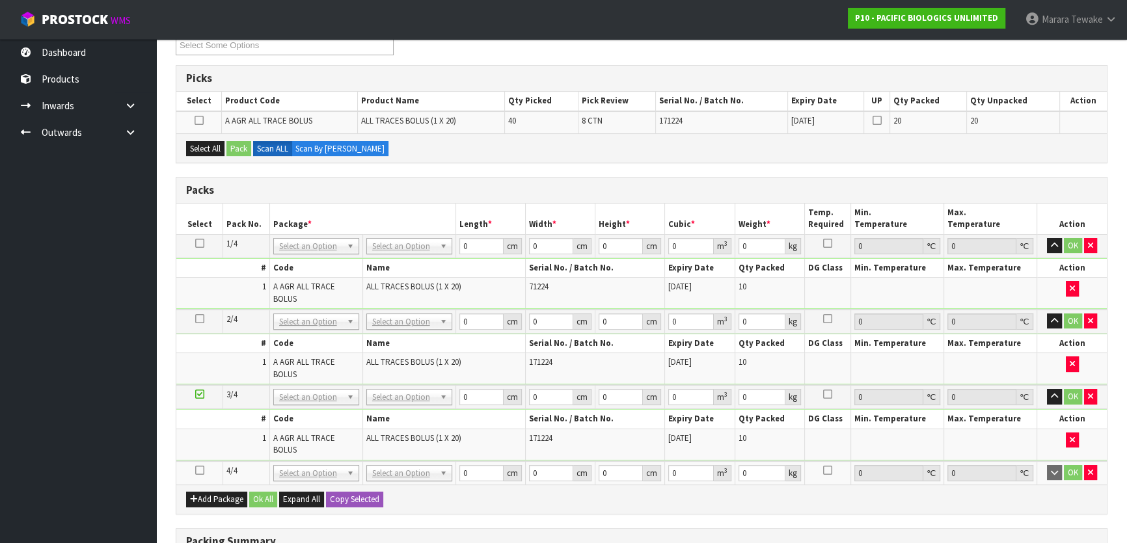
click at [200, 470] on icon at bounding box center [199, 470] width 9 height 1
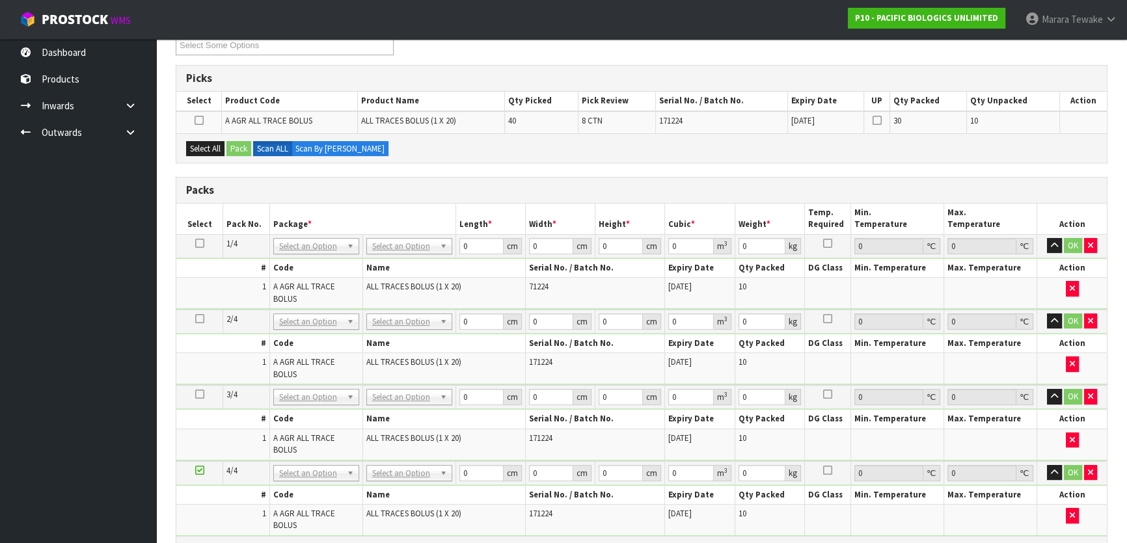
click at [189, 543] on button "Add Package" at bounding box center [216, 552] width 61 height 16
click at [208, 537] on td at bounding box center [199, 548] width 47 height 23
click at [198, 543] on icon at bounding box center [199, 546] width 9 height 1
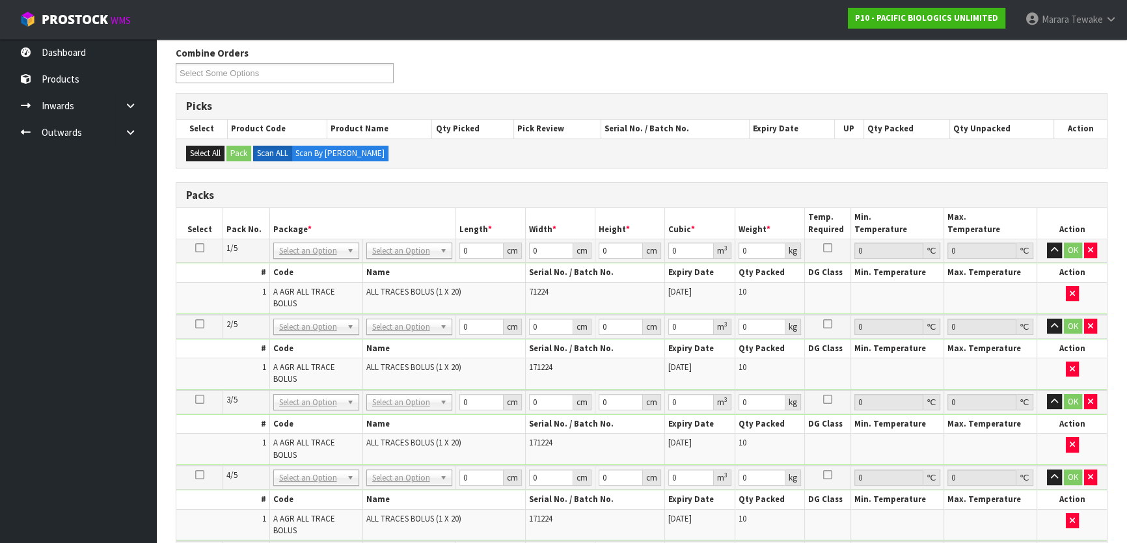
scroll to position [208, 0]
drag, startPoint x: 462, startPoint y: 255, endPoint x: 445, endPoint y: 234, distance: 27.3
click at [446, 243] on tr "1/5 NONE 007-001 007-002 007-004 007-009 007-013 007-014 007-015 007-017 007-01…" at bounding box center [641, 251] width 930 height 23
type input "56"
type input "40"
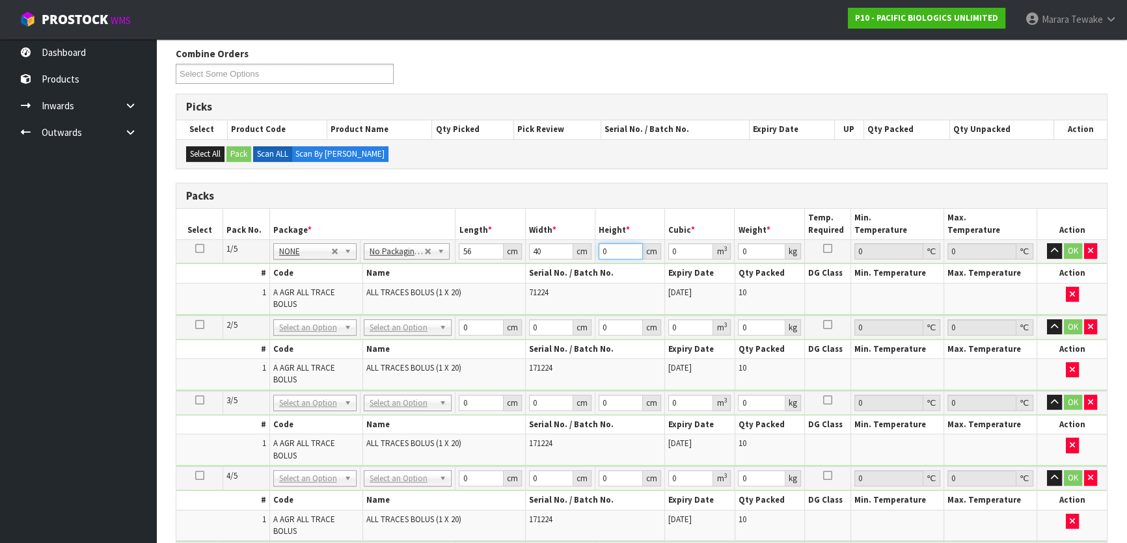
type input "1"
type input "0.00224"
type input "16"
type input "0.03584"
type input "16"
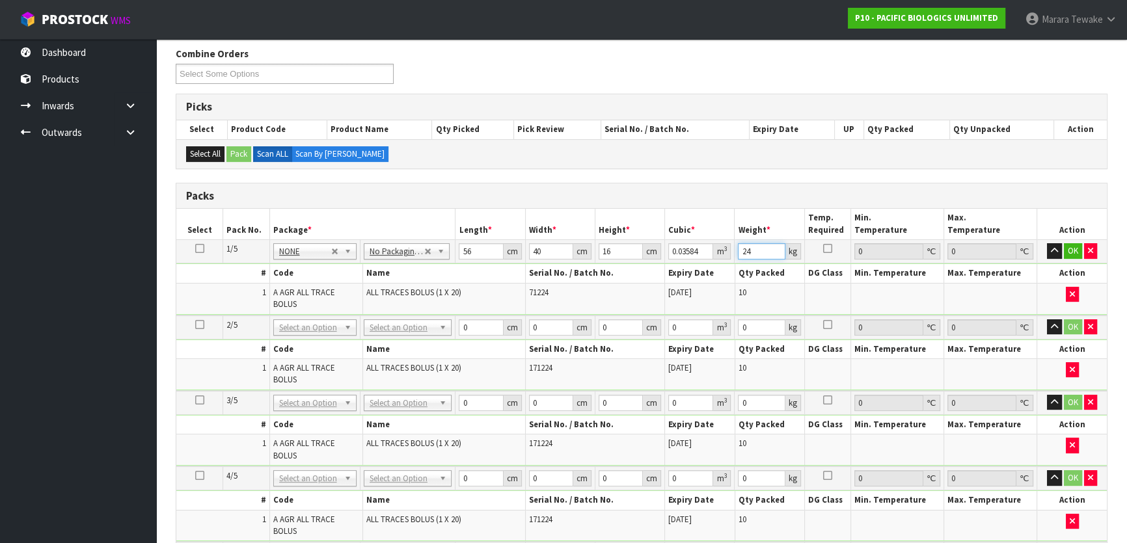
type input "24"
click at [200, 248] on icon at bounding box center [199, 248] width 9 height 1
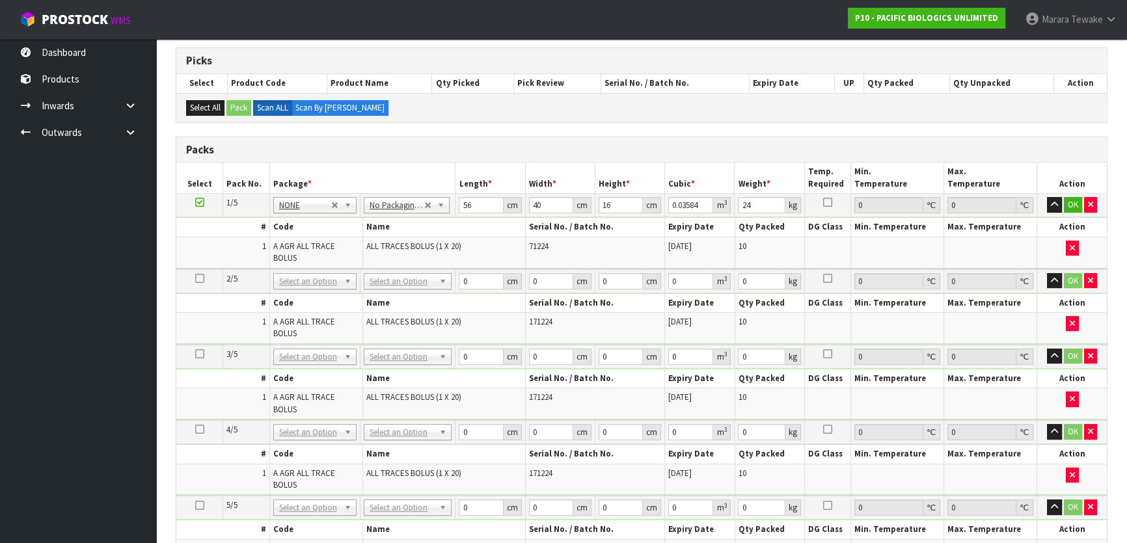
scroll to position [509, 0]
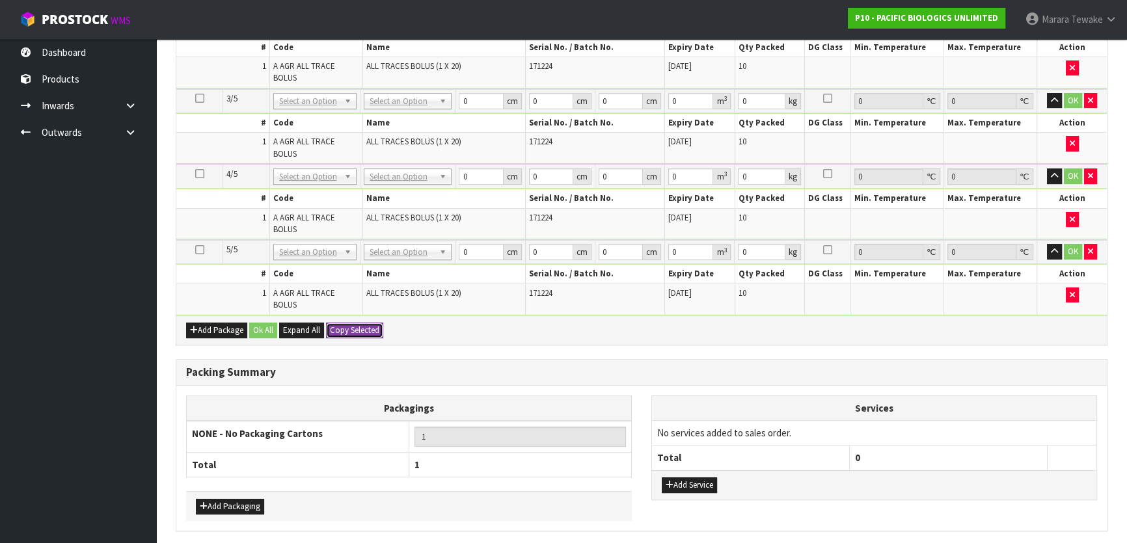
click at [359, 323] on button "Copy Selected" at bounding box center [354, 331] width 57 height 16
click at [359, 323] on button "Confirm Copy Selected" at bounding box center [369, 331] width 86 height 16
type input "56"
type input "40"
type input "16"
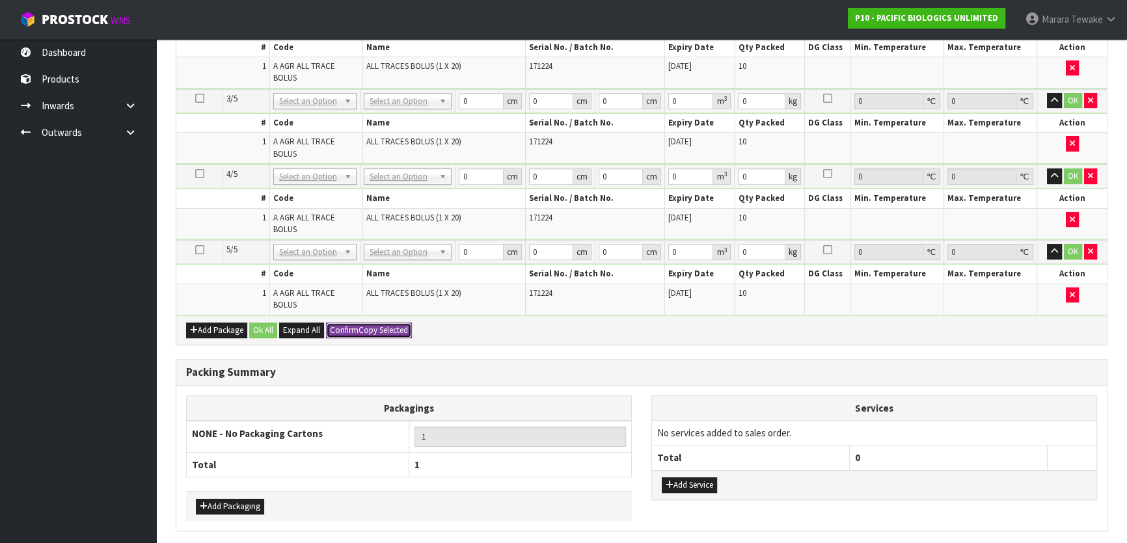
type input "0.03584"
type input "24"
type input "56"
type input "40"
type input "16"
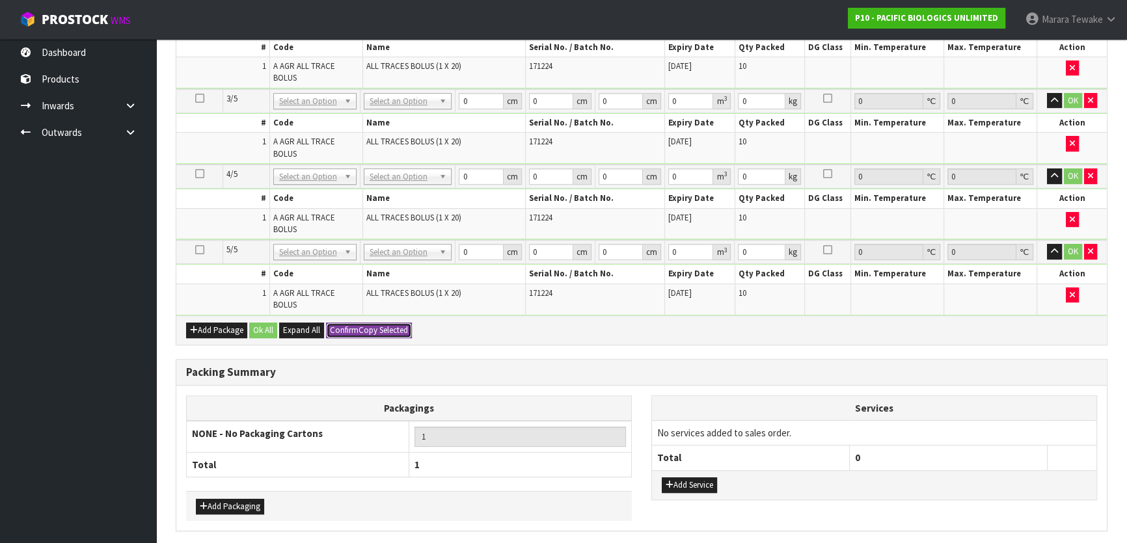
type input "0.03584"
type input "24"
type input "56"
type input "40"
type input "16"
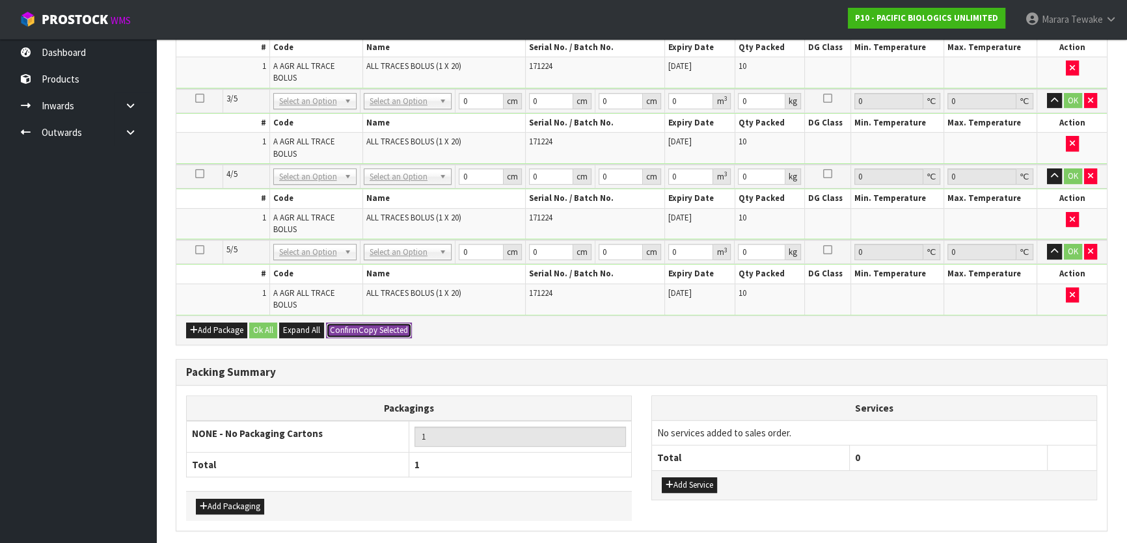
type input "0.03584"
type input "24"
type input "56"
type input "40"
type input "16"
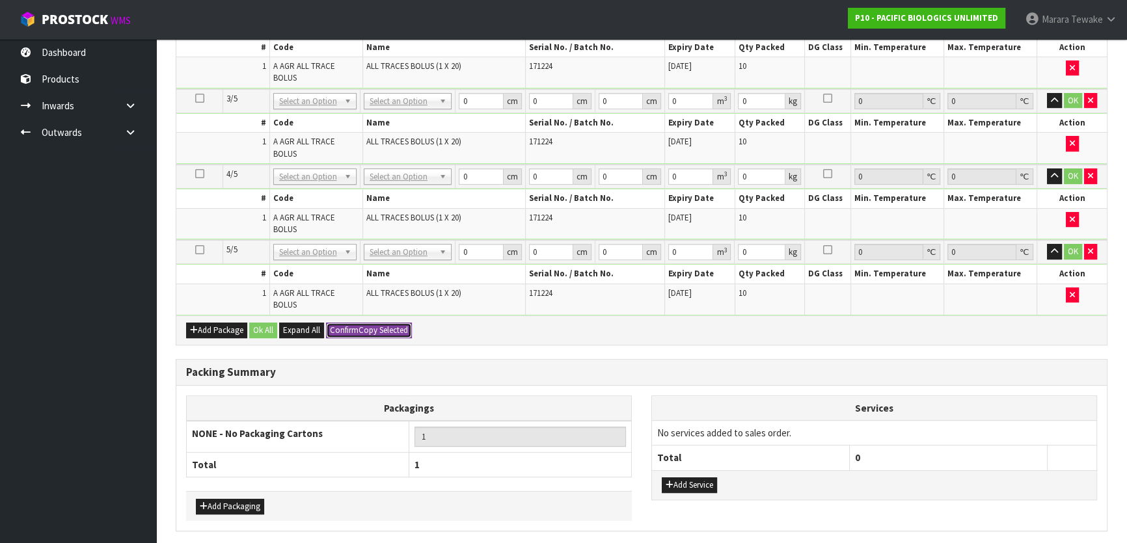
type input "0.03584"
type input "24"
type input "5"
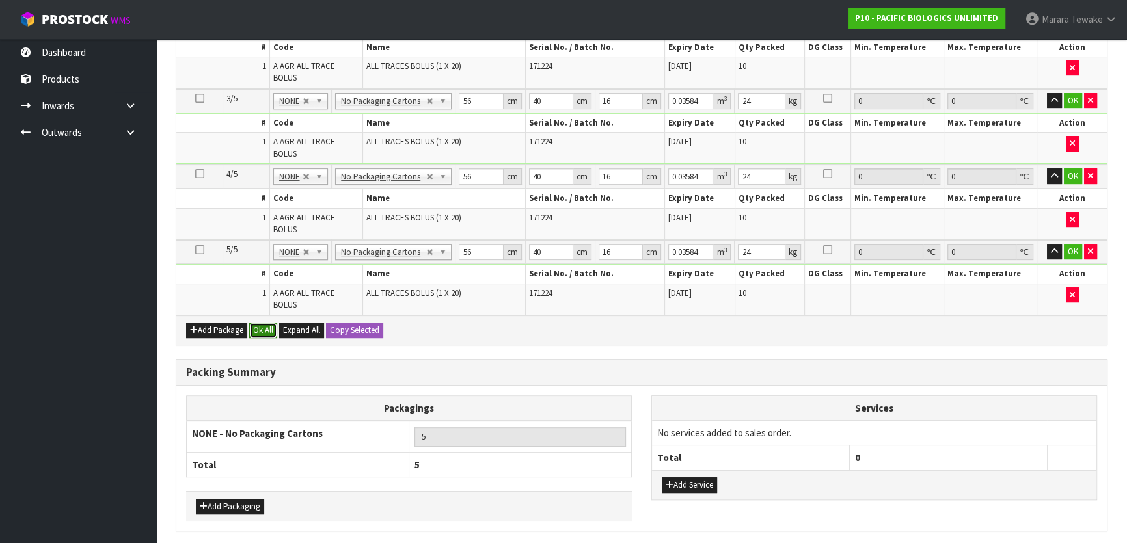
click at [268, 323] on button "Ok All" at bounding box center [263, 331] width 28 height 16
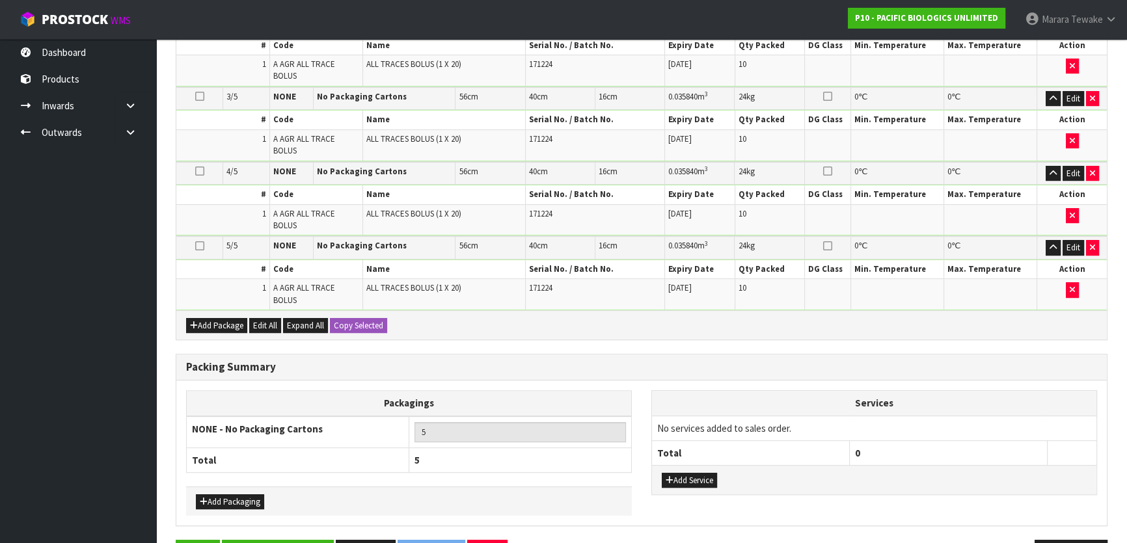
scroll to position [504, 0]
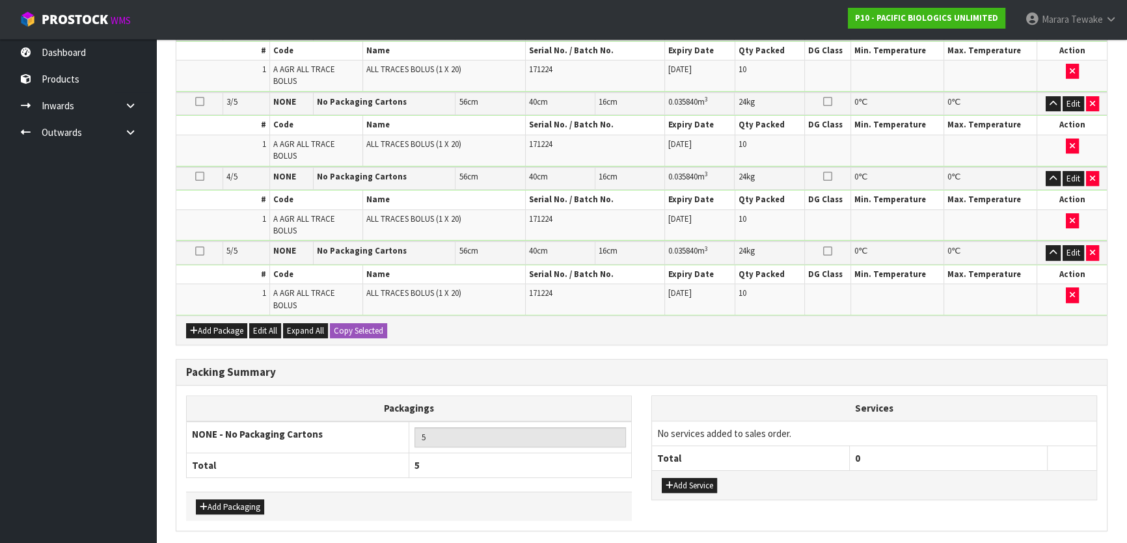
drag, startPoint x: 296, startPoint y: 507, endPoint x: 347, endPoint y: 503, distance: 50.9
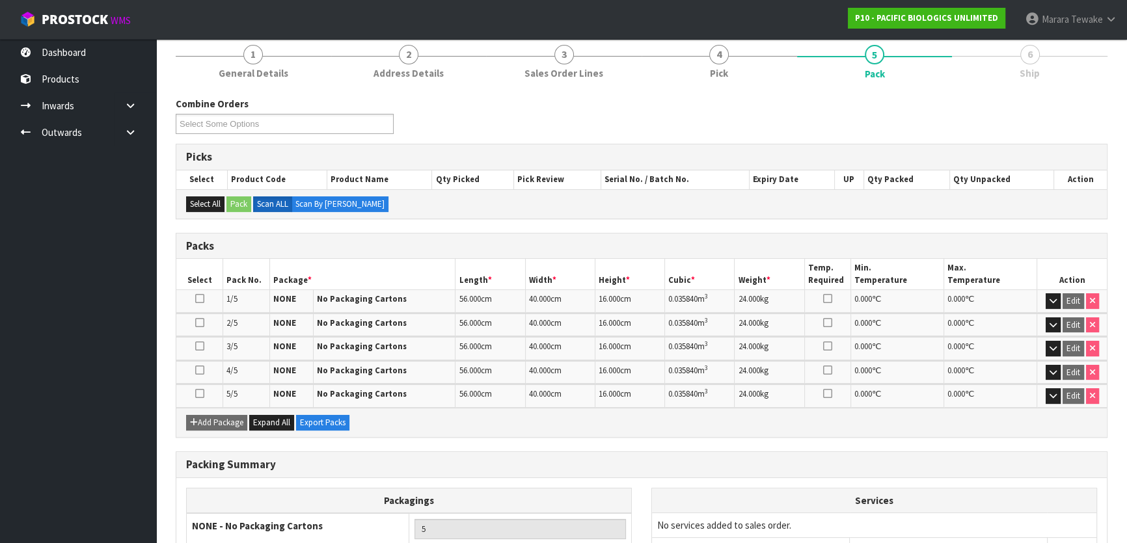
scroll to position [266, 0]
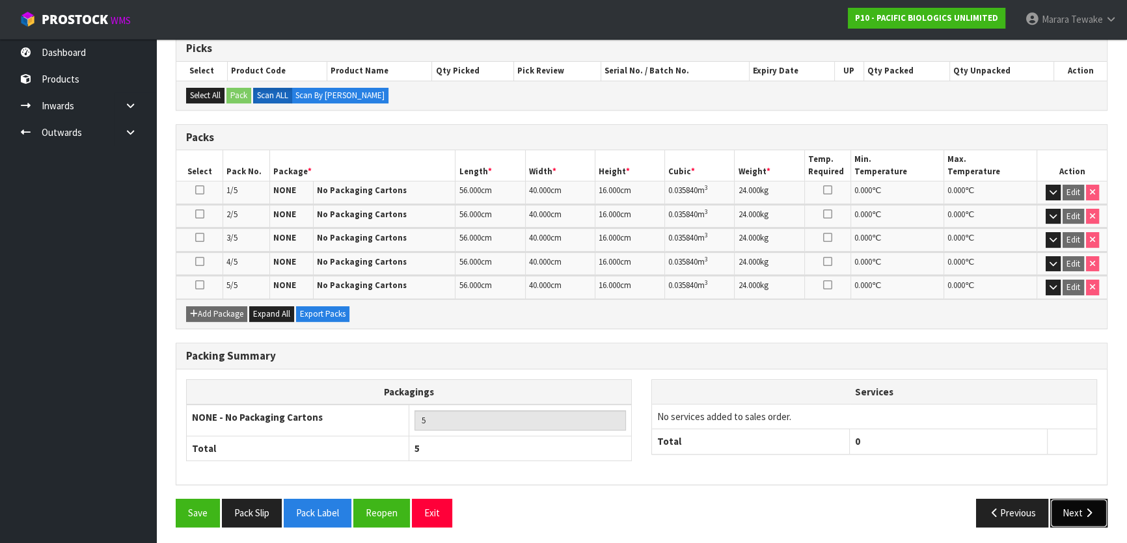
click at [1080, 513] on button "Next" at bounding box center [1078, 513] width 57 height 28
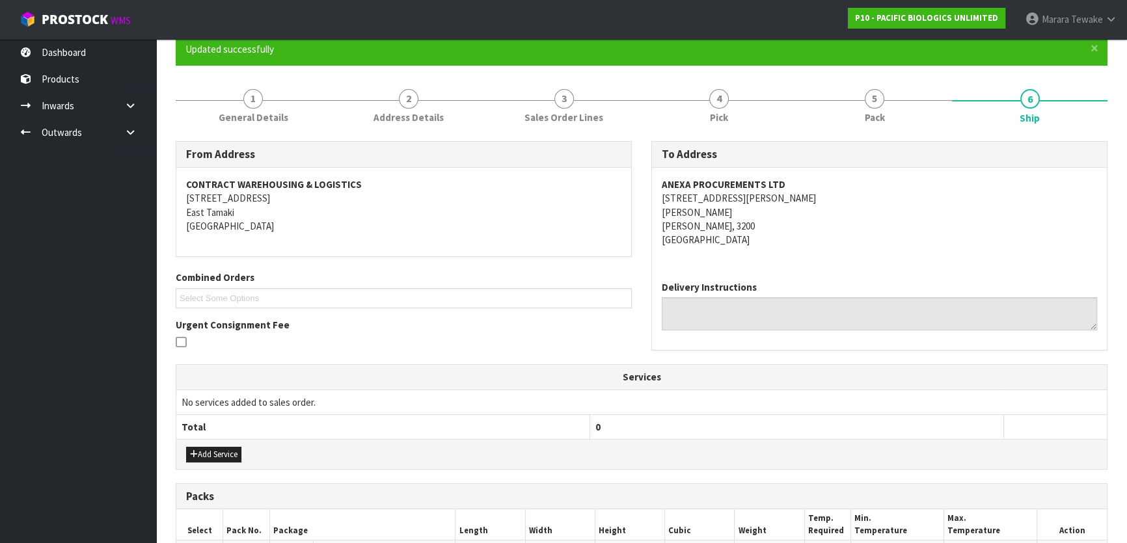
scroll to position [394, 0]
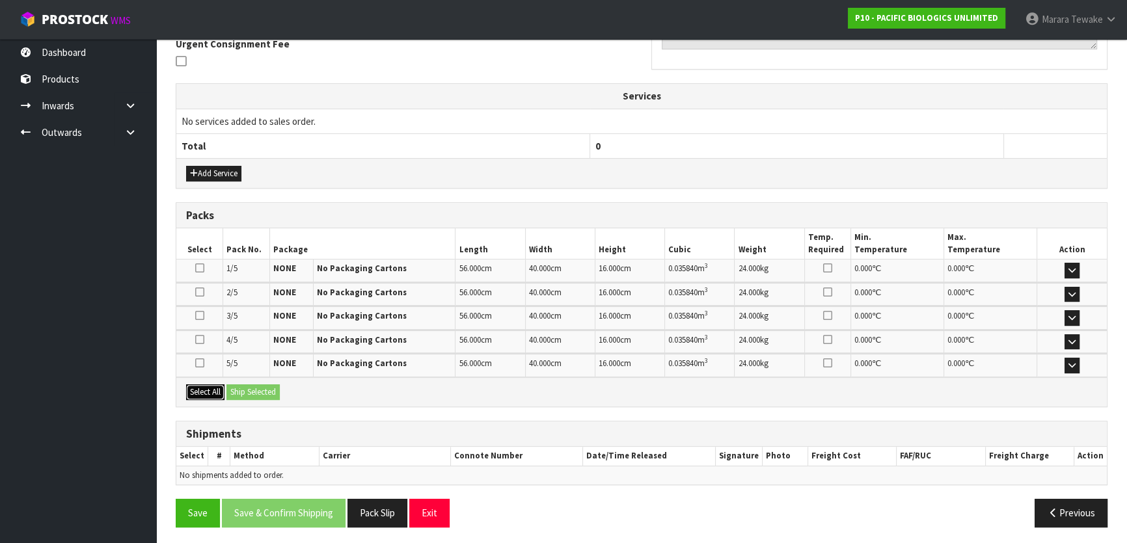
click at [202, 384] on button "Select All" at bounding box center [205, 392] width 38 height 16
click at [249, 390] on button "Ship Selected" at bounding box center [252, 392] width 53 height 16
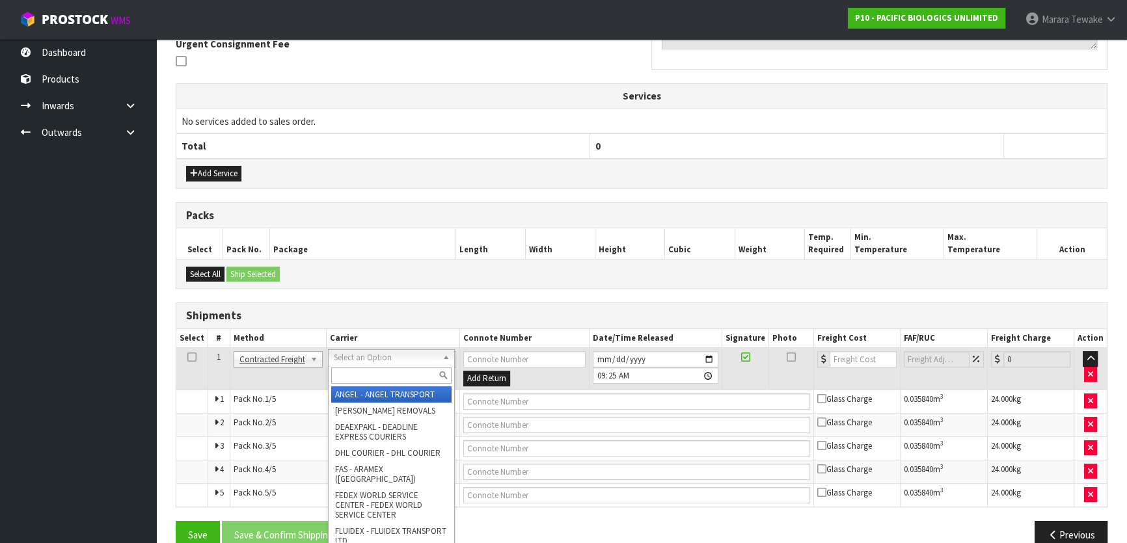
click at [376, 373] on input "text" at bounding box center [391, 376] width 120 height 16
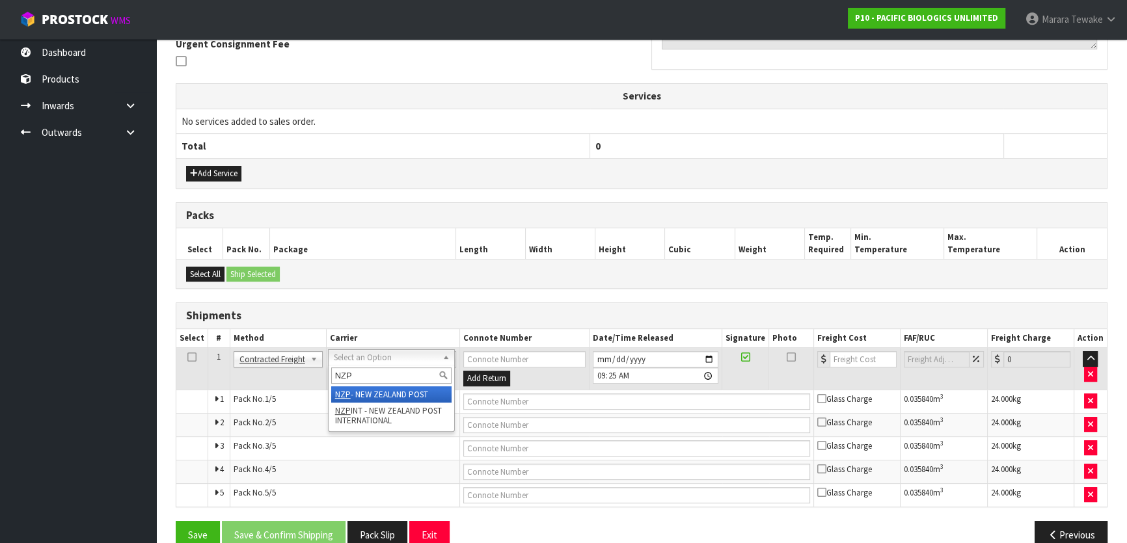
type input "NZP"
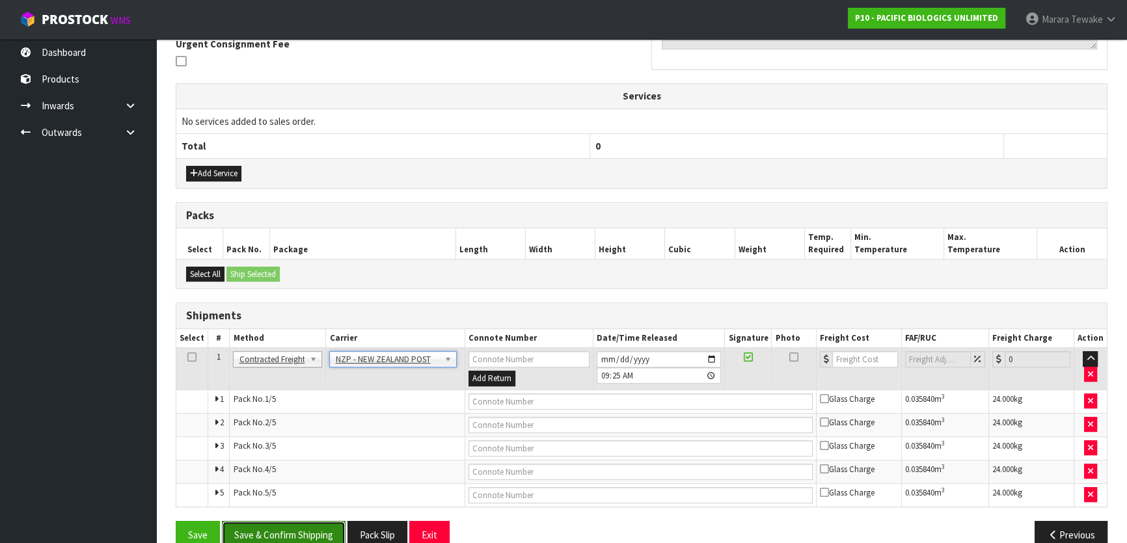
click at [316, 533] on button "Save & Confirm Shipping" at bounding box center [284, 535] width 124 height 28
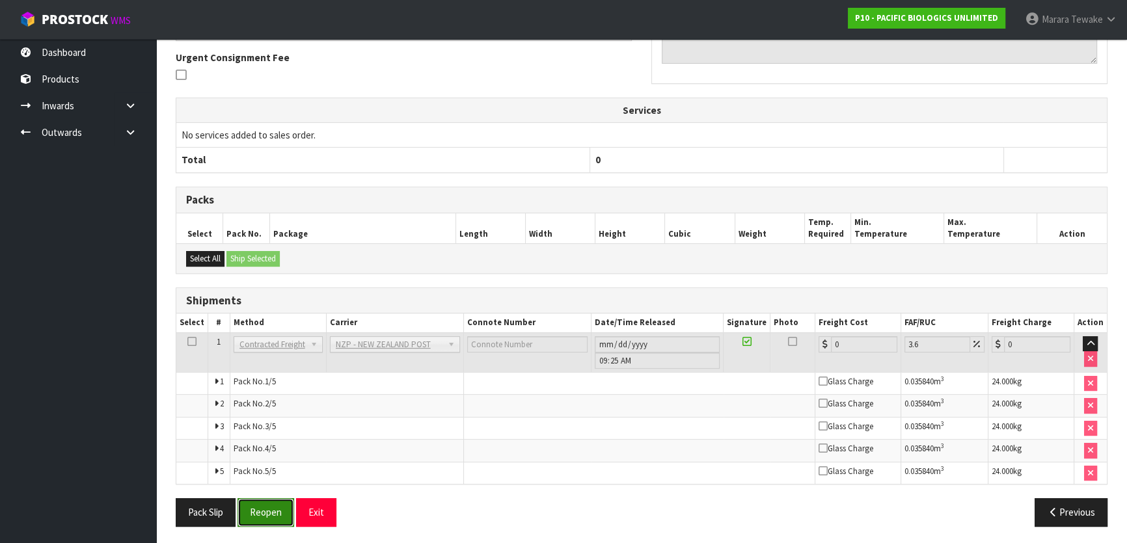
click at [261, 503] on button "Reopen" at bounding box center [265, 512] width 57 height 28
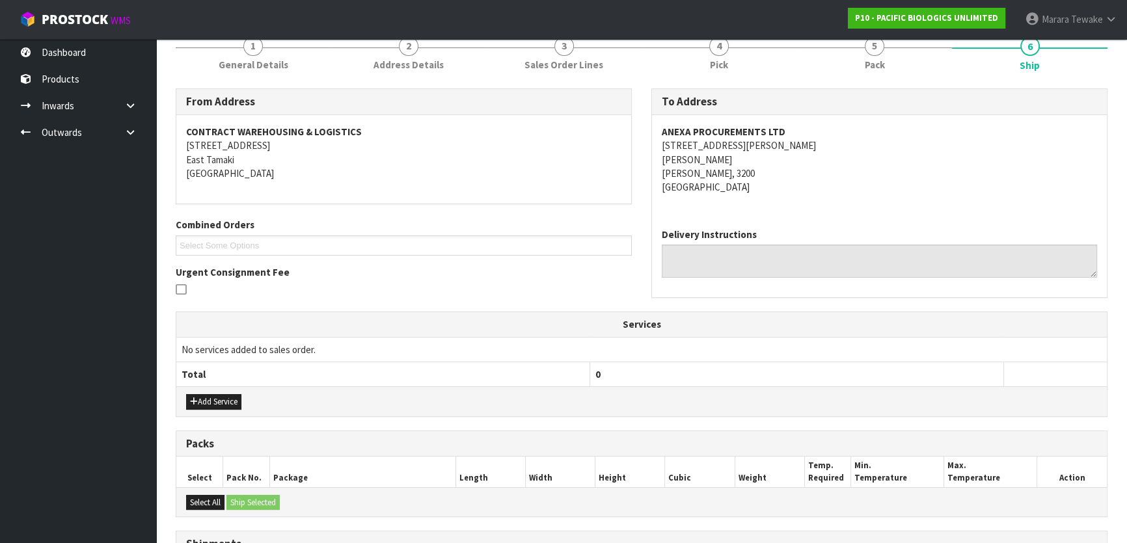
scroll to position [414, 0]
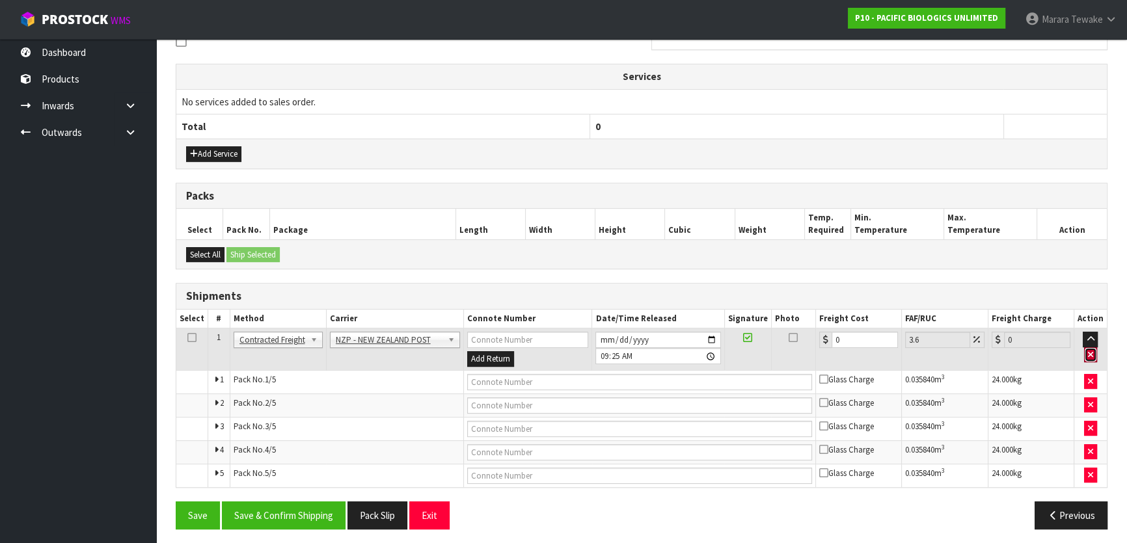
click at [1092, 356] on button "button" at bounding box center [1090, 355] width 13 height 16
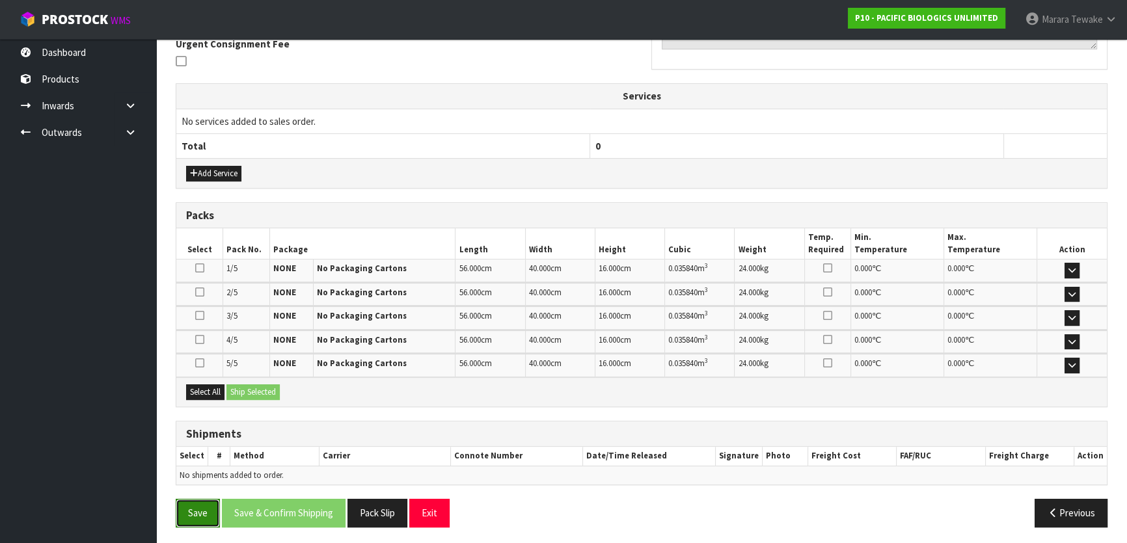
click at [202, 513] on button "Save" at bounding box center [198, 513] width 44 height 28
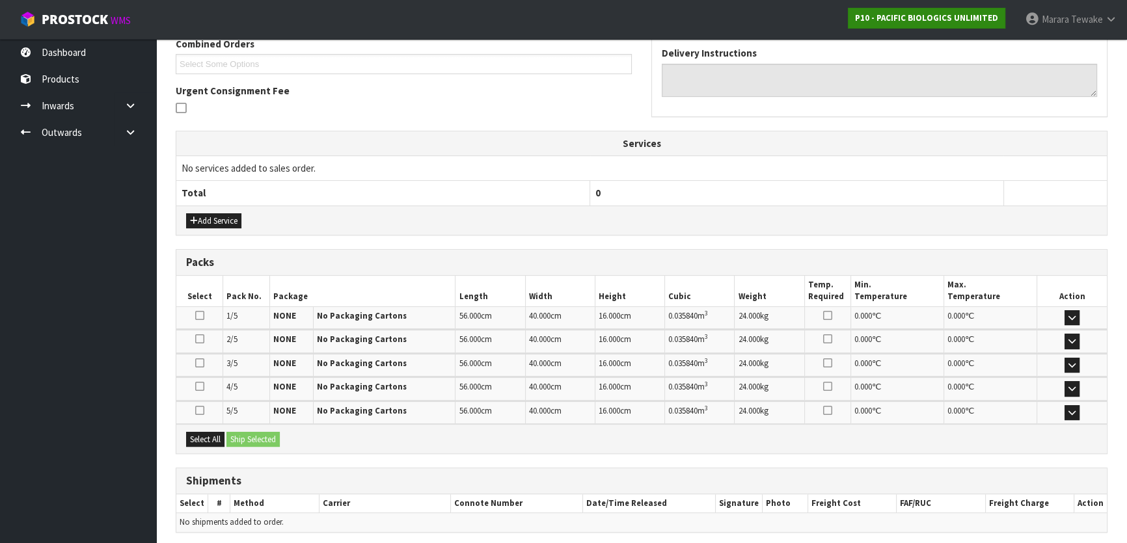
scroll to position [0, 0]
